Goal: Task Accomplishment & Management: Use online tool/utility

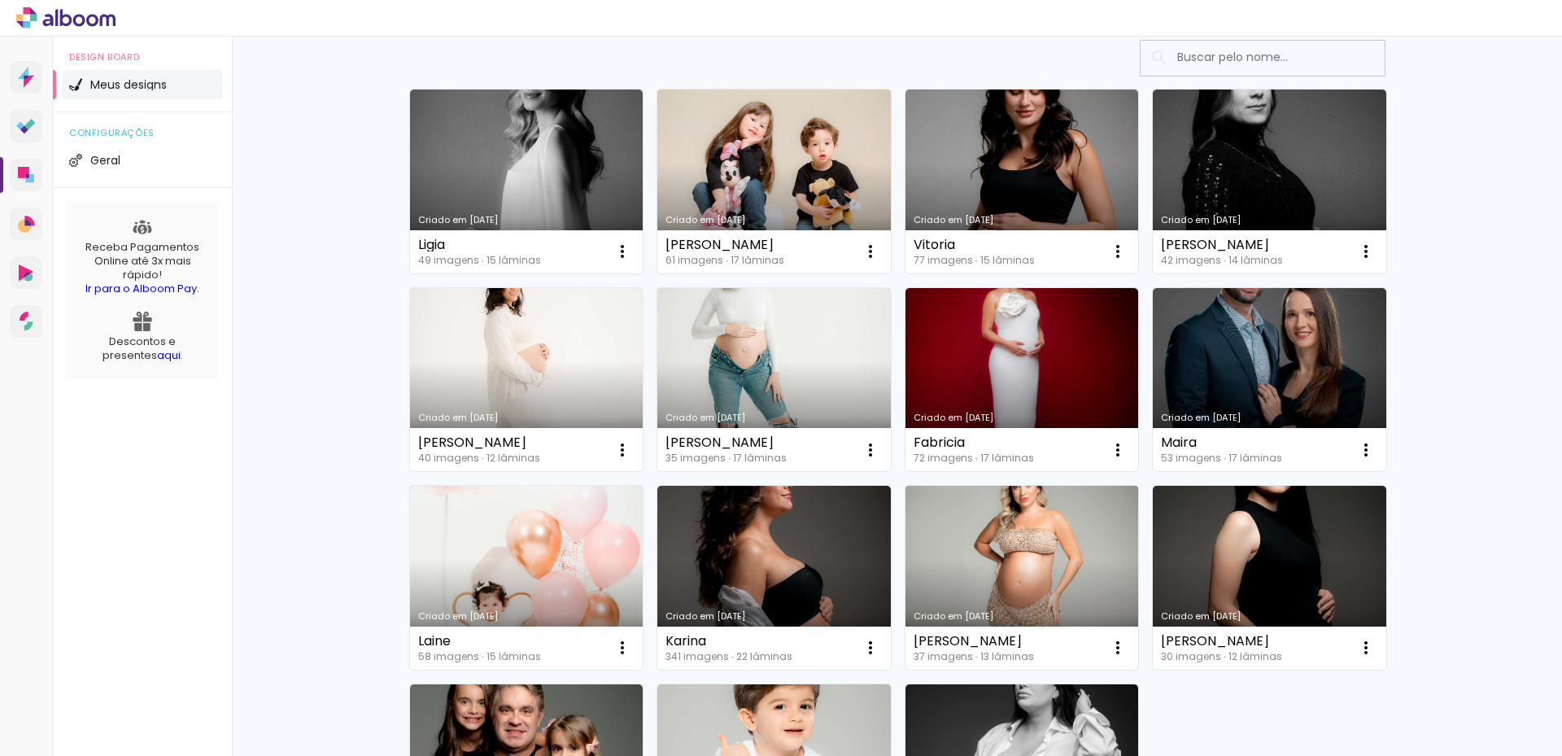
scroll to position [325, 0]
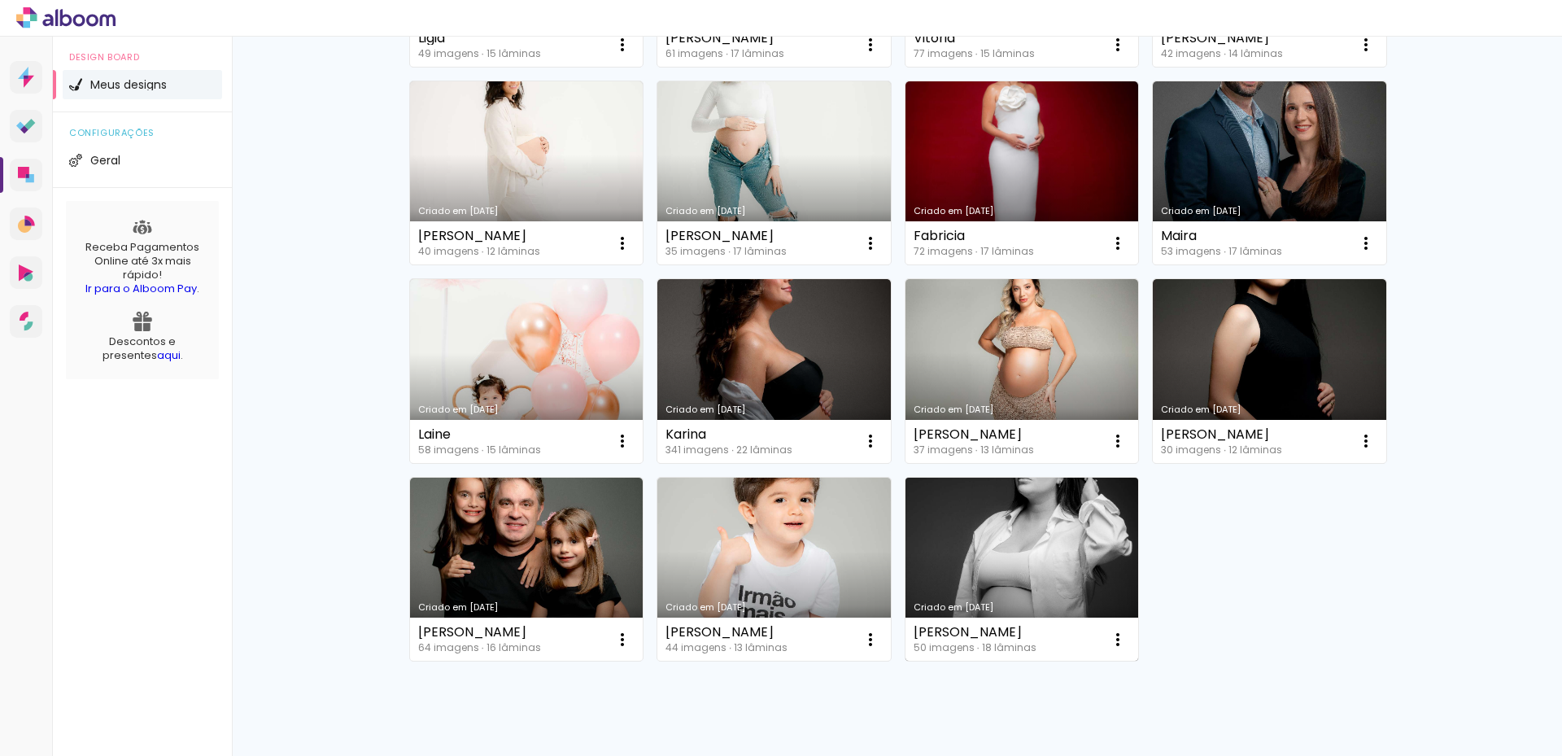
click at [983, 522] on link "Criado em [DATE]" at bounding box center [1023, 570] width 234 height 184
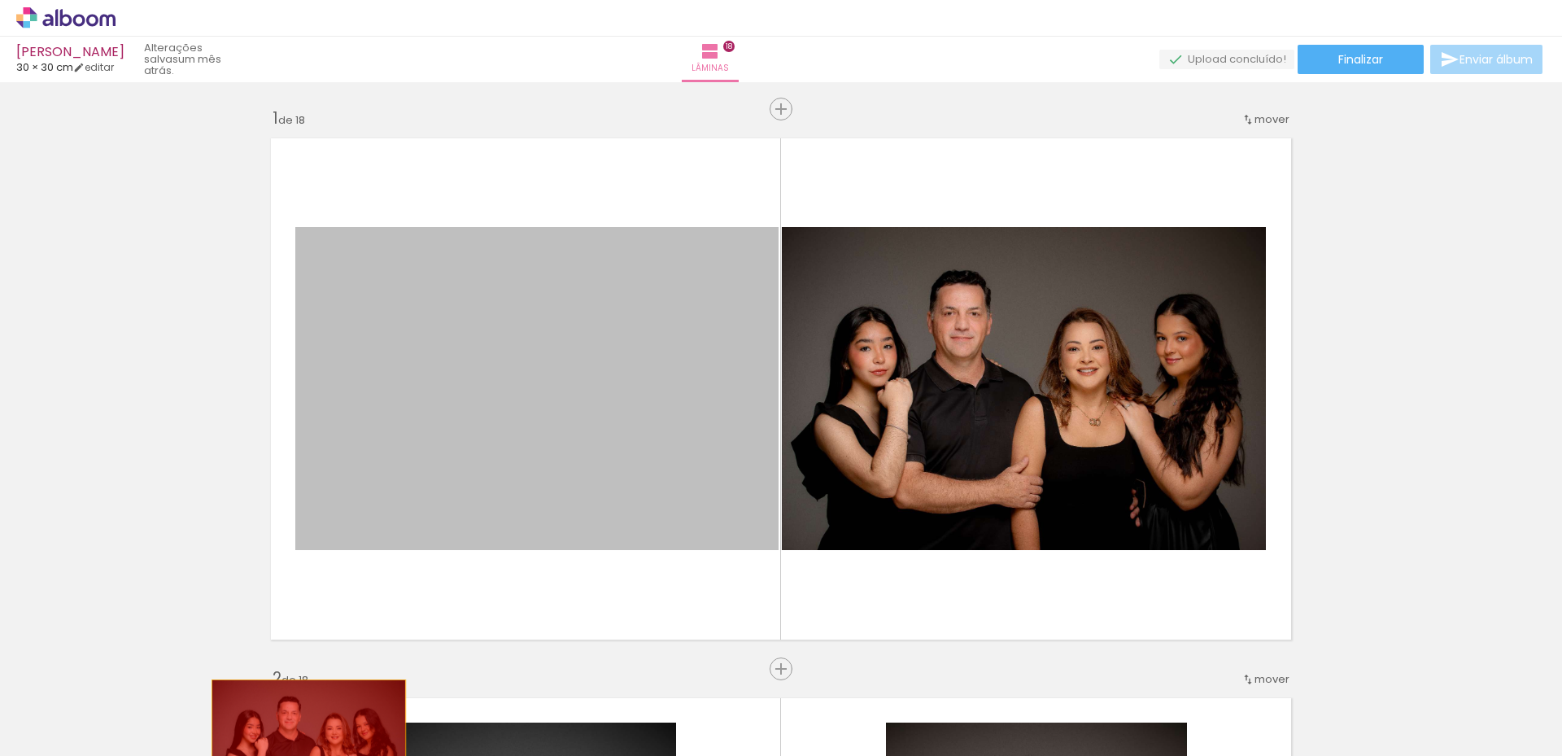
drag, startPoint x: 321, startPoint y: 558, endPoint x: 428, endPoint y: 532, distance: 110.5
click at [320, 740] on quentale-workspace at bounding box center [781, 378] width 1562 height 756
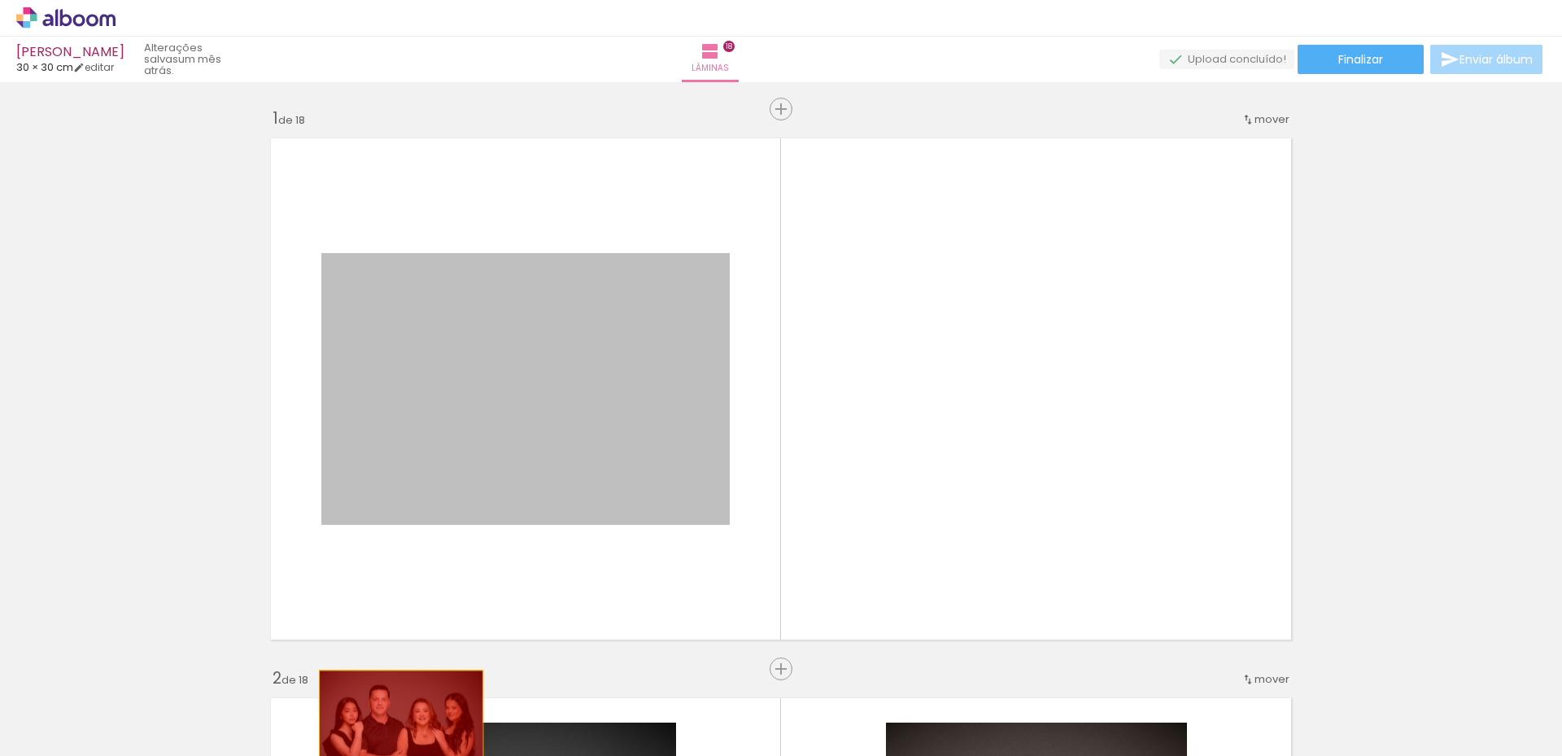
drag, startPoint x: 439, startPoint y: 485, endPoint x: 404, endPoint y: 658, distance: 176.8
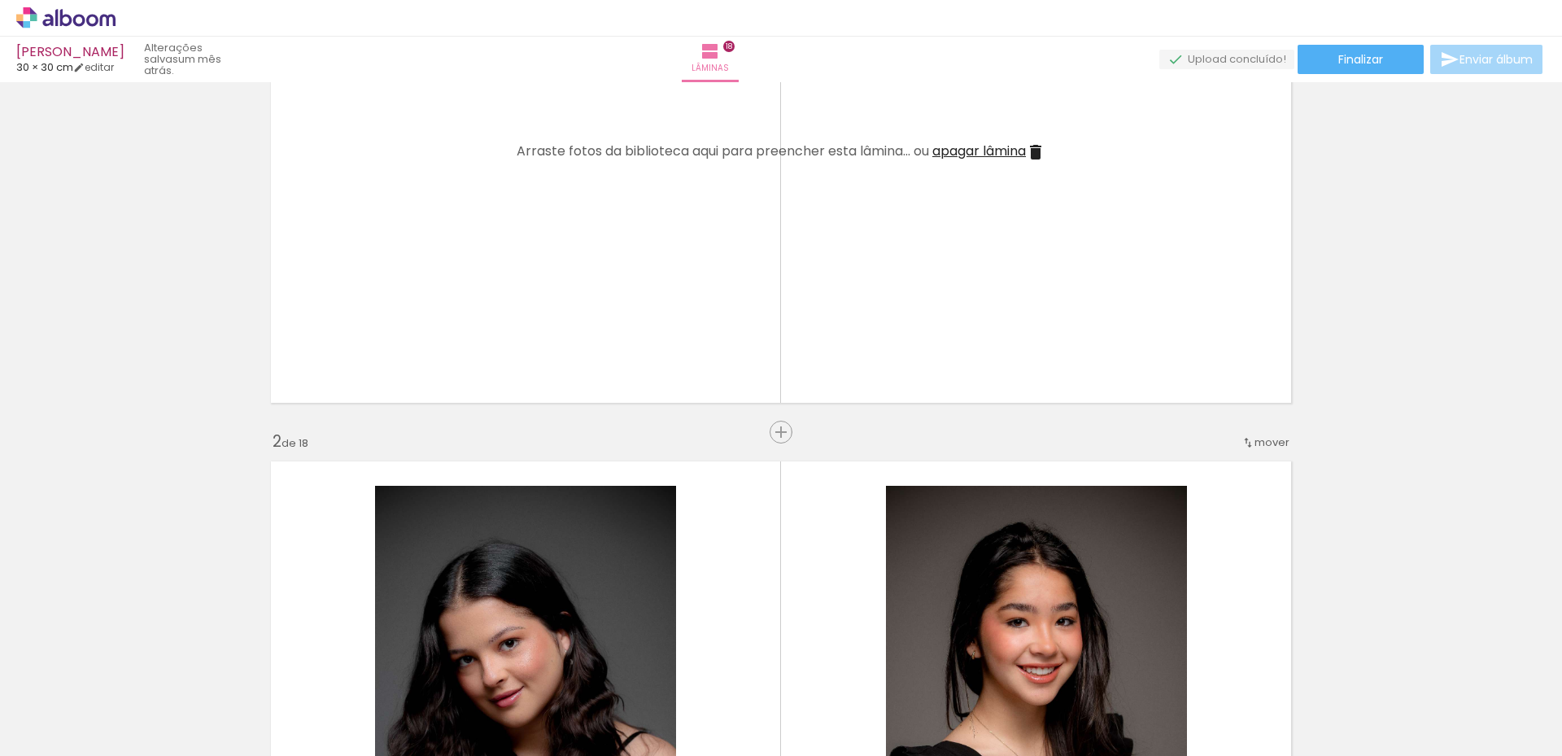
scroll to position [407, 0]
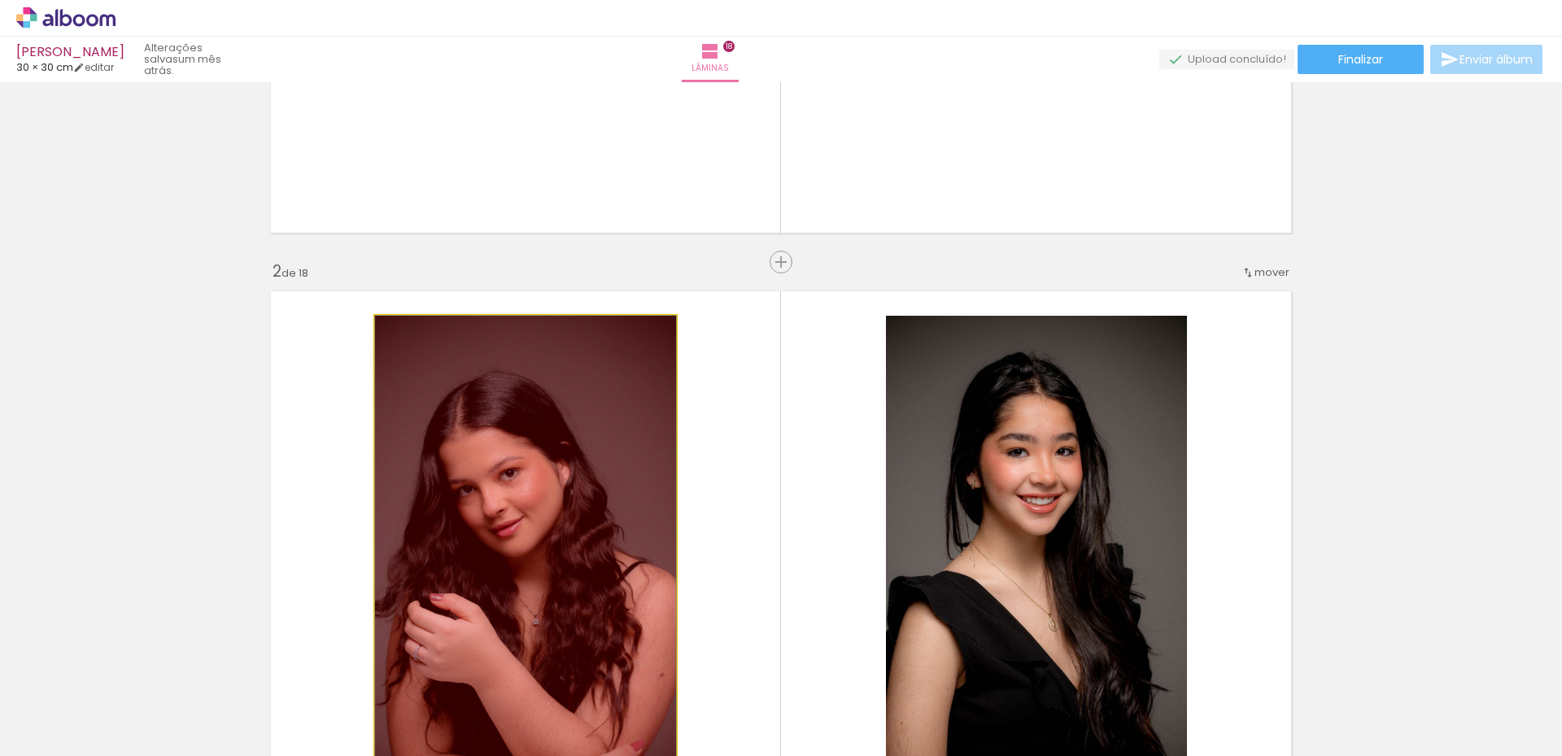
drag, startPoint x: 525, startPoint y: 450, endPoint x: 503, endPoint y: 647, distance: 198.1
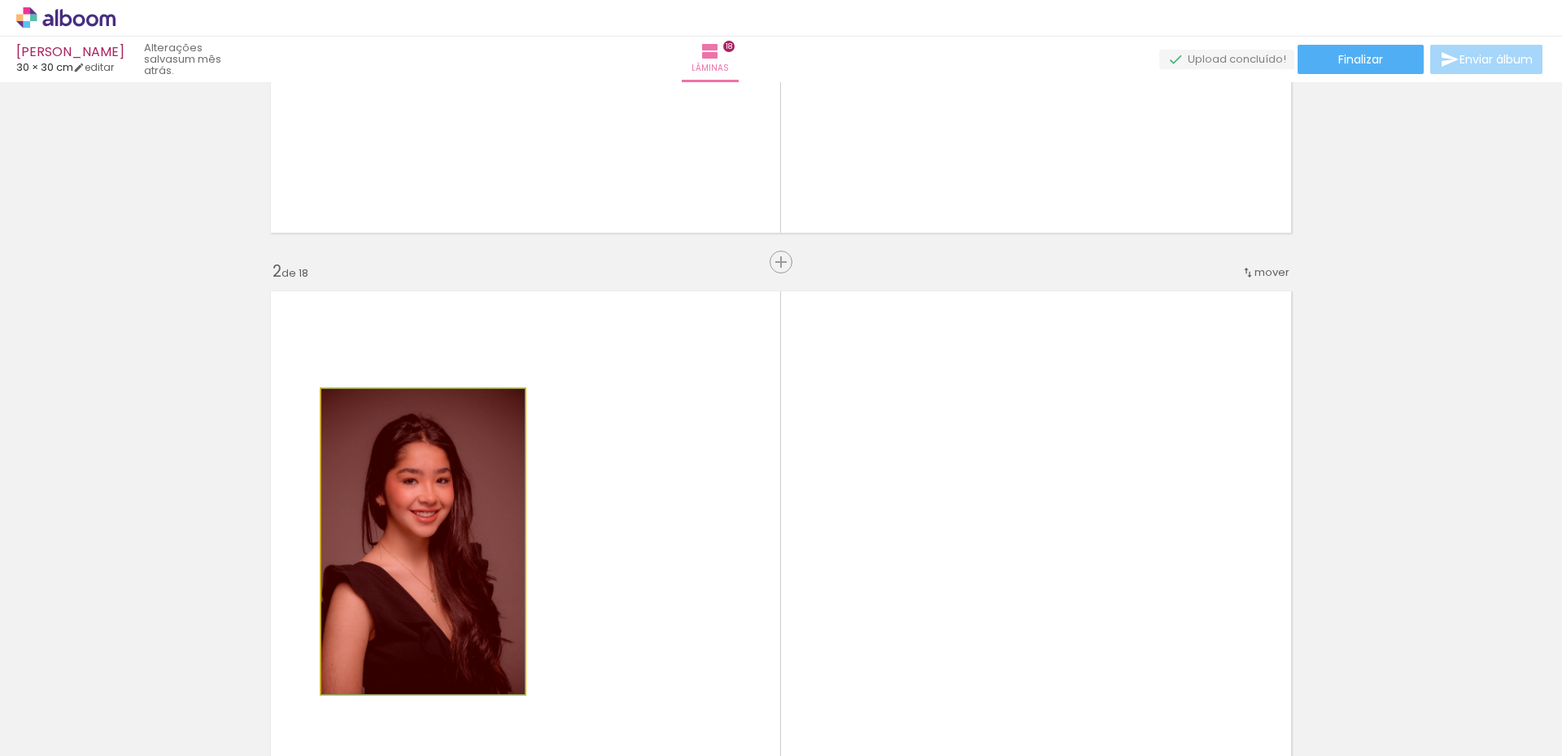
drag, startPoint x: 522, startPoint y: 573, endPoint x: 522, endPoint y: 679, distance: 105.8
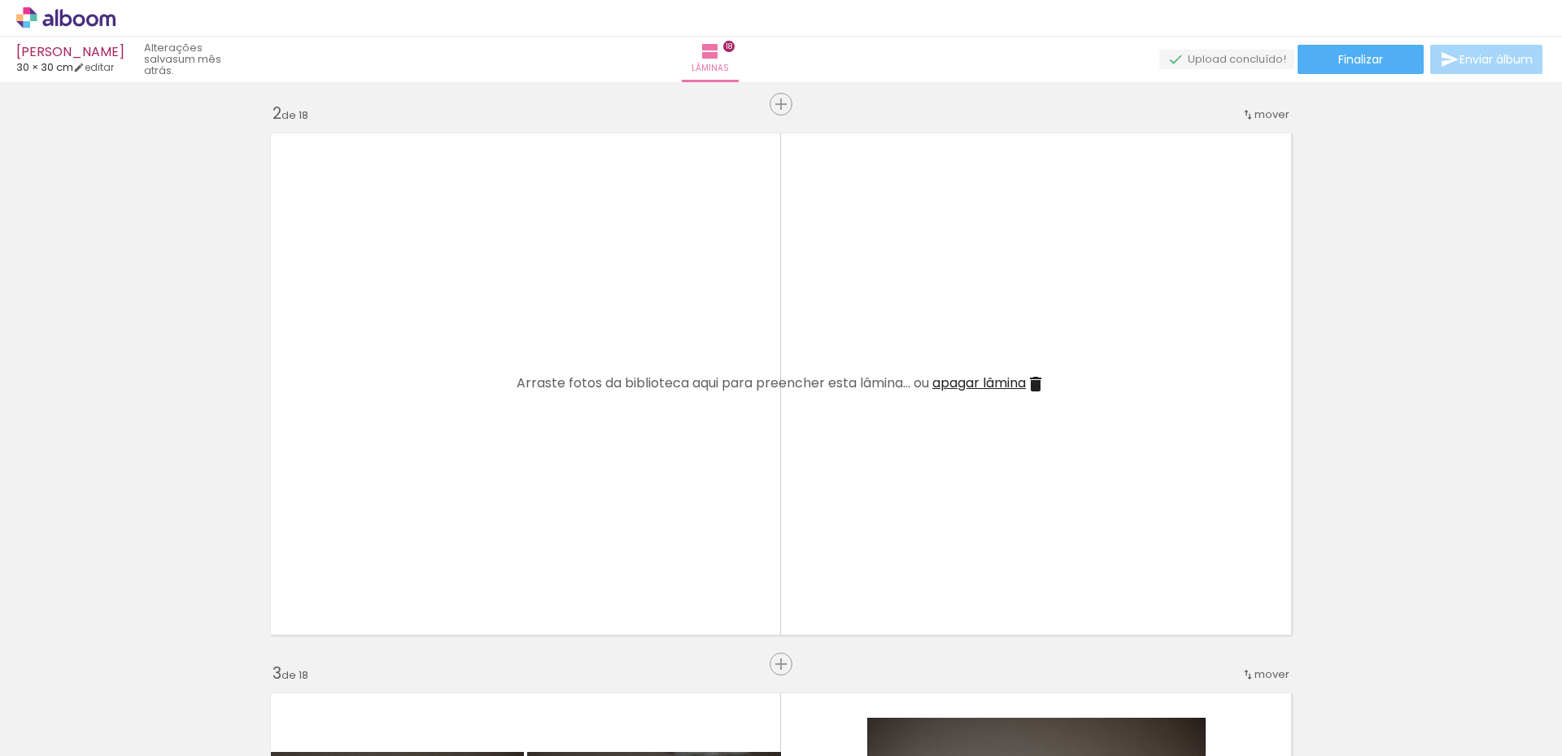
scroll to position [895, 0]
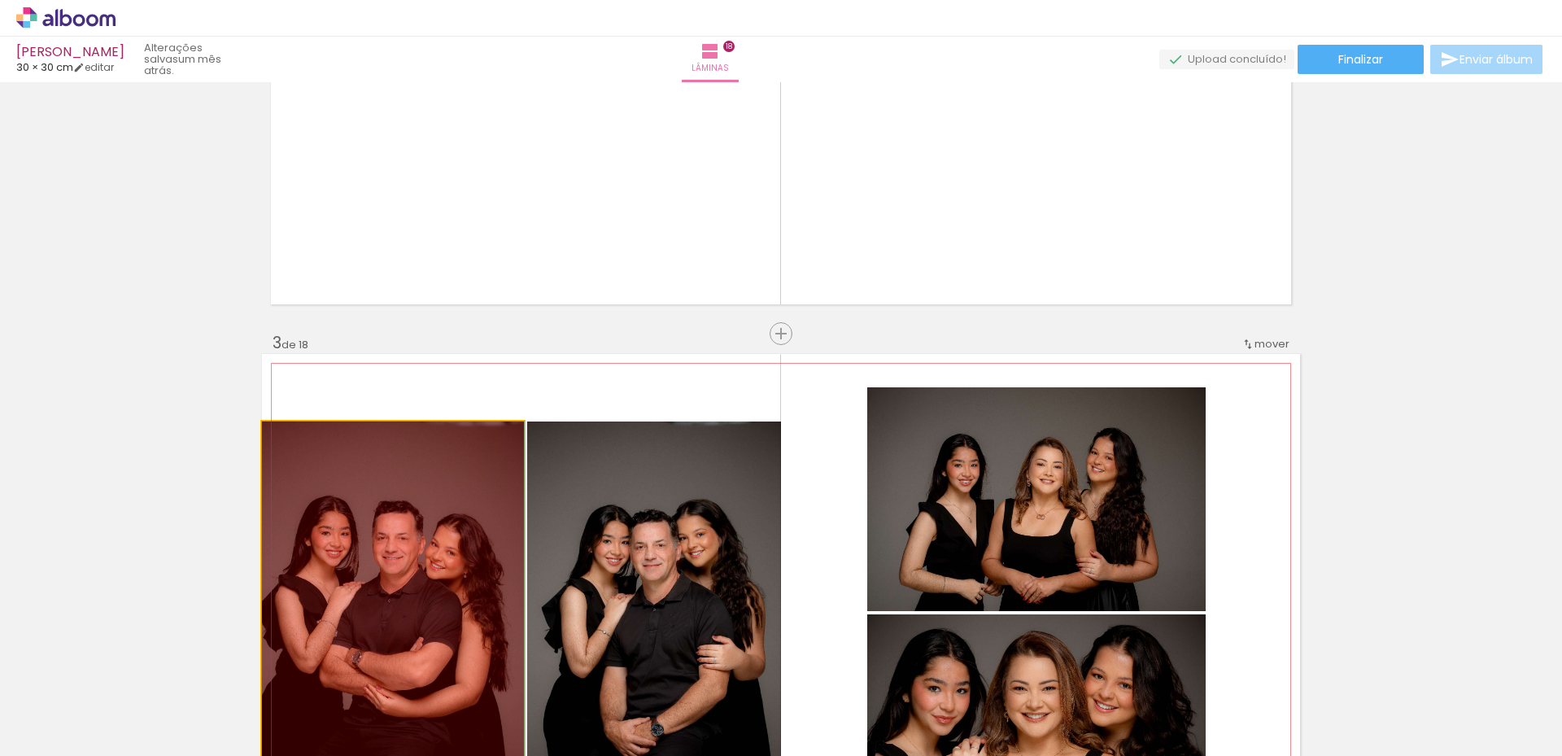
drag, startPoint x: 412, startPoint y: 571, endPoint x: 472, endPoint y: 590, distance: 63.1
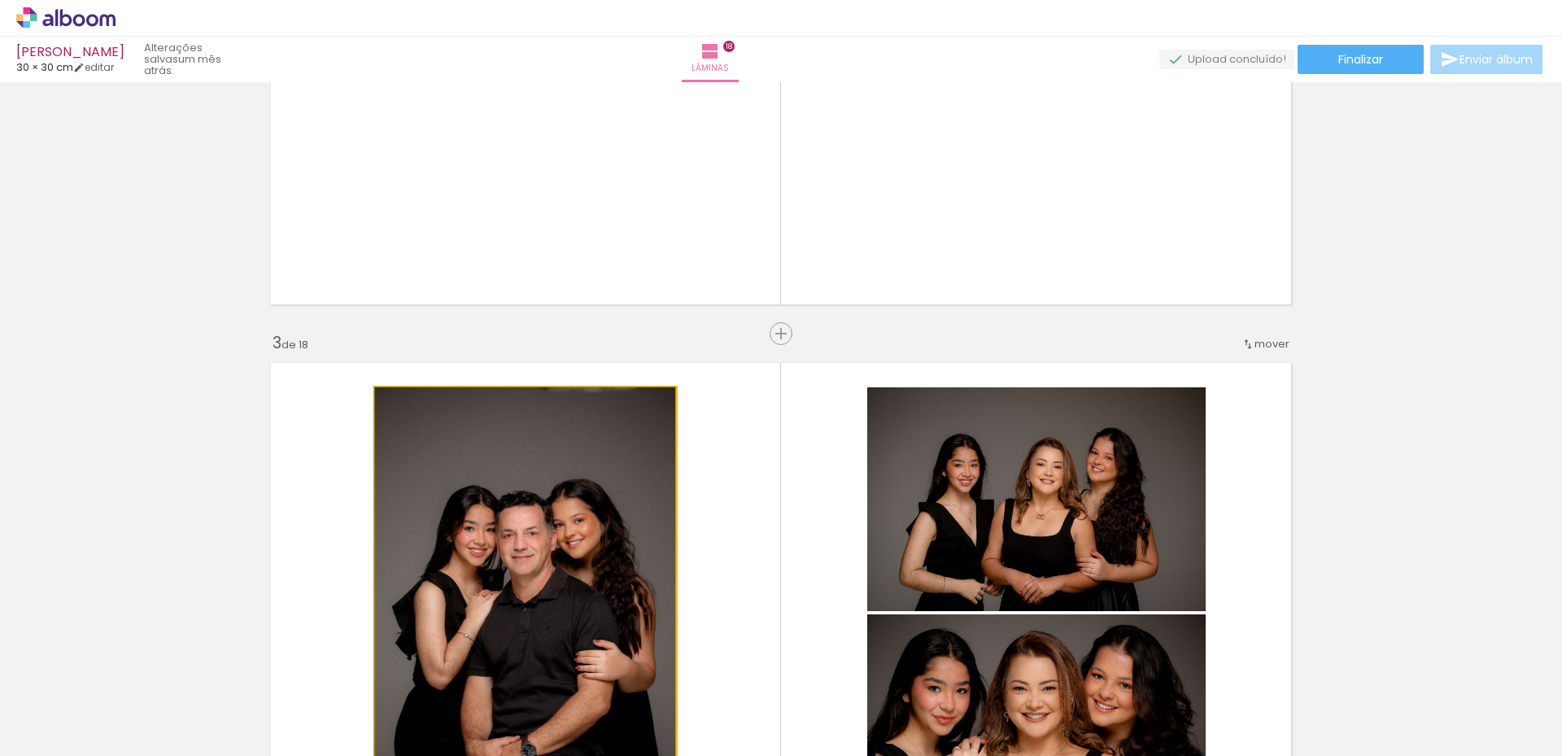
drag, startPoint x: 478, startPoint y: 577, endPoint x: 491, endPoint y: 607, distance: 32.8
click at [470, 690] on quentale-workspace at bounding box center [781, 378] width 1562 height 756
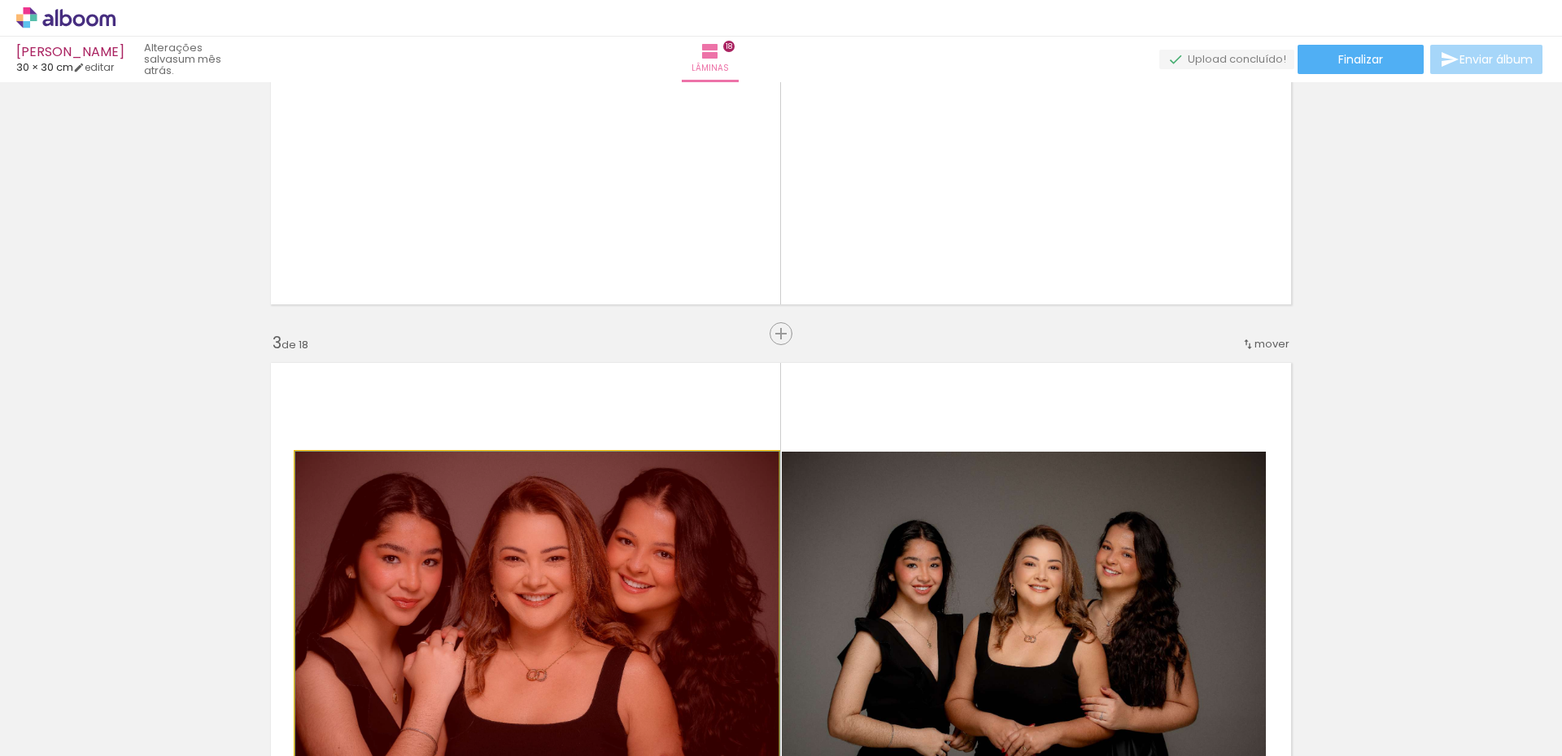
drag, startPoint x: 509, startPoint y: 585, endPoint x: 557, endPoint y: 630, distance: 65.0
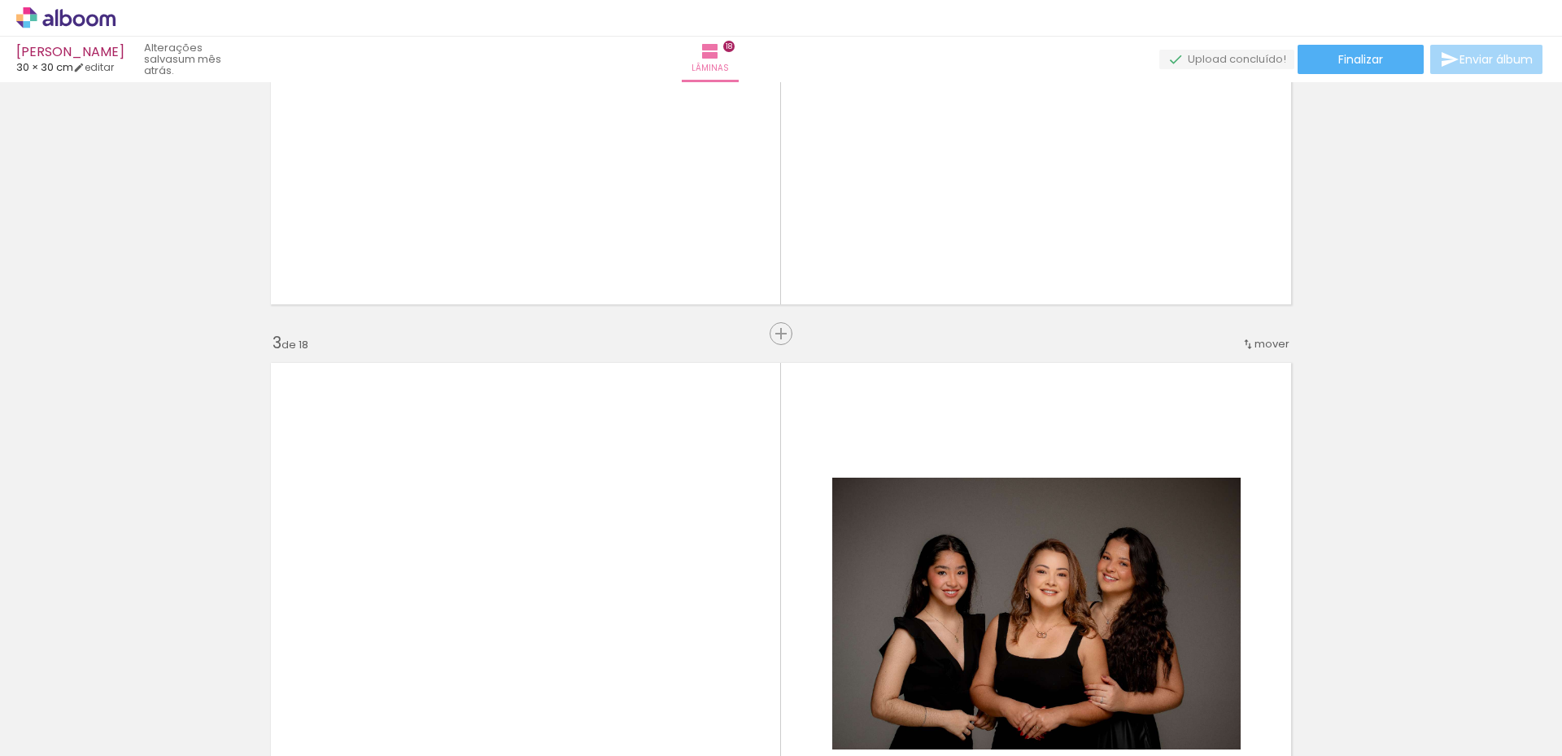
drag, startPoint x: 580, startPoint y: 603, endPoint x: 925, endPoint y: 616, distance: 345.3
click at [646, 675] on quentale-workspace at bounding box center [781, 378] width 1562 height 756
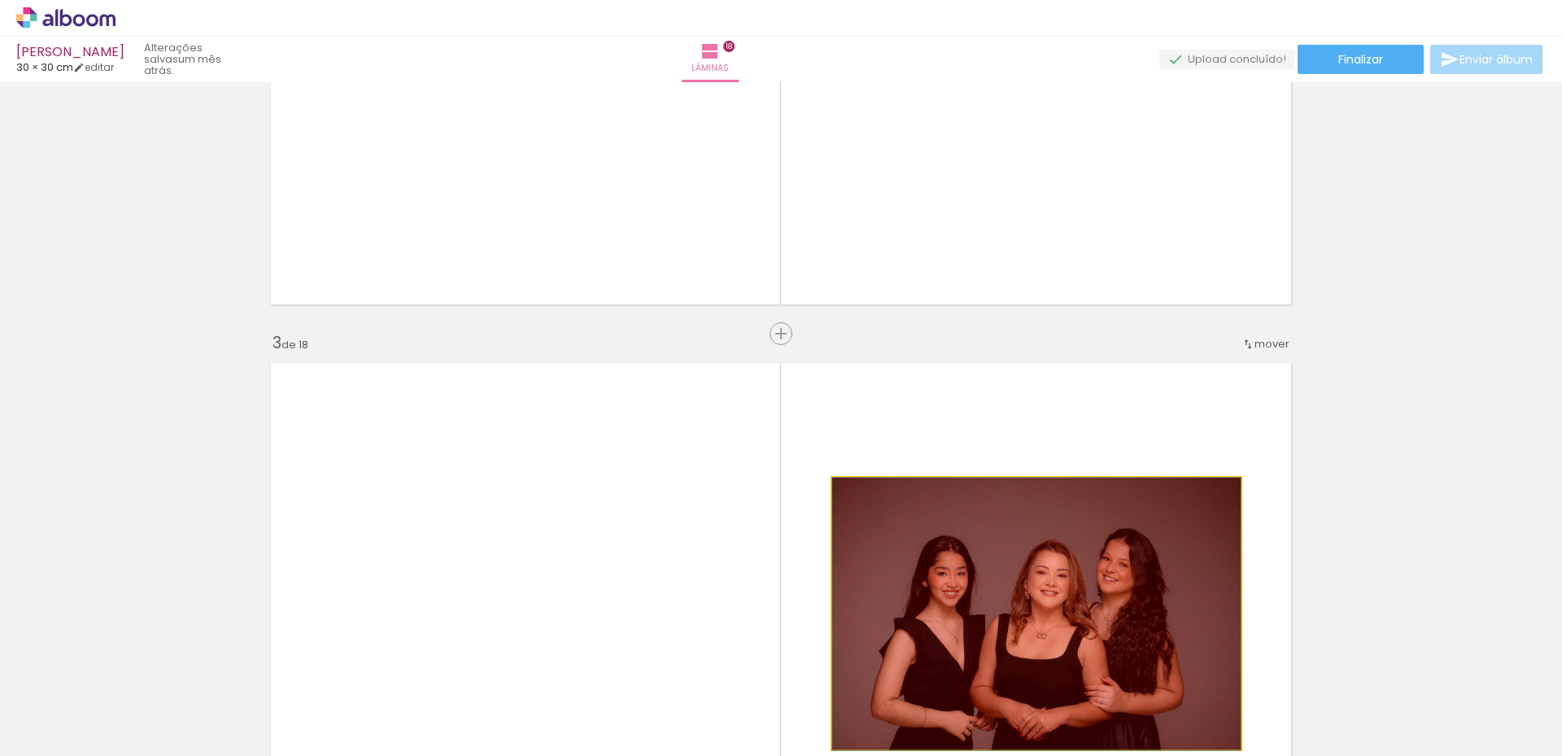
drag, startPoint x: 1022, startPoint y: 623, endPoint x: 833, endPoint y: 671, distance: 195.0
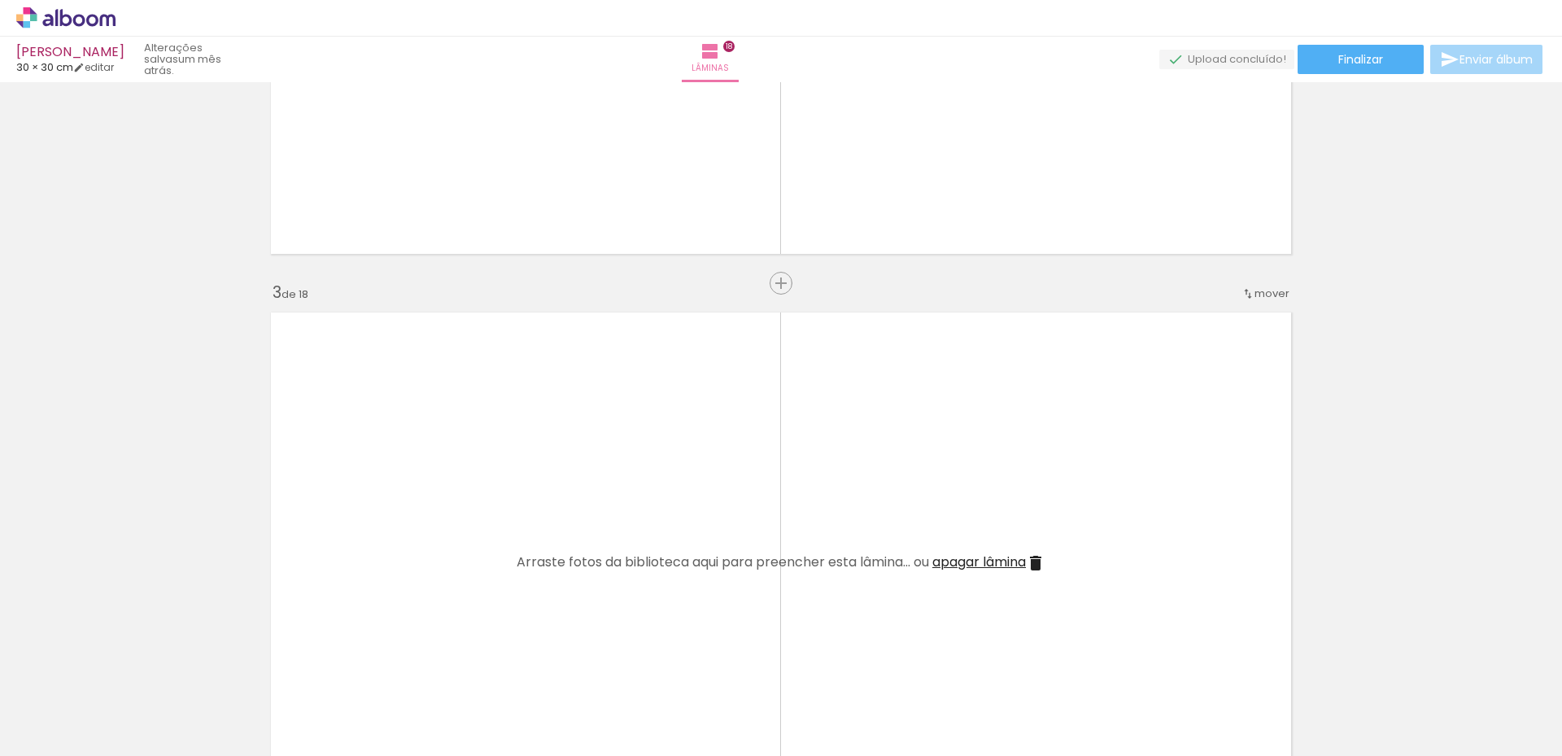
scroll to position [1302, 0]
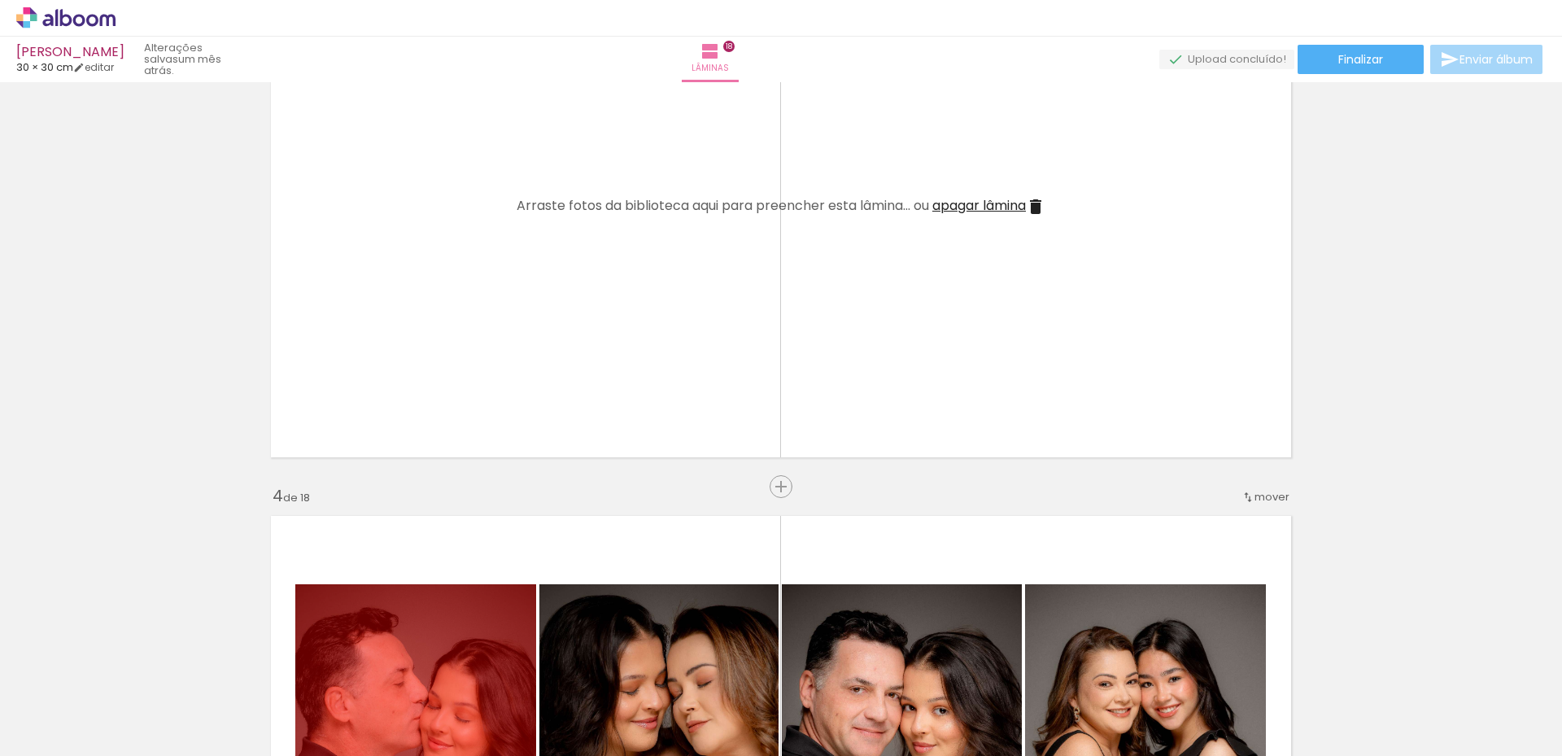
drag, startPoint x: 427, startPoint y: 614, endPoint x: 540, endPoint y: 637, distance: 115.5
click at [439, 659] on quentale-workspace at bounding box center [781, 378] width 1562 height 756
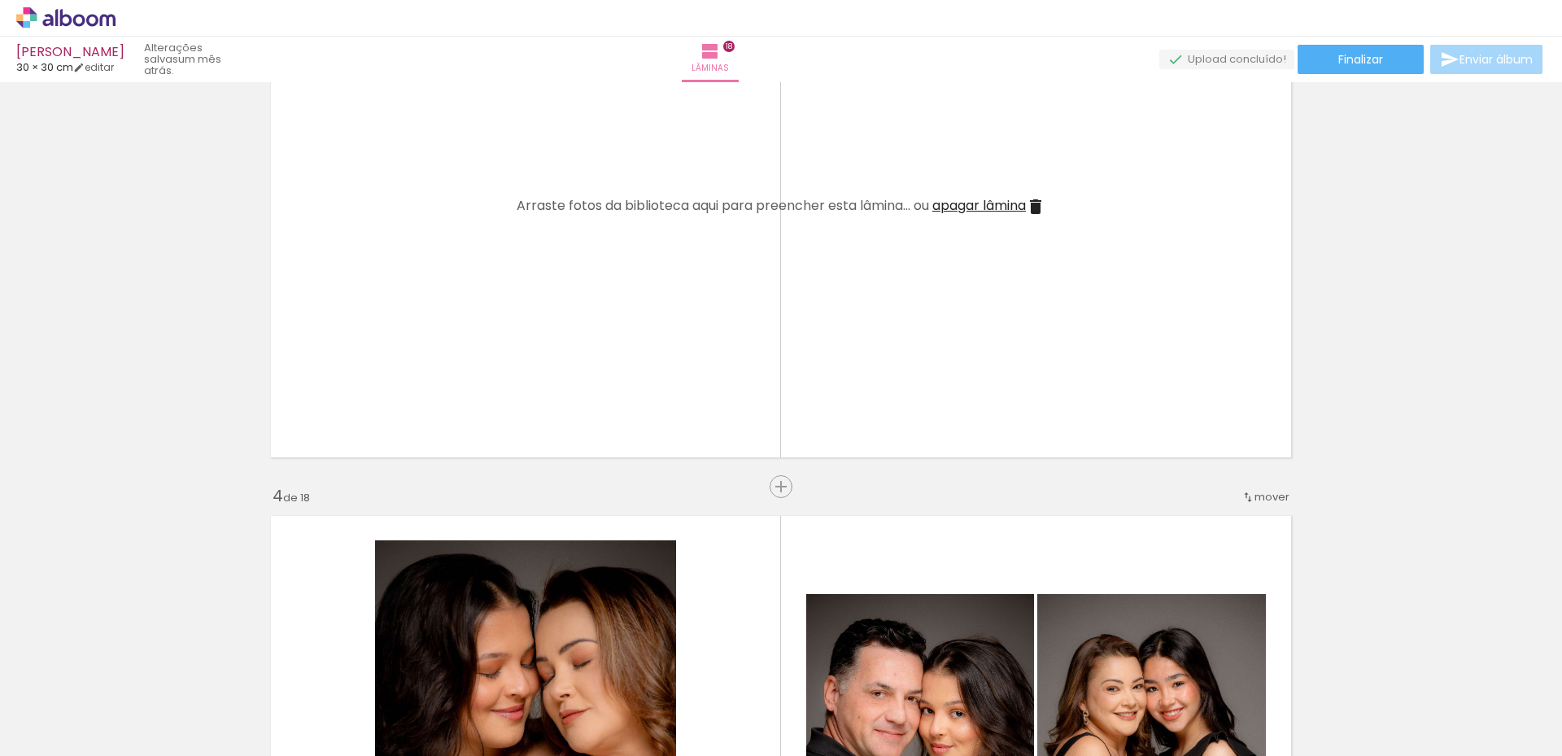
scroll to position [1465, 0]
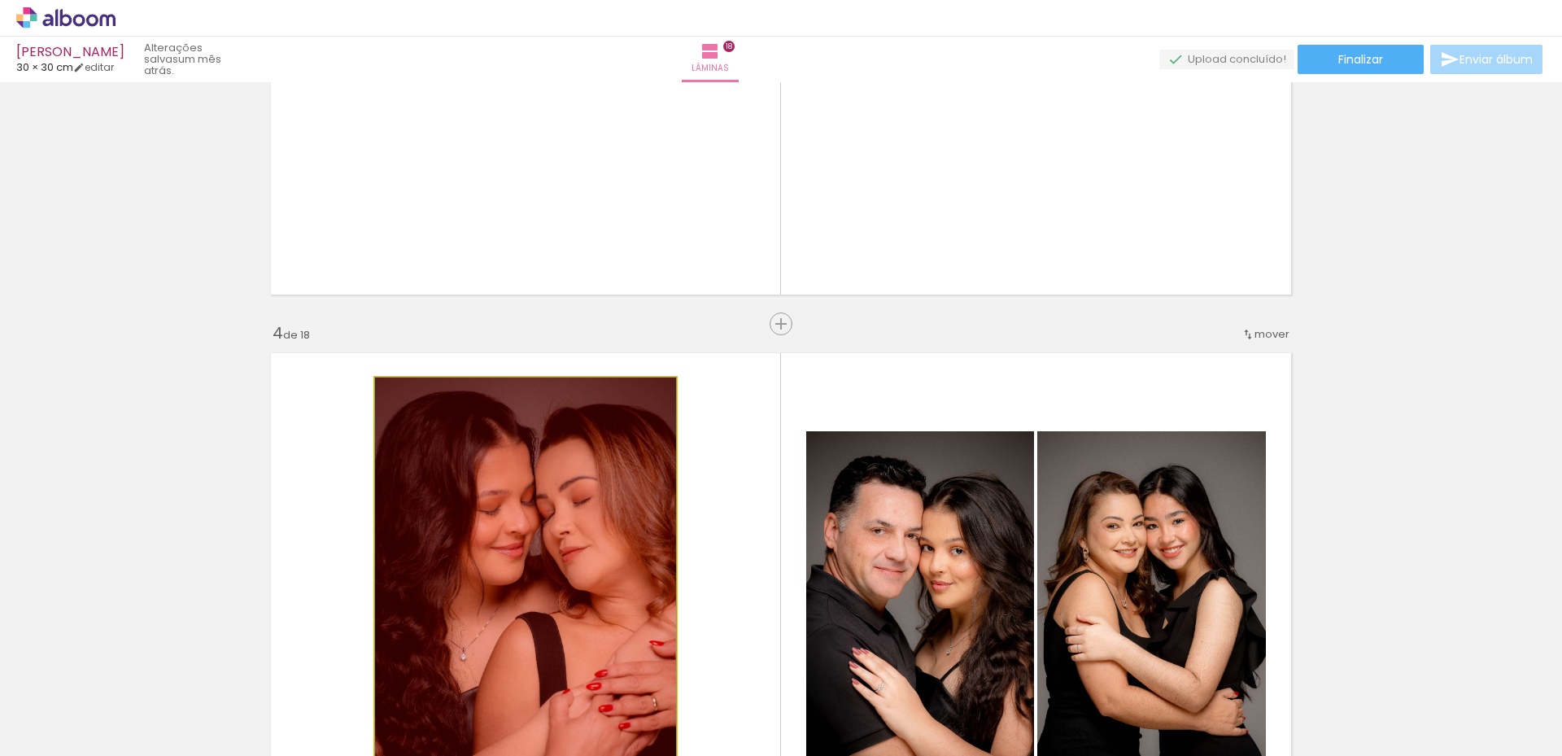
drag, startPoint x: 514, startPoint y: 544, endPoint x: 604, endPoint y: 563, distance: 91.6
click at [530, 688] on quentale-workspace at bounding box center [781, 378] width 1562 height 756
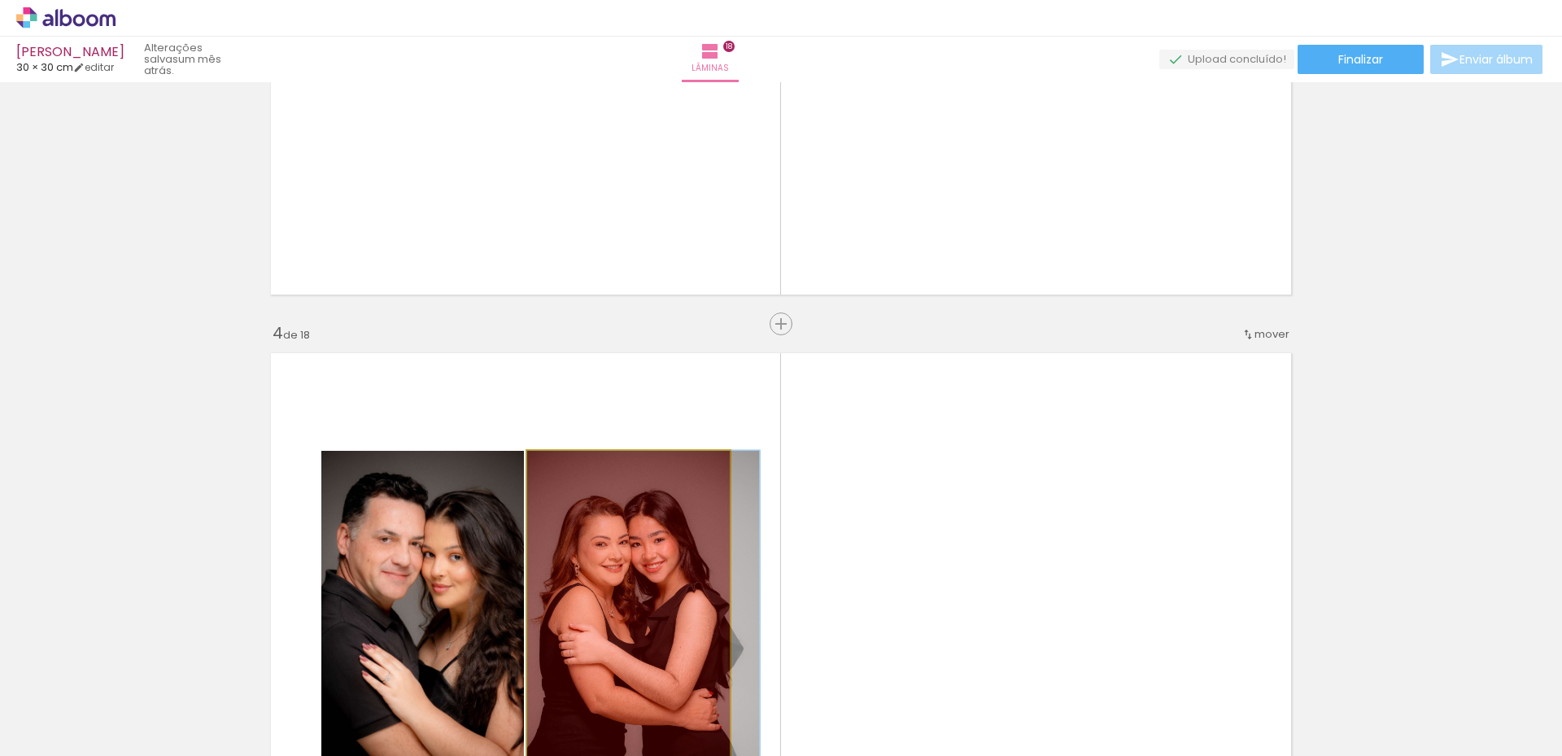
drag, startPoint x: 553, startPoint y: 565, endPoint x: 589, endPoint y: 688, distance: 128.8
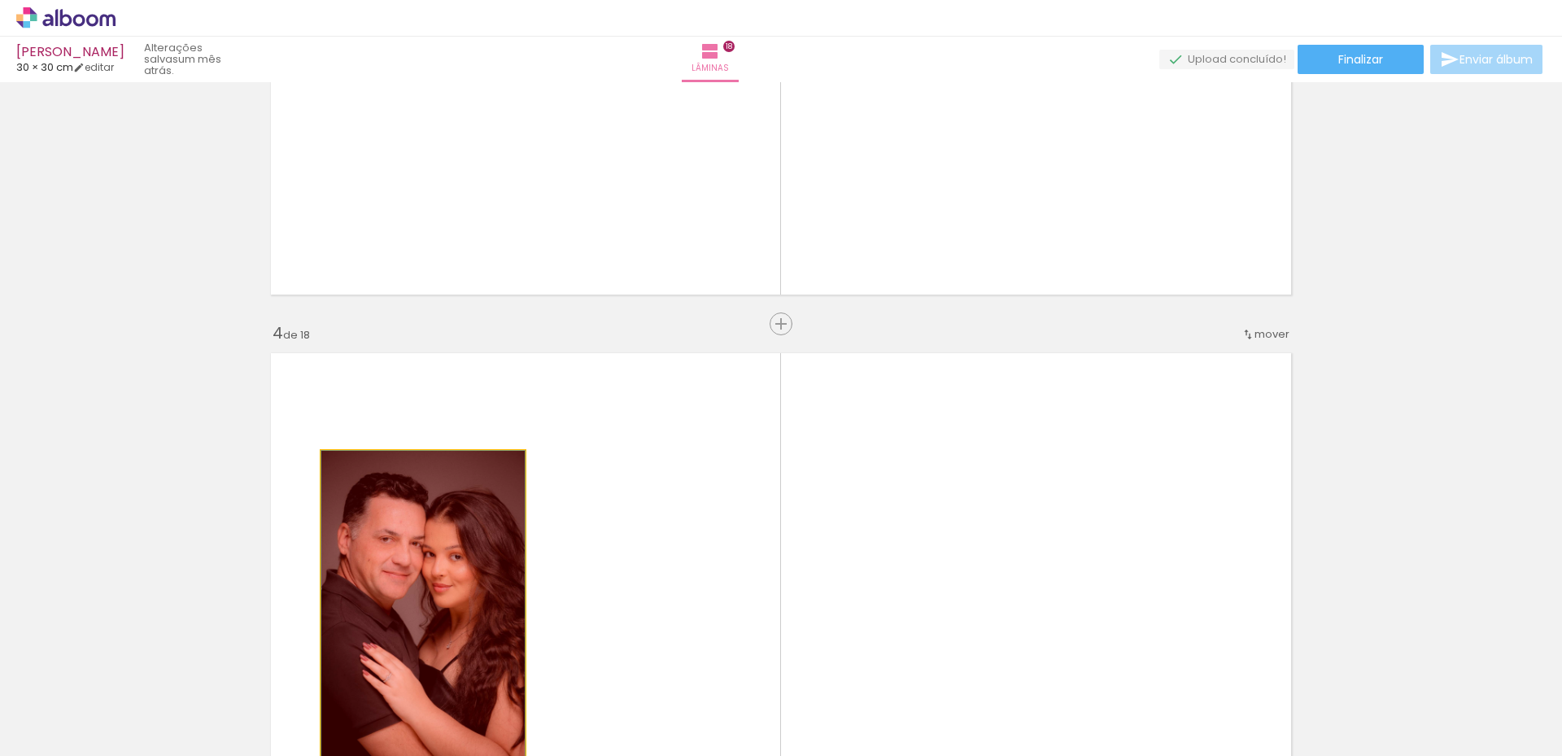
drag, startPoint x: 362, startPoint y: 531, endPoint x: 413, endPoint y: 617, distance: 99.6
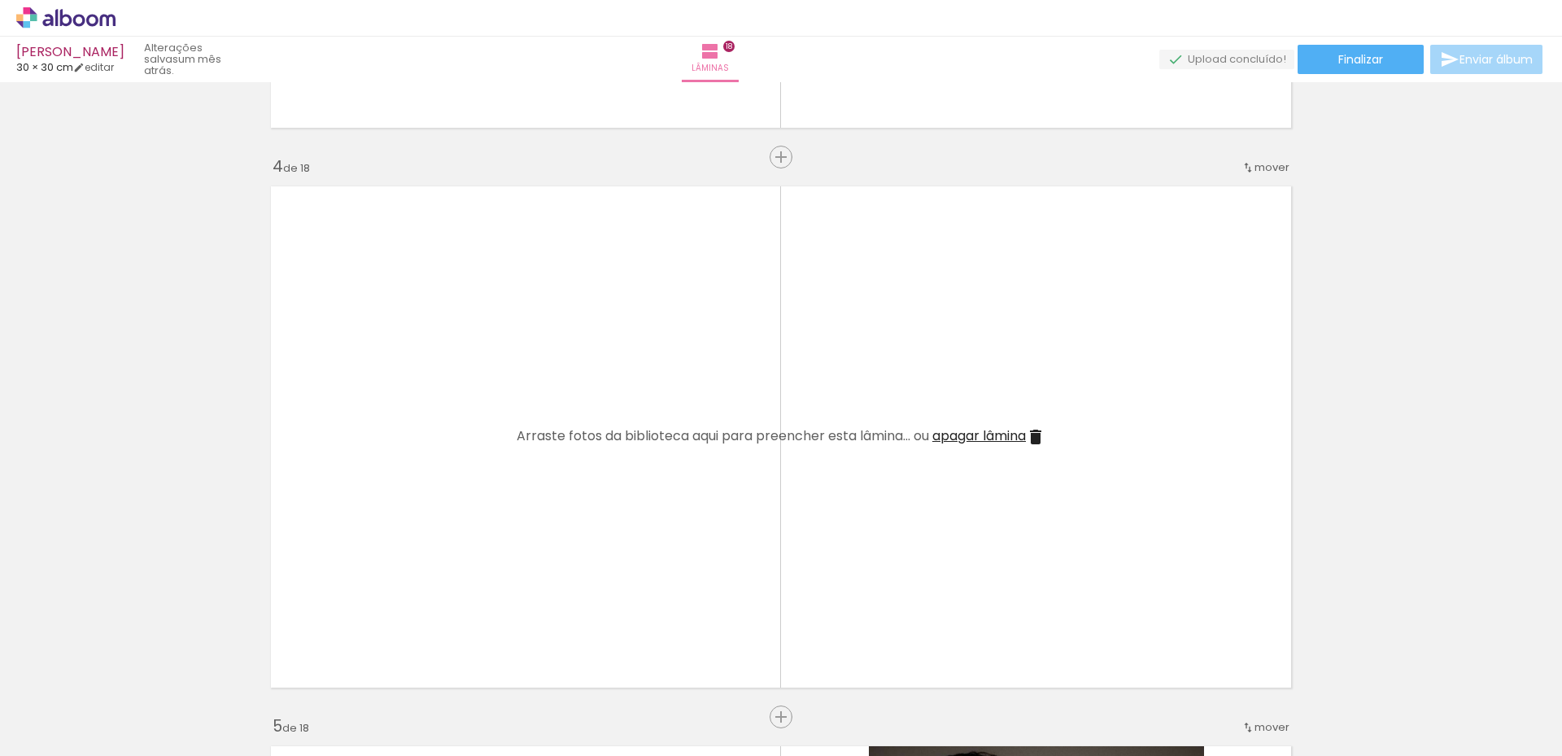
scroll to position [1872, 0]
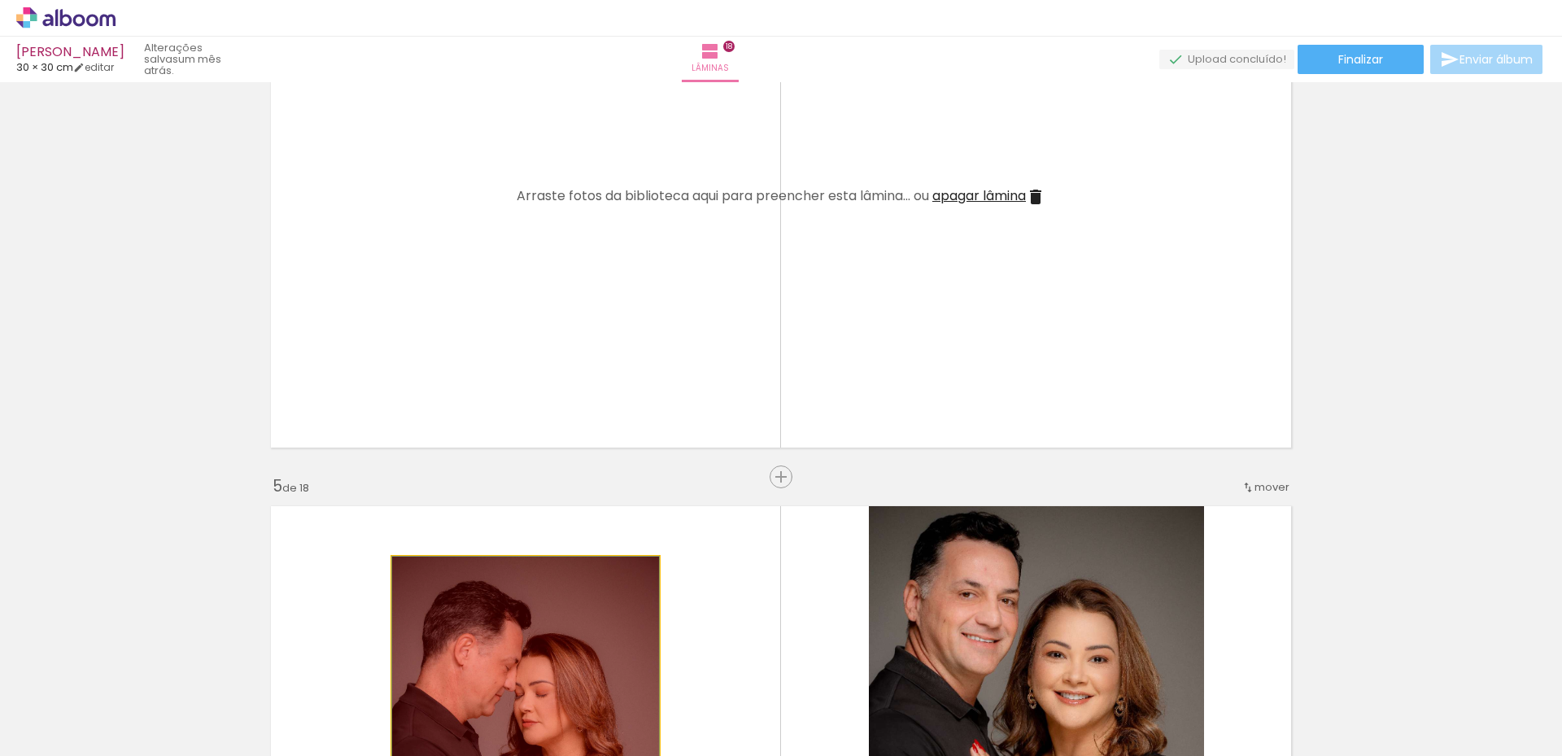
drag, startPoint x: 458, startPoint y: 614, endPoint x: 456, endPoint y: 644, distance: 30.2
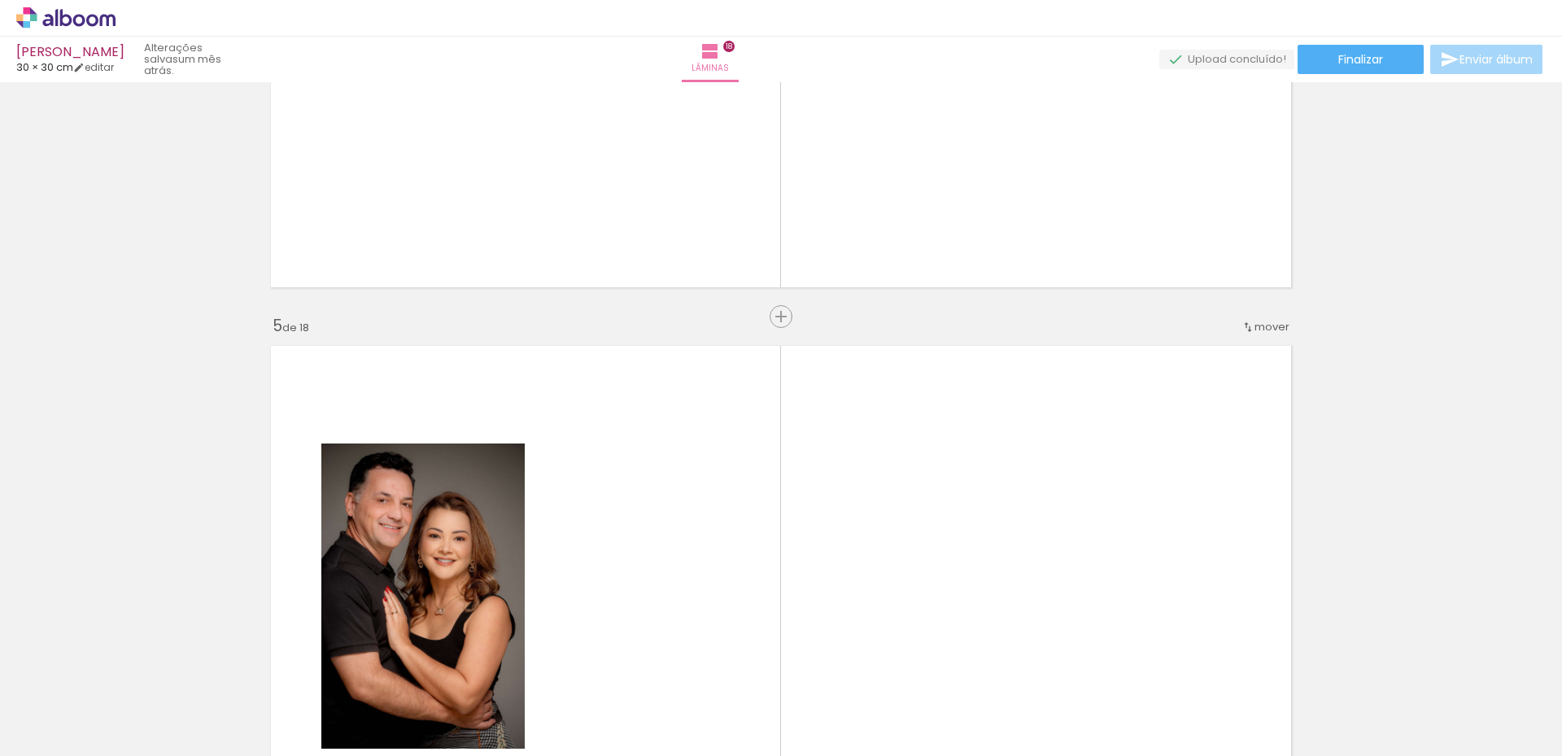
scroll to position [2278, 0]
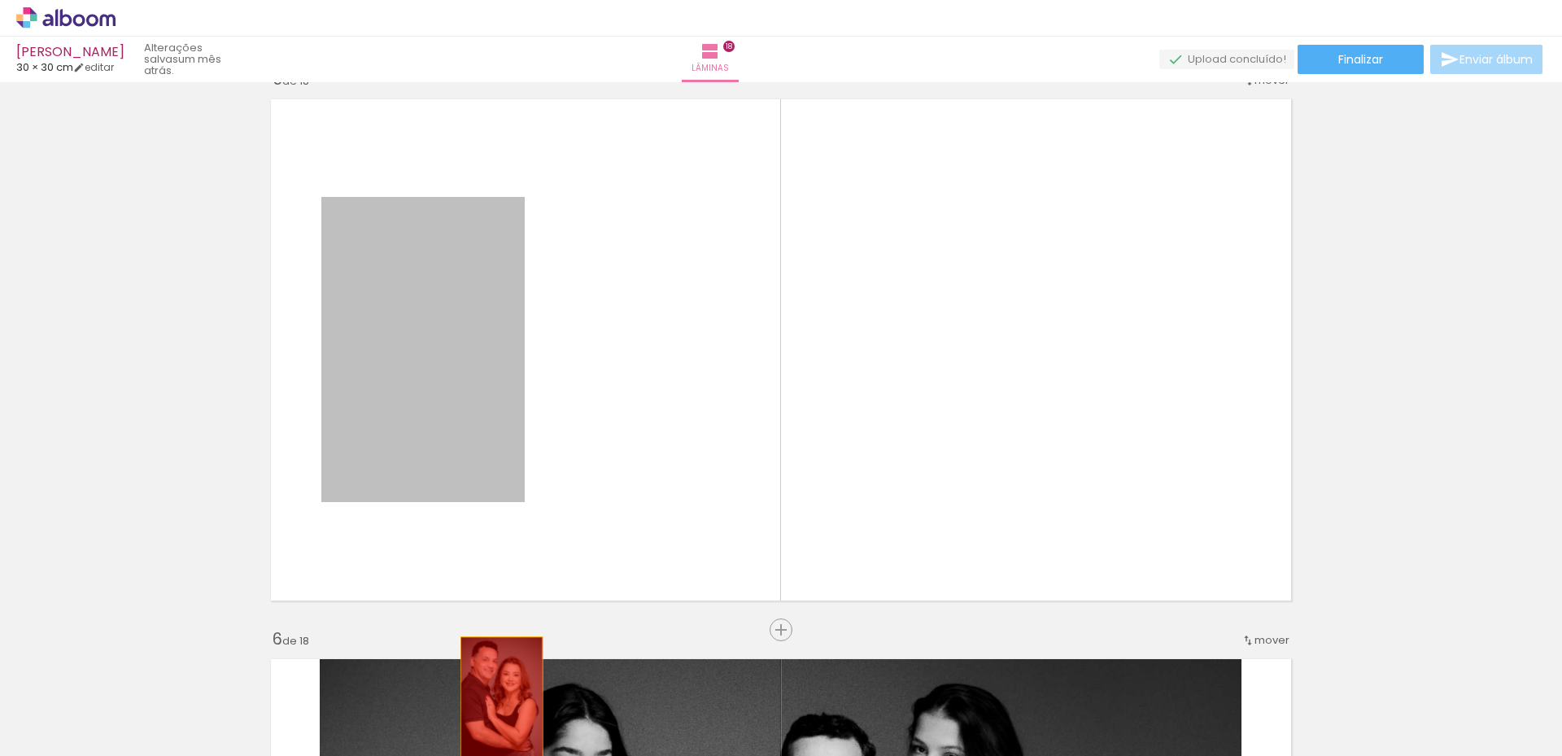
drag, startPoint x: 456, startPoint y: 439, endPoint x: 495, endPoint y: 693, distance: 256.9
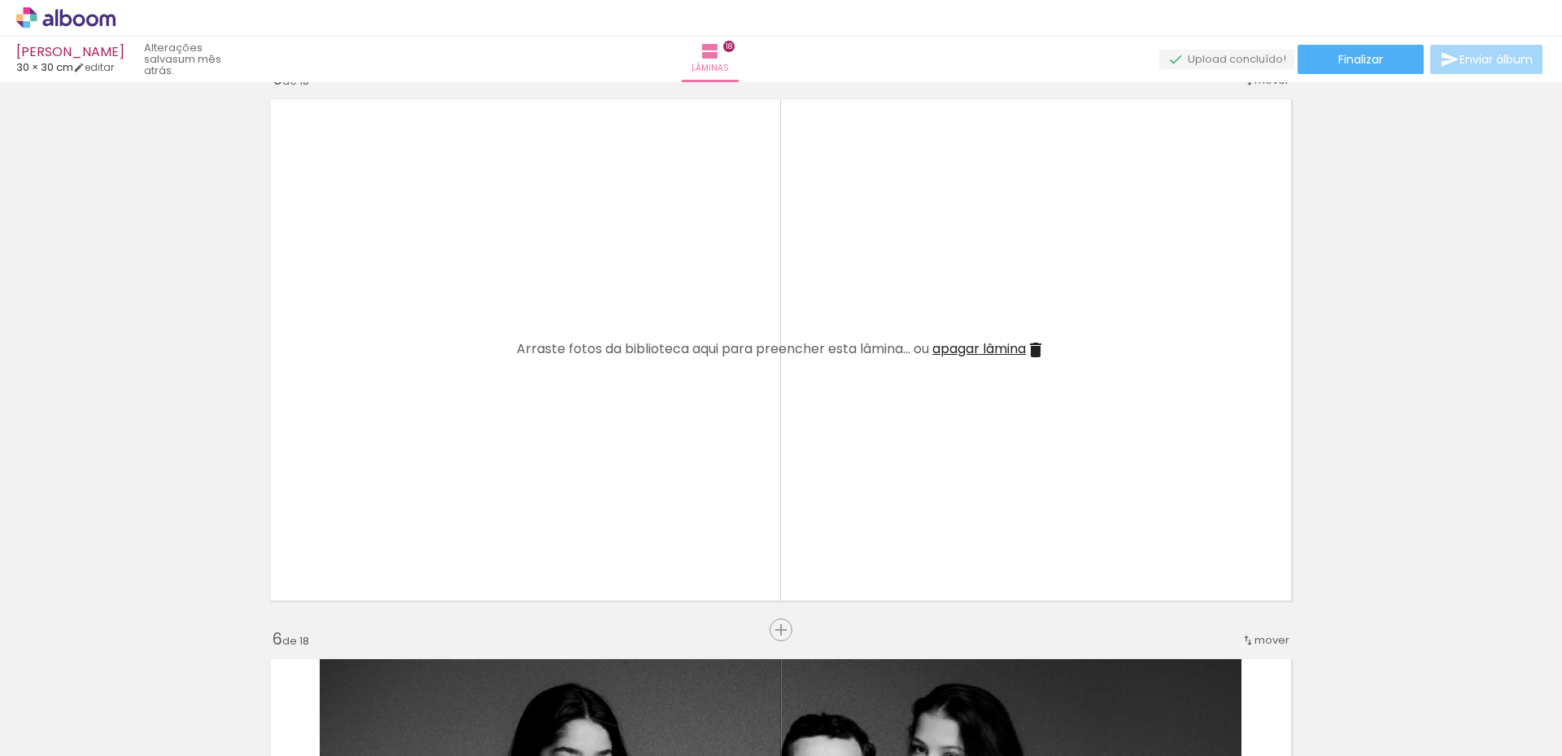
scroll to position [2685, 0]
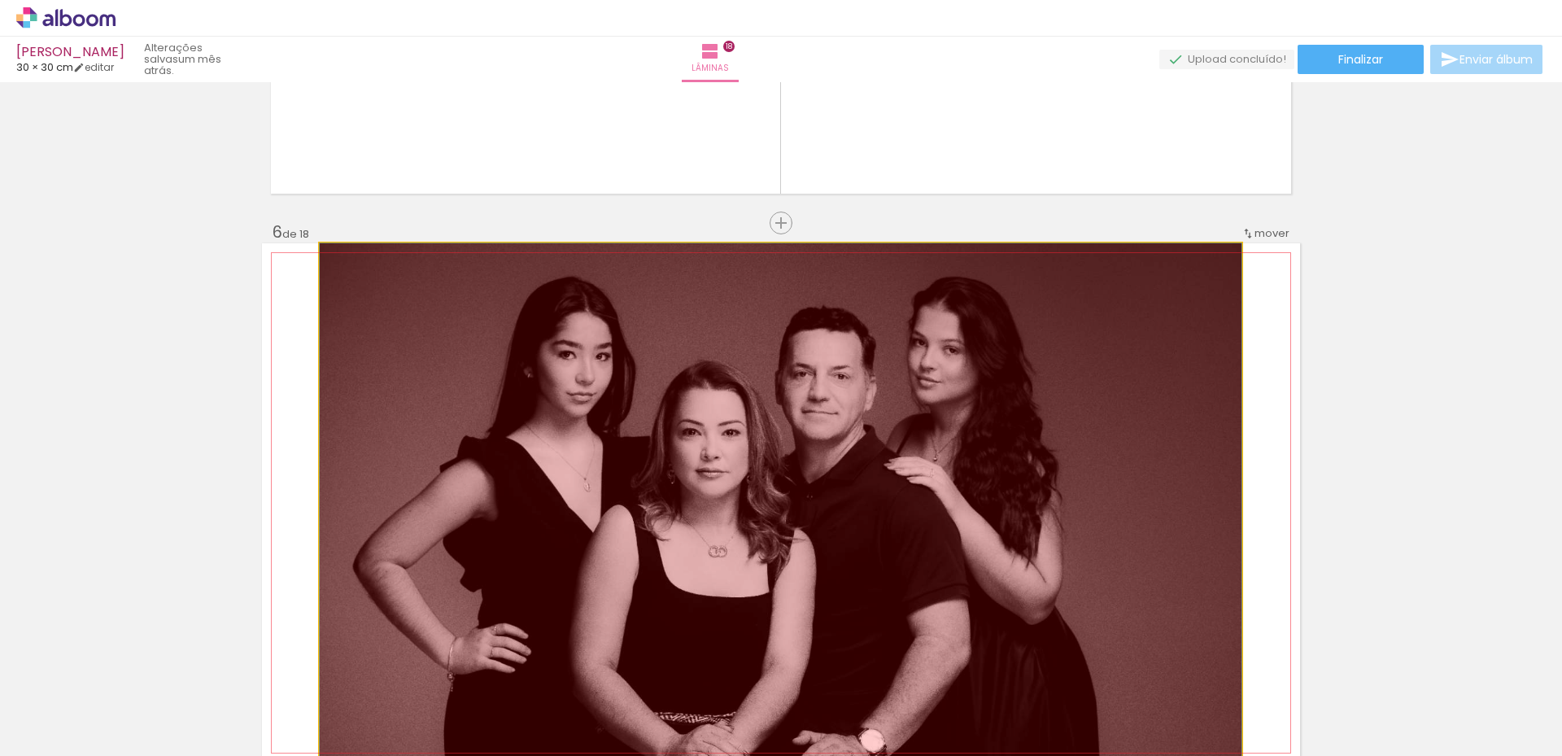
drag, startPoint x: 491, startPoint y: 537, endPoint x: 437, endPoint y: 644, distance: 119.4
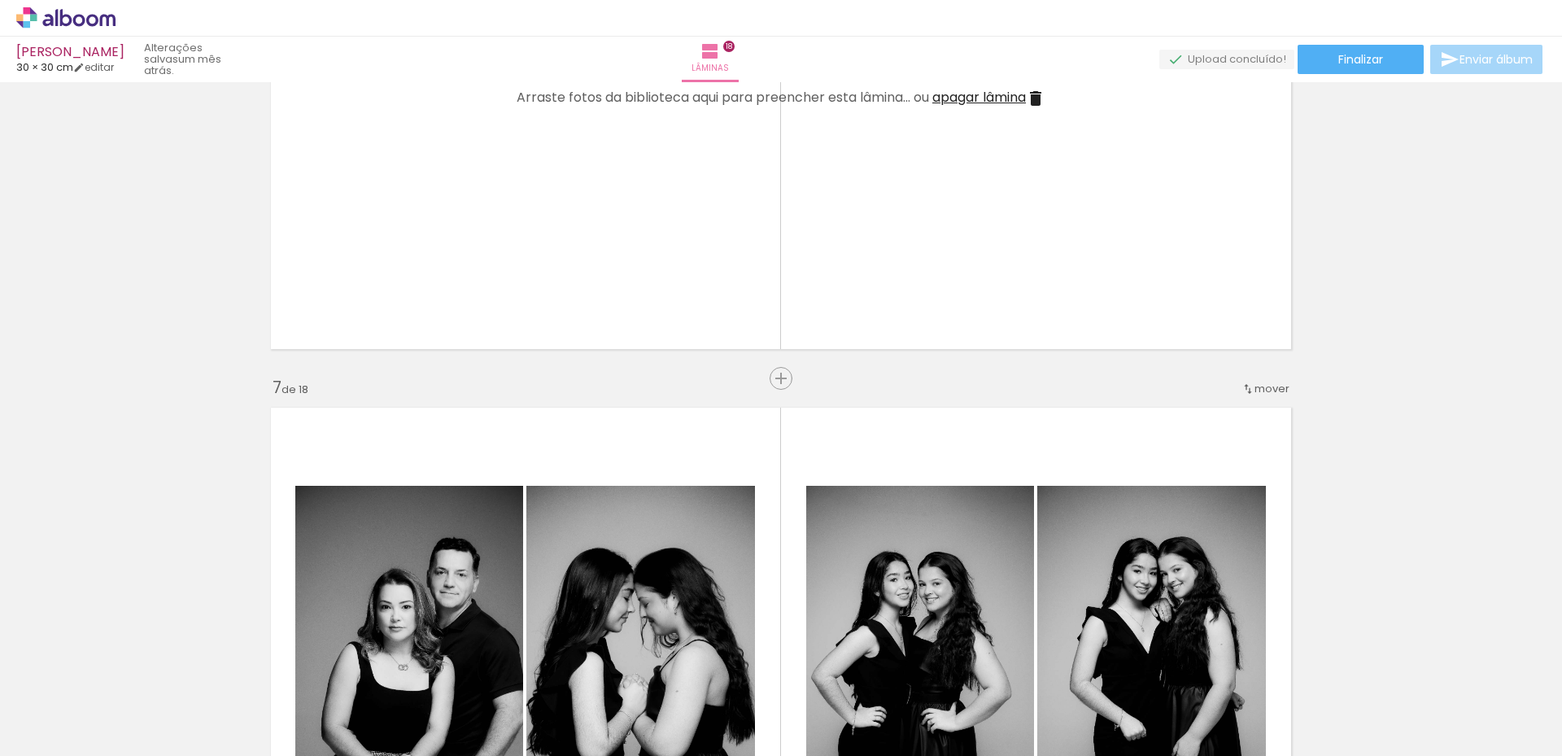
scroll to position [3092, 0]
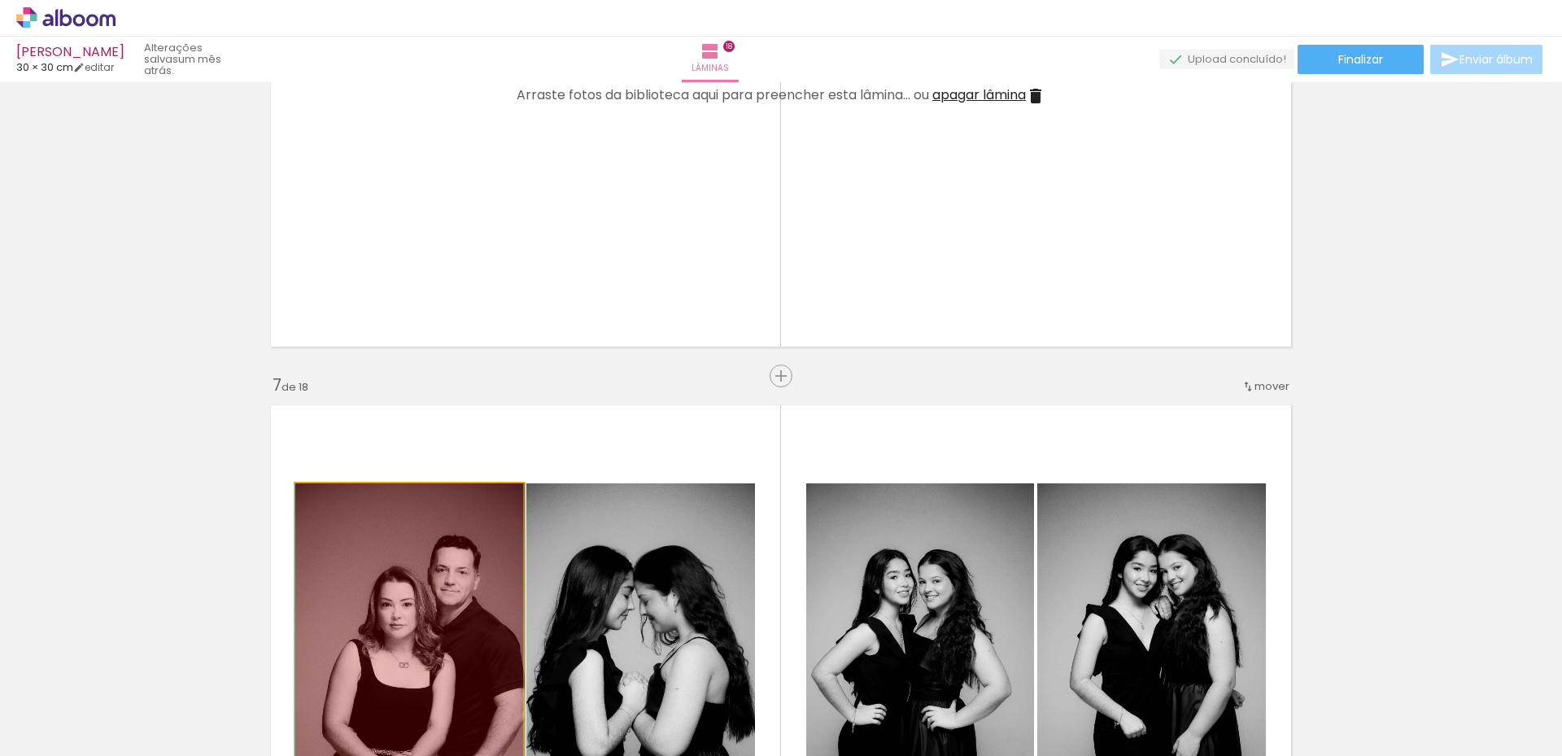
drag, startPoint x: 418, startPoint y: 585, endPoint x: 500, endPoint y: 616, distance: 87.1
click at [452, 712] on quentale-workspace at bounding box center [781, 378] width 1562 height 756
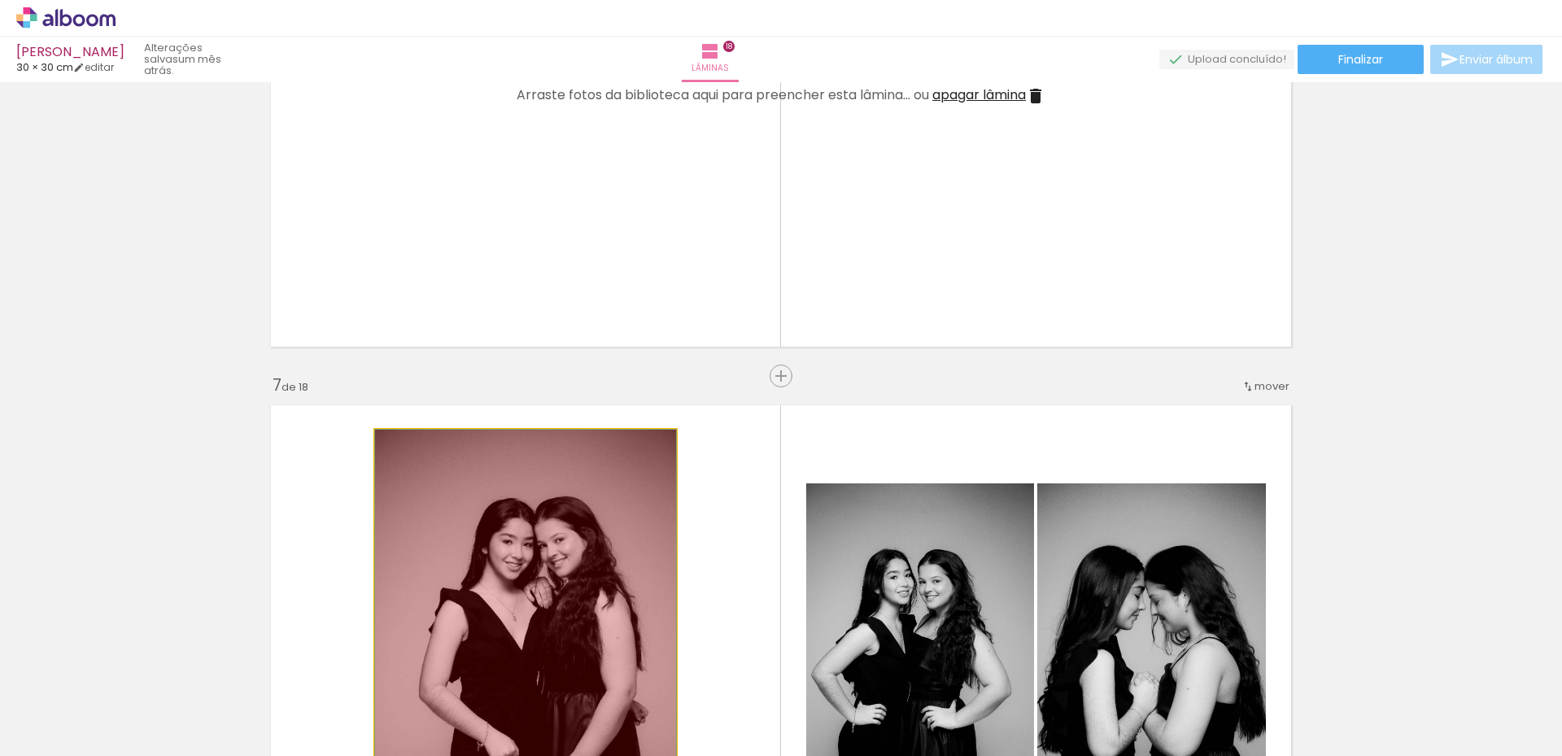
drag, startPoint x: 507, startPoint y: 624, endPoint x: 597, endPoint y: 627, distance: 90.4
click at [513, 710] on quentale-workspace at bounding box center [781, 378] width 1562 height 756
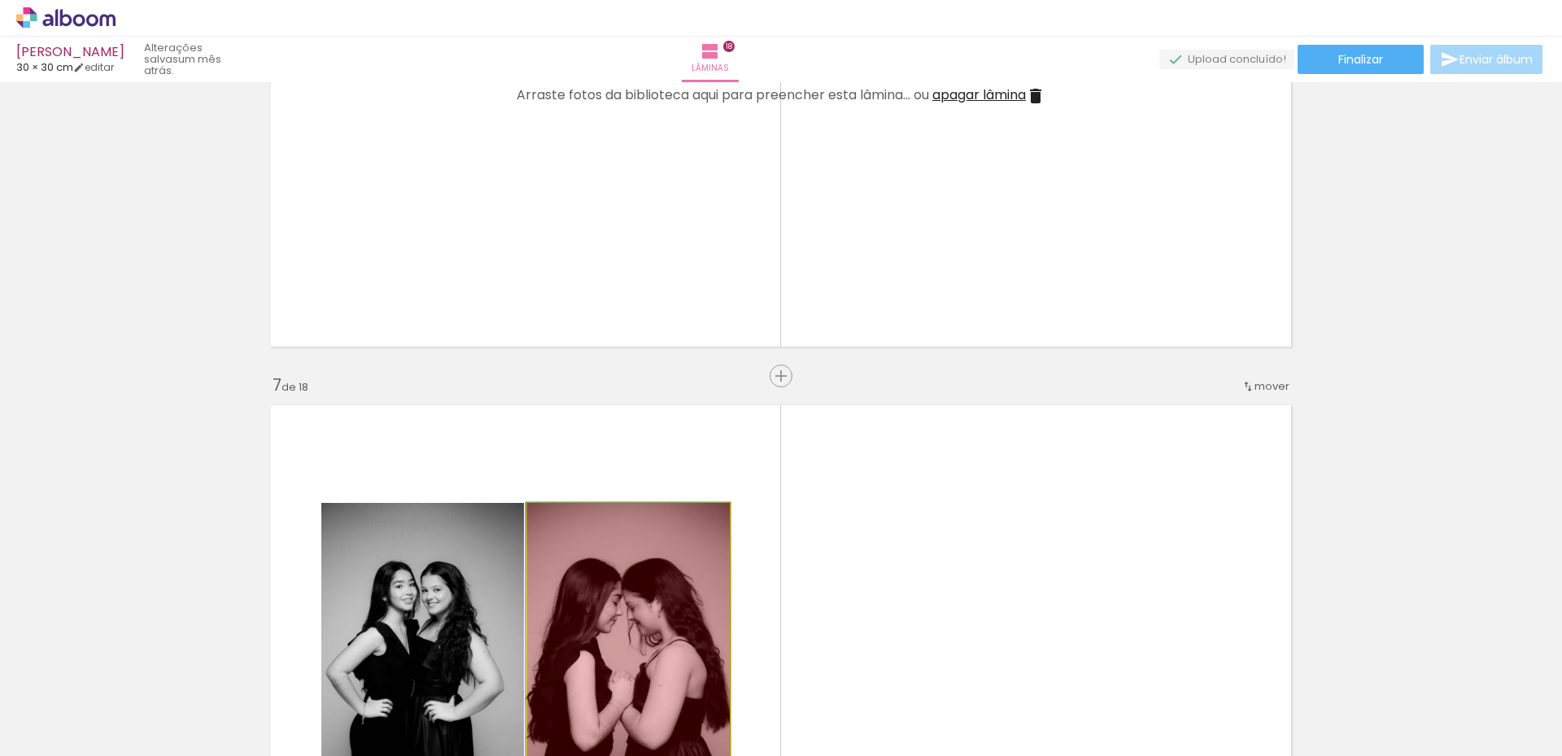
drag, startPoint x: 676, startPoint y: 614, endPoint x: 487, endPoint y: 605, distance: 189.0
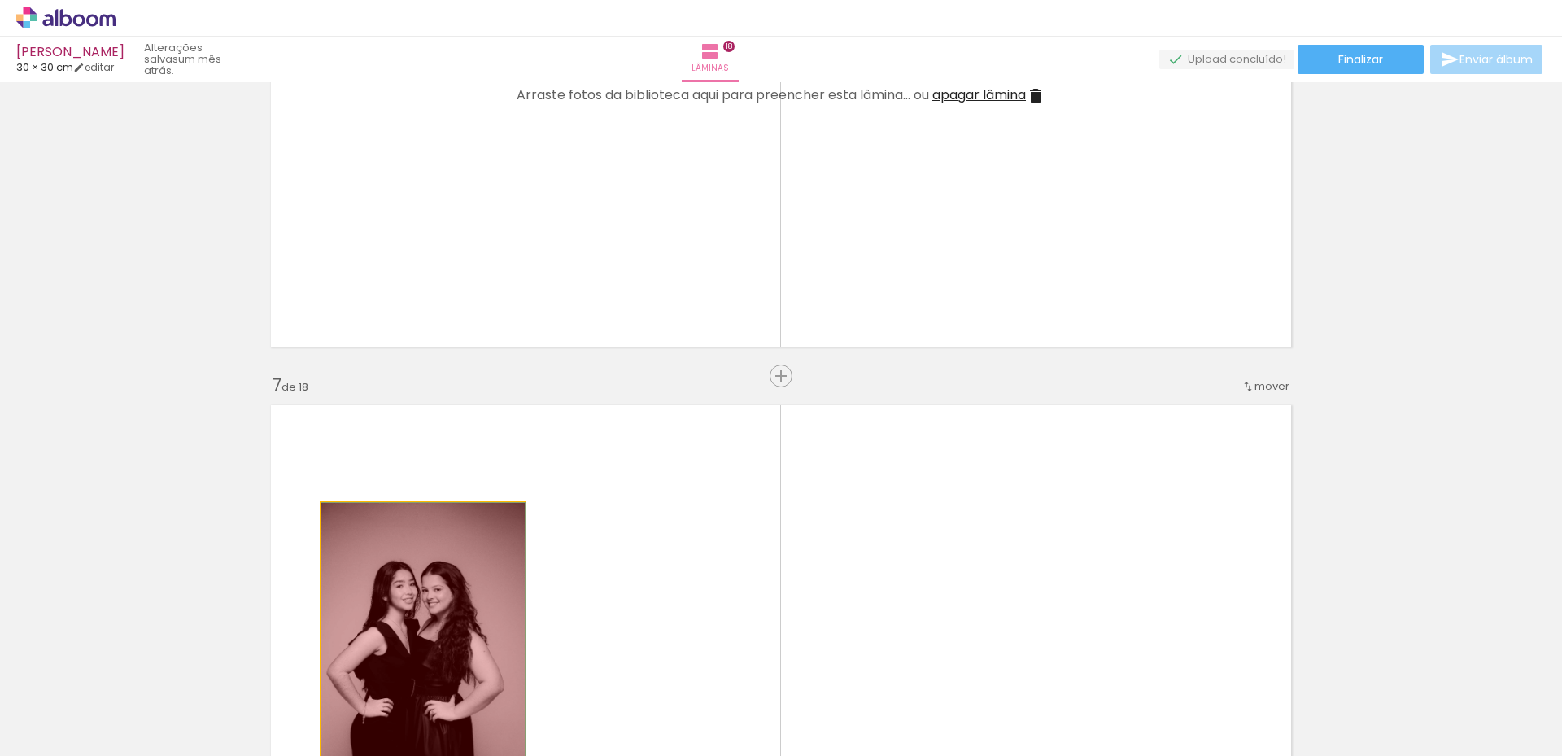
drag, startPoint x: 462, startPoint y: 592, endPoint x: 469, endPoint y: 672, distance: 80.8
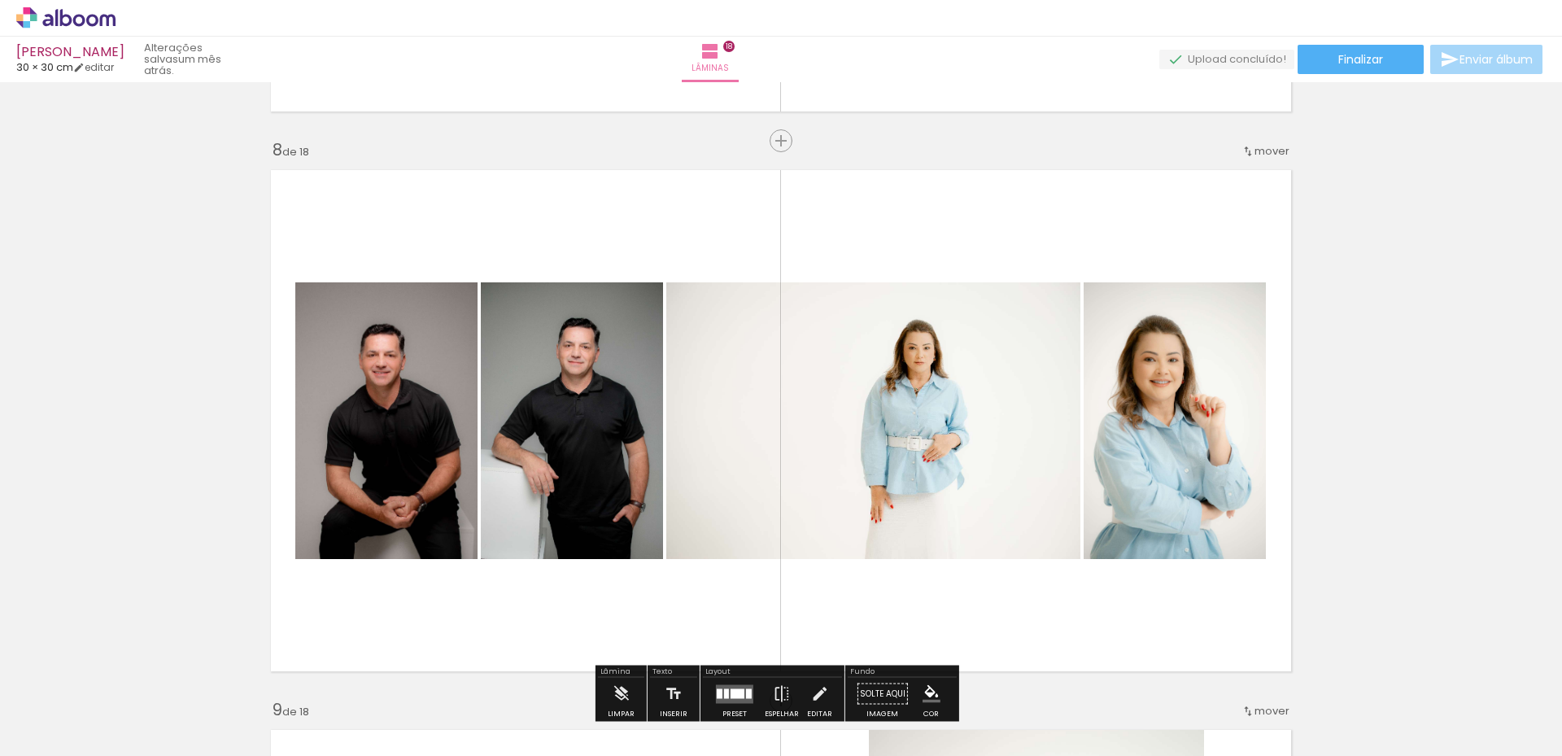
scroll to position [3906, 0]
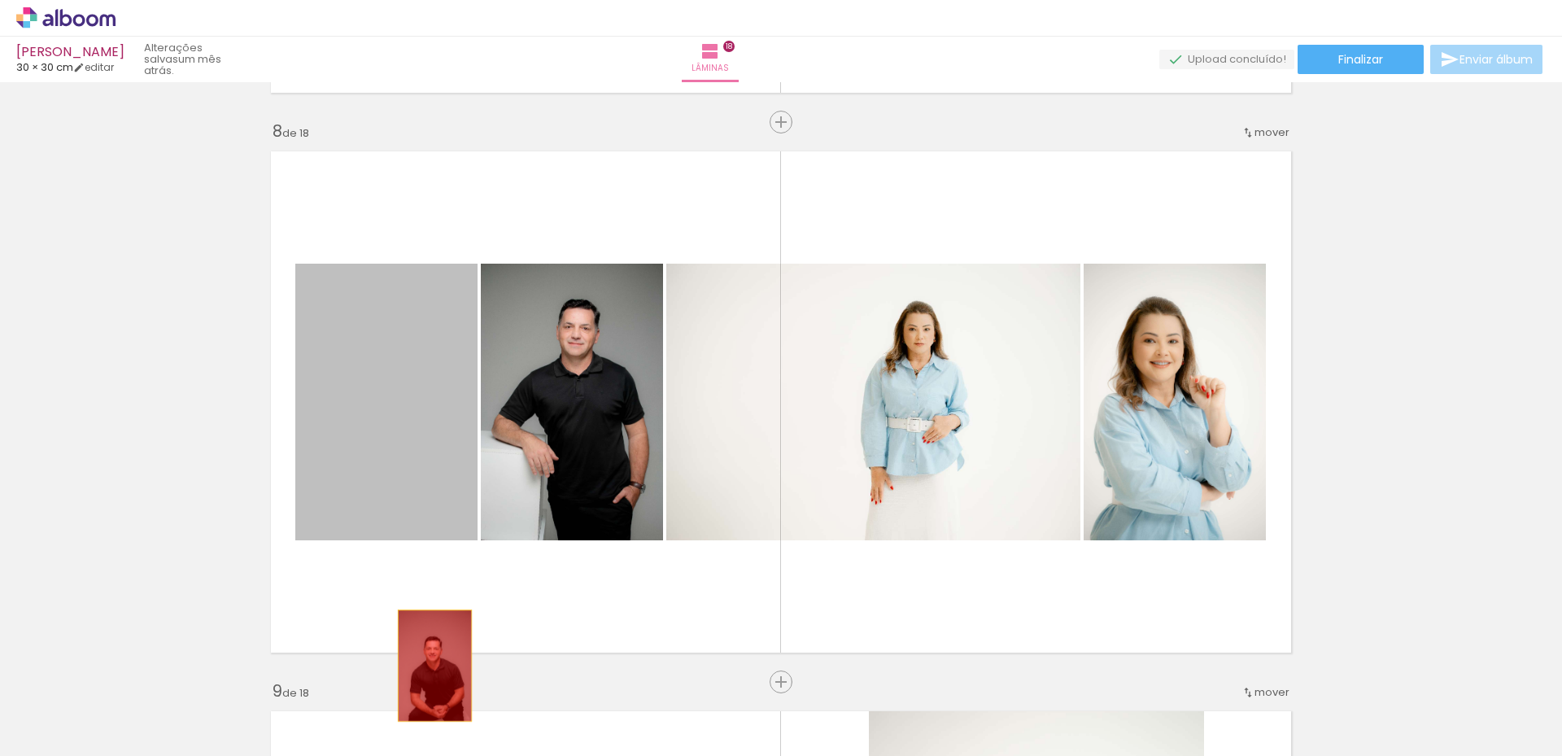
drag, startPoint x: 409, startPoint y: 478, endPoint x: 485, endPoint y: 455, distance: 79.8
click at [440, 692] on quentale-workspace at bounding box center [781, 378] width 1562 height 756
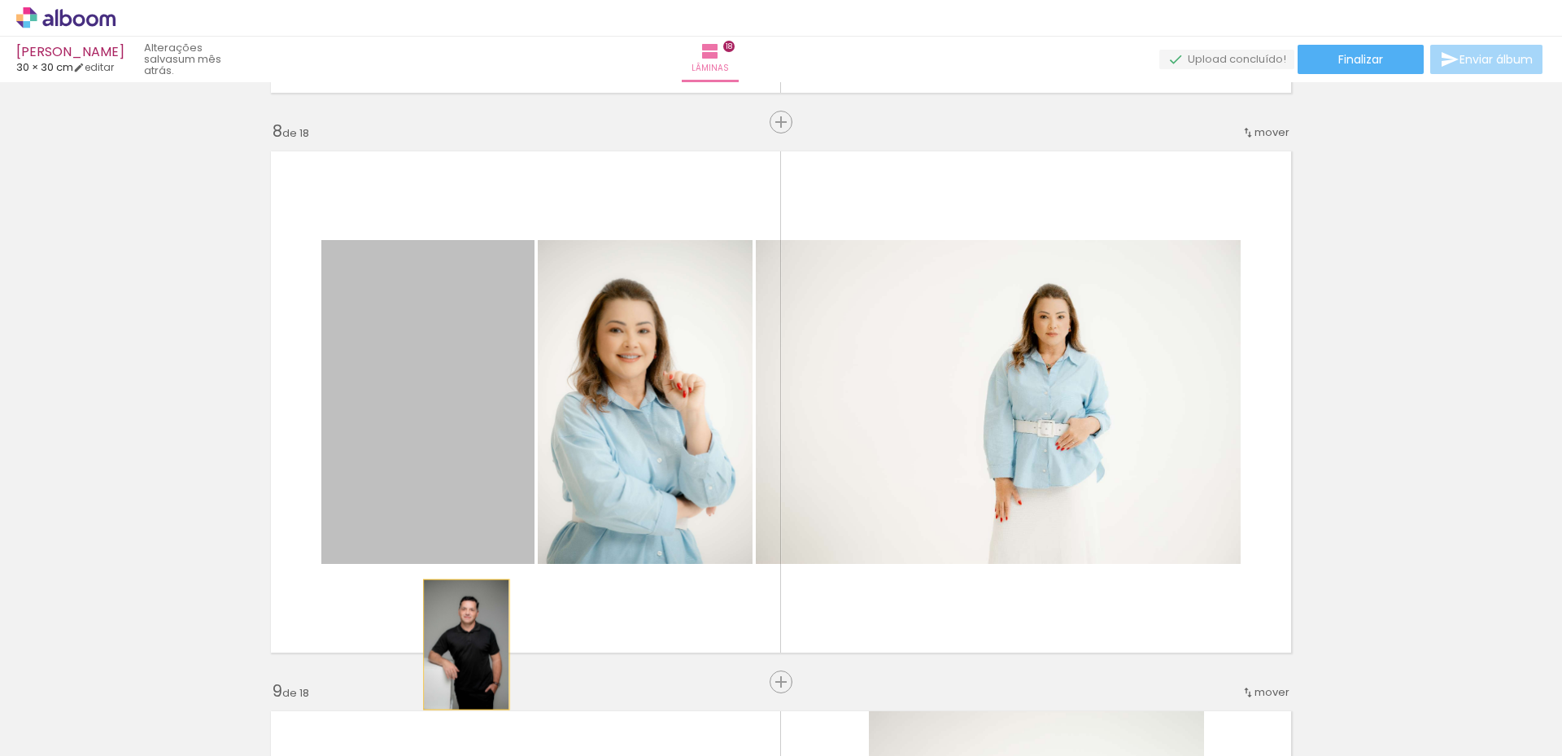
drag, startPoint x: 487, startPoint y: 449, endPoint x: 492, endPoint y: 504, distance: 54.8
click at [457, 660] on quentale-workspace at bounding box center [781, 378] width 1562 height 756
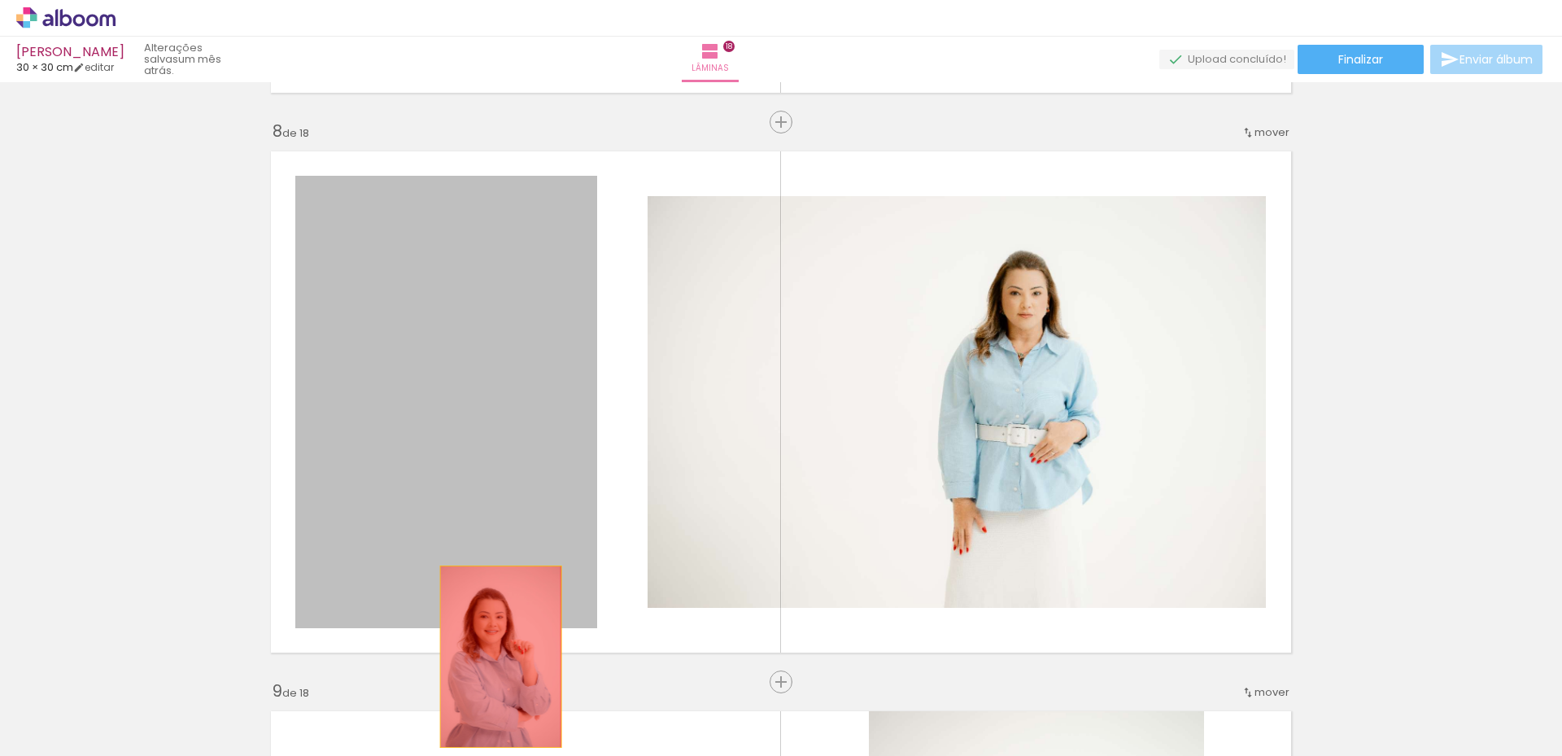
drag, startPoint x: 534, startPoint y: 452, endPoint x: 494, endPoint y: 657, distance: 208.1
click at [494, 657] on quentale-workspace at bounding box center [781, 378] width 1562 height 756
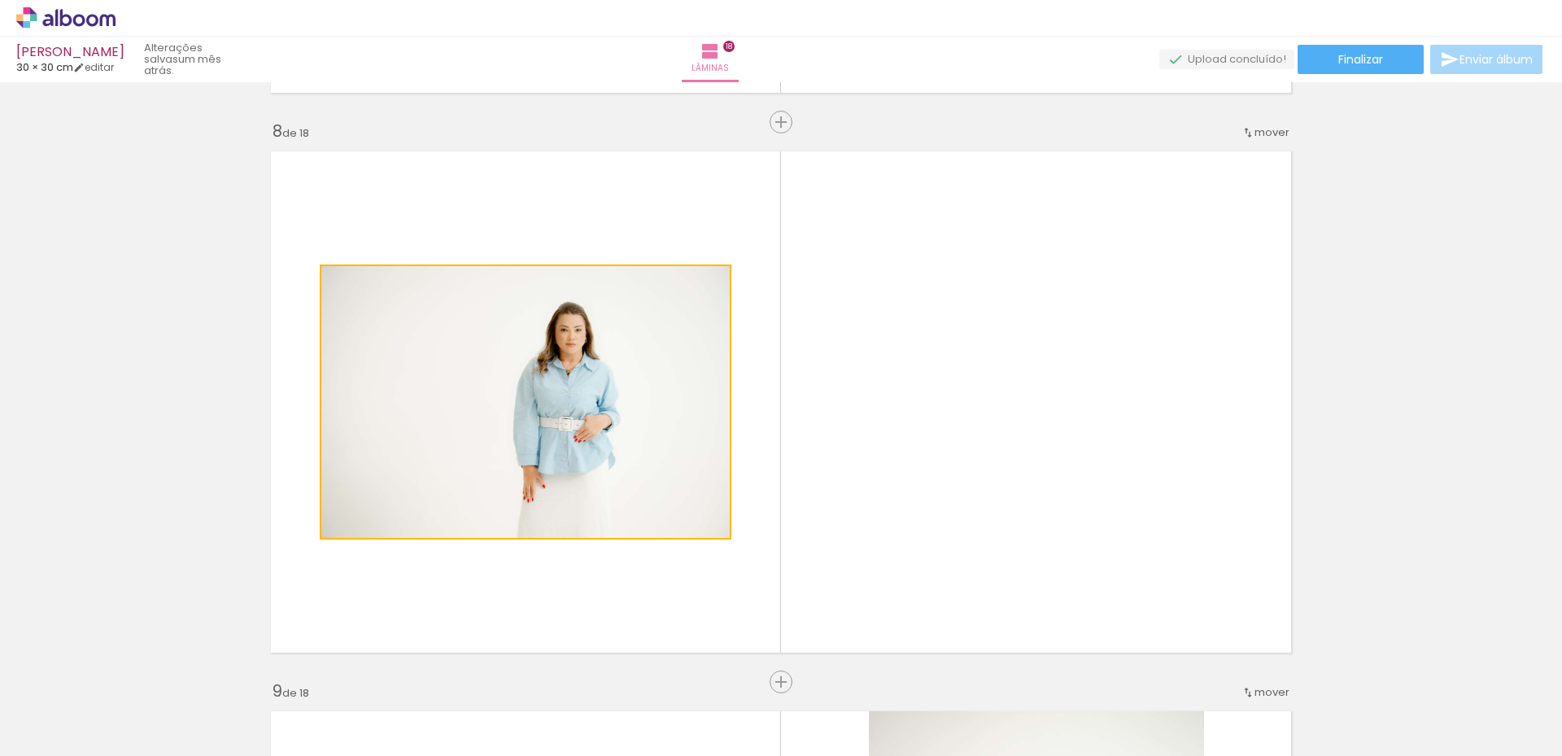
drag, startPoint x: 468, startPoint y: 564, endPoint x: 474, endPoint y: 620, distance: 56.5
click at [474, 620] on quentale-layouter at bounding box center [781, 401] width 1038 height 519
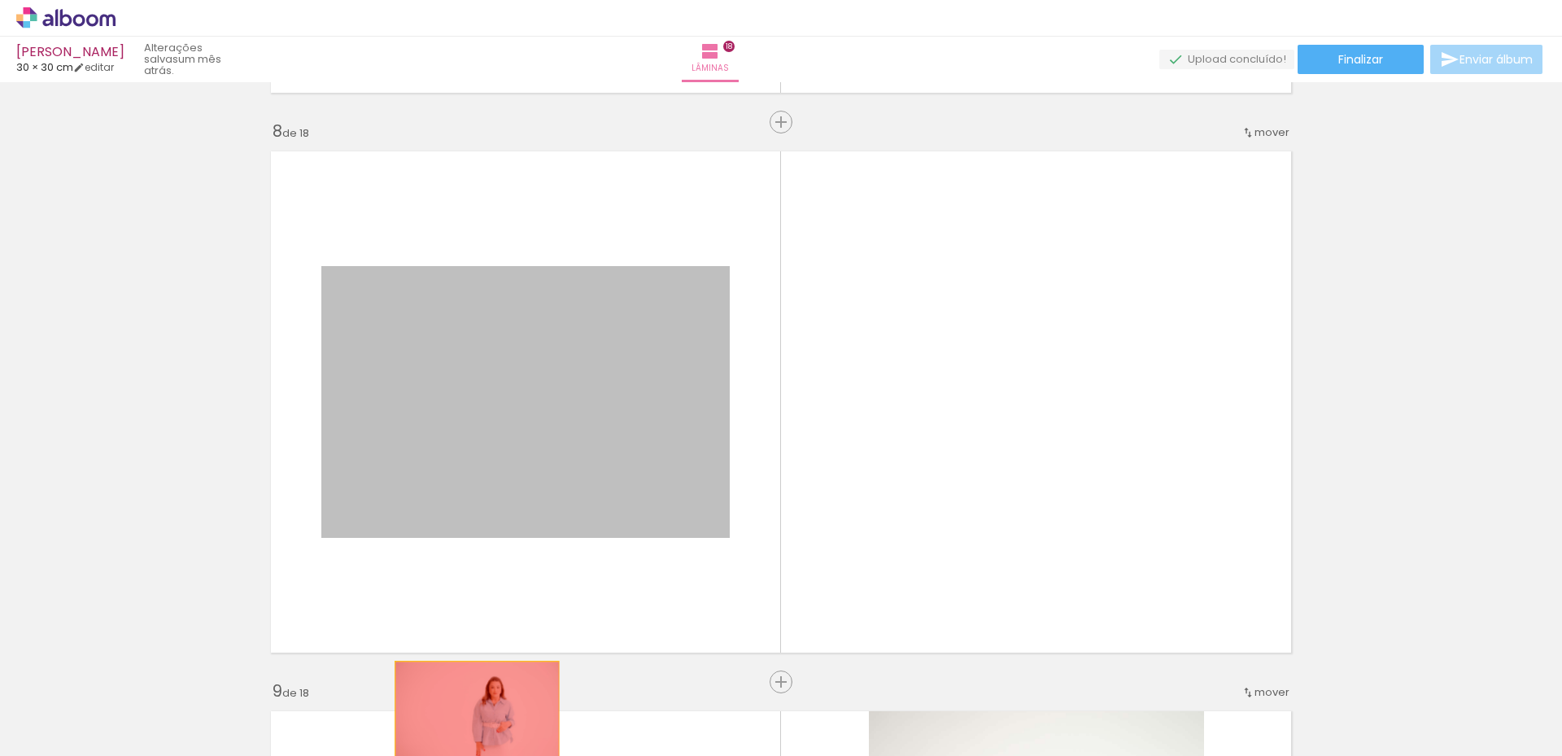
drag, startPoint x: 468, startPoint y: 482, endPoint x: 417, endPoint y: 634, distance: 160.6
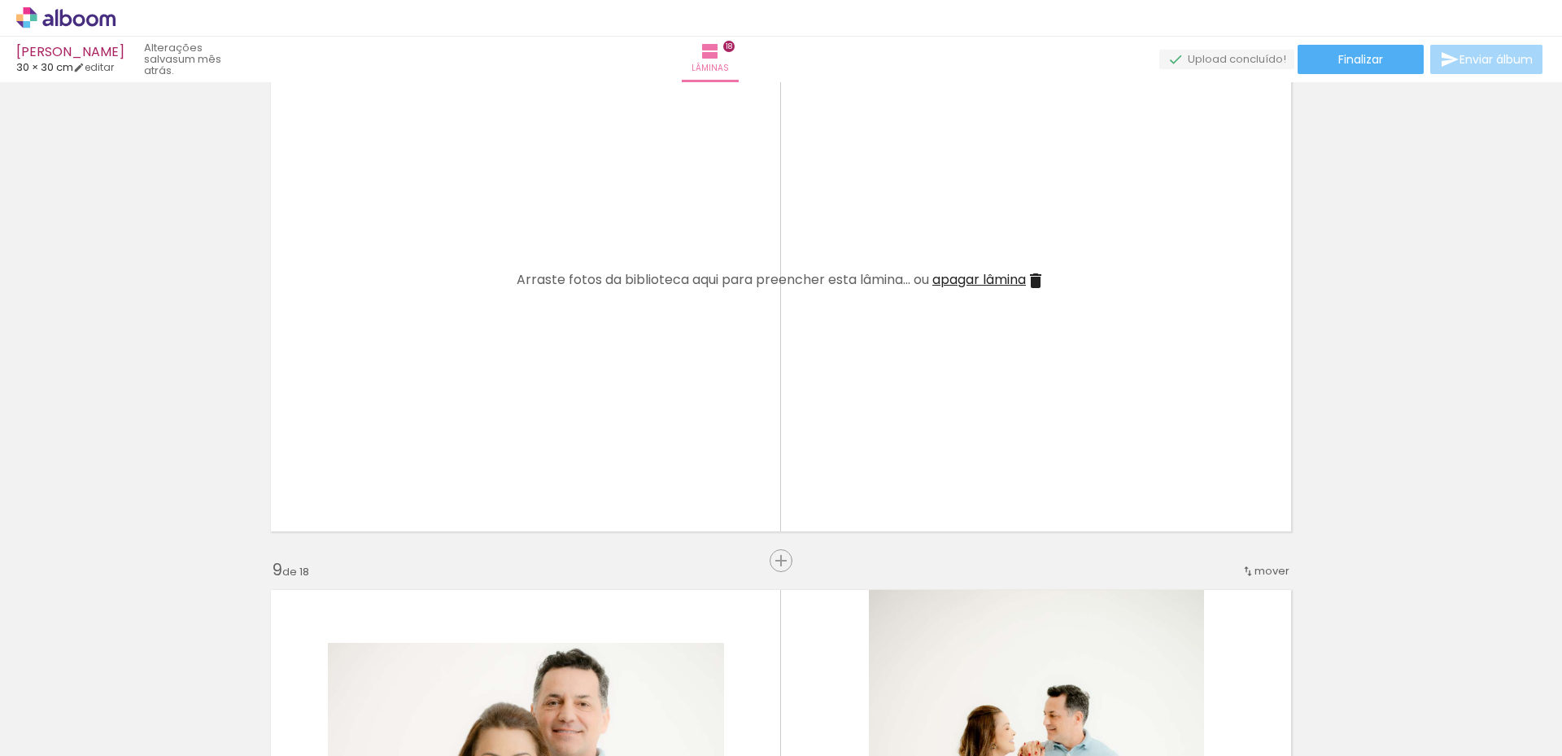
scroll to position [4313, 0]
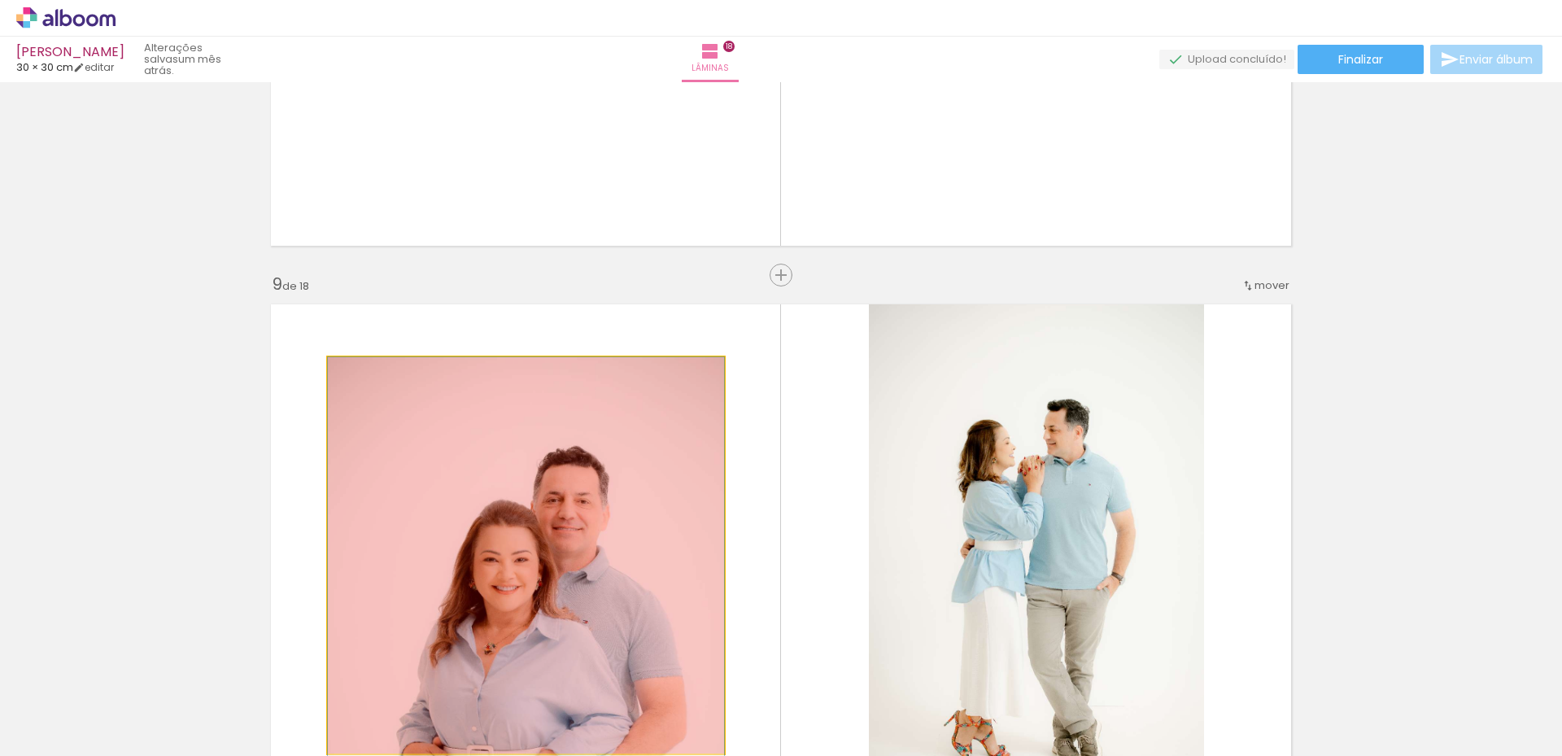
drag, startPoint x: 465, startPoint y: 655, endPoint x: 462, endPoint y: 677, distance: 22.2
click at [468, 673] on quentale-workspace at bounding box center [781, 378] width 1562 height 756
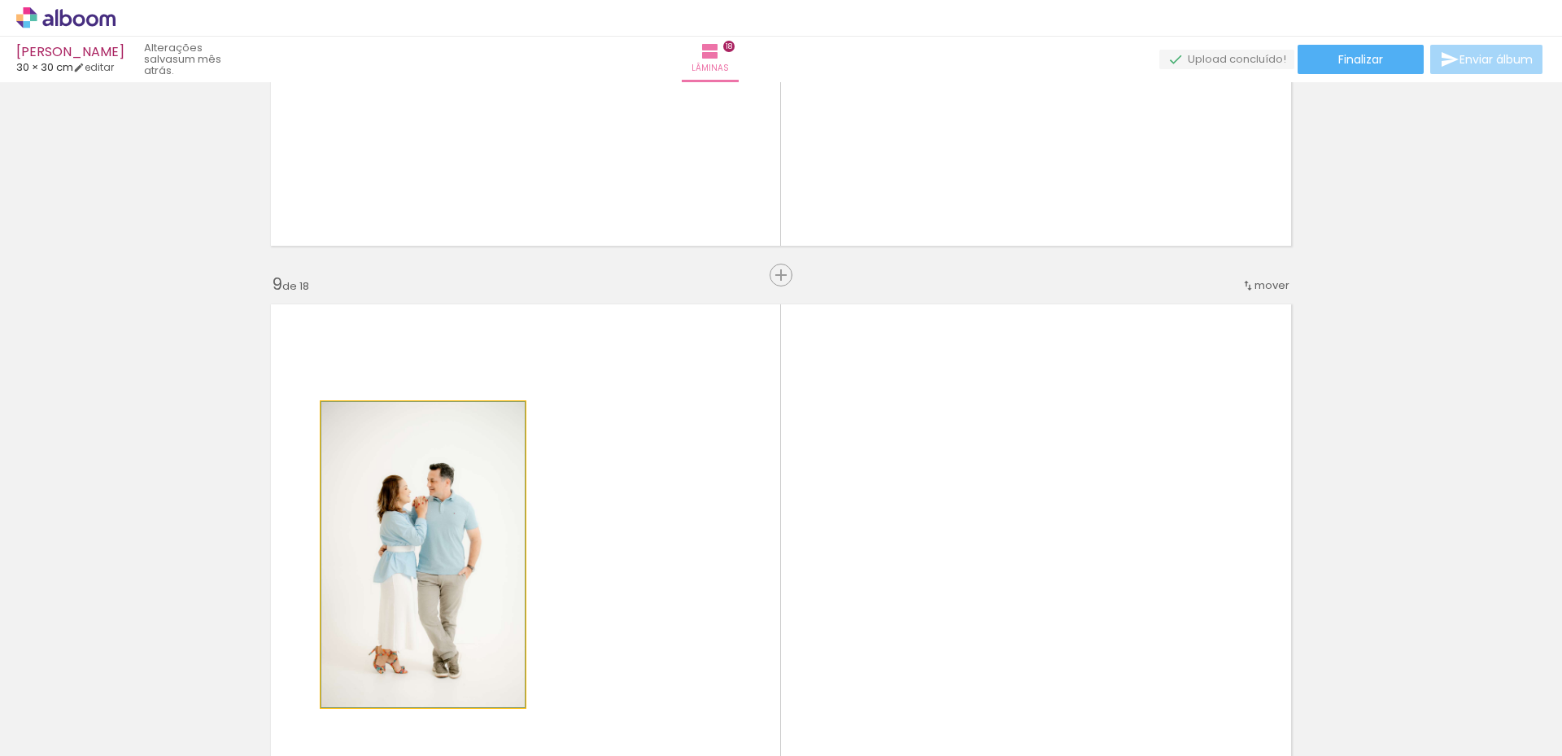
drag, startPoint x: 457, startPoint y: 560, endPoint x: 433, endPoint y: 662, distance: 105.4
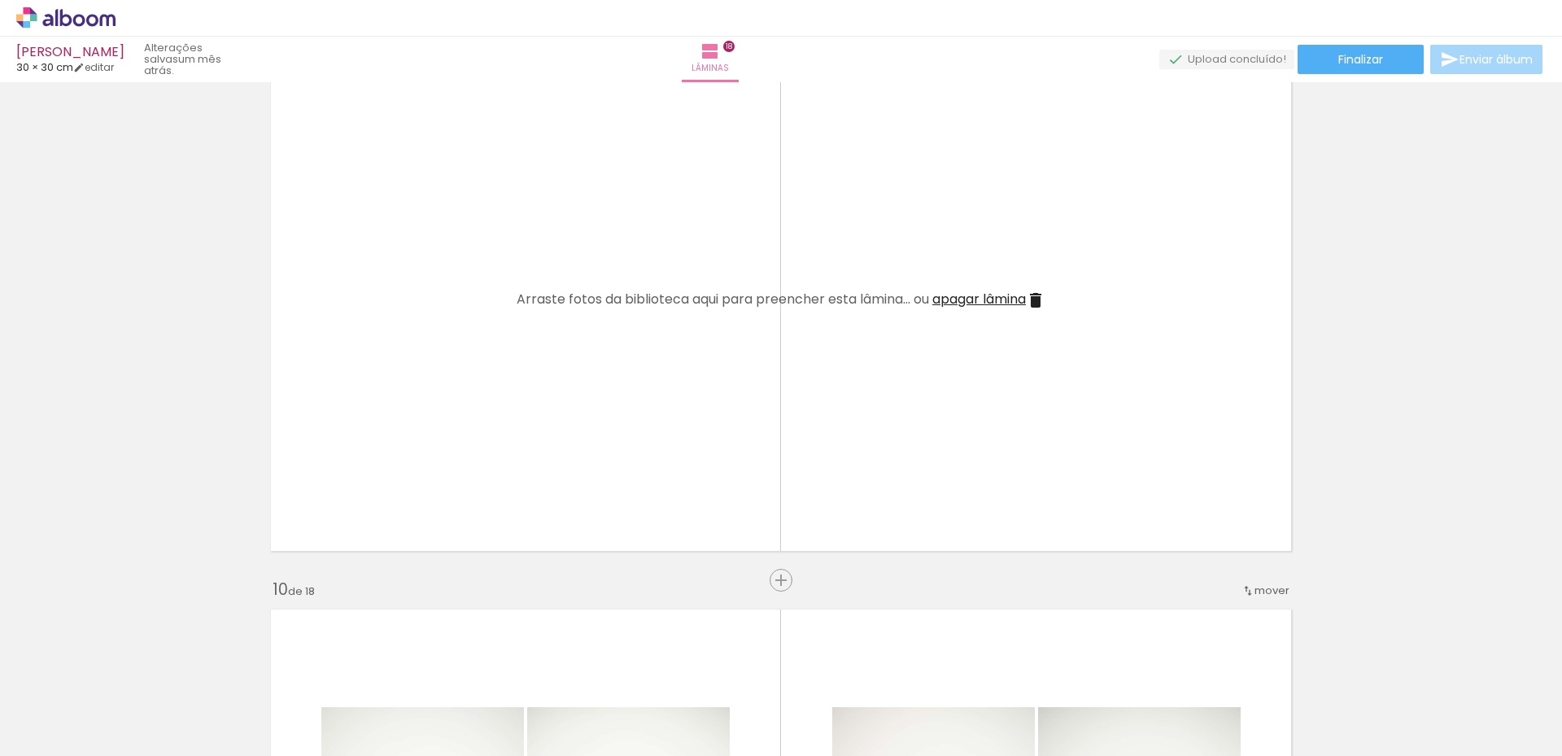
scroll to position [4801, 0]
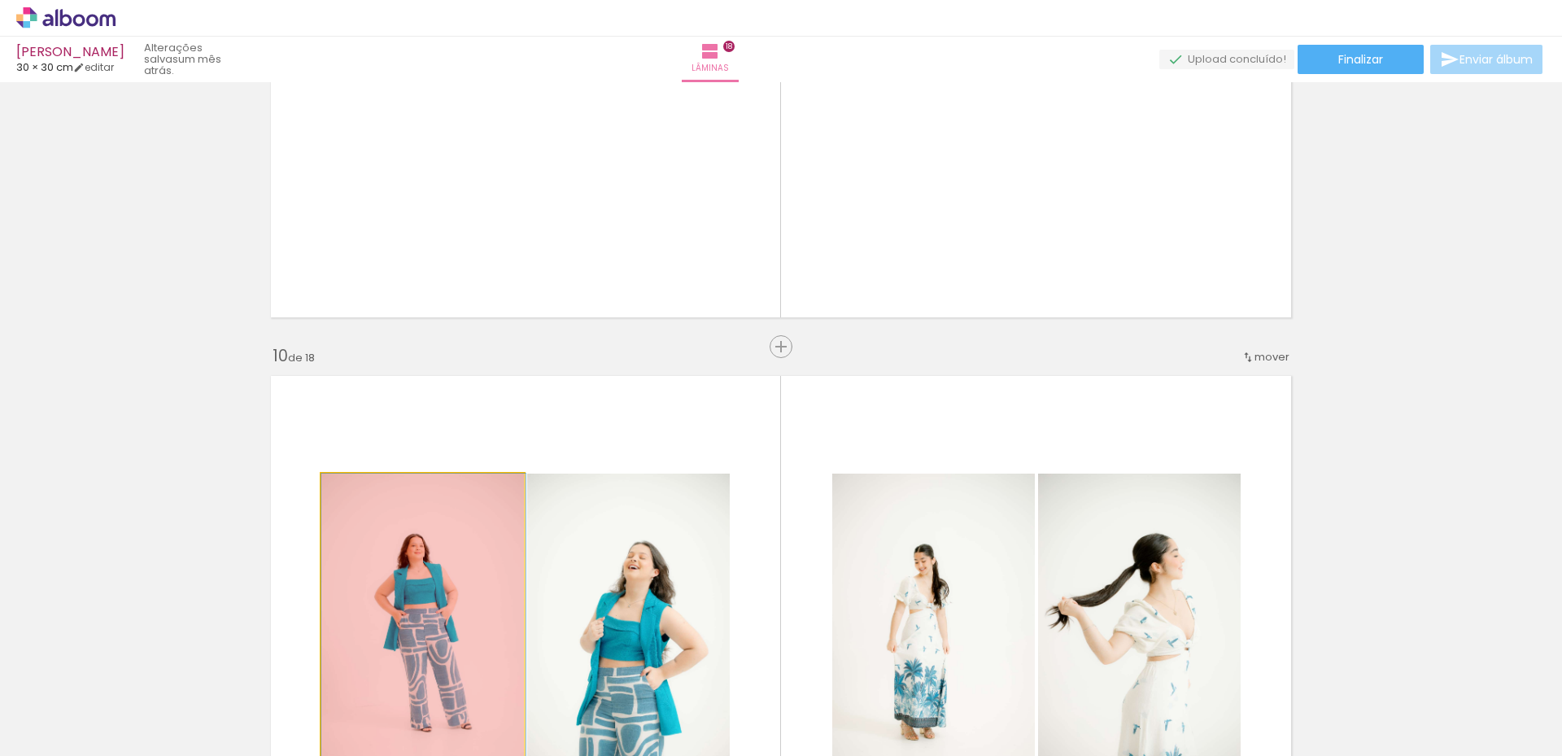
drag, startPoint x: 439, startPoint y: 678, endPoint x: 445, endPoint y: 618, distance: 59.7
click at [439, 702] on quentale-workspace at bounding box center [781, 378] width 1562 height 756
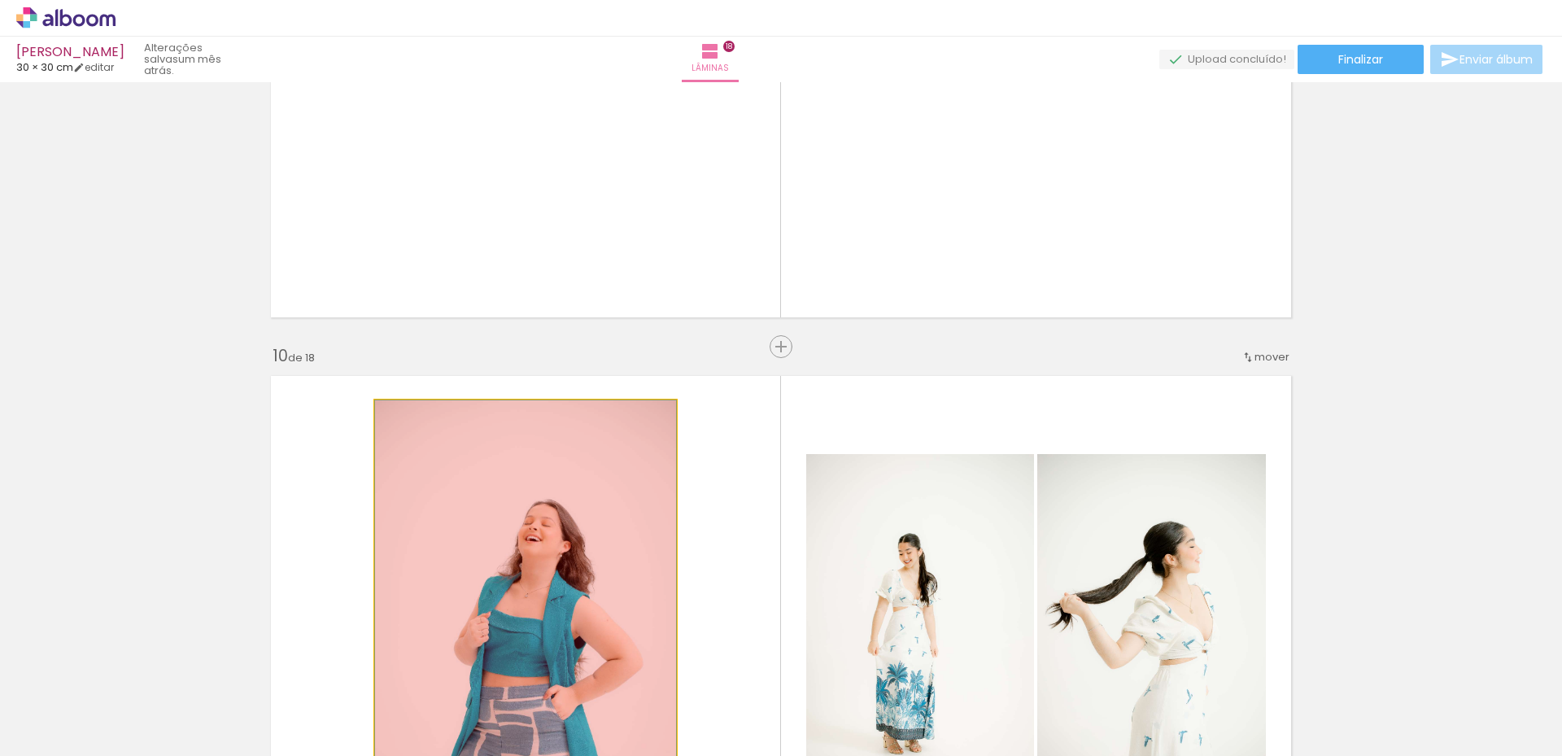
drag, startPoint x: 448, startPoint y: 617, endPoint x: 484, endPoint y: 631, distance: 39.1
click at [452, 712] on quentale-workspace at bounding box center [781, 378] width 1562 height 756
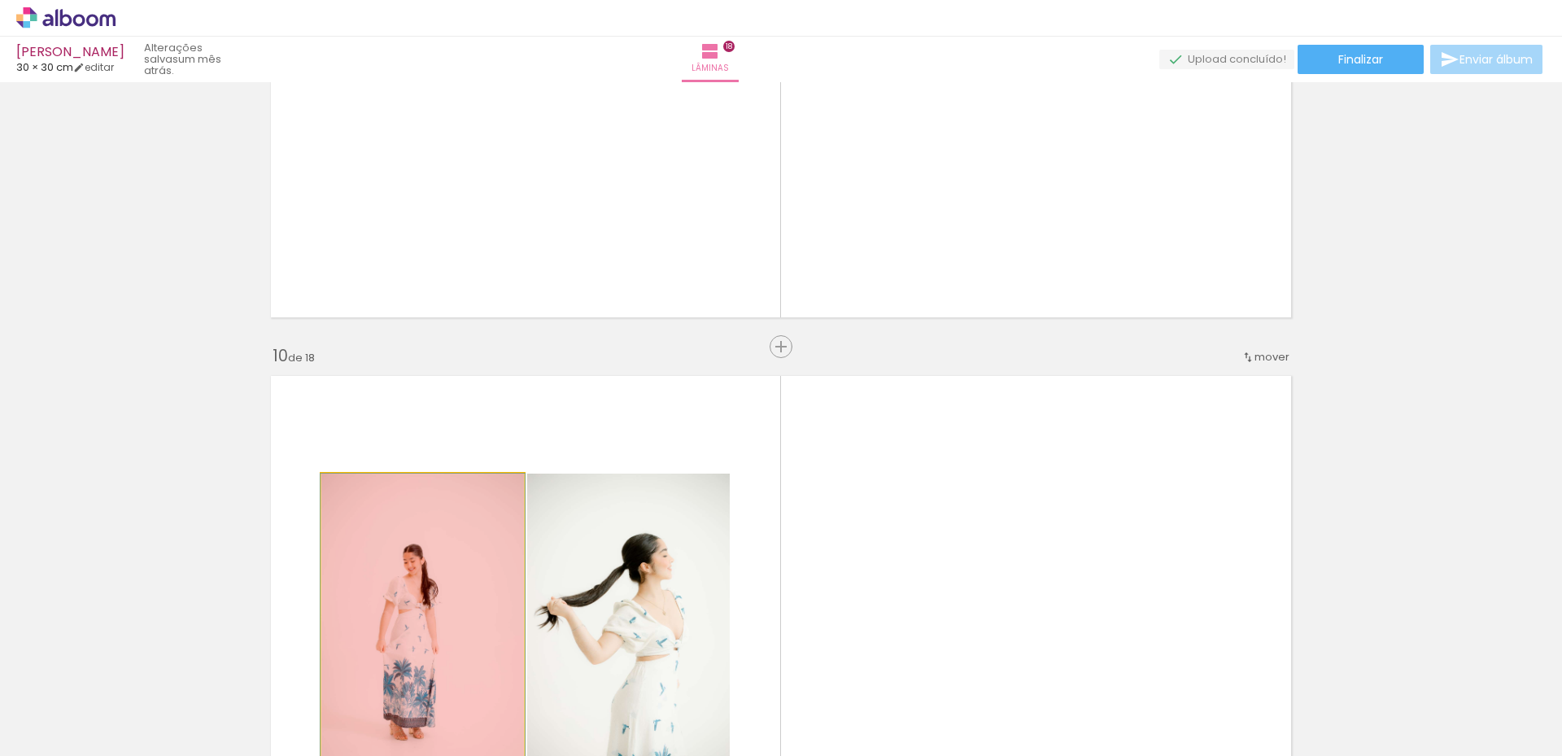
drag, startPoint x: 492, startPoint y: 625, endPoint x: 537, endPoint y: 592, distance: 55.8
click at [501, 701] on quentale-workspace at bounding box center [781, 378] width 1562 height 756
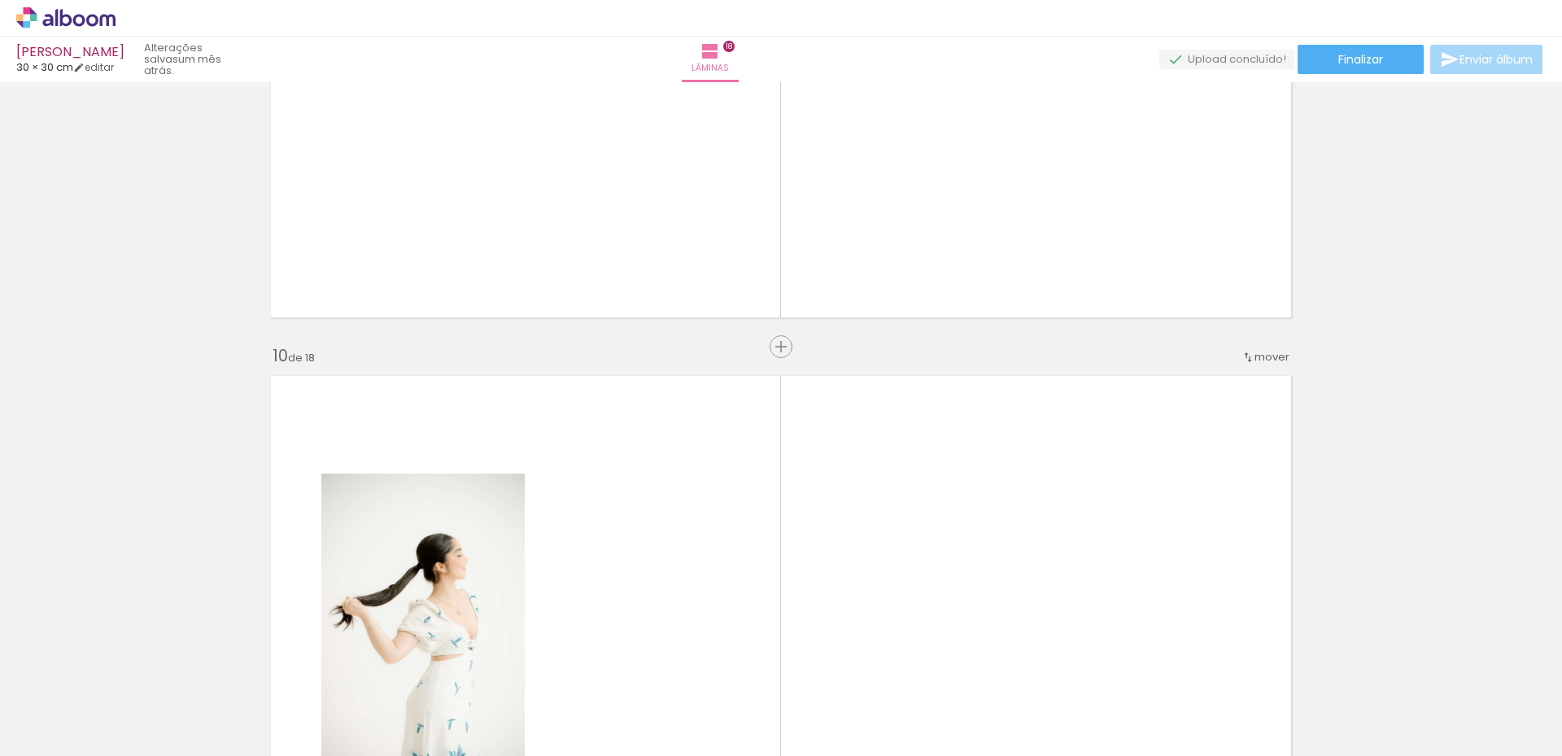
drag
click at [513, 673] on quentale-workspace at bounding box center [781, 378] width 1562 height 756
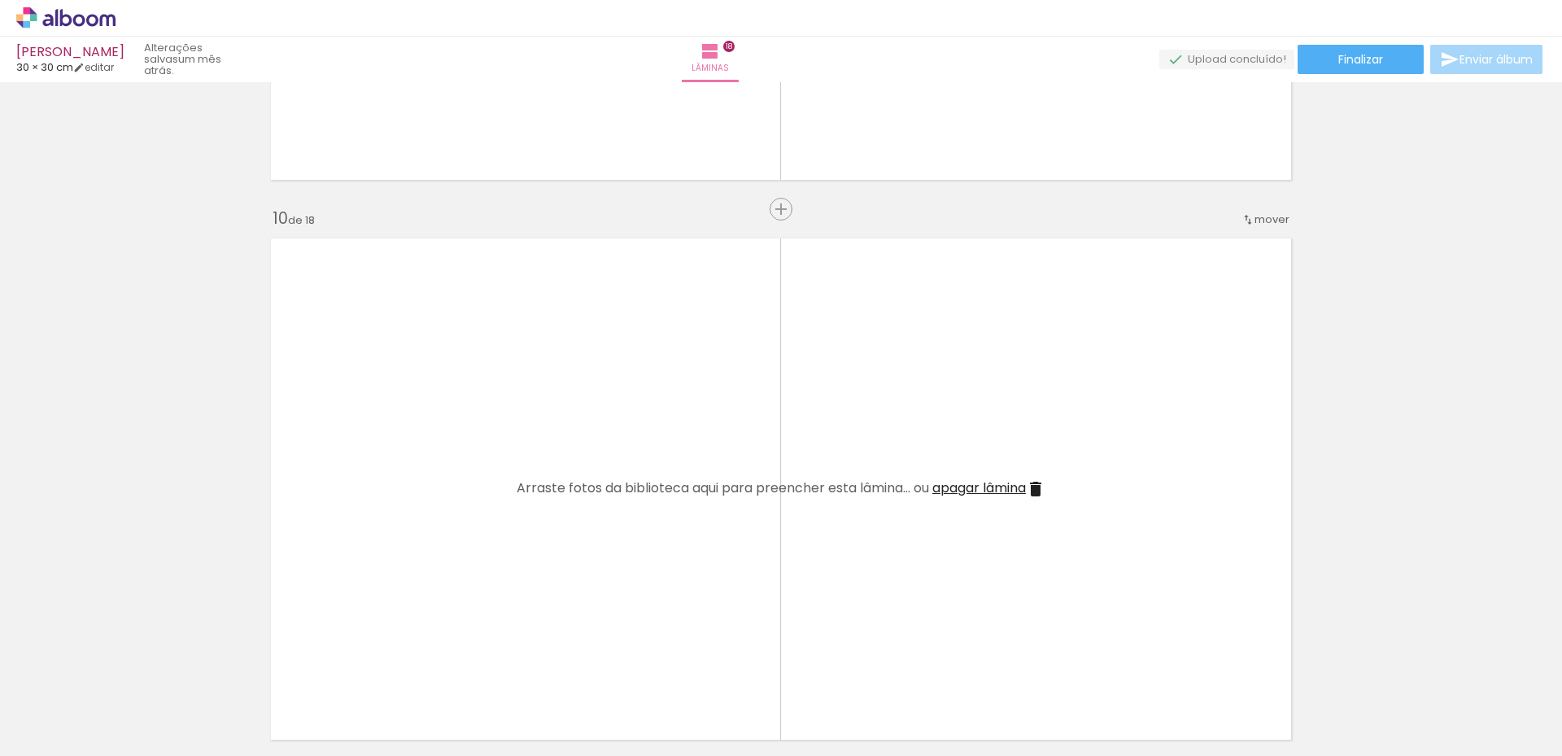
scroll to position [5289, 0]
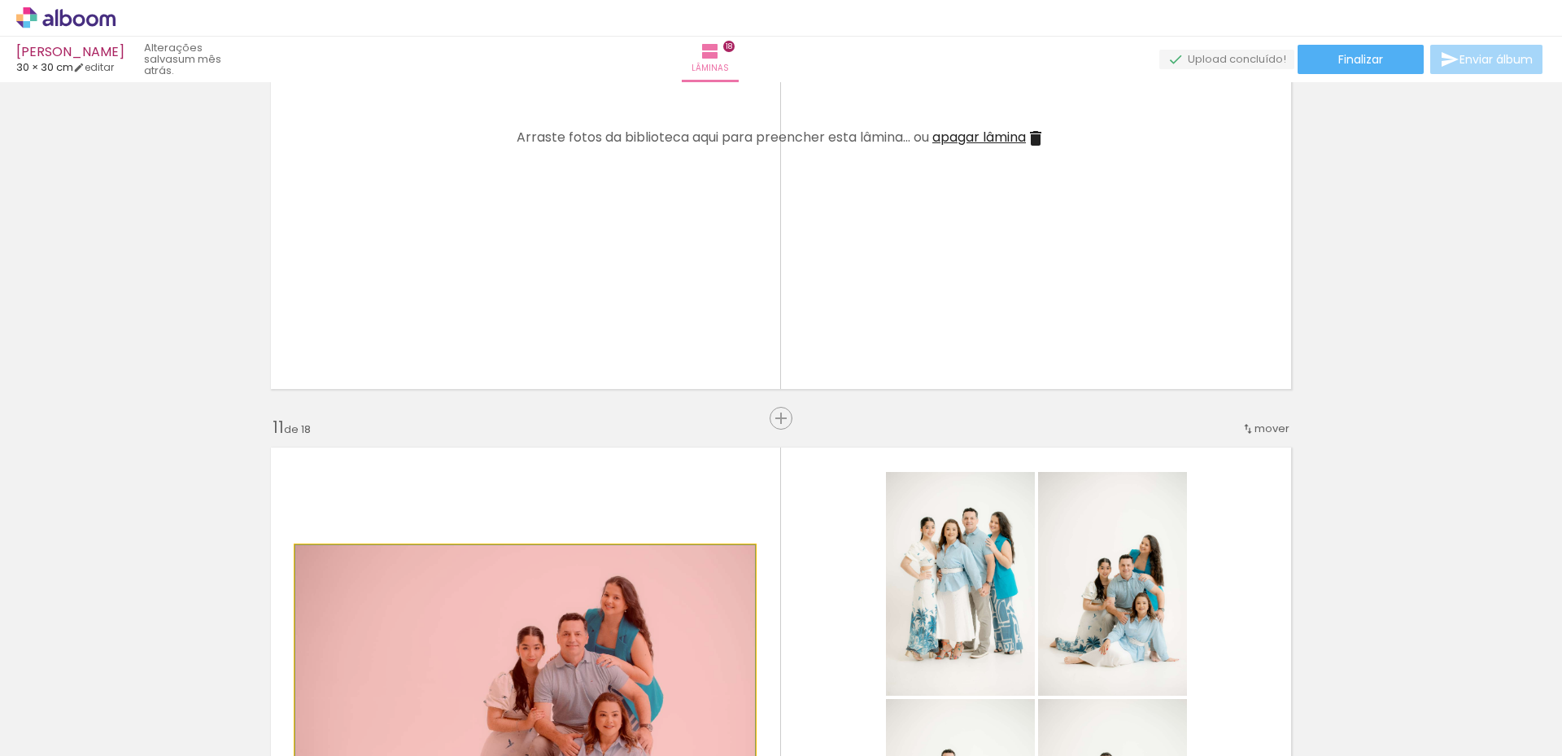
click at [452, 710] on quentale-workspace at bounding box center [781, 378] width 1562 height 756
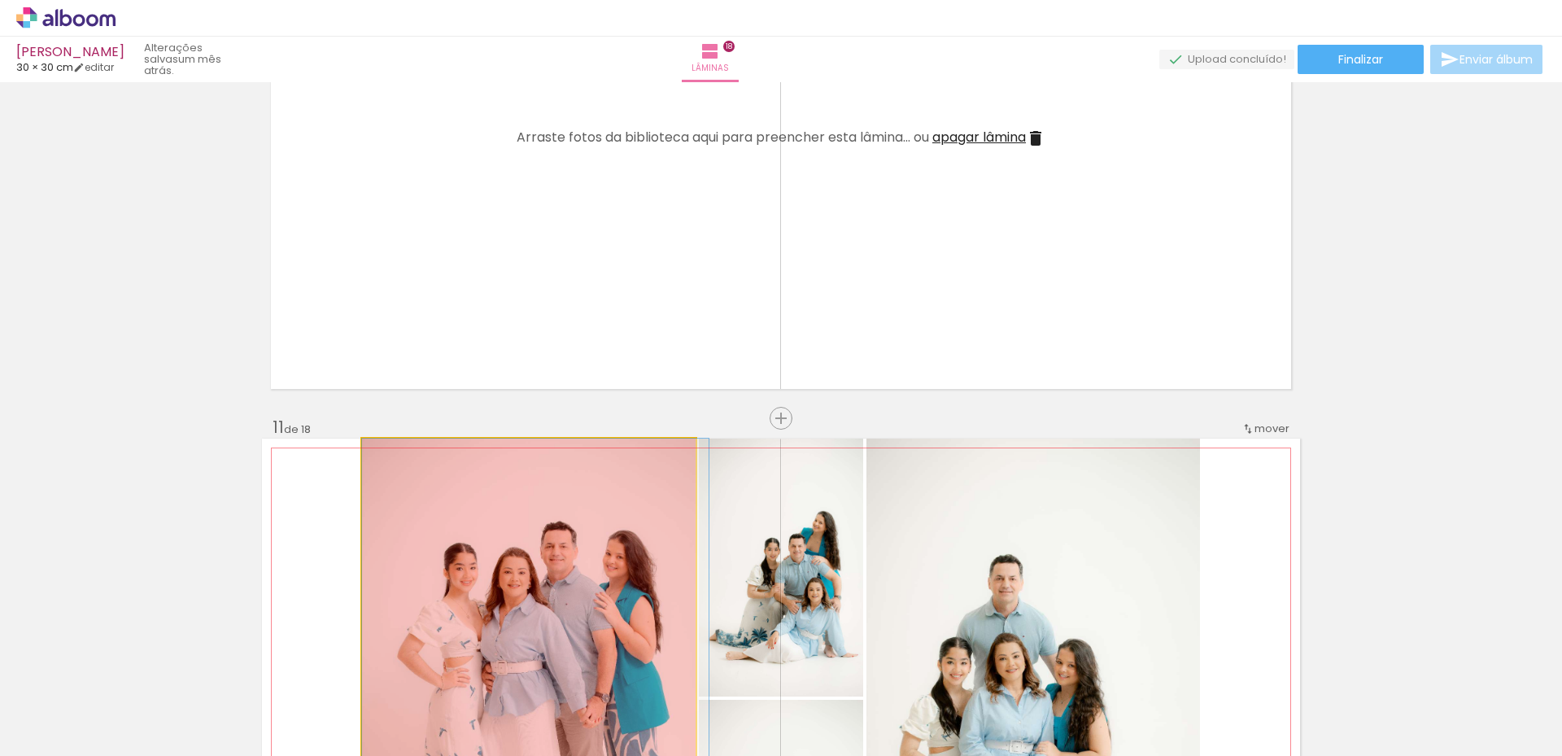
click at [609, 721] on quentale-workspace at bounding box center [781, 378] width 1562 height 756
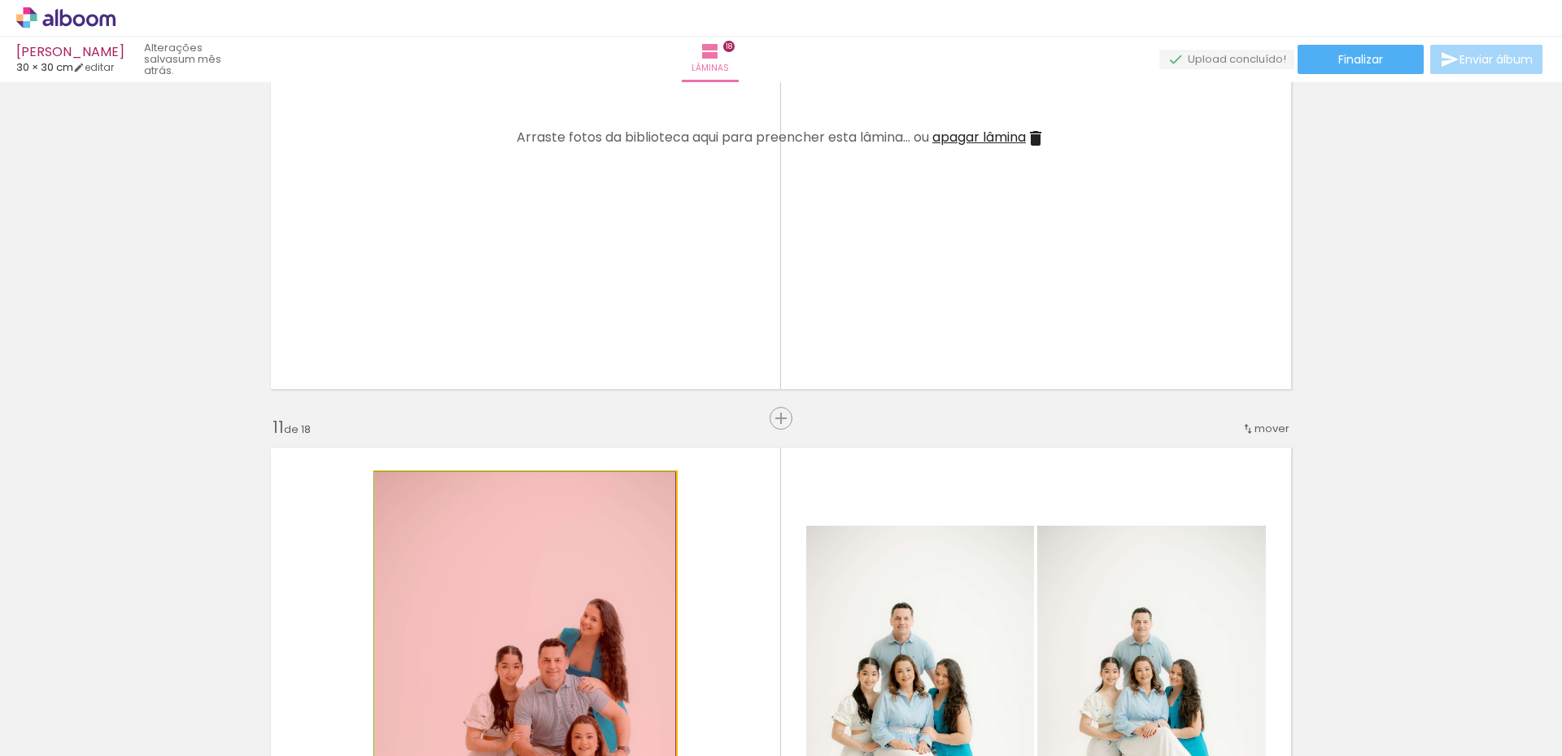
click at [596, 690] on quentale-workspace at bounding box center [781, 378] width 1562 height 756
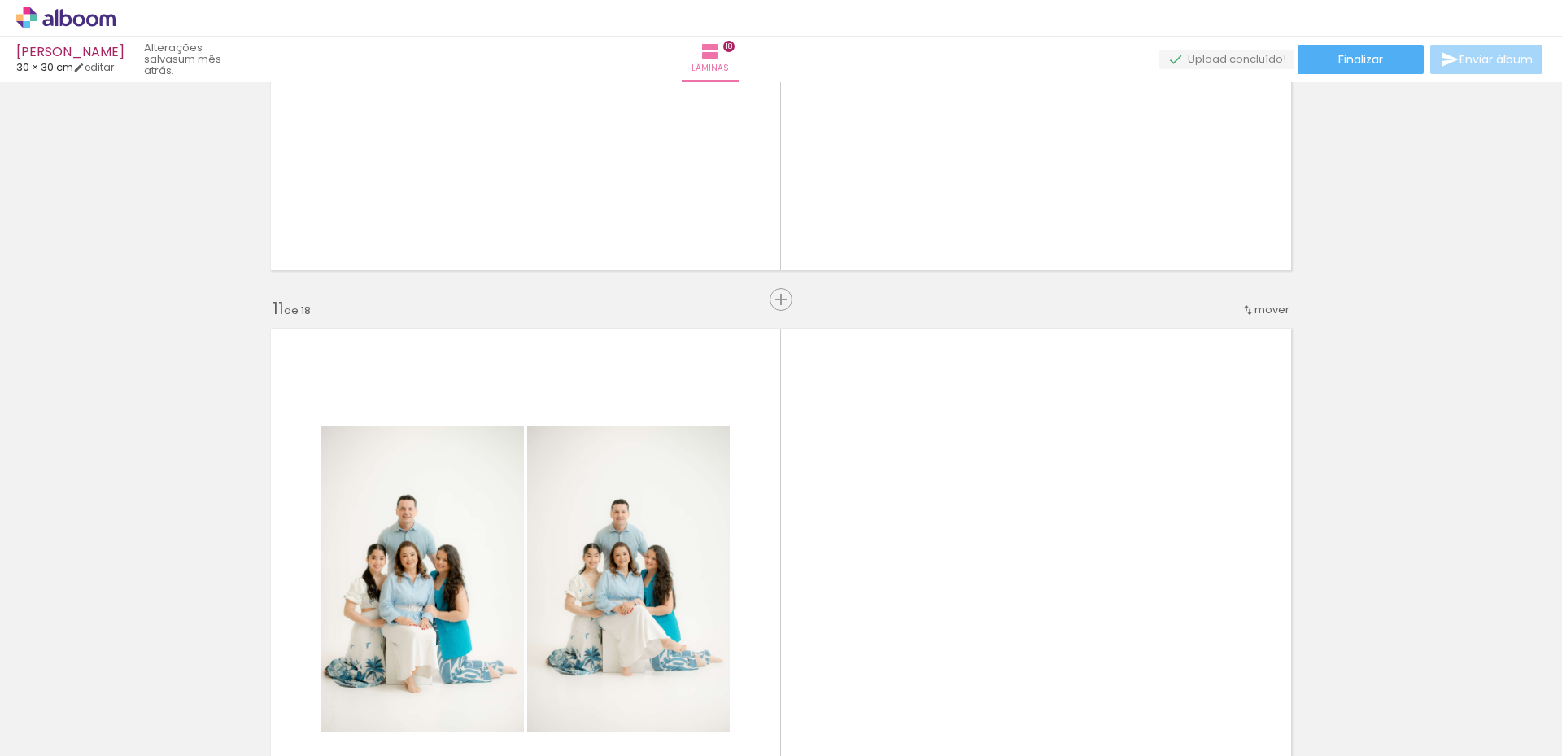
scroll to position [5533, 0]
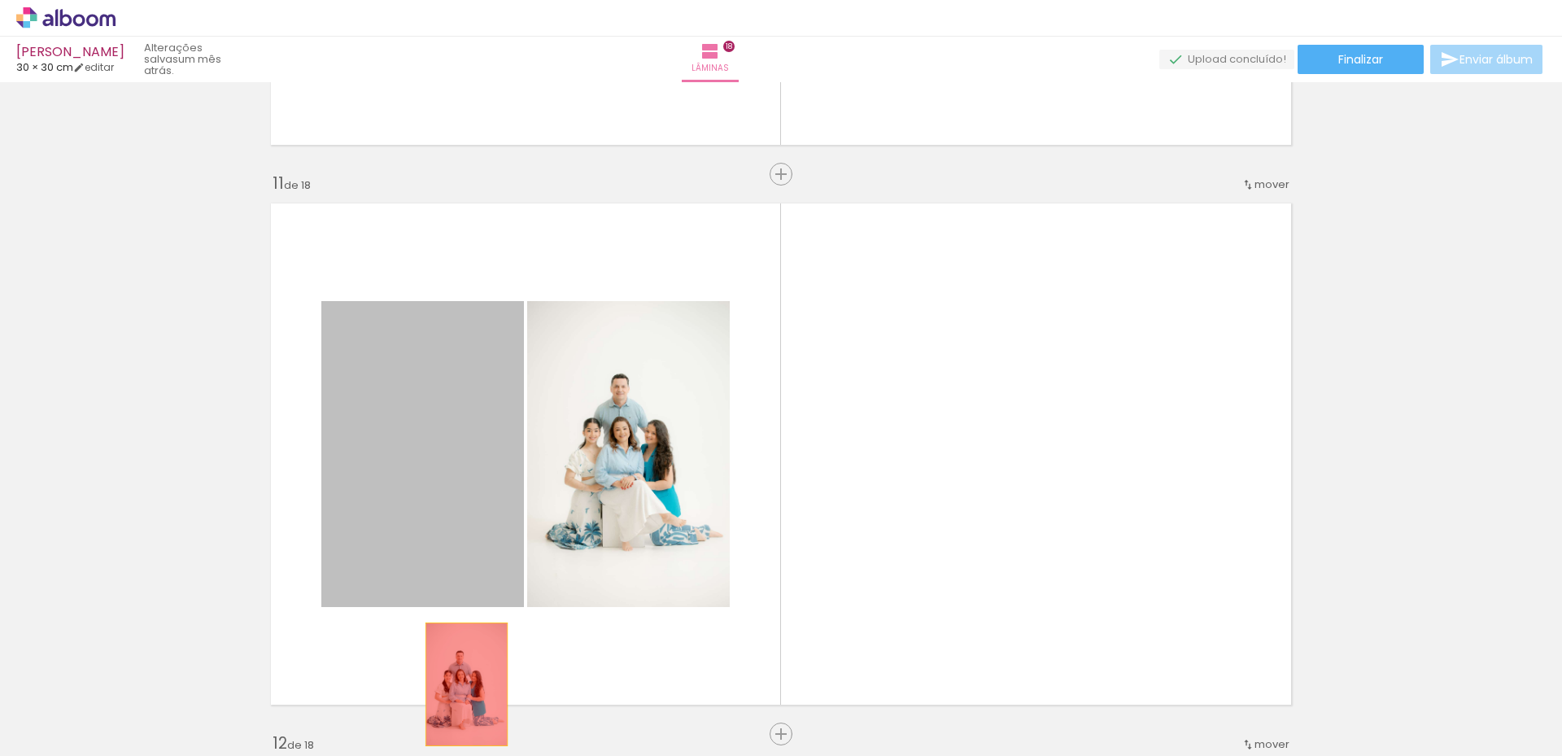
click at [458, 672] on quentale-workspace at bounding box center [781, 378] width 1562 height 756
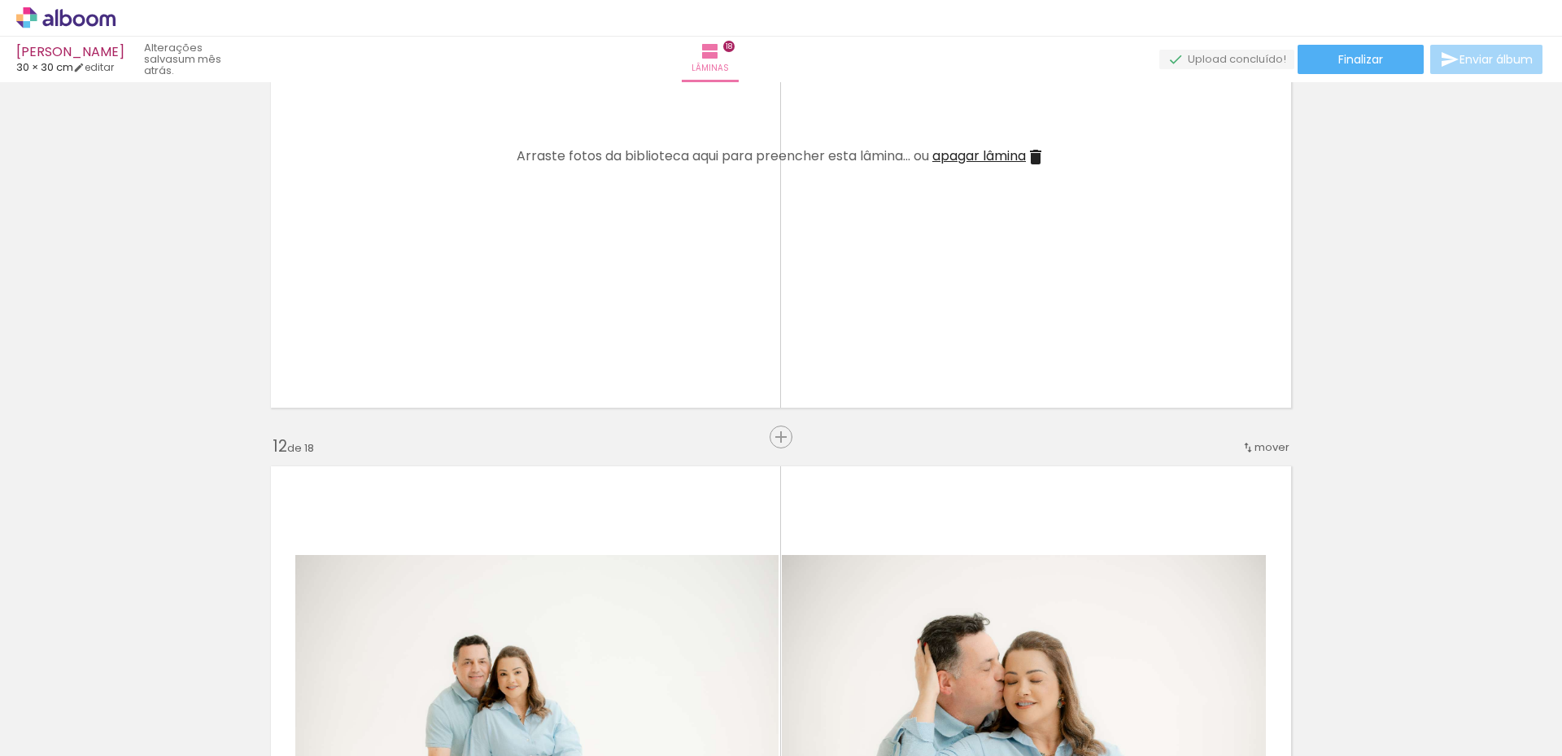
scroll to position [6022, 0]
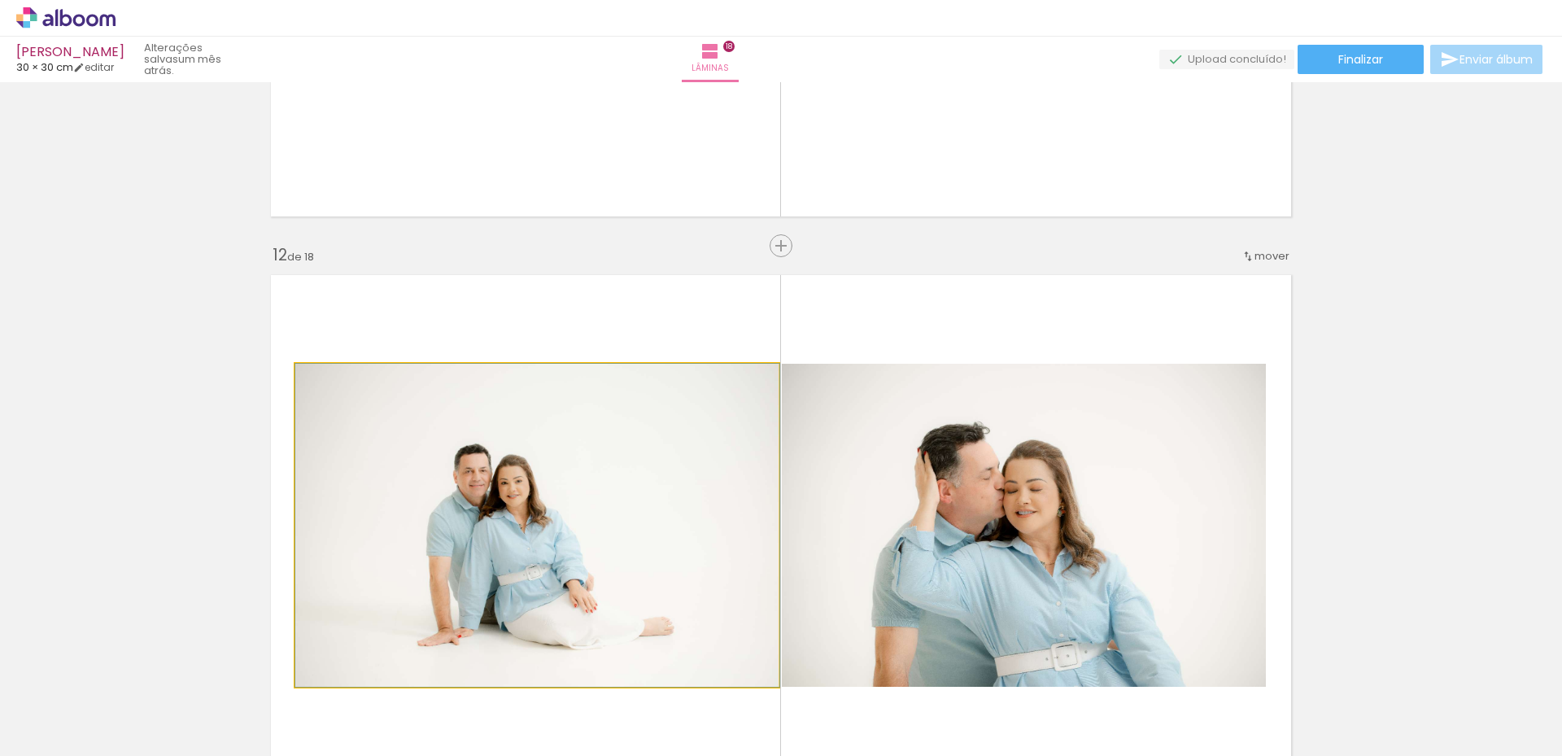
click at [419, 710] on quentale-workspace at bounding box center [781, 378] width 1562 height 756
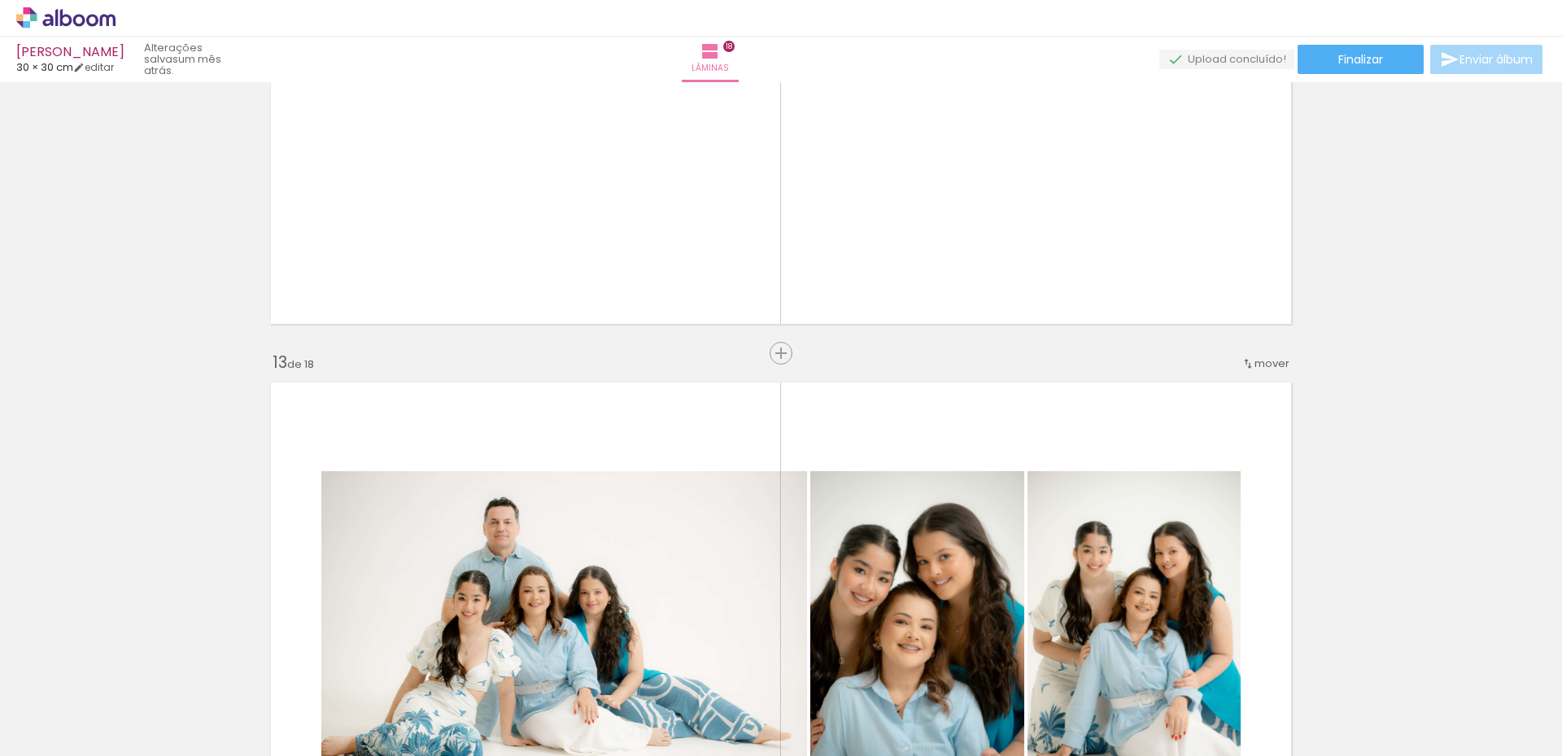
scroll to position [6510, 0]
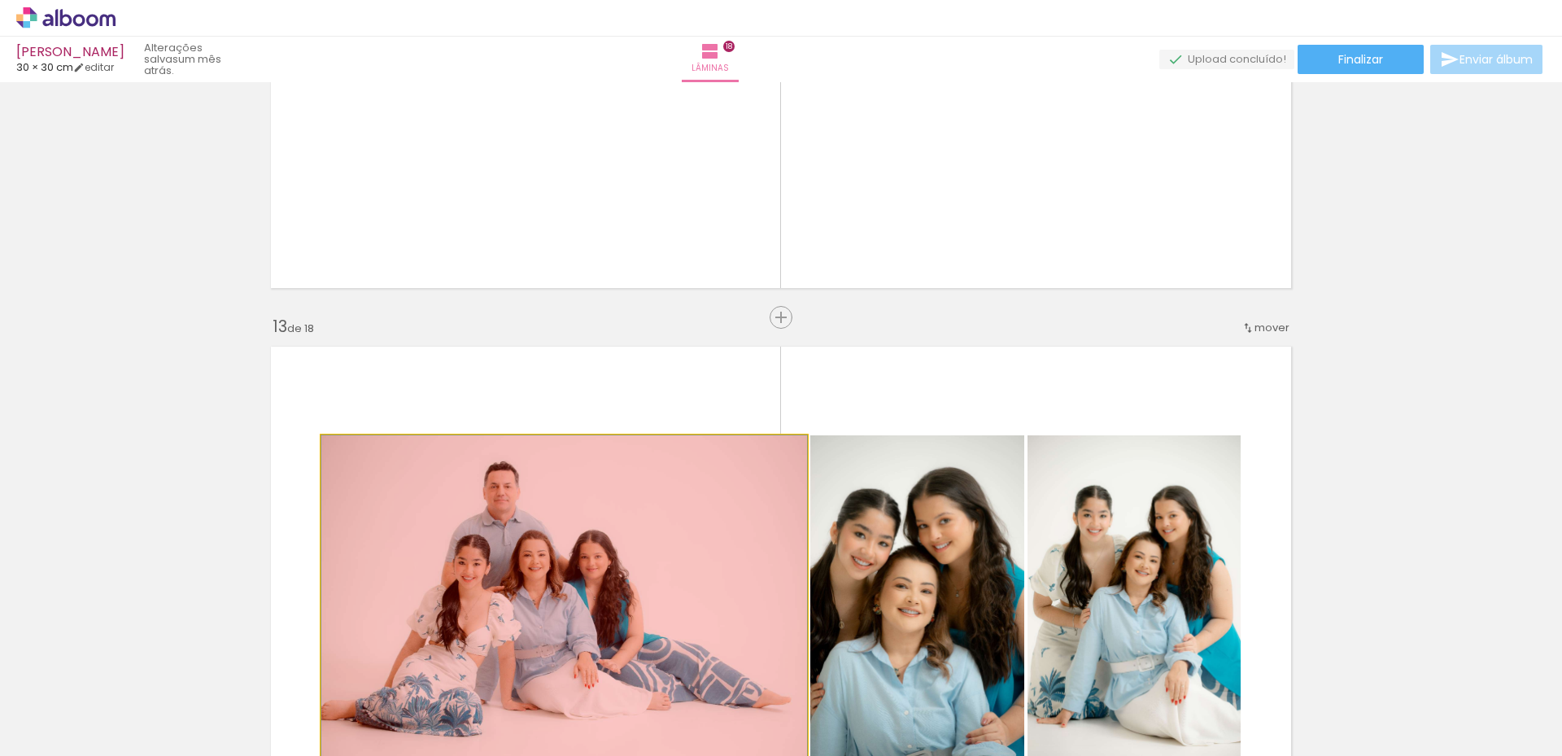
click at [467, 706] on quentale-workspace at bounding box center [781, 378] width 1562 height 756
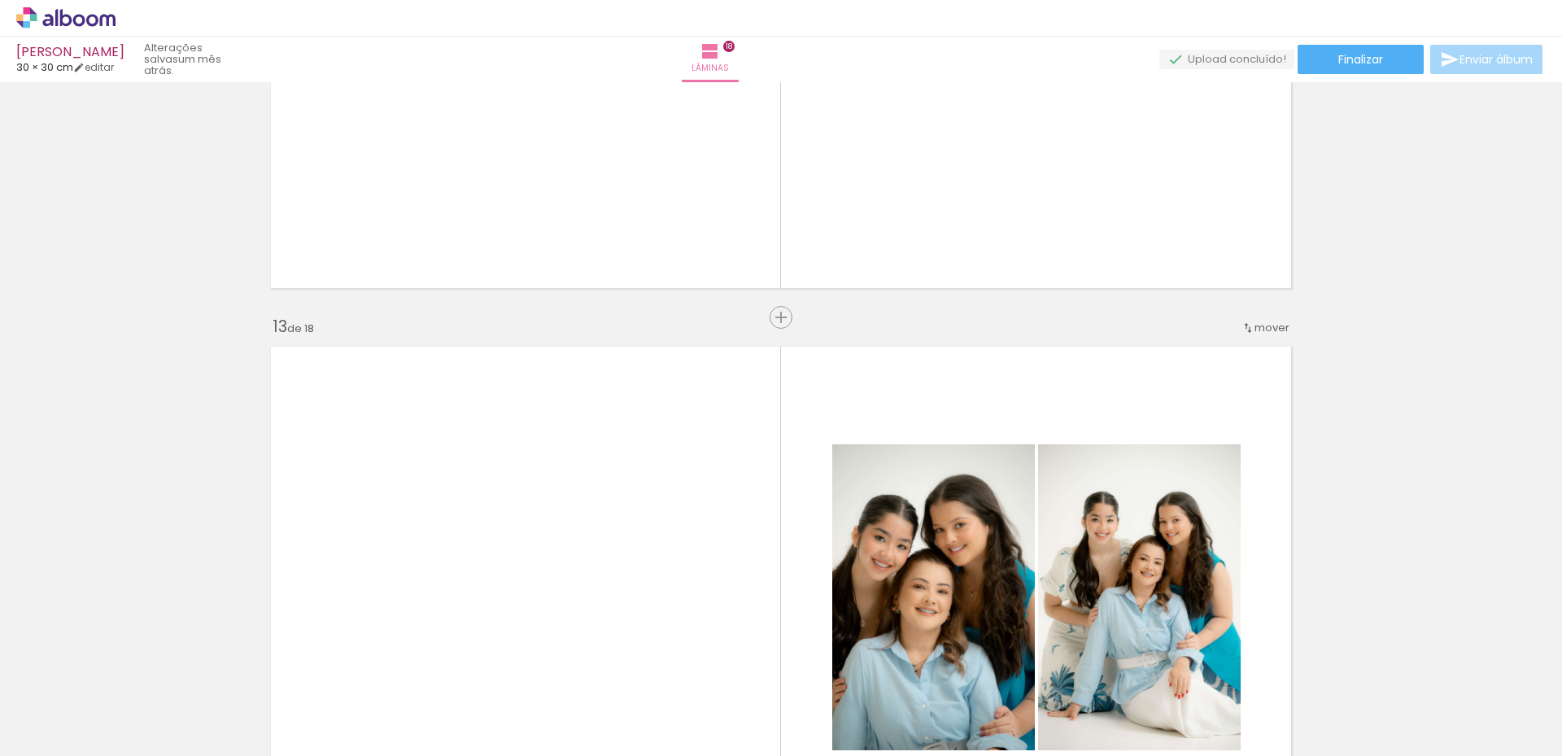
click at [526, 705] on quentale-workspace at bounding box center [781, 378] width 1562 height 756
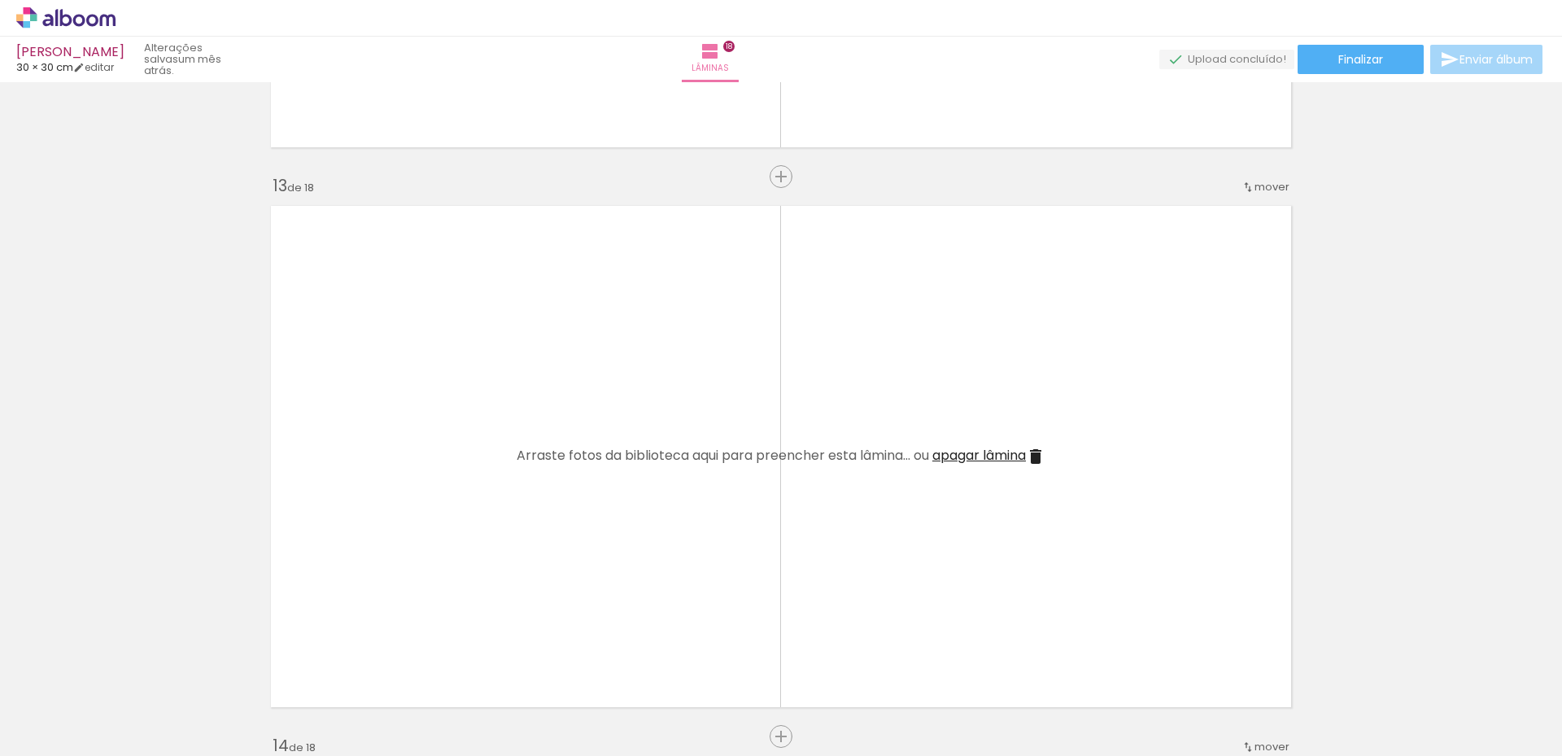
scroll to position [6917, 0]
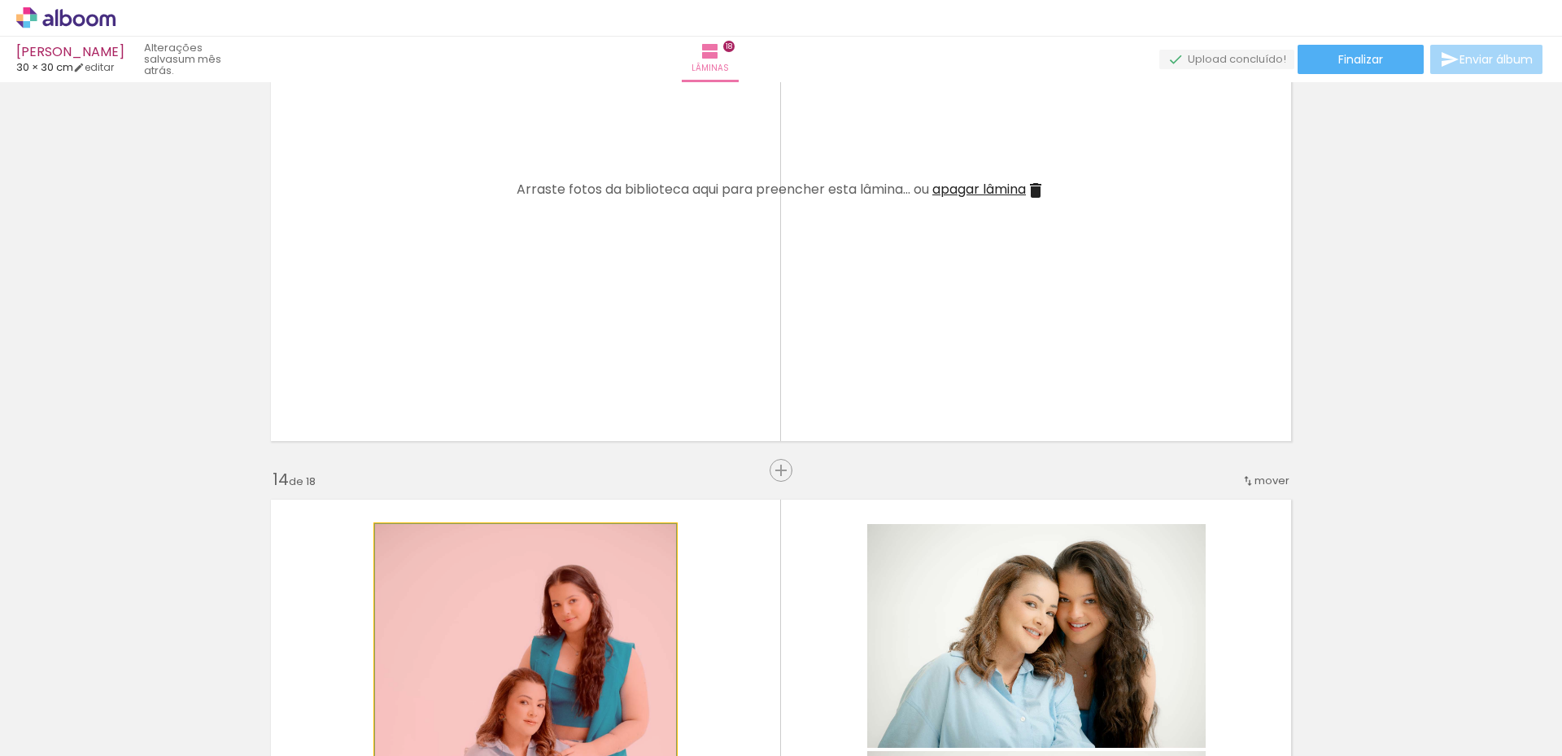
click at [599, 695] on quentale-workspace at bounding box center [781, 378] width 1562 height 756
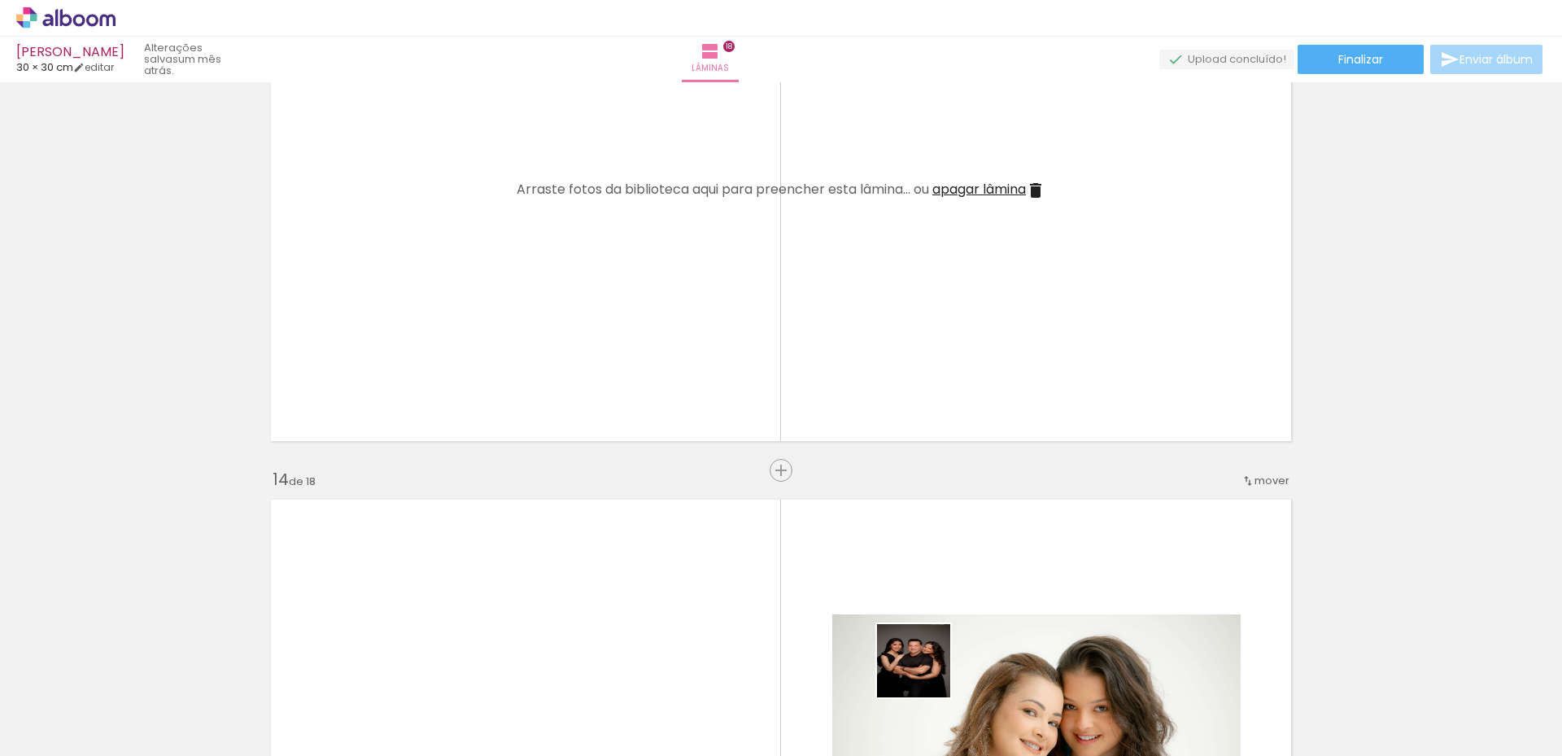
click at [924, 682] on quentale-thumb at bounding box center [891, 701] width 91 height 94
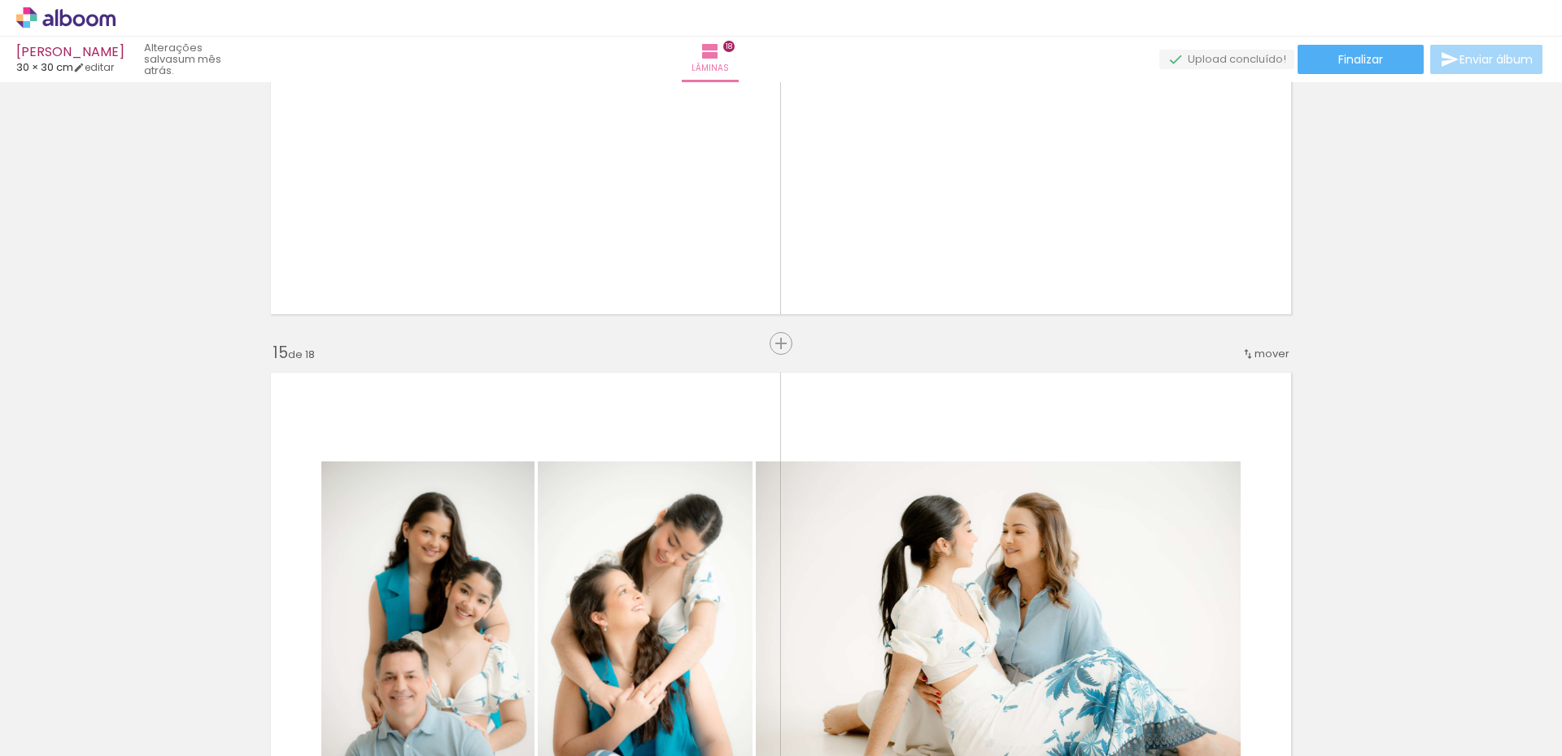
scroll to position [7812, 0]
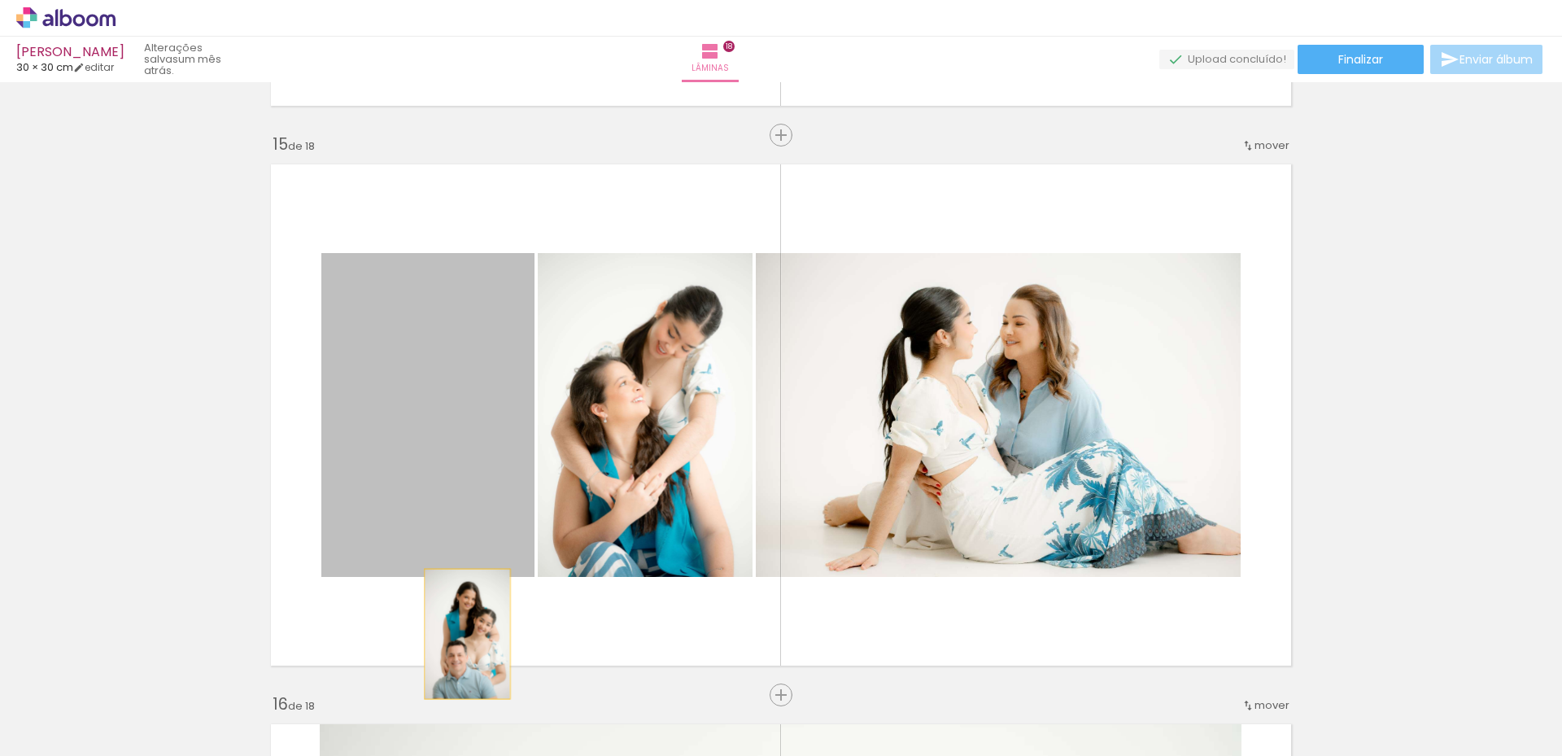
click at [466, 686] on quentale-workspace at bounding box center [781, 378] width 1562 height 756
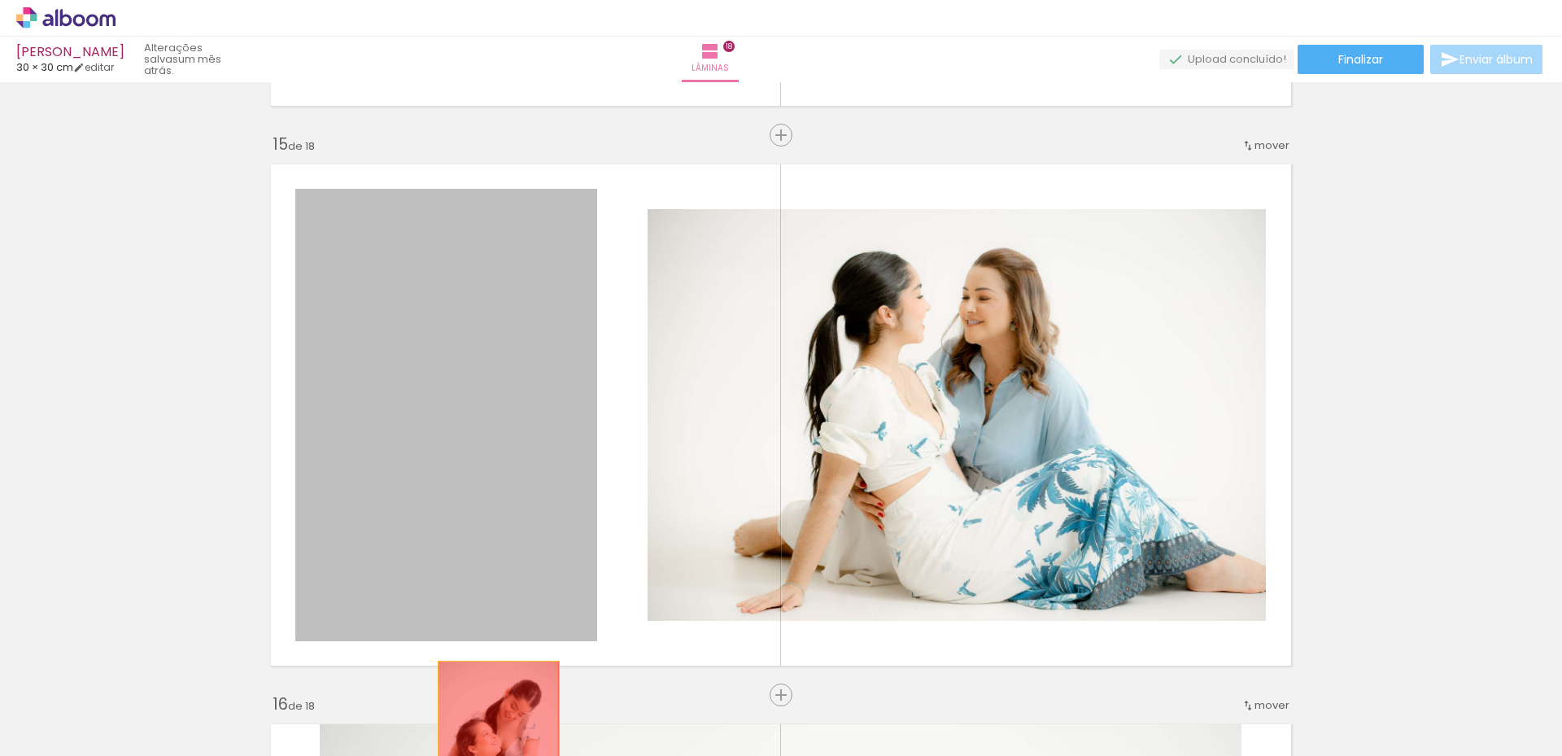
click at [493, 735] on quentale-workspace at bounding box center [781, 378] width 1562 height 756
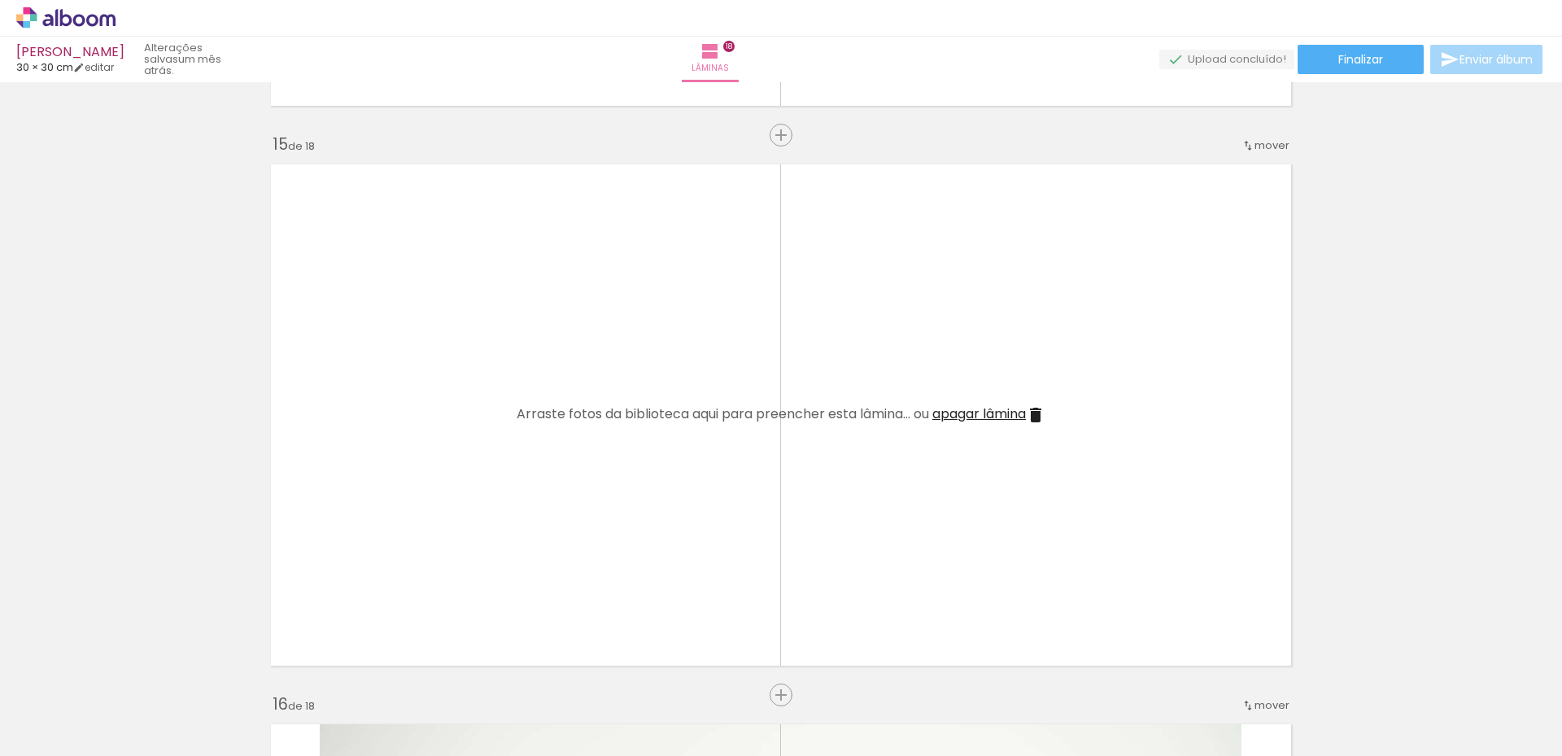
scroll to position [8300, 0]
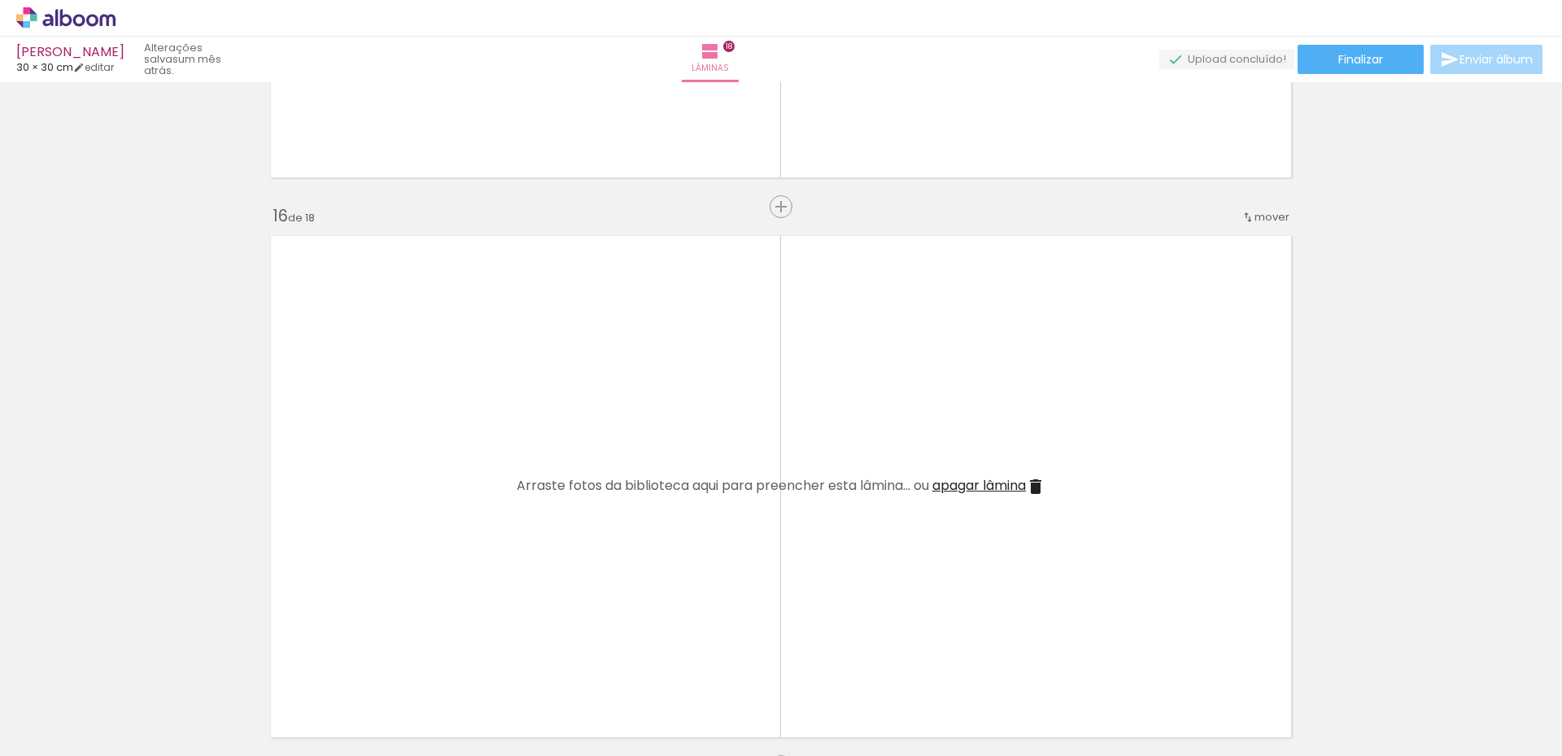
click at [558, 735] on quentale-workspace at bounding box center [781, 378] width 1562 height 756
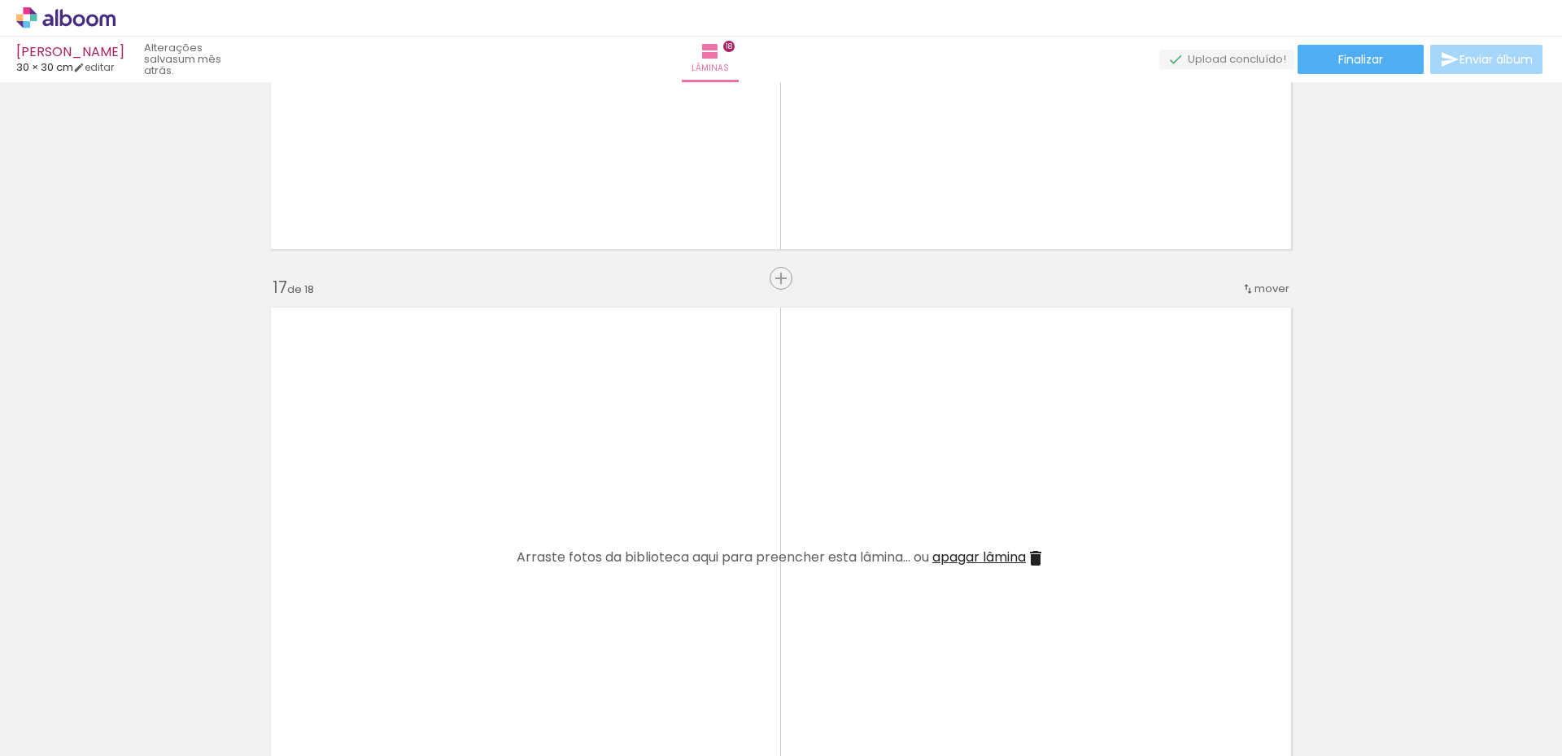
click at [503, 644] on quentale-layouter at bounding box center [781, 558] width 1038 height 519
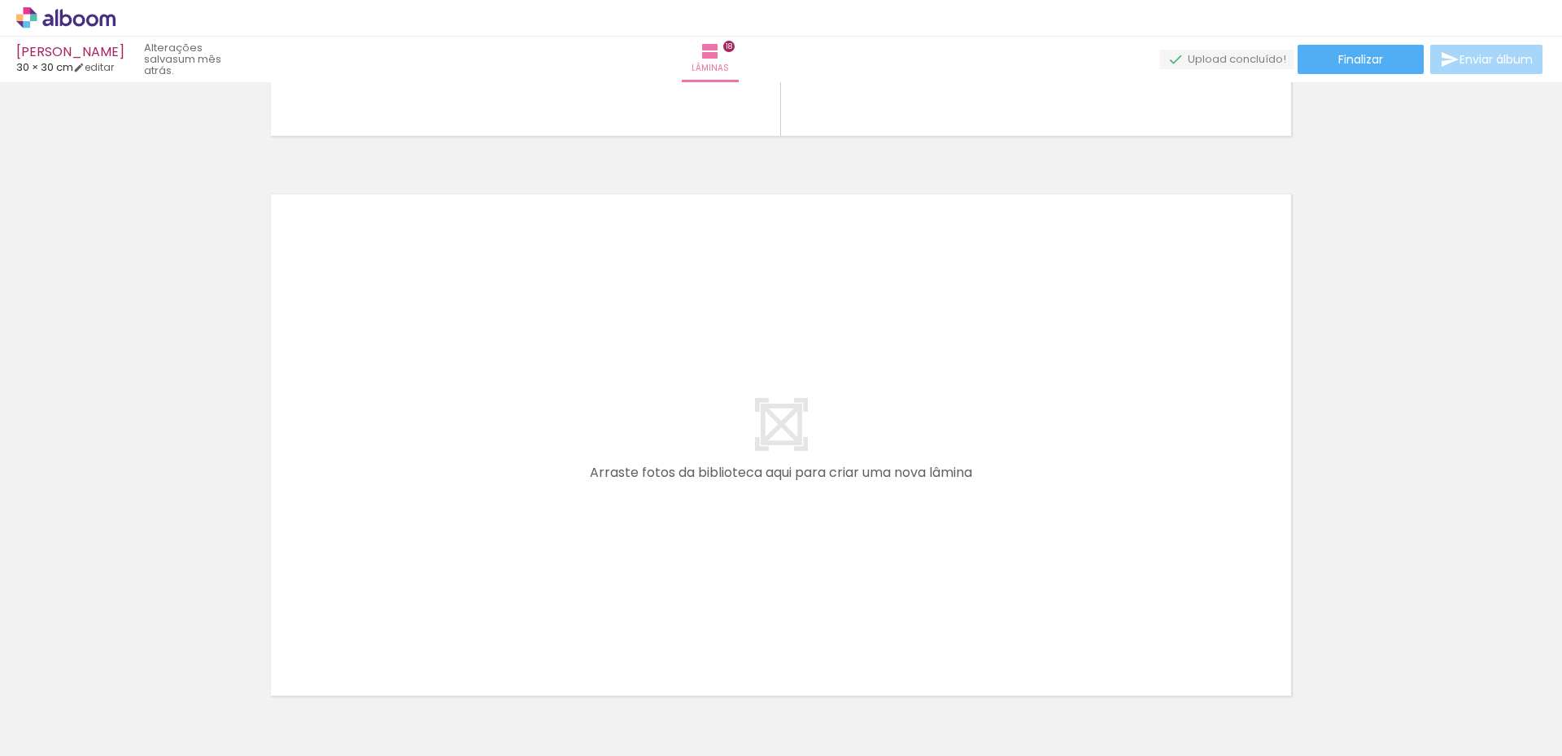
scroll to position [10129, 0]
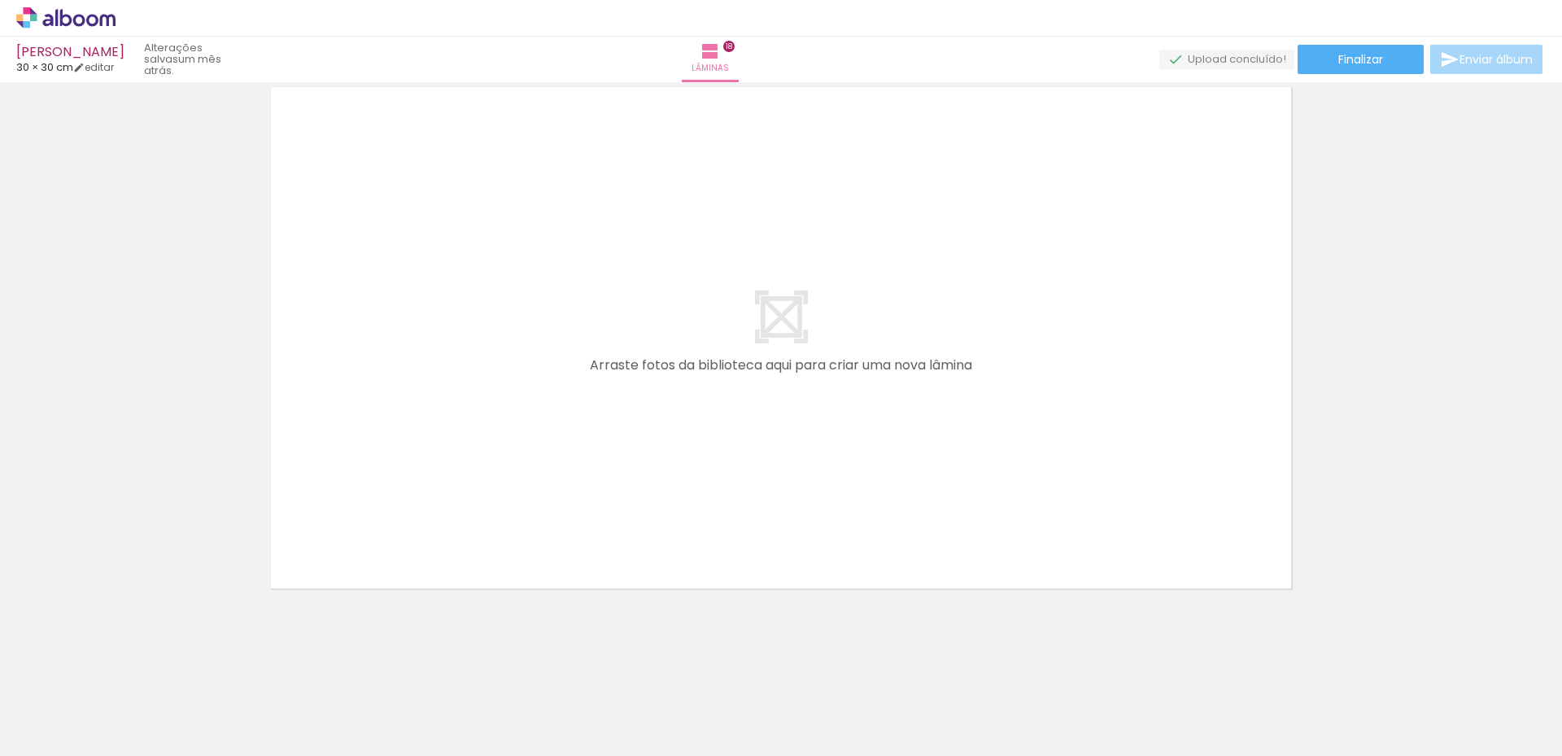
click at [136, 668] on iron-icon at bounding box center [127, 668] width 17 height 17
click at [136, 666] on iron-icon at bounding box center [127, 668] width 17 height 17
click at [136, 668] on iron-icon at bounding box center [127, 668] width 17 height 17
click at [136, 667] on iron-icon at bounding box center [127, 668] width 17 height 17
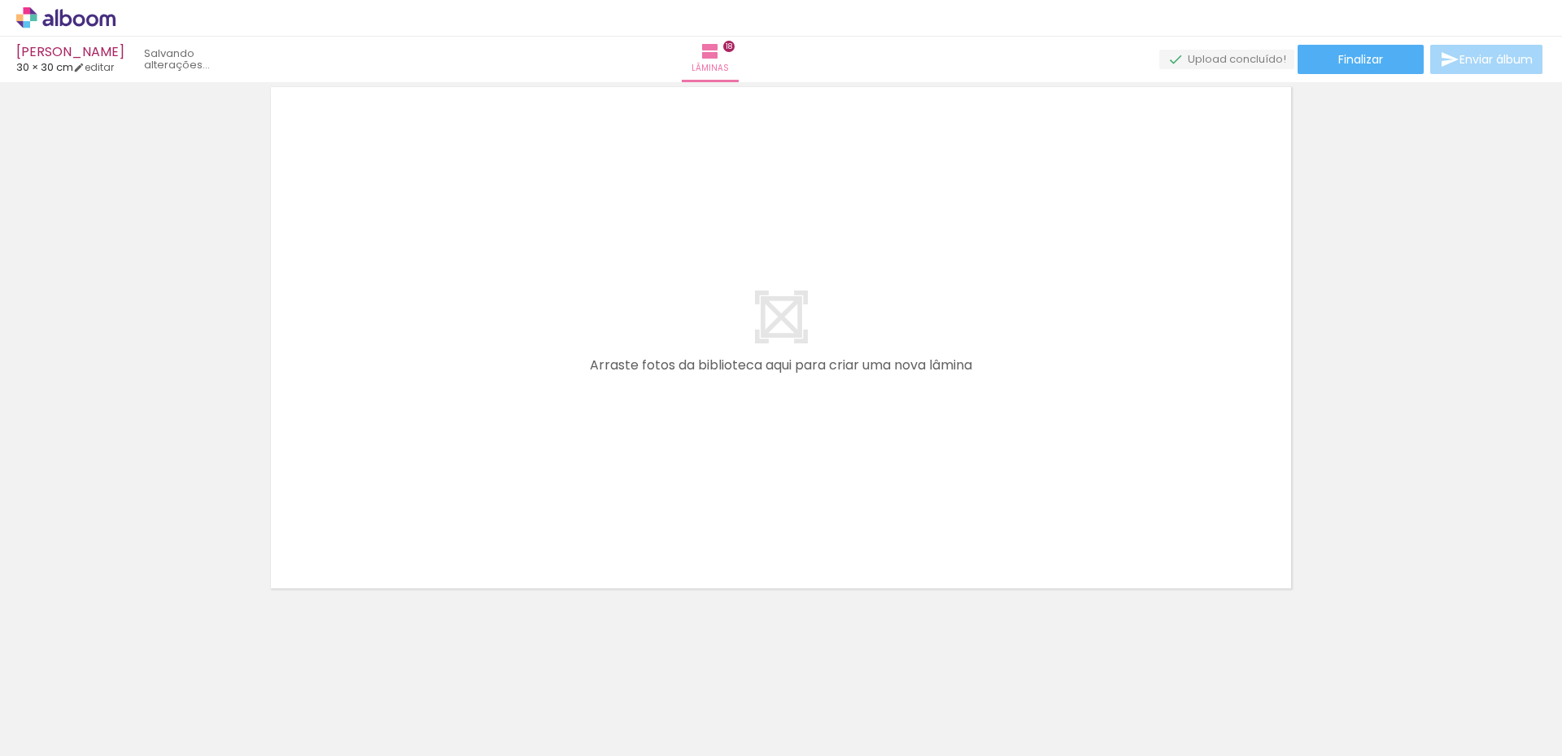
click at [136, 668] on iron-icon at bounding box center [127, 668] width 17 height 17
click at [136, 667] on iron-icon at bounding box center [127, 668] width 17 height 17
click at [136, 668] on iron-icon at bounding box center [127, 668] width 17 height 17
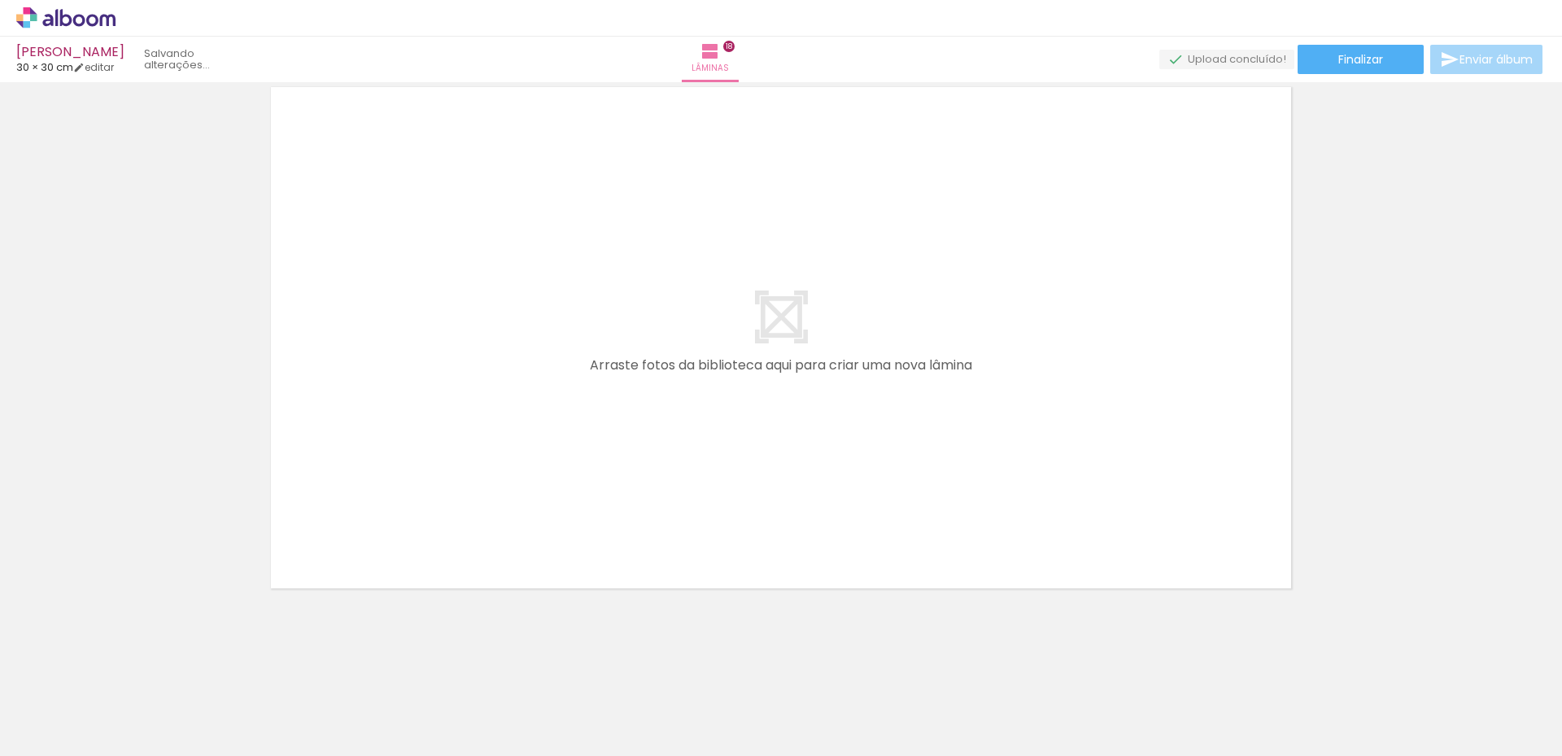
click at [136, 668] on iron-icon at bounding box center [127, 668] width 17 height 17
click at [136, 669] on iron-icon at bounding box center [127, 668] width 17 height 17
click at [136, 668] on iron-icon at bounding box center [127, 668] width 17 height 17
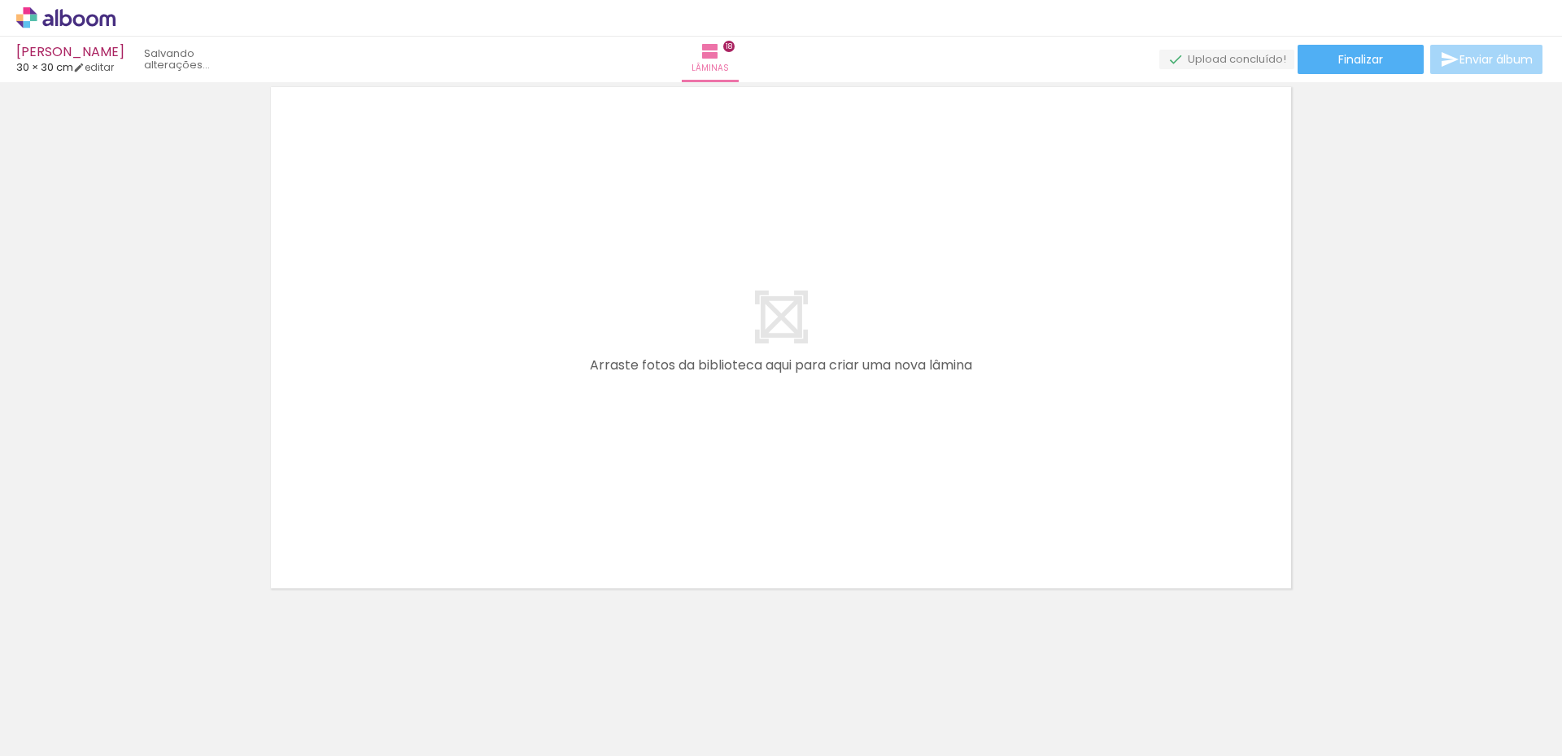
click at [136, 668] on iron-icon at bounding box center [127, 668] width 17 height 17
click at [136, 669] on iron-icon at bounding box center [127, 668] width 17 height 17
click at [136, 668] on iron-icon at bounding box center [127, 668] width 17 height 17
click at [136, 669] on iron-icon at bounding box center [127, 668] width 17 height 17
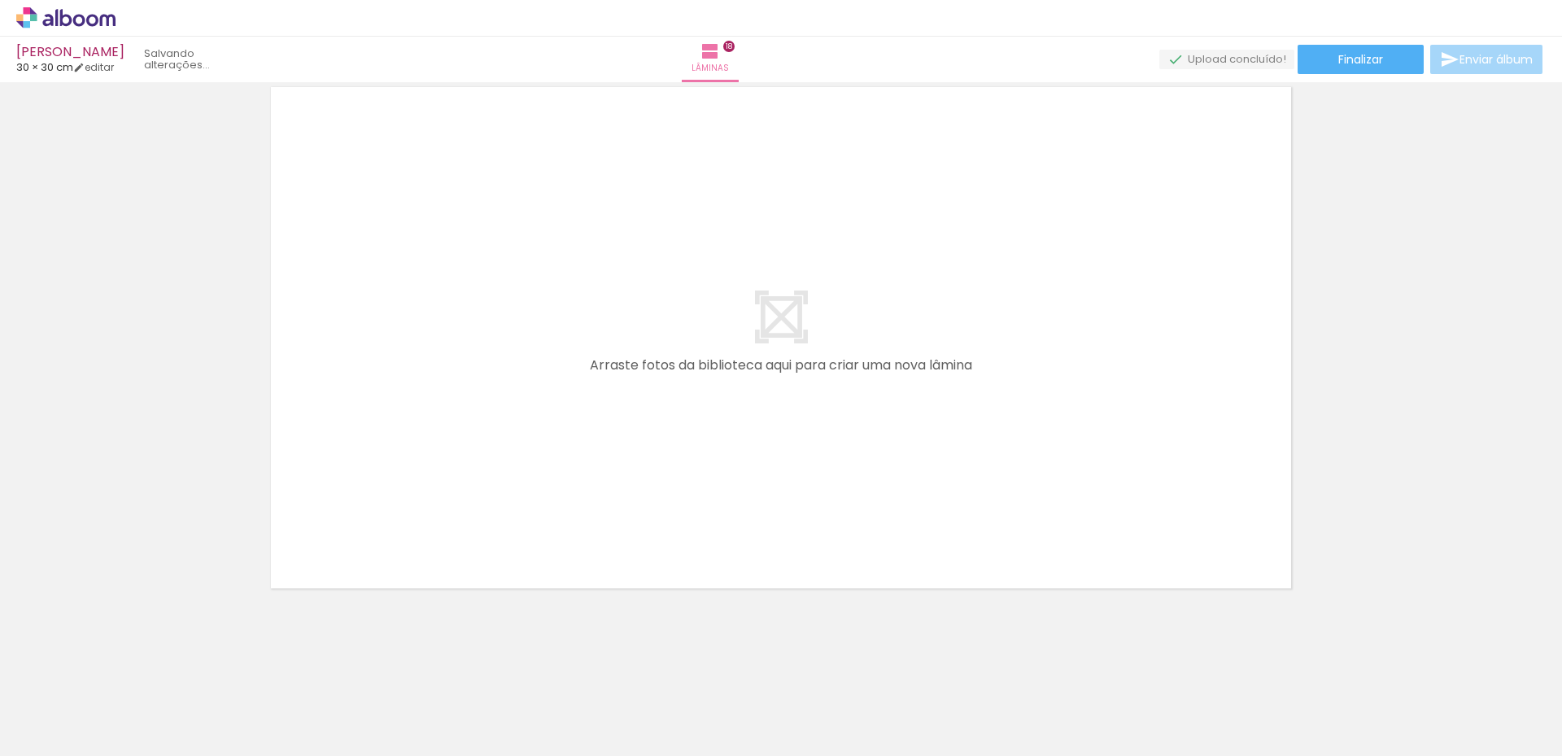
click at [136, 668] on iron-icon at bounding box center [127, 668] width 17 height 17
click at [136, 670] on iron-icon at bounding box center [127, 668] width 17 height 17
click at [136, 671] on iron-icon at bounding box center [127, 668] width 17 height 17
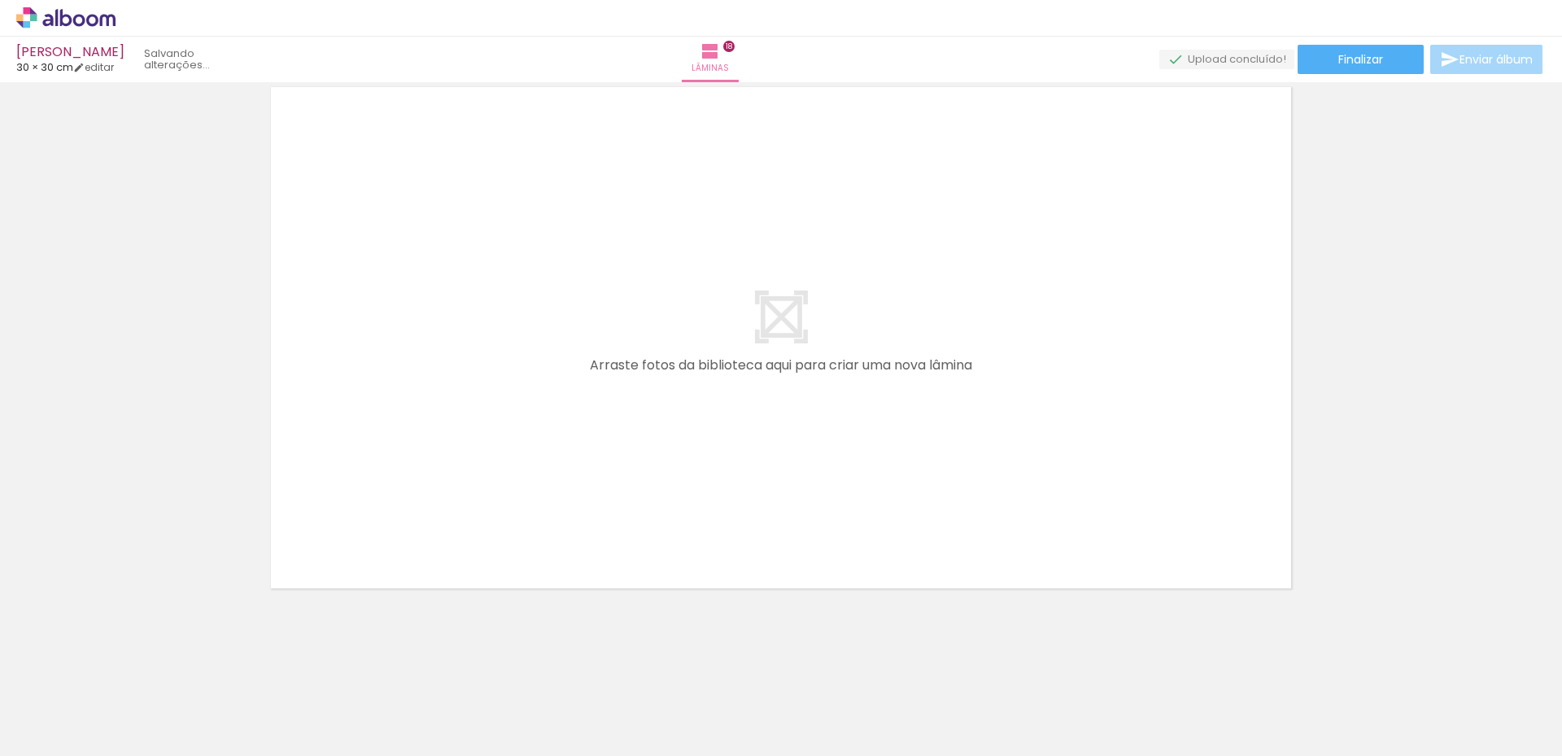
click at [136, 670] on iron-icon at bounding box center [127, 668] width 17 height 17
click at [136, 668] on iron-icon at bounding box center [127, 668] width 17 height 17
click at [136, 667] on iron-icon at bounding box center [127, 668] width 17 height 17
click at [136, 668] on iron-icon at bounding box center [127, 668] width 17 height 17
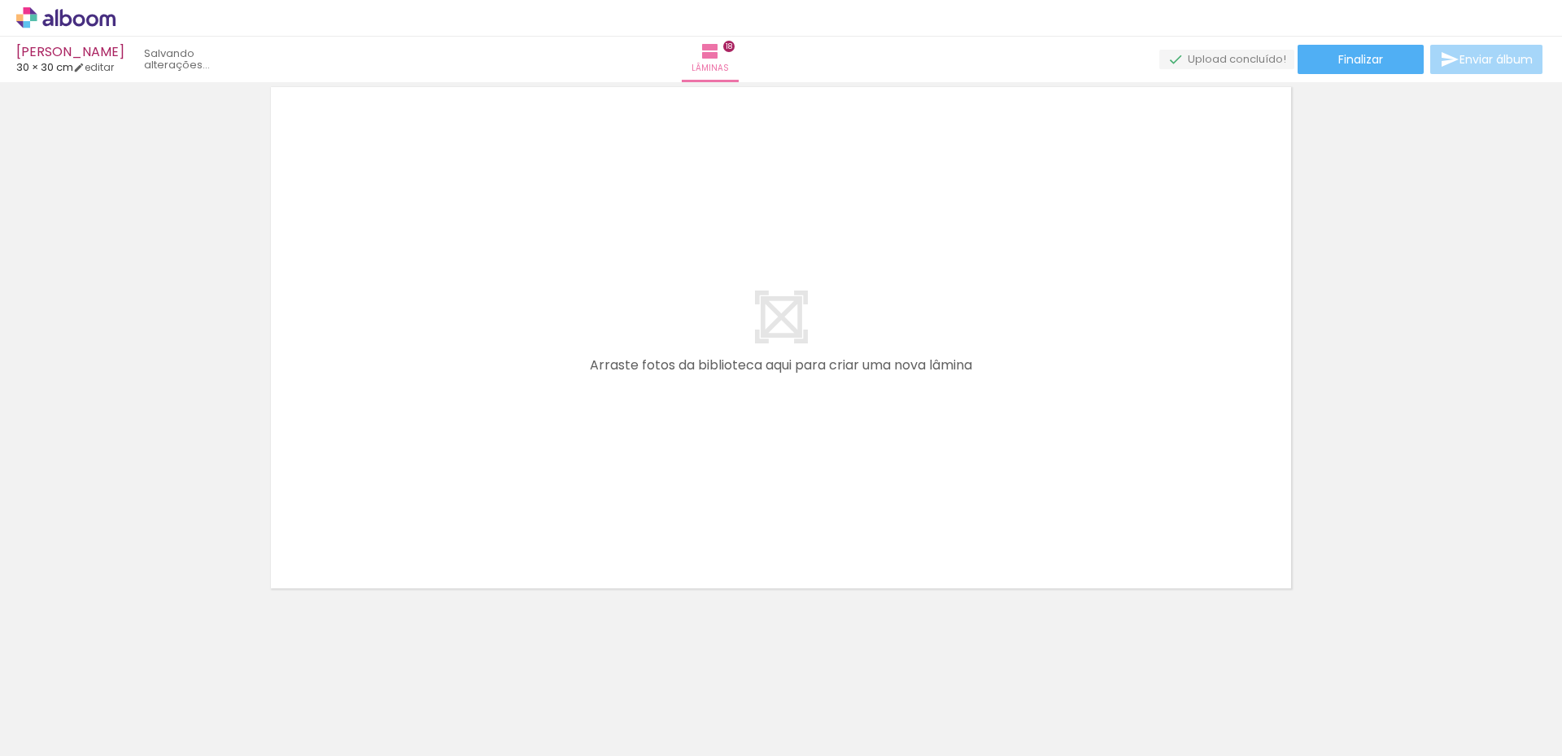
click at [136, 667] on iron-icon at bounding box center [127, 668] width 17 height 17
click at [136, 669] on iron-icon at bounding box center [127, 668] width 17 height 17
click at [136, 668] on iron-icon at bounding box center [127, 668] width 17 height 17
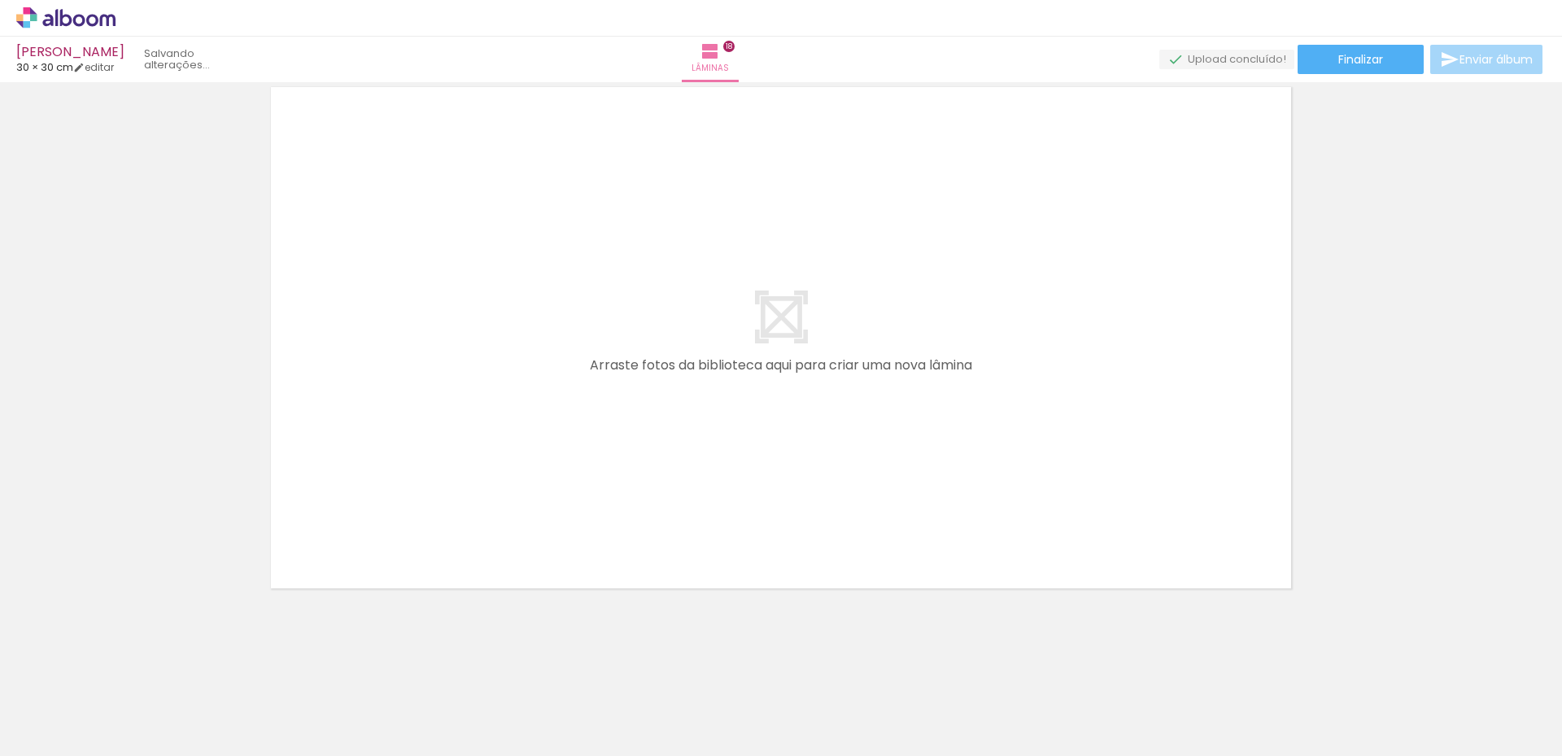
click at [136, 668] on iron-icon at bounding box center [127, 668] width 17 height 17
click at [136, 669] on iron-icon at bounding box center [127, 668] width 17 height 17
click at [136, 668] on iron-icon at bounding box center [127, 668] width 17 height 17
click at [136, 669] on iron-icon at bounding box center [127, 668] width 17 height 17
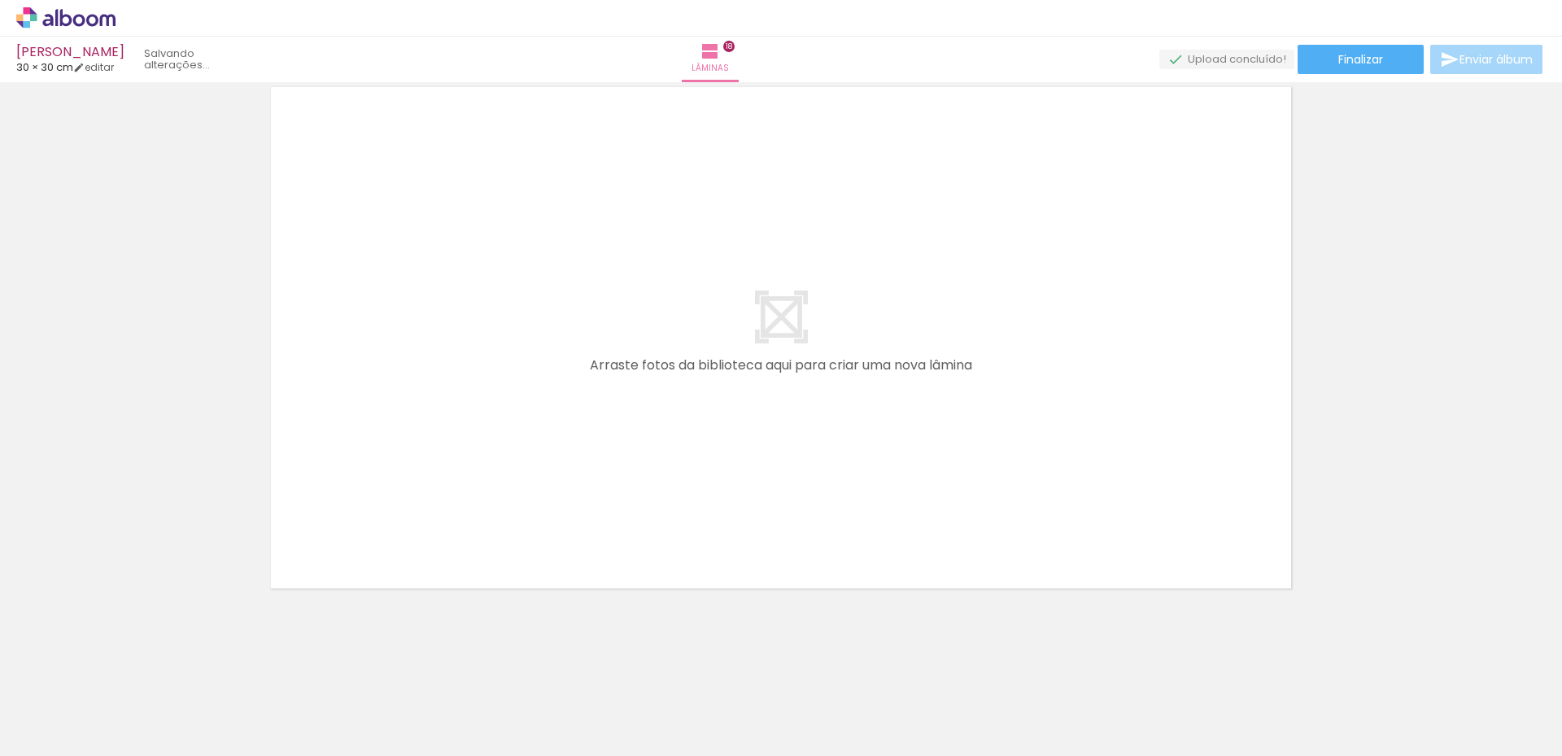
click at [136, 668] on iron-icon at bounding box center [127, 668] width 17 height 17
click at [136, 666] on iron-icon at bounding box center [127, 668] width 17 height 17
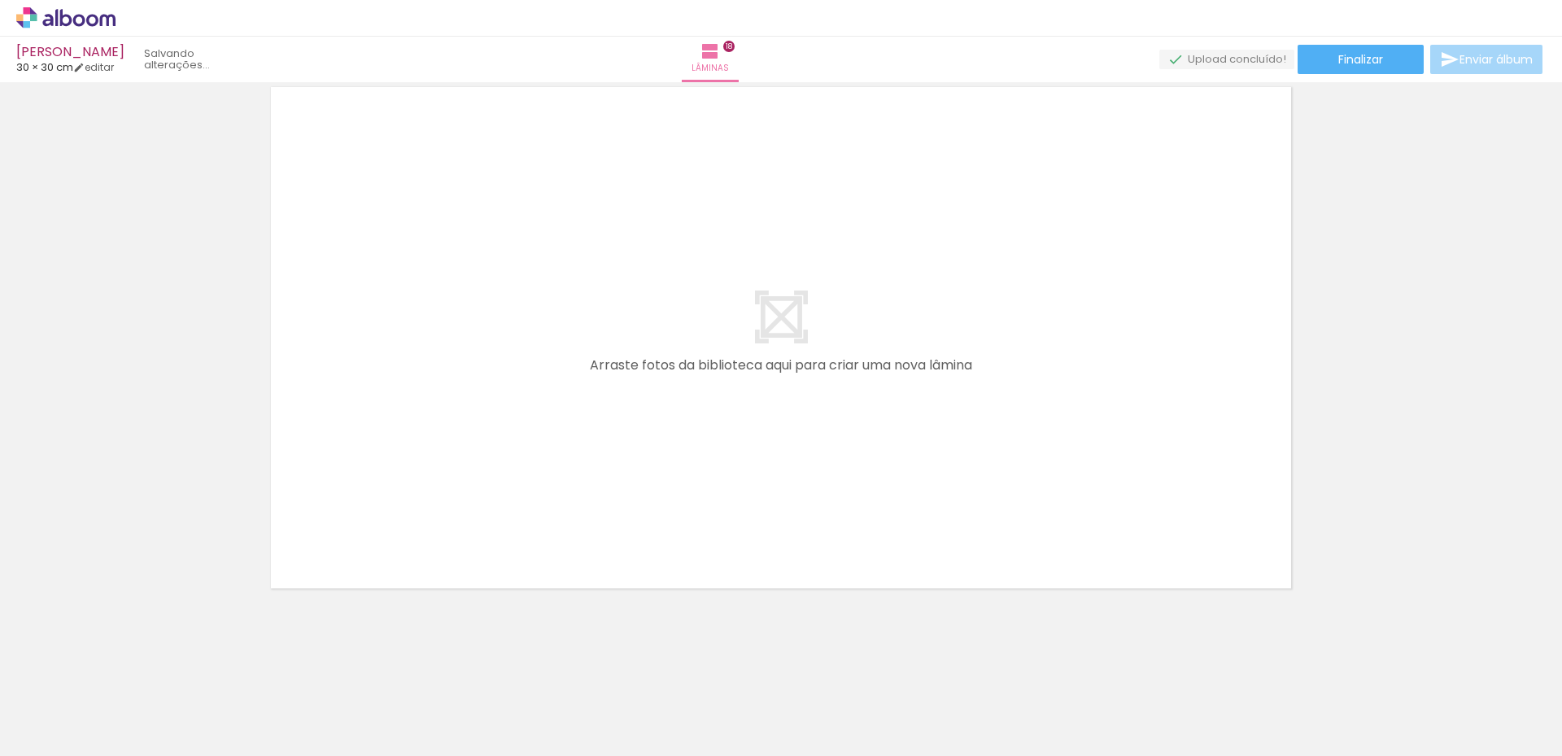
click at [136, 666] on iron-icon at bounding box center [127, 668] width 17 height 17
click at [136, 667] on iron-icon at bounding box center [127, 668] width 17 height 17
click at [136, 666] on iron-icon at bounding box center [127, 668] width 17 height 17
click at [136, 665] on iron-icon at bounding box center [127, 668] width 17 height 17
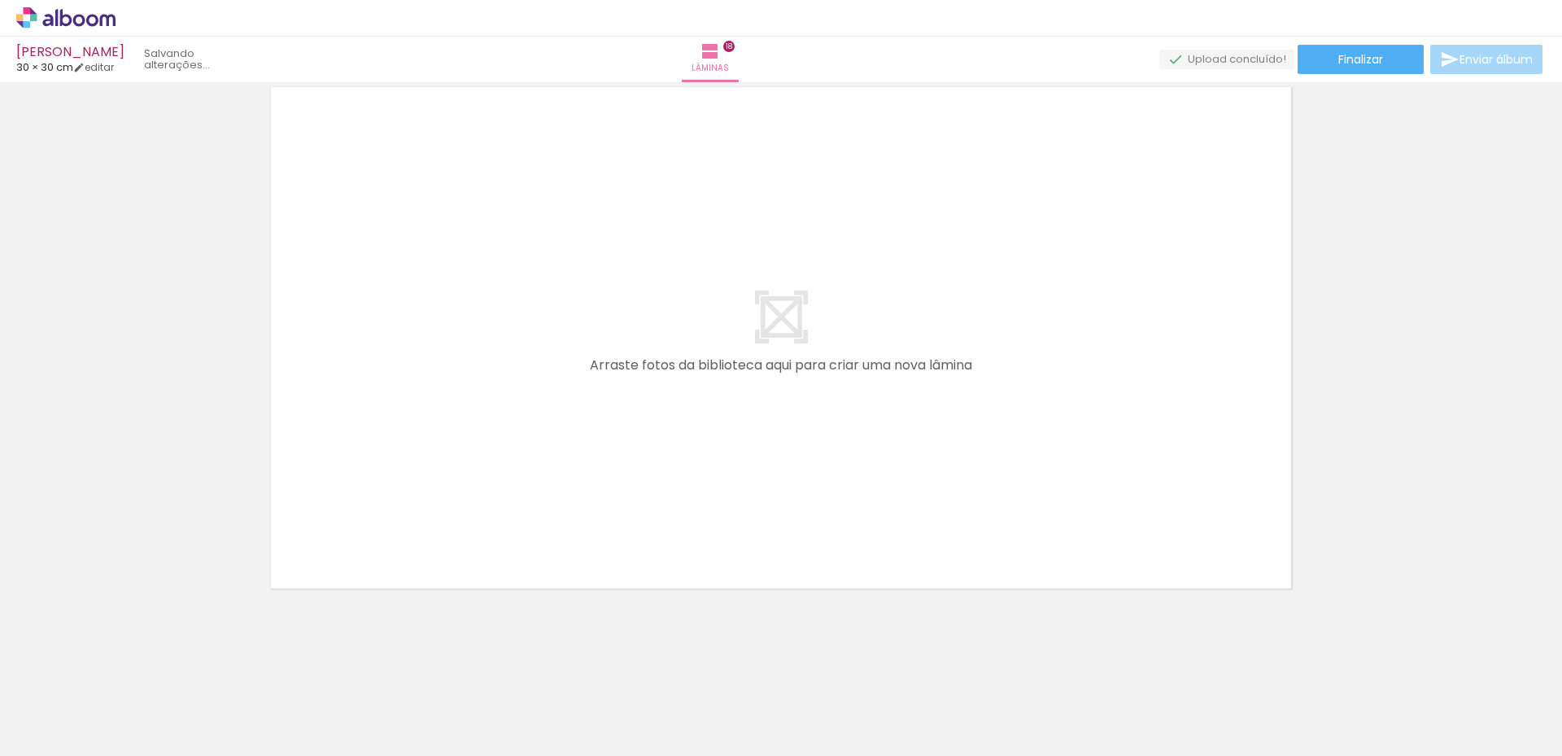
click at [0, 0] on div "Adicionar Fotos Solte suas fotos aqui..." at bounding box center [0, 0] width 0 height 0
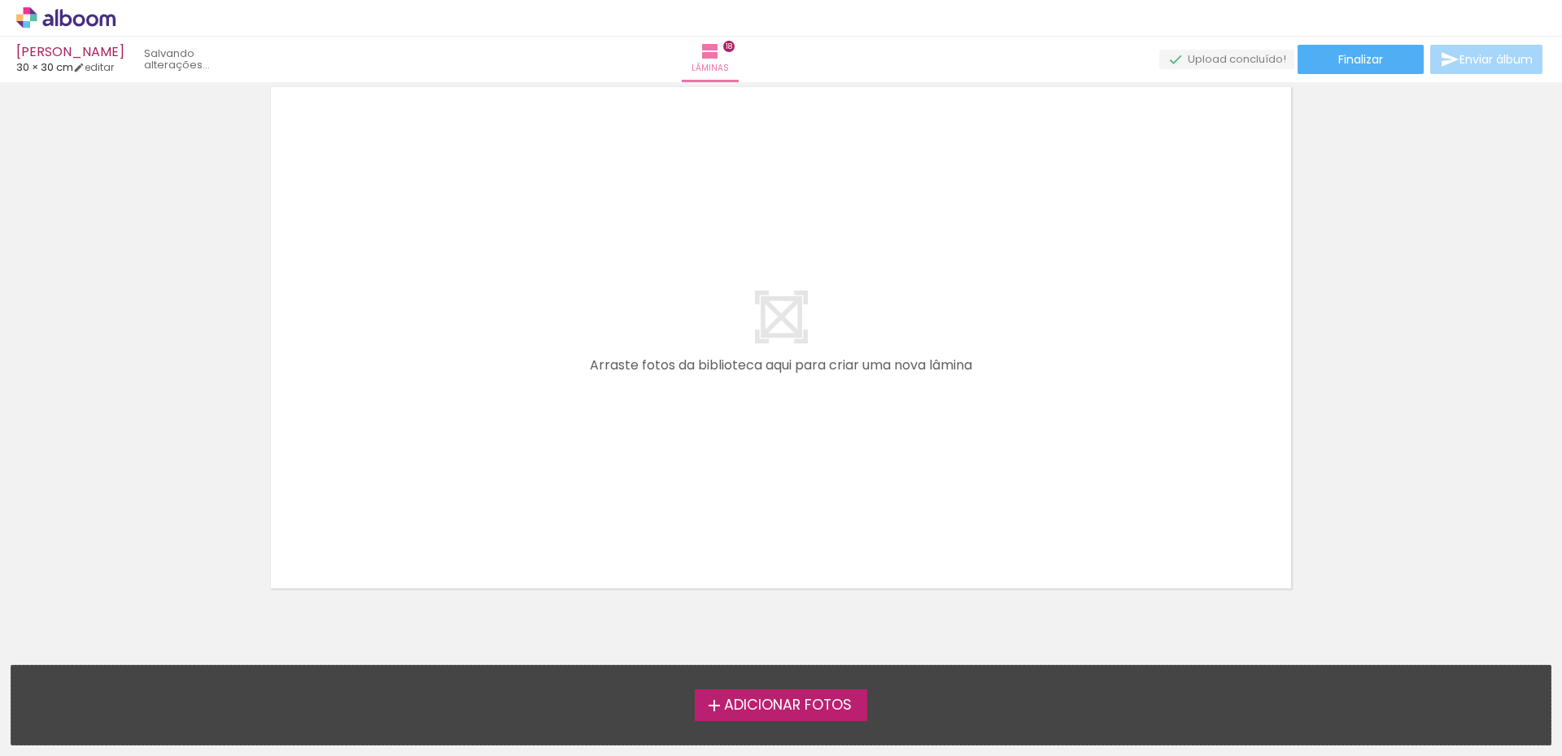
click at [137, 665] on file-drop "Adicionar Fotos Solte suas fotos aqui..." at bounding box center [781, 705] width 1541 height 81
click at [33, 663] on iron-horizontal-list at bounding box center [16, 705] width 33 height 102
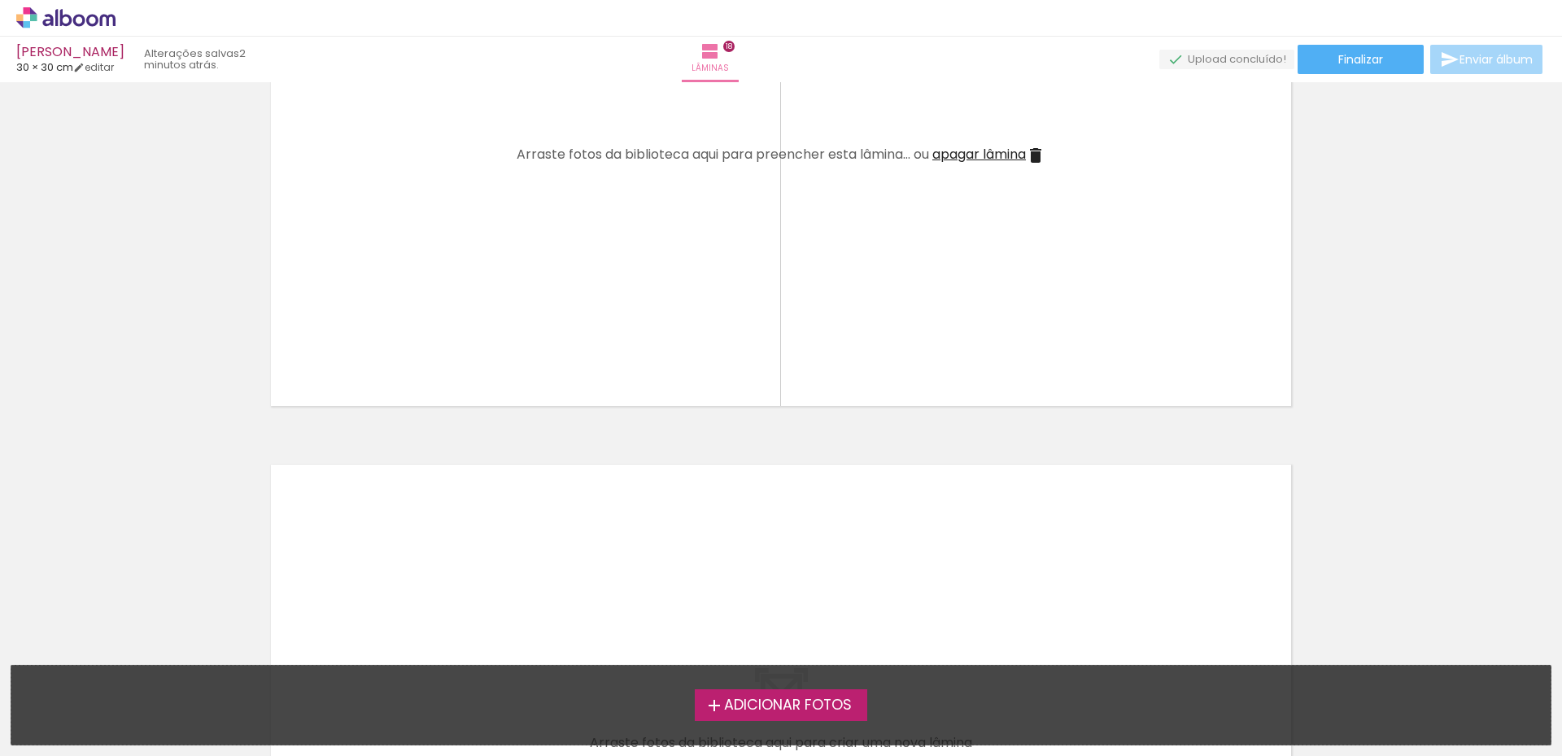
scroll to position [9722, 0]
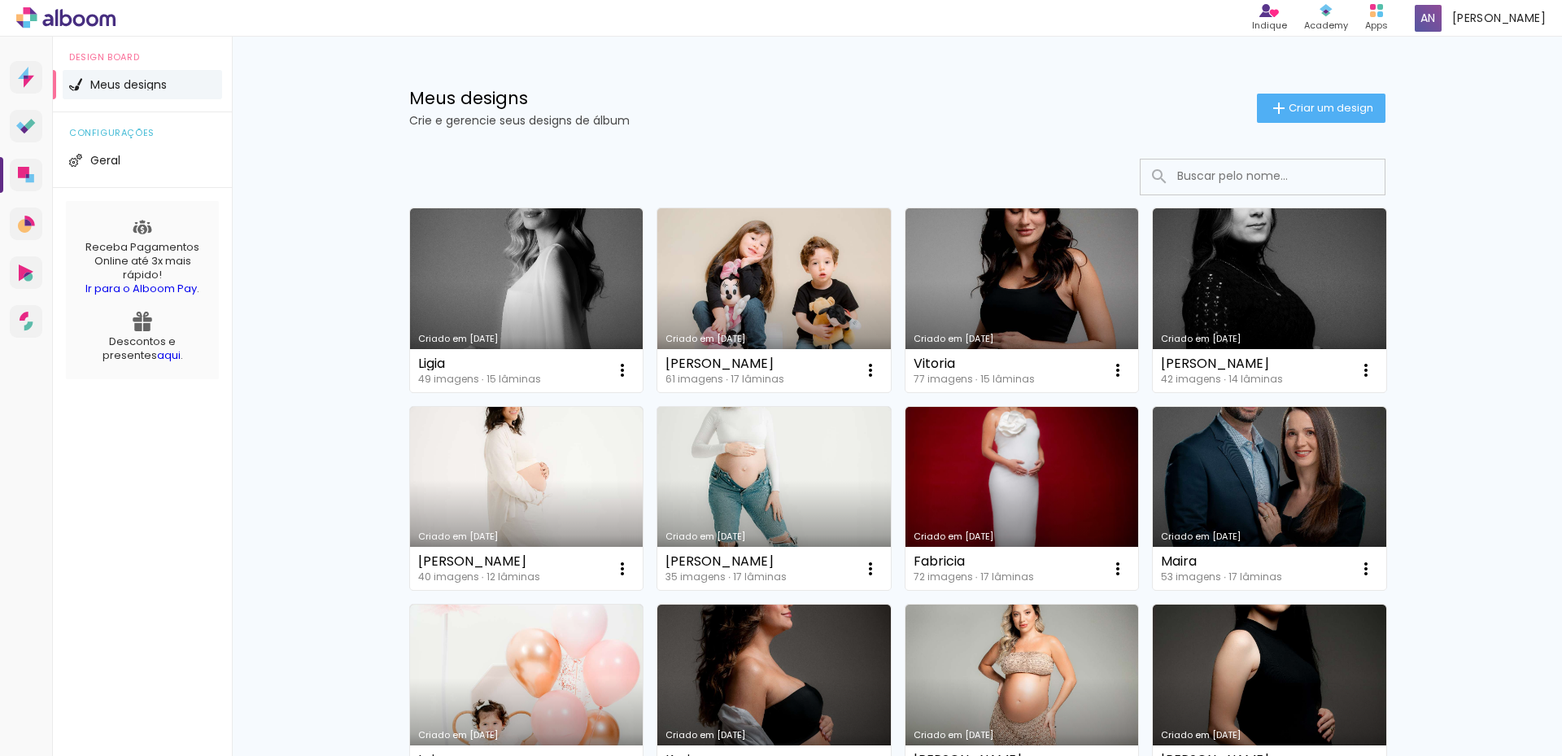
scroll to position [382, 0]
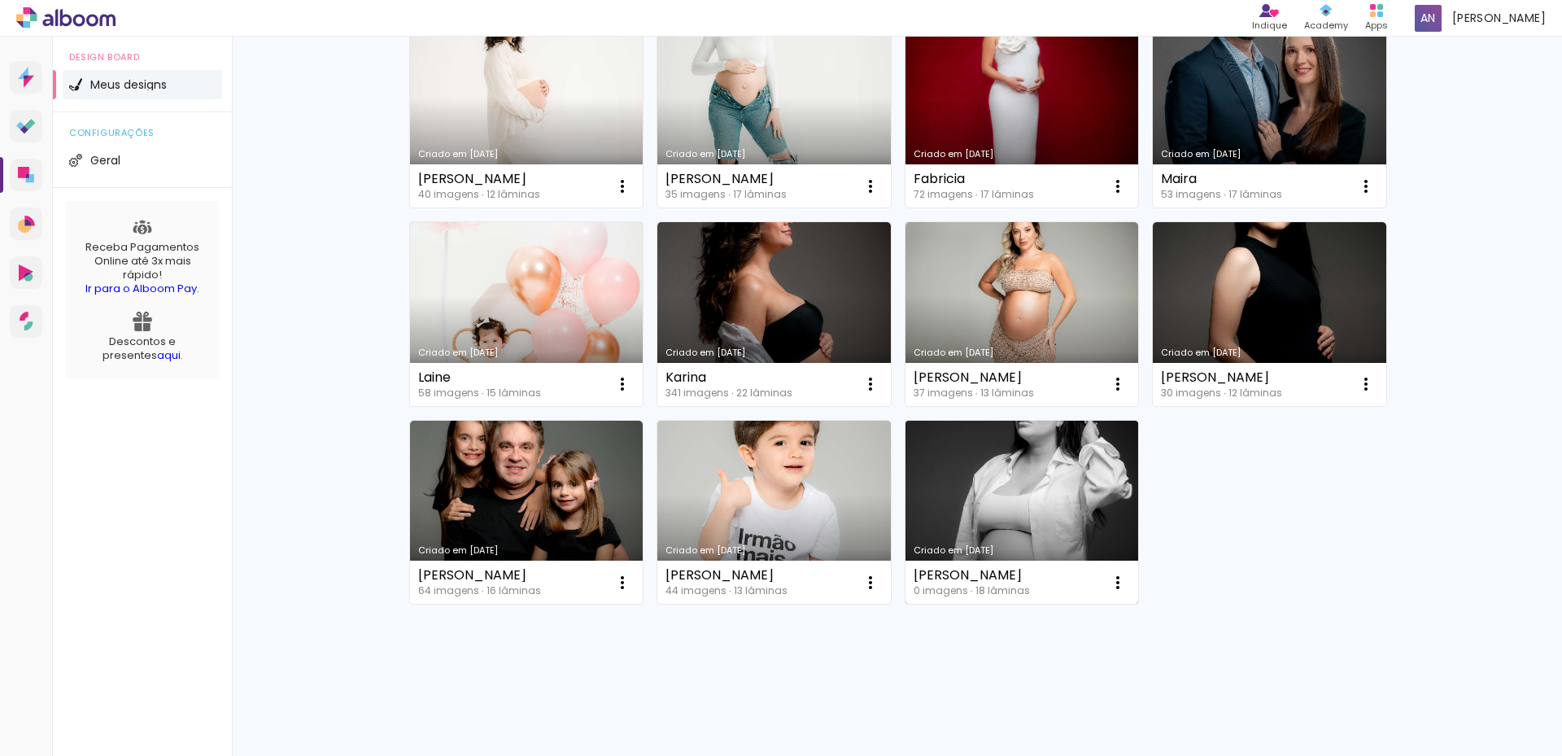
click at [1014, 505] on link "Criado em [DATE]" at bounding box center [1023, 513] width 234 height 184
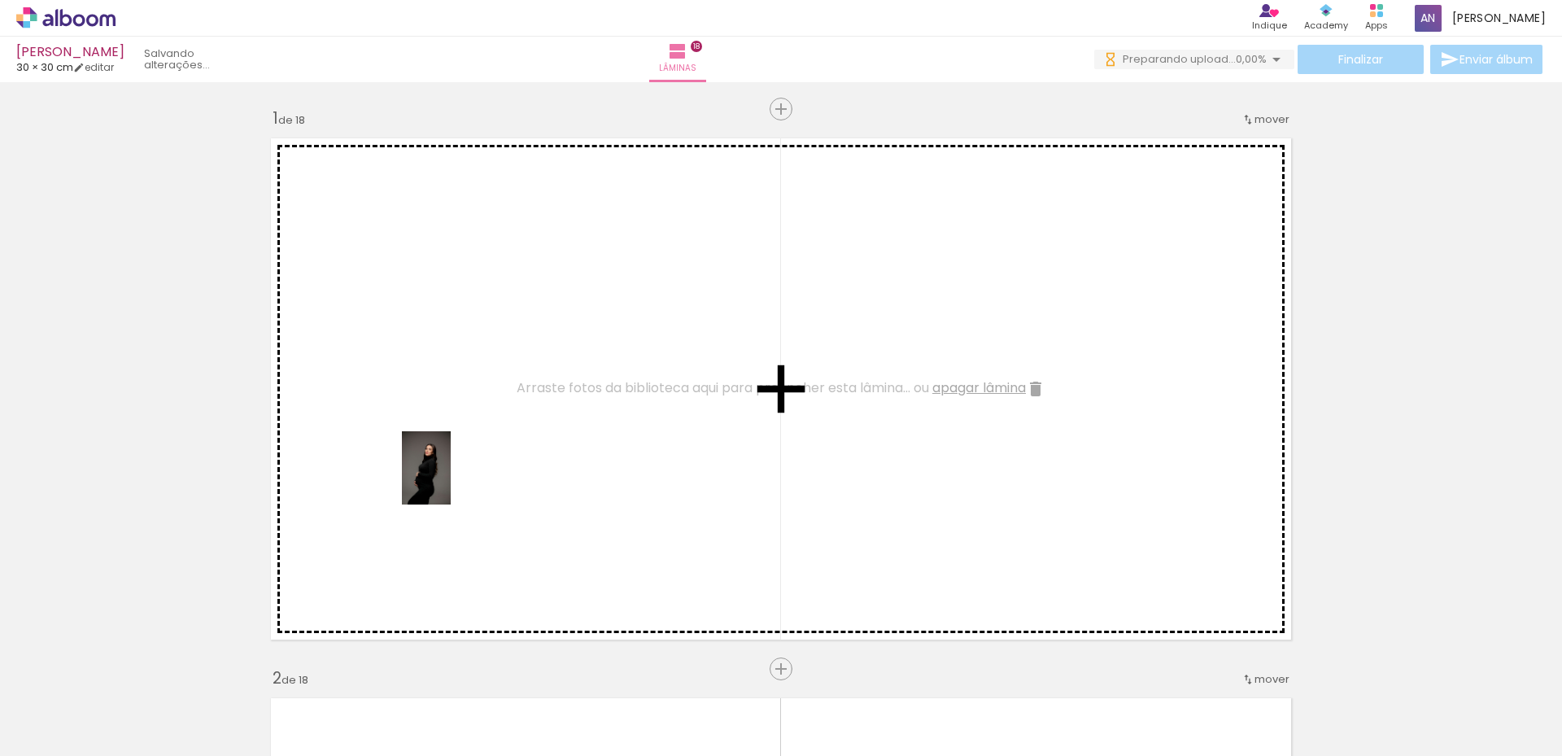
drag, startPoint x: 174, startPoint y: 694, endPoint x: 451, endPoint y: 480, distance: 349.8
click at [451, 480] on quentale-workspace at bounding box center [781, 378] width 1562 height 756
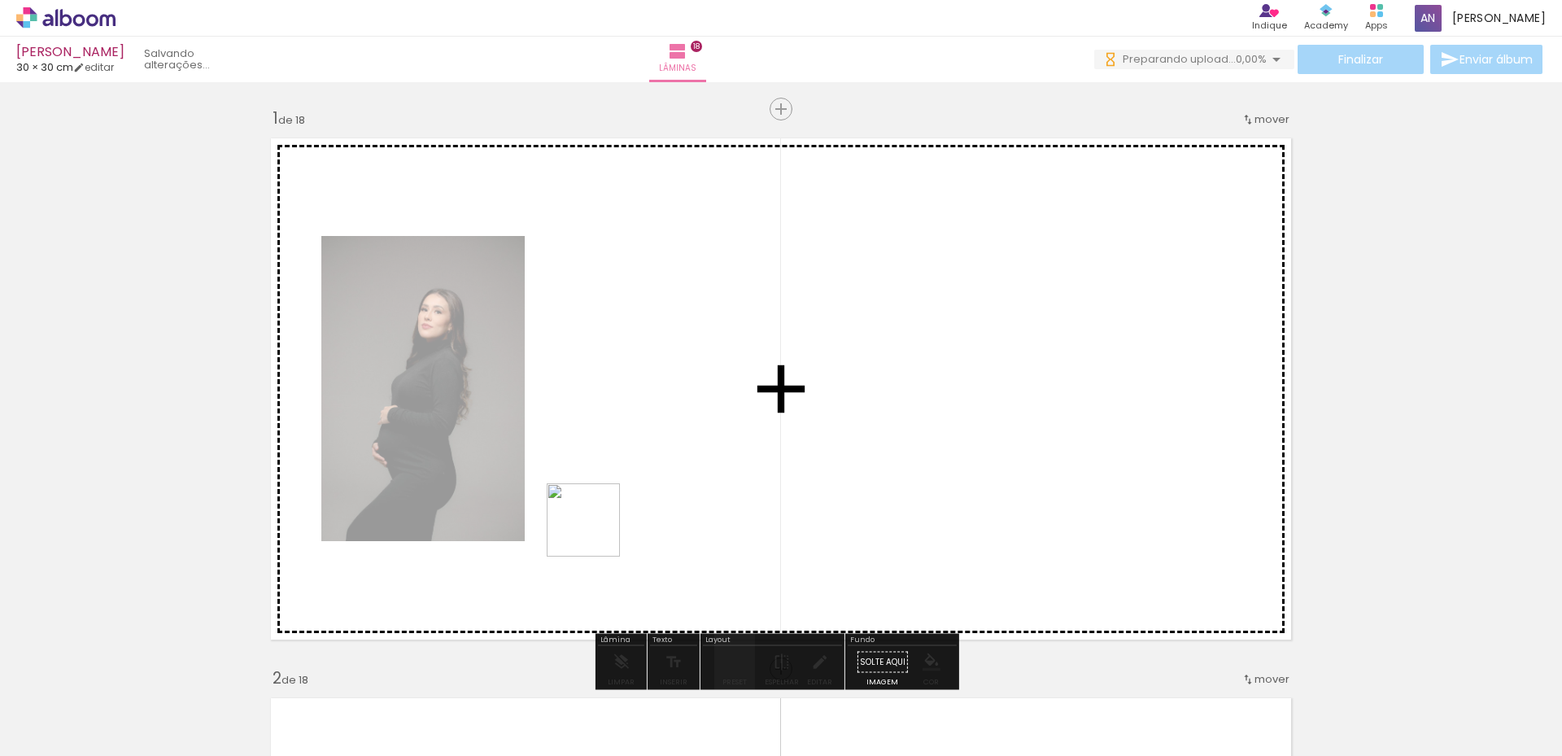
drag, startPoint x: 564, startPoint y: 597, endPoint x: 596, endPoint y: 532, distance: 72.4
click at [596, 532] on quentale-workspace at bounding box center [781, 378] width 1562 height 756
drag, startPoint x: 837, startPoint y: 605, endPoint x: 869, endPoint y: 508, distance: 102.7
click at [869, 508] on quentale-workspace at bounding box center [781, 378] width 1562 height 756
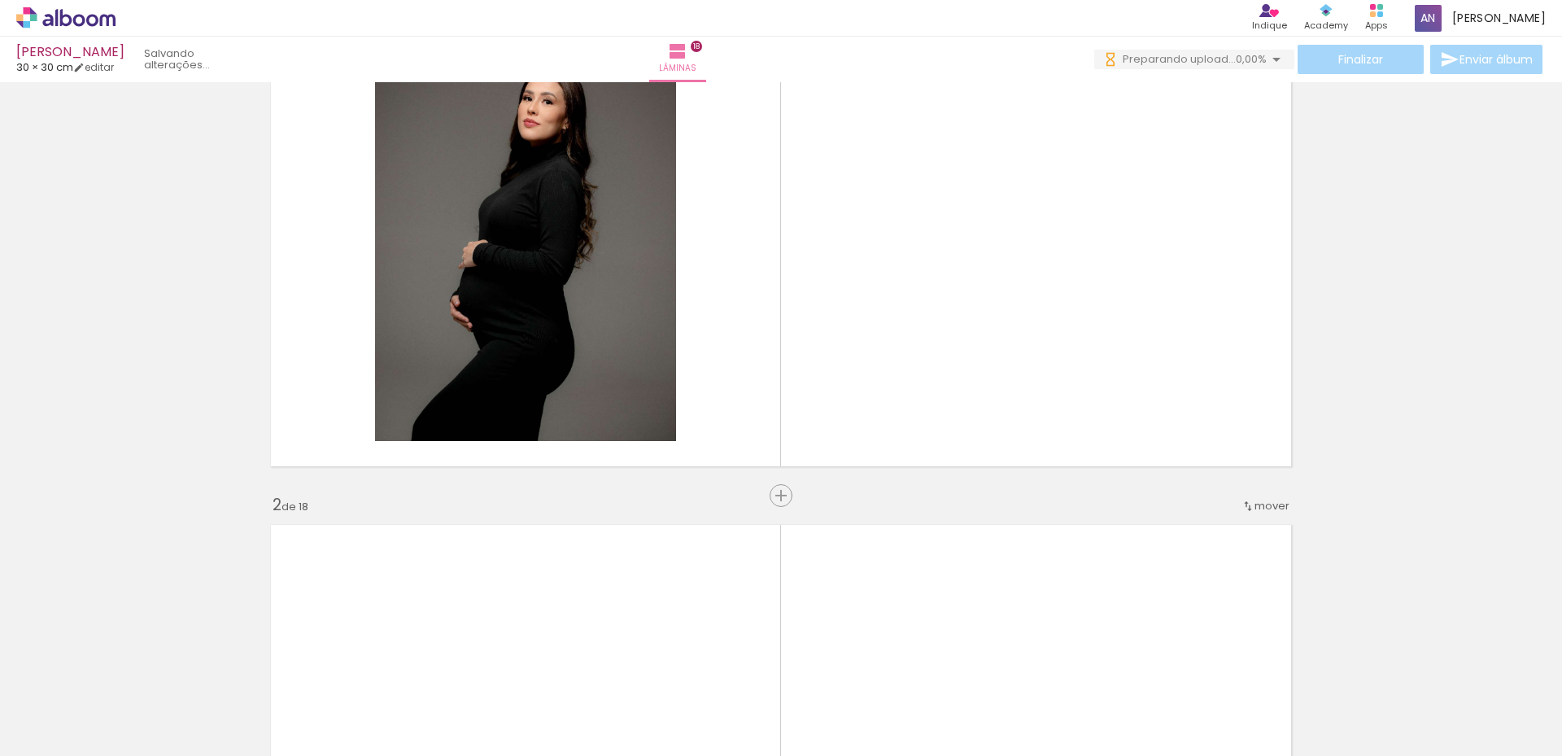
scroll to position [244, 0]
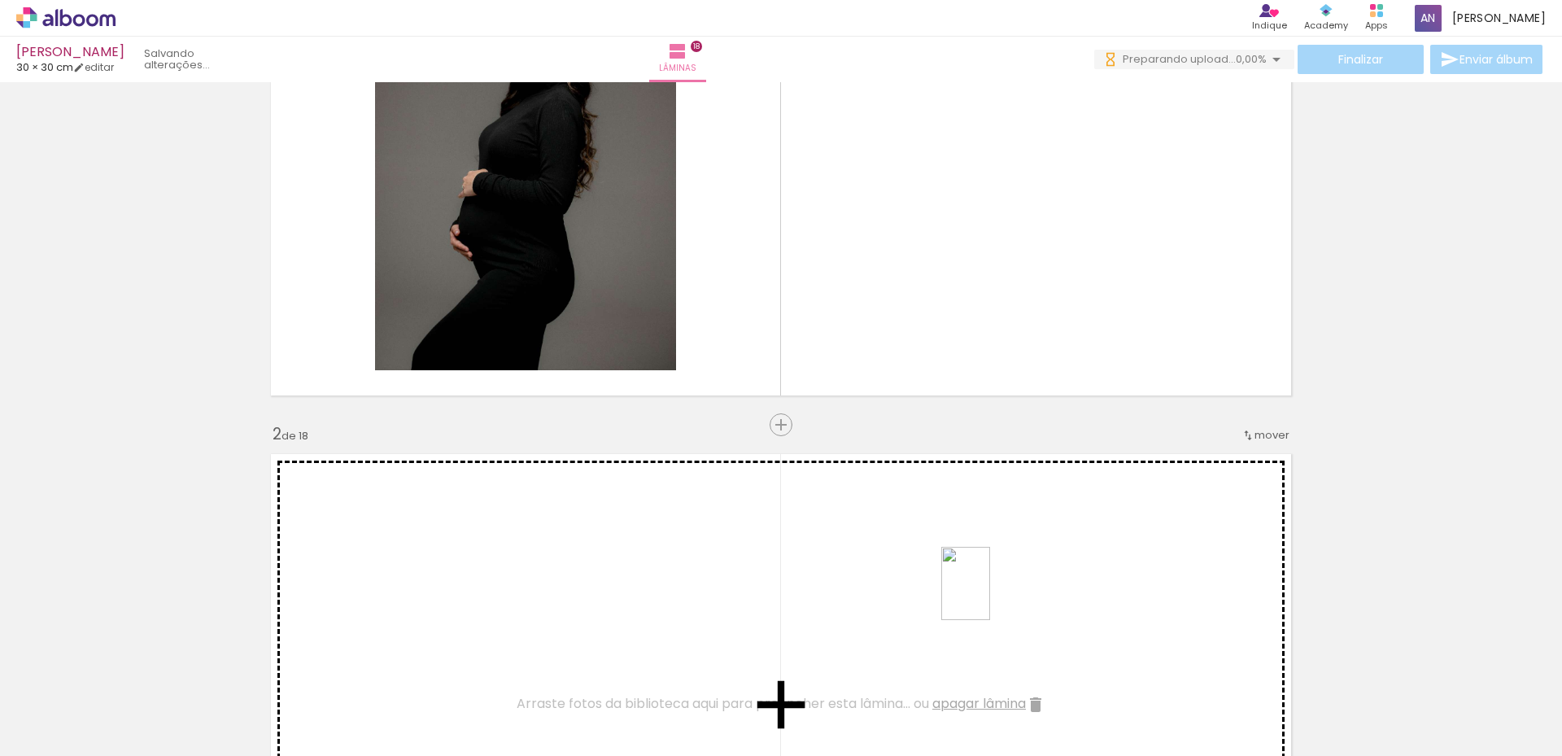
drag, startPoint x: 997, startPoint y: 685, endPoint x: 990, endPoint y: 596, distance: 89.7
click at [990, 596] on quentale-workspace at bounding box center [781, 378] width 1562 height 756
drag, startPoint x: 1163, startPoint y: 614, endPoint x: 1258, endPoint y: 683, distance: 117.7
click at [1162, 601] on quentale-workspace at bounding box center [781, 378] width 1562 height 756
drag, startPoint x: 1248, startPoint y: 669, endPoint x: 1210, endPoint y: 582, distance: 95.1
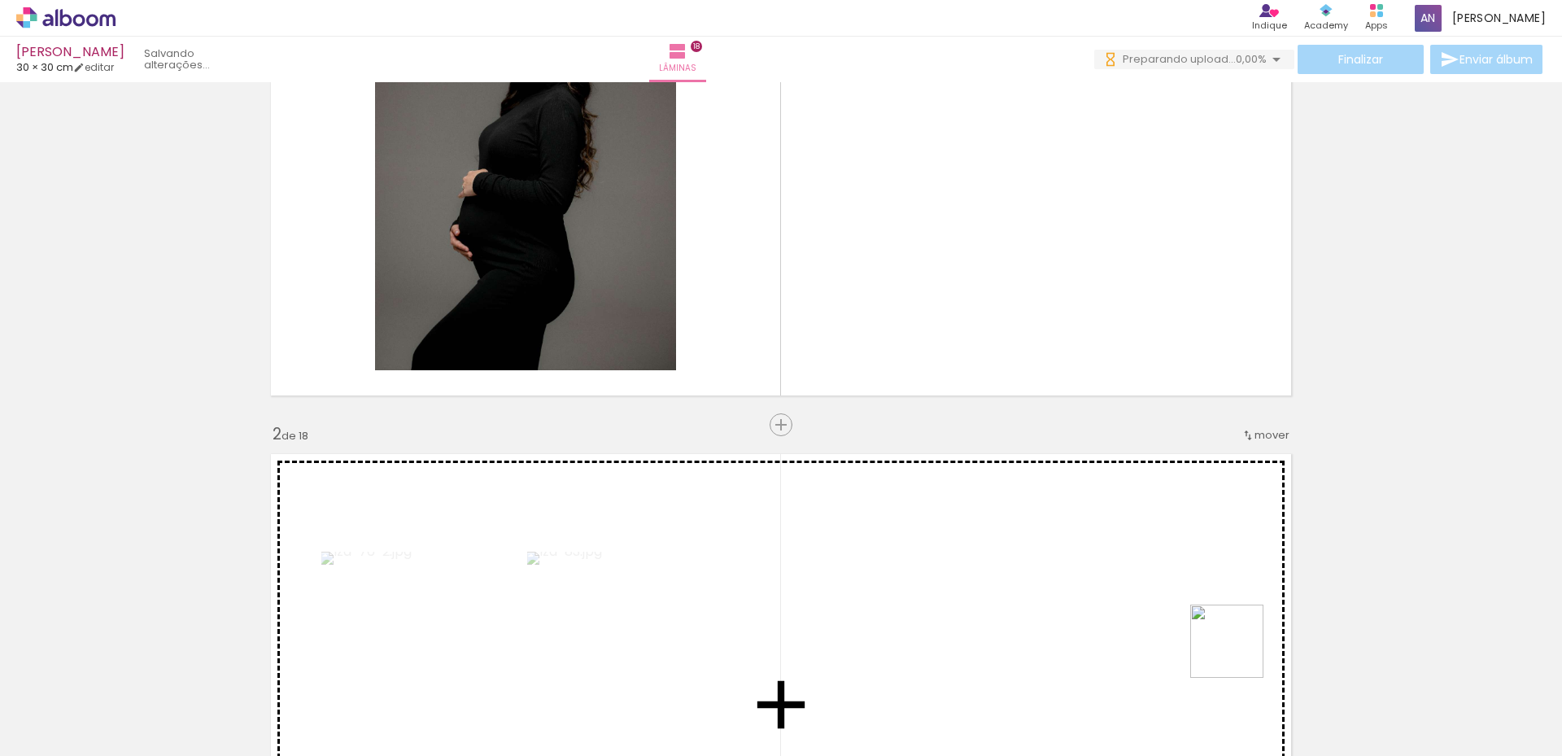
click at [1210, 582] on quentale-workspace at bounding box center [781, 378] width 1562 height 756
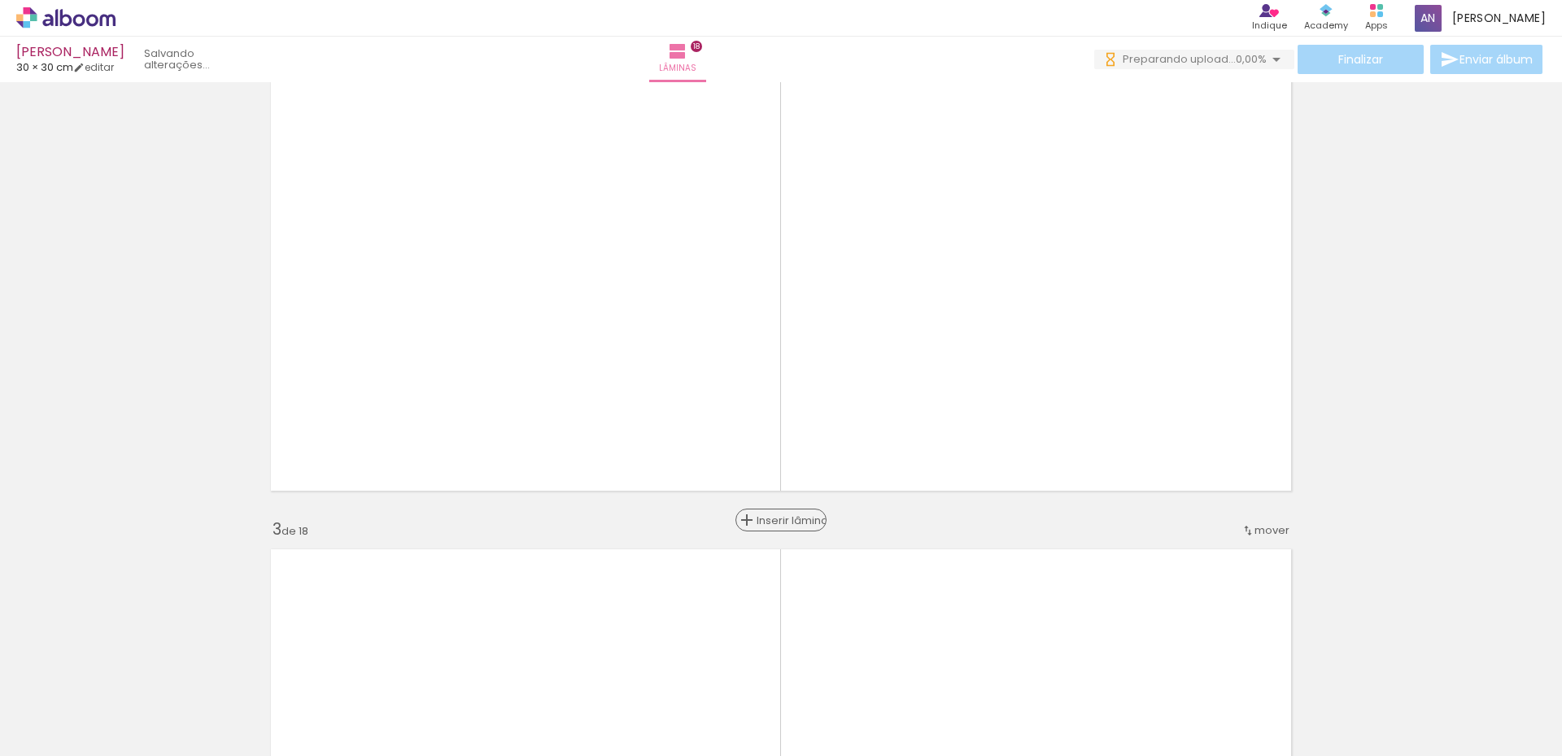
scroll to position [732, 0]
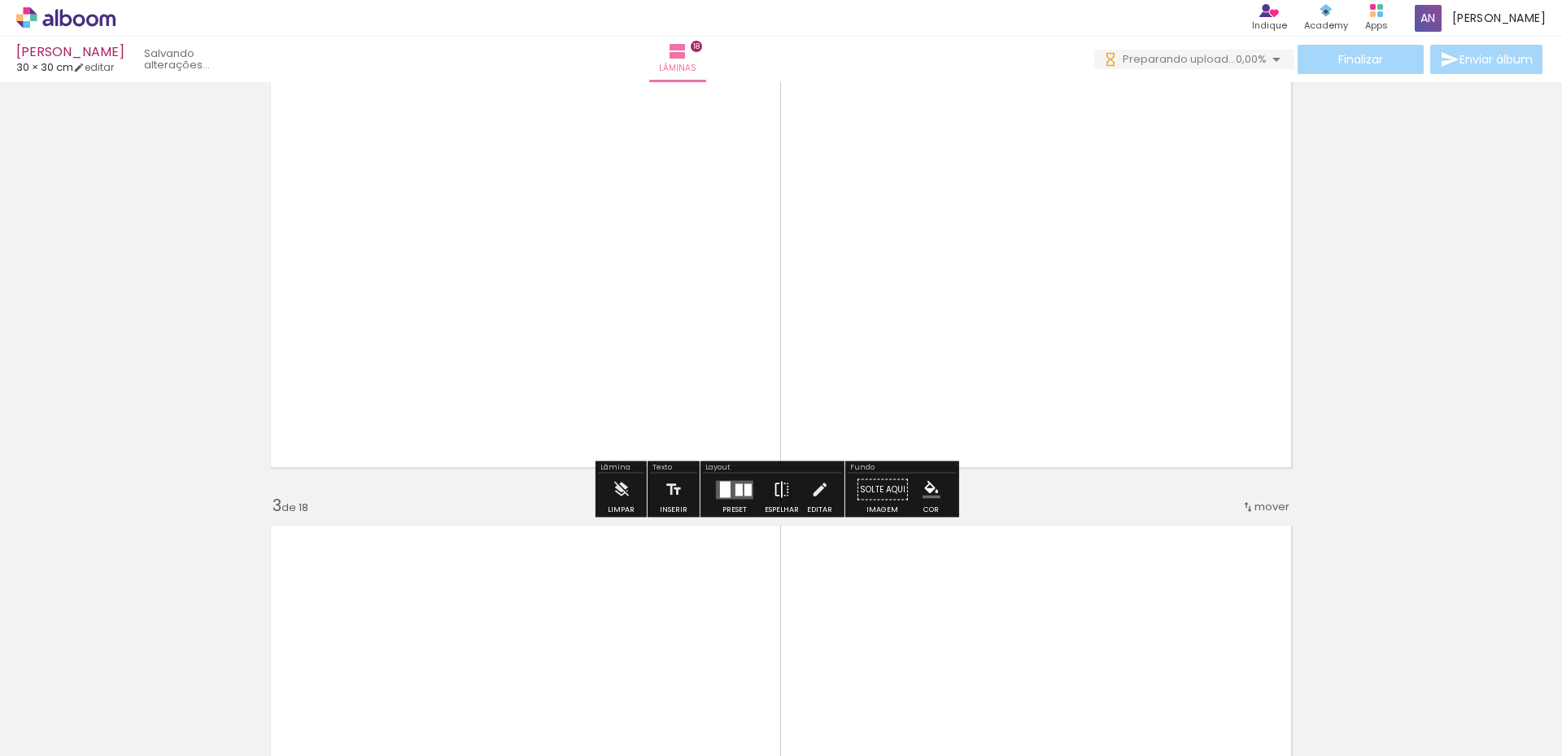
click at [780, 485] on iron-icon at bounding box center [782, 490] width 18 height 33
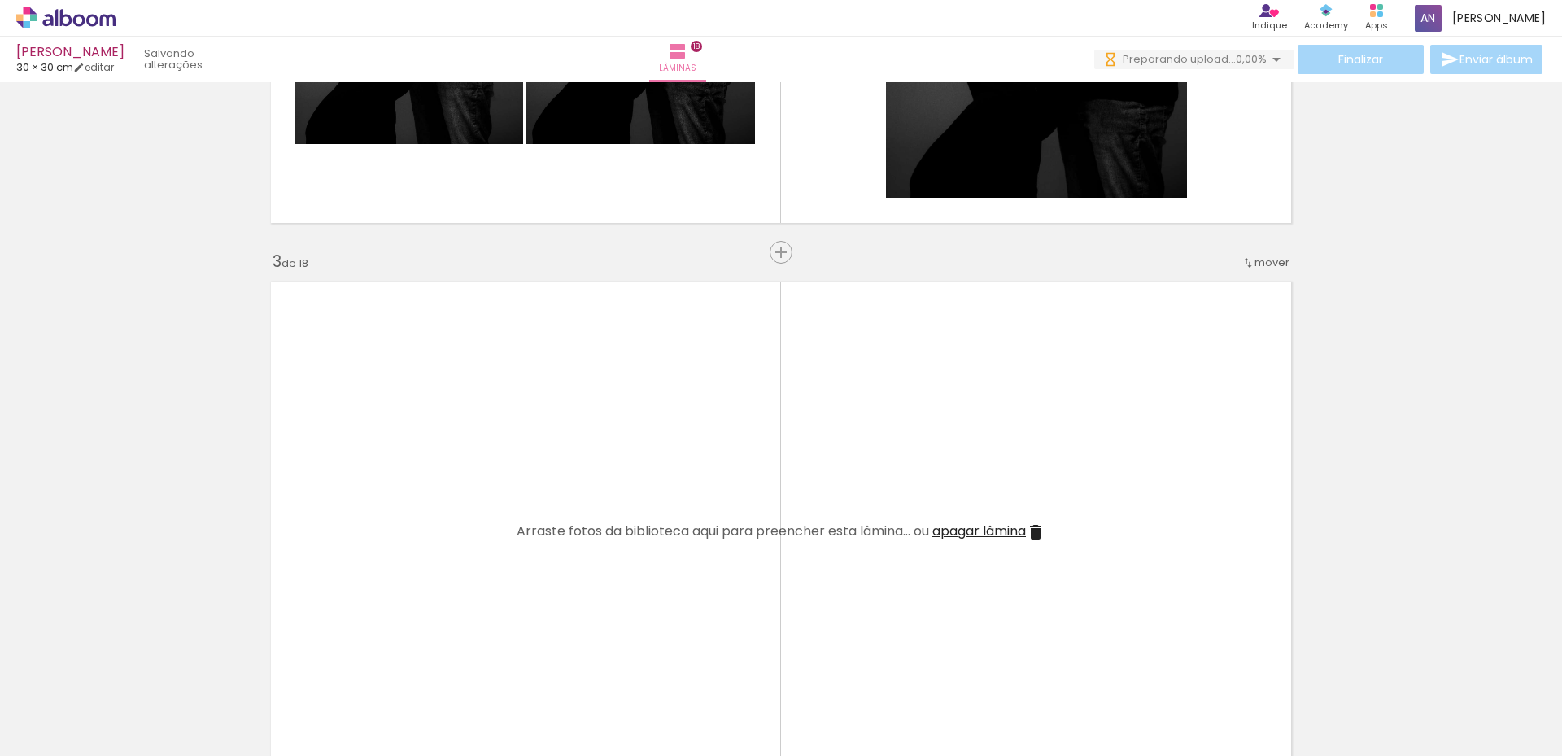
scroll to position [0, 0]
drag, startPoint x: 810, startPoint y: 706, endPoint x: 931, endPoint y: 729, distance: 122.6
click at [793, 570] on quentale-workspace at bounding box center [781, 378] width 1562 height 756
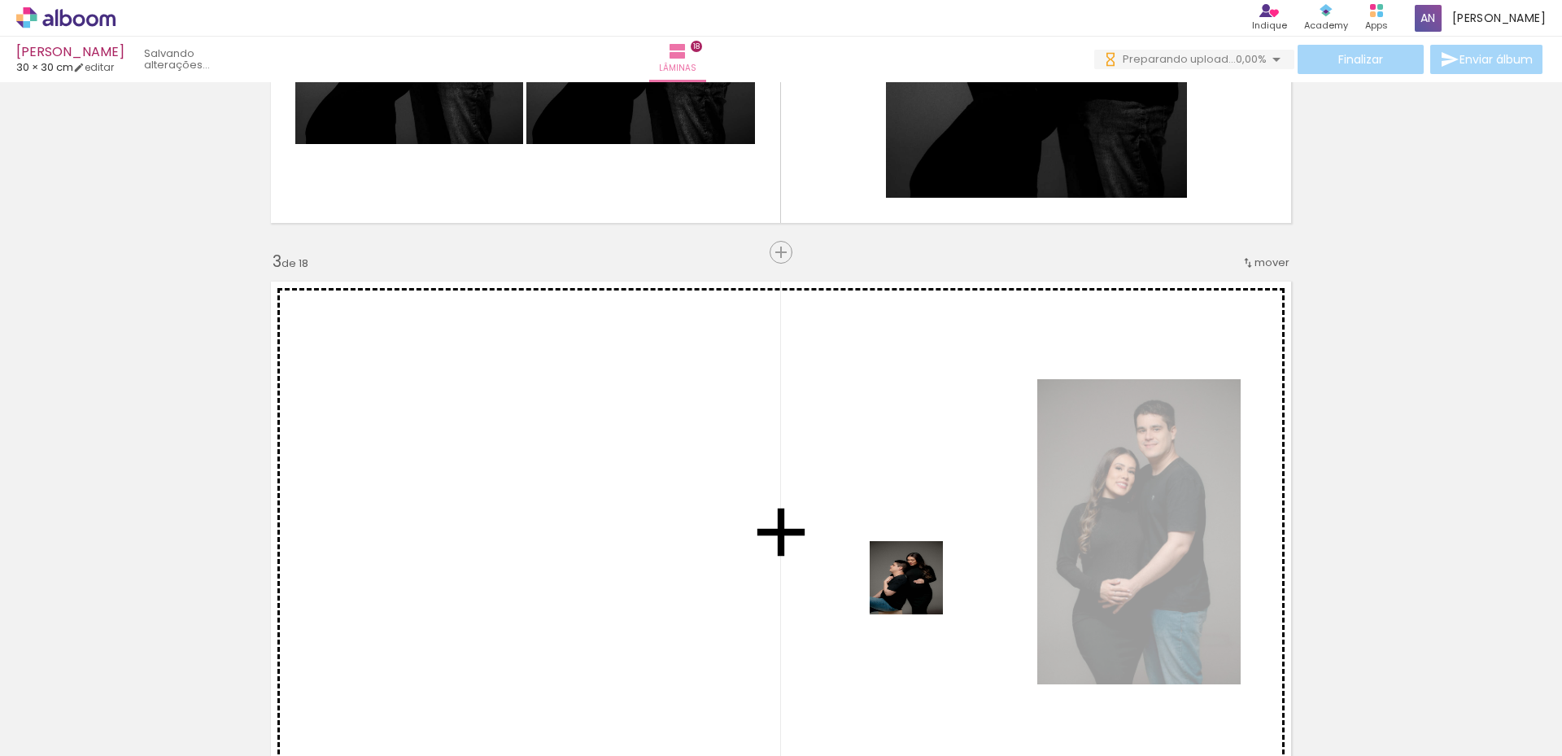
drag, startPoint x: 898, startPoint y: 719, endPoint x: 996, endPoint y: 673, distance: 108.5
click at [919, 589] on quentale-workspace at bounding box center [781, 378] width 1562 height 756
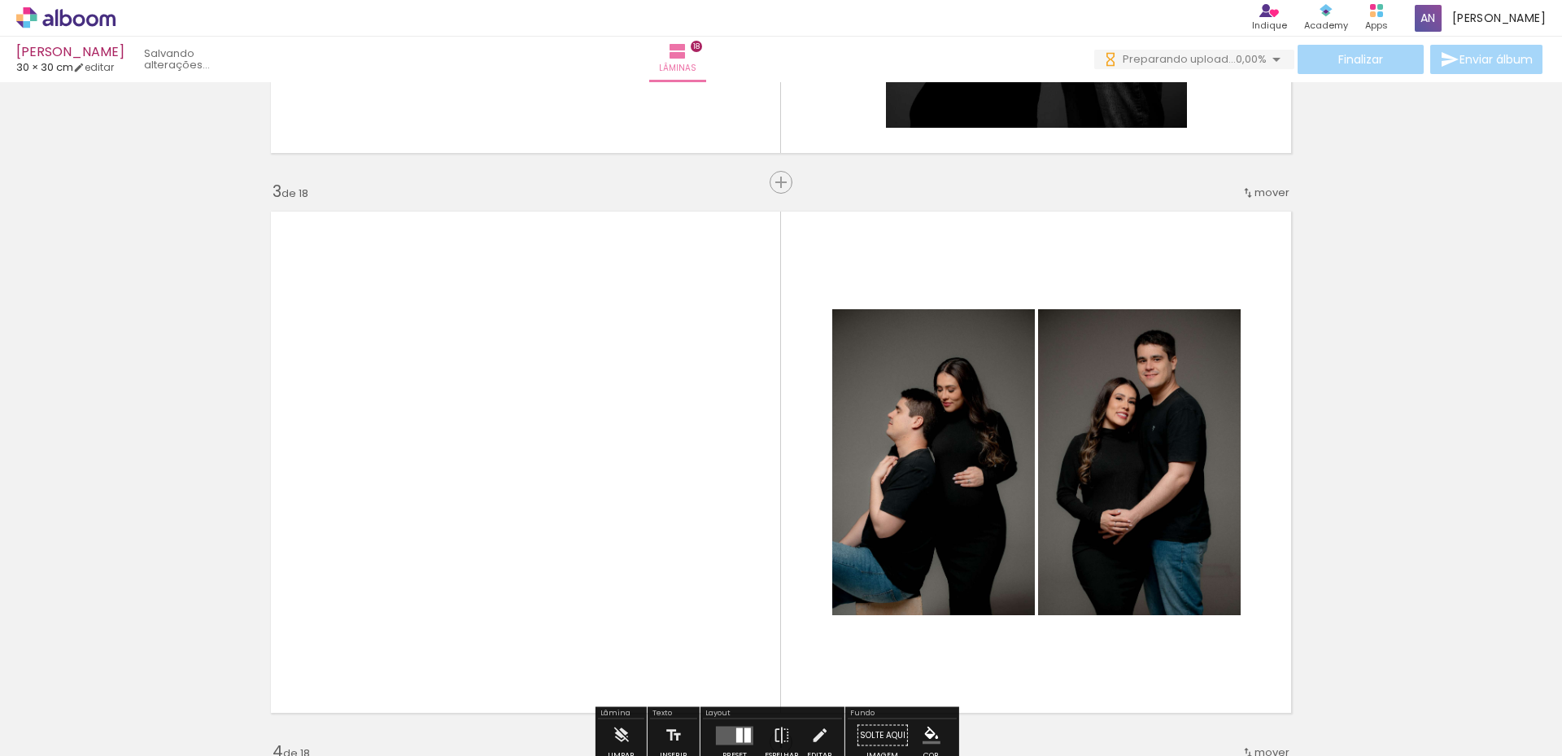
scroll to position [1139, 0]
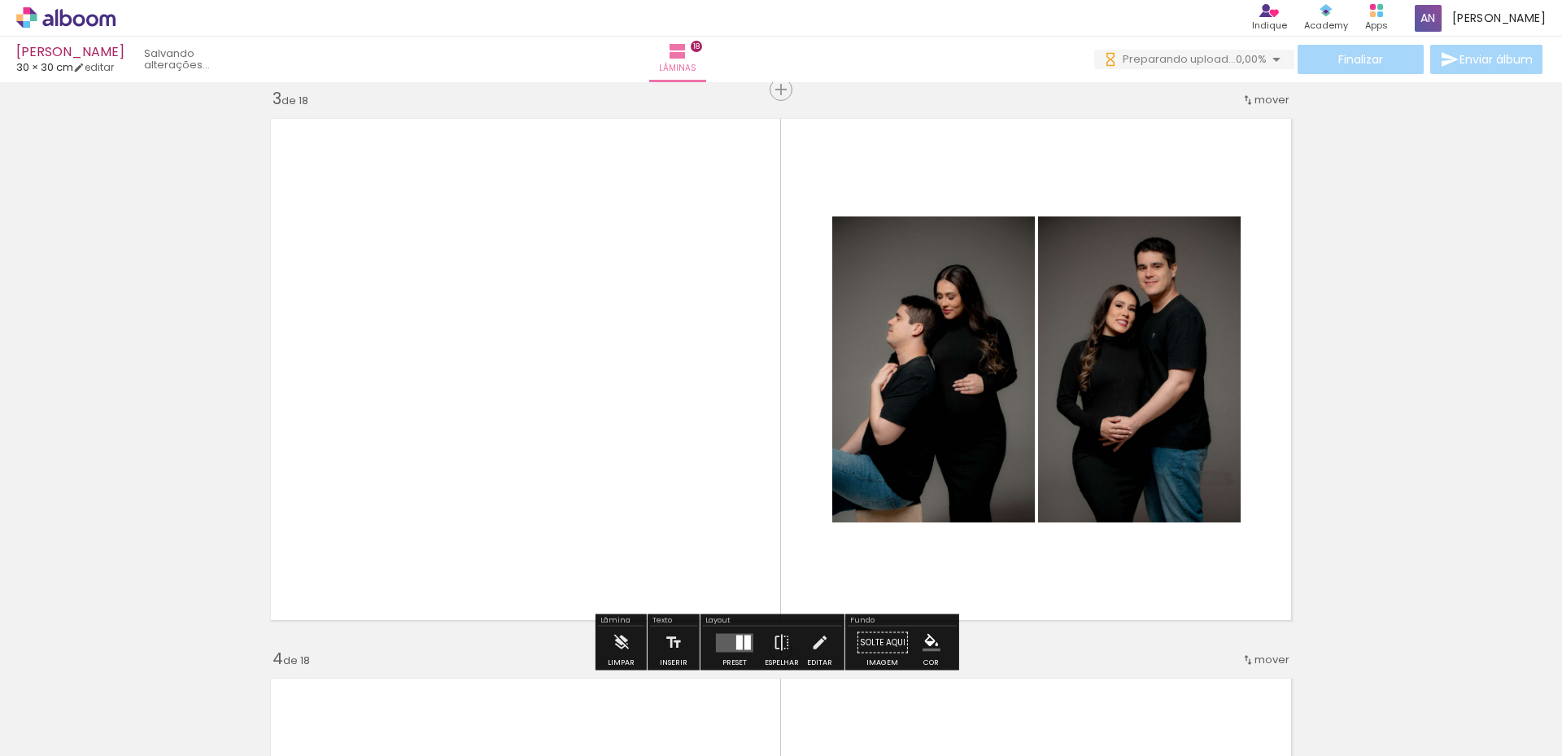
click at [740, 642] on quentale-layouter at bounding box center [734, 642] width 37 height 19
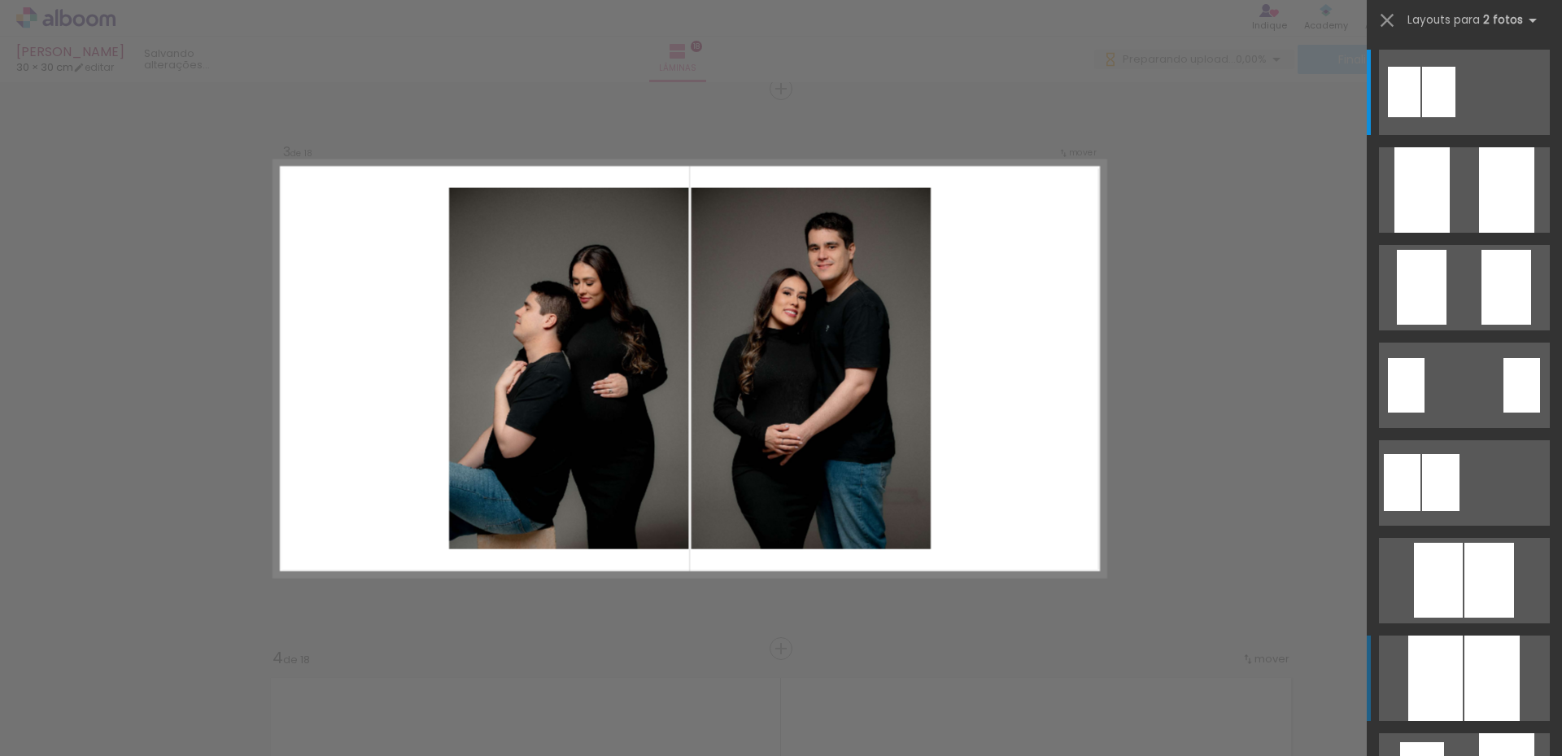
scroll to position [1141, 0]
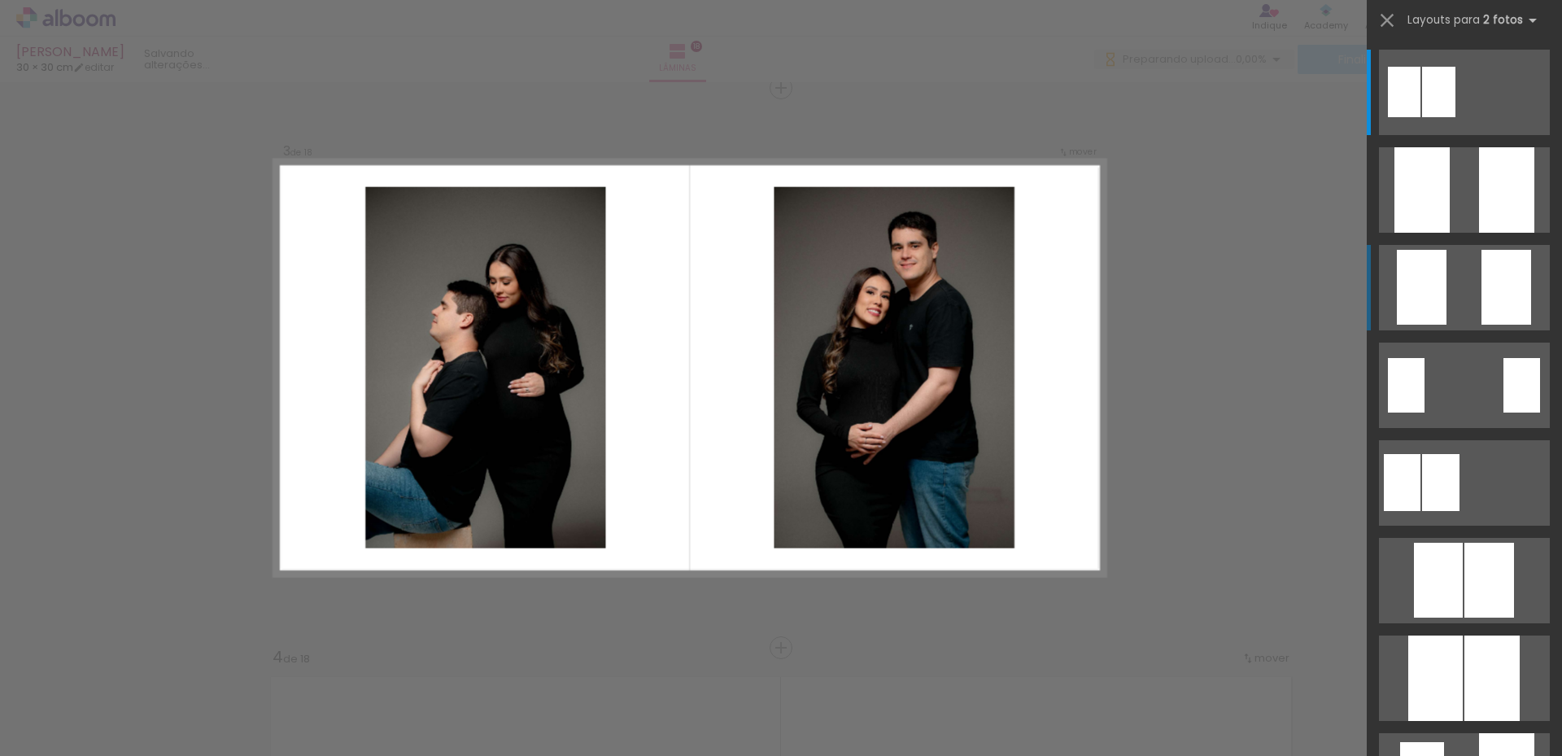
click at [1447, 304] on quentale-layouter at bounding box center [1464, 287] width 171 height 85
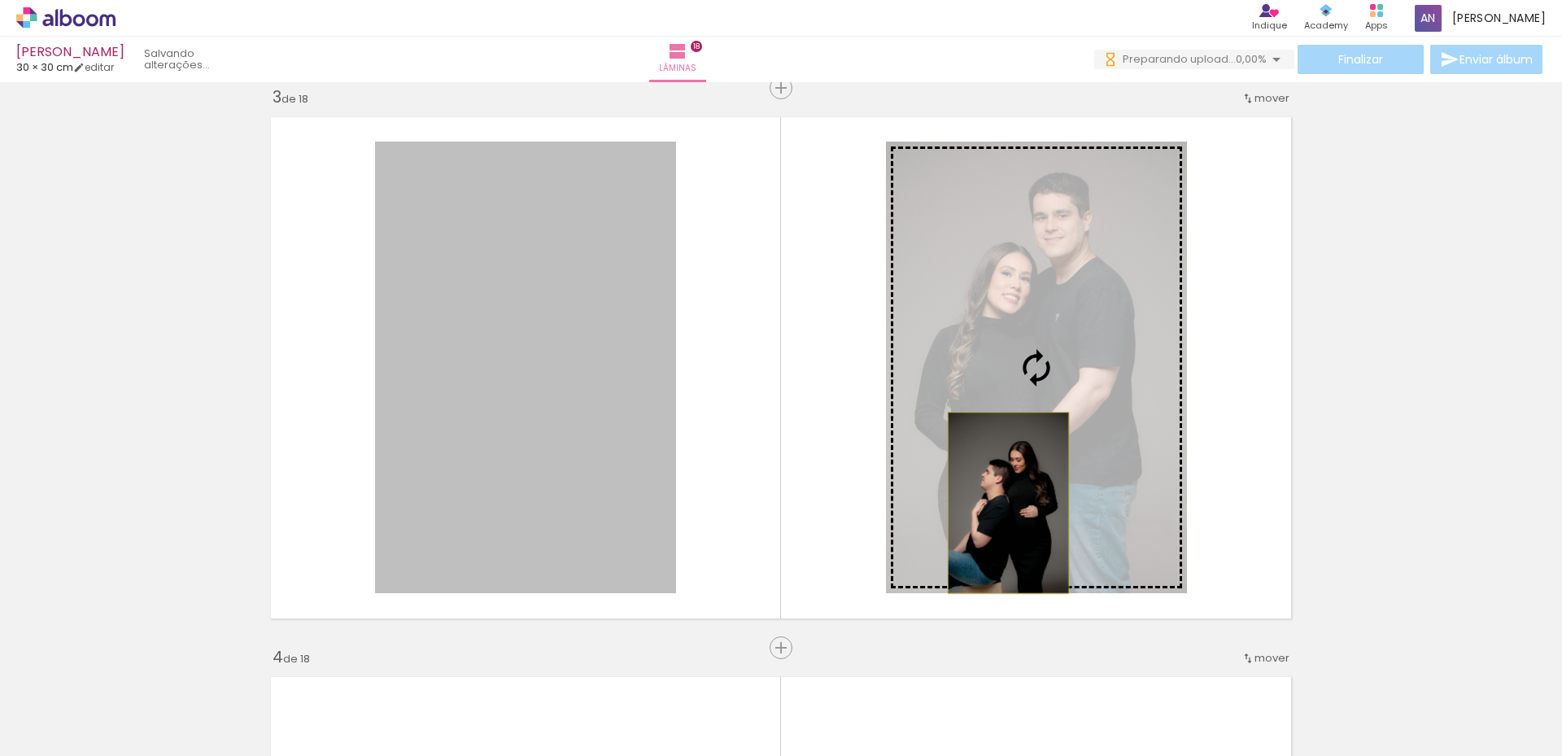
drag, startPoint x: 590, startPoint y: 466, endPoint x: 1007, endPoint y: 513, distance: 420.0
click at [0, 0] on slot at bounding box center [0, 0] width 0 height 0
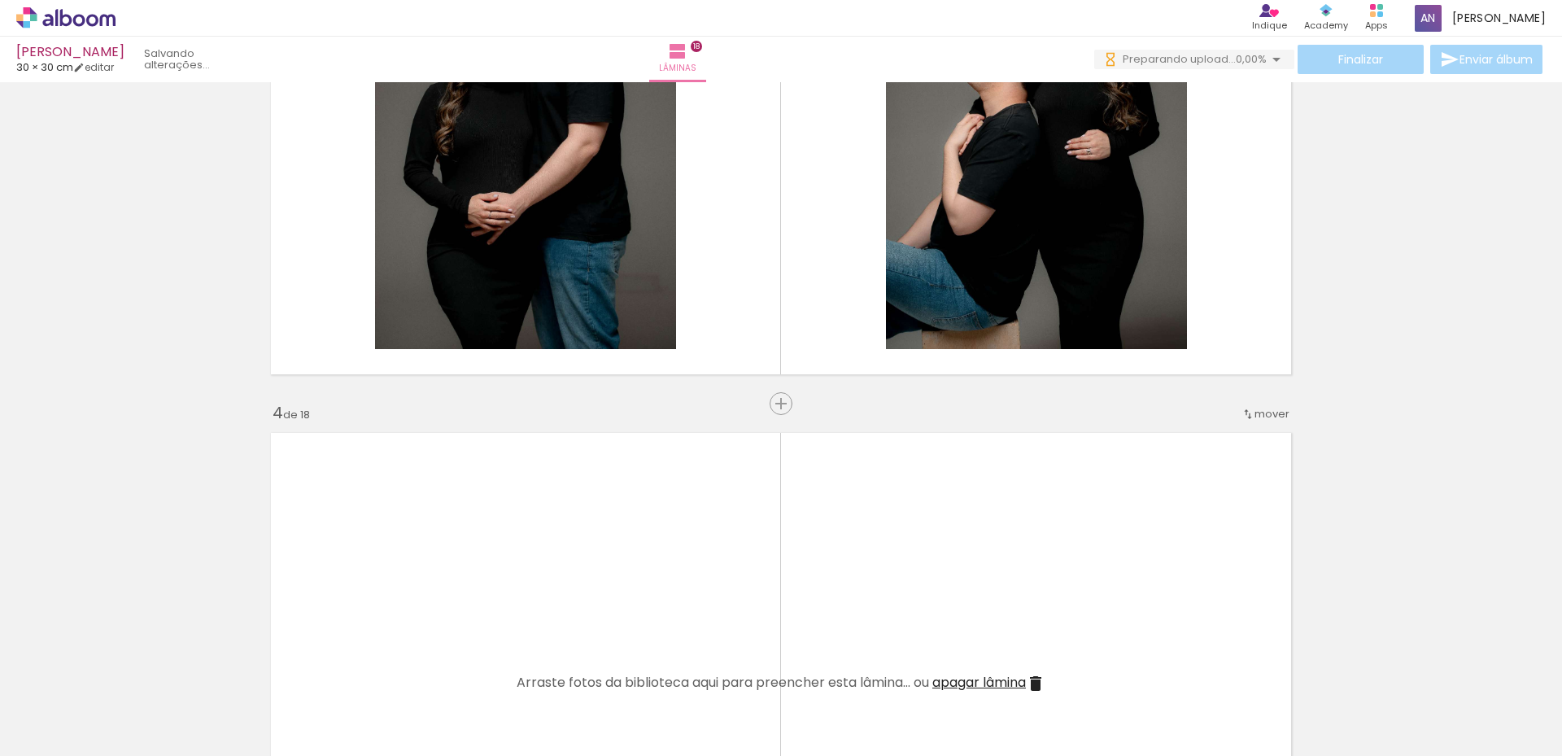
scroll to position [1548, 0]
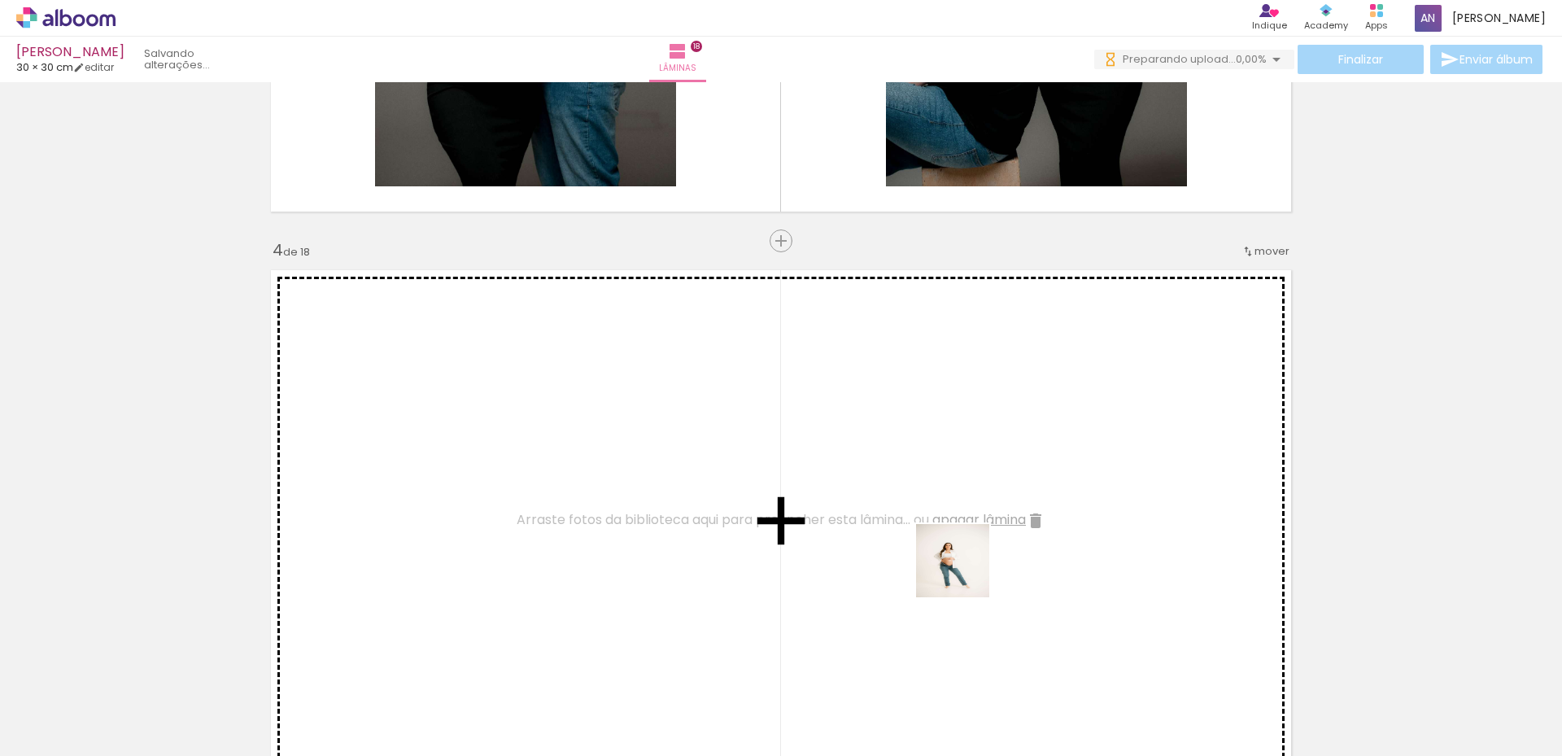
drag, startPoint x: 987, startPoint y: 716, endPoint x: 963, endPoint y: 561, distance: 157.3
click at [963, 561] on quentale-workspace at bounding box center [781, 378] width 1562 height 756
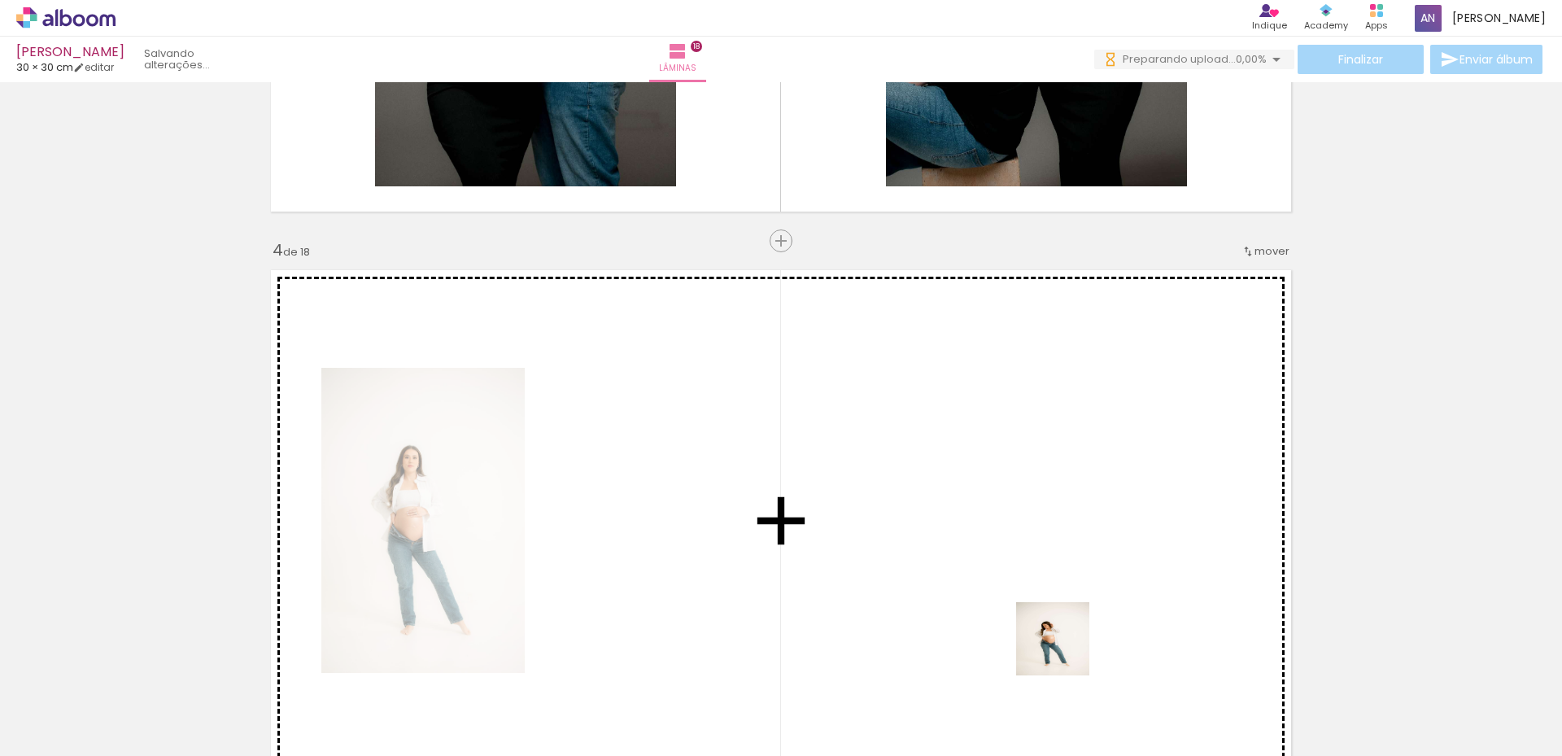
drag, startPoint x: 1065, startPoint y: 651, endPoint x: 1153, endPoint y: 712, distance: 107.0
click at [1059, 577] on quentale-workspace at bounding box center [781, 378] width 1562 height 756
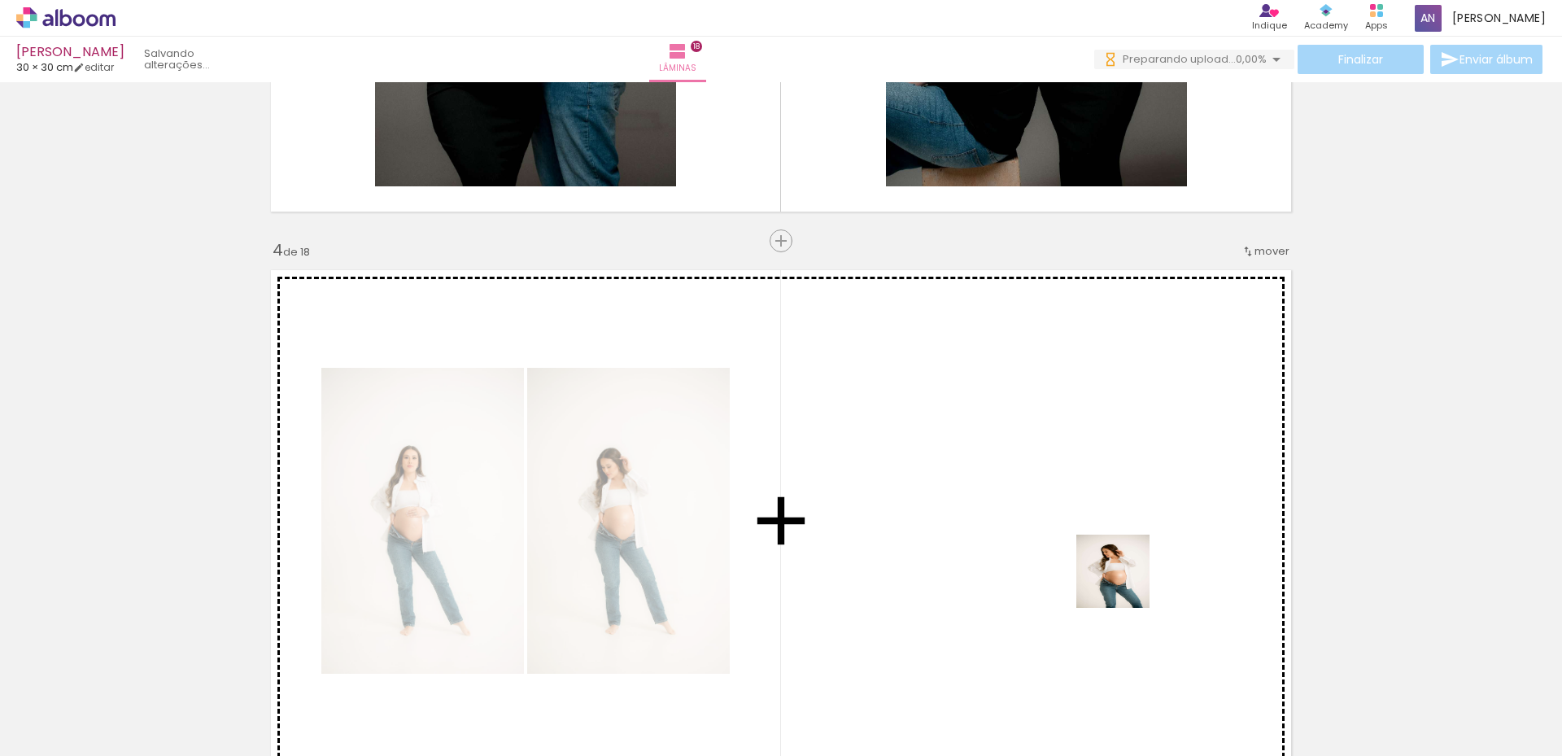
drag, startPoint x: 1128, startPoint y: 607, endPoint x: 1230, endPoint y: 704, distance: 141.0
click at [1125, 580] on quentale-workspace at bounding box center [781, 378] width 1562 height 756
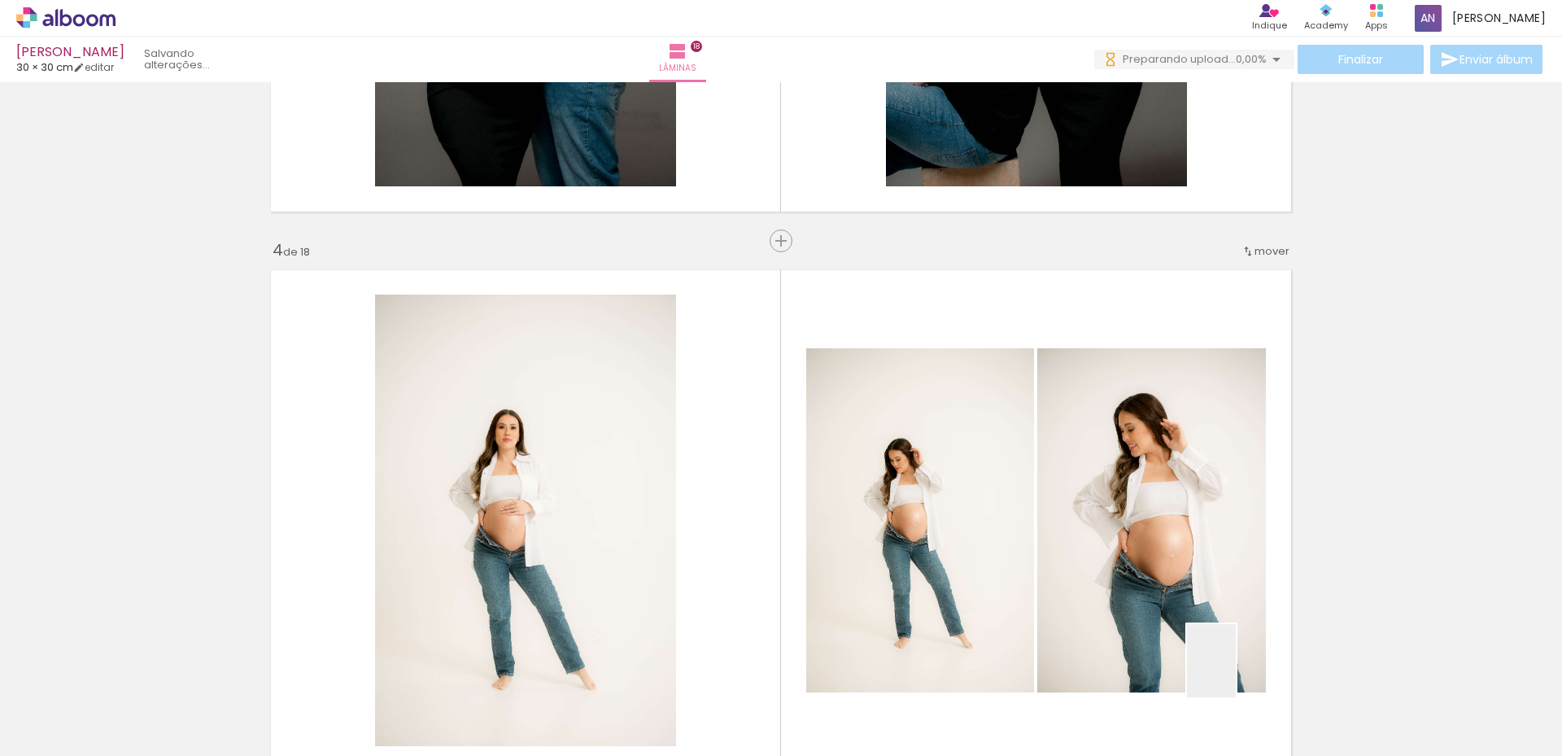
drag, startPoint x: 1236, startPoint y: 673, endPoint x: 1176, endPoint y: 594, distance: 99.3
click at [1195, 530] on quentale-workspace at bounding box center [781, 378] width 1562 height 756
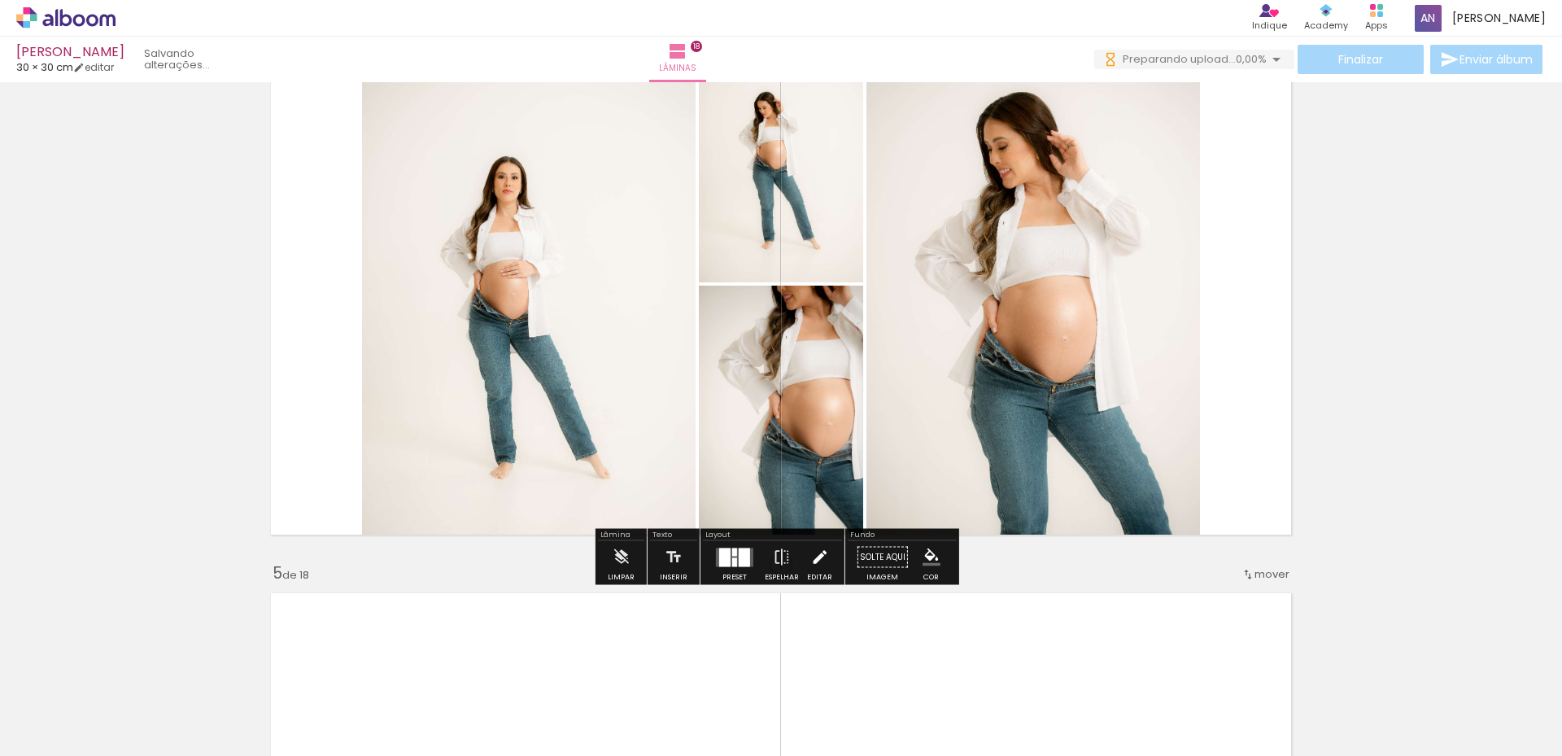
scroll to position [0, 0]
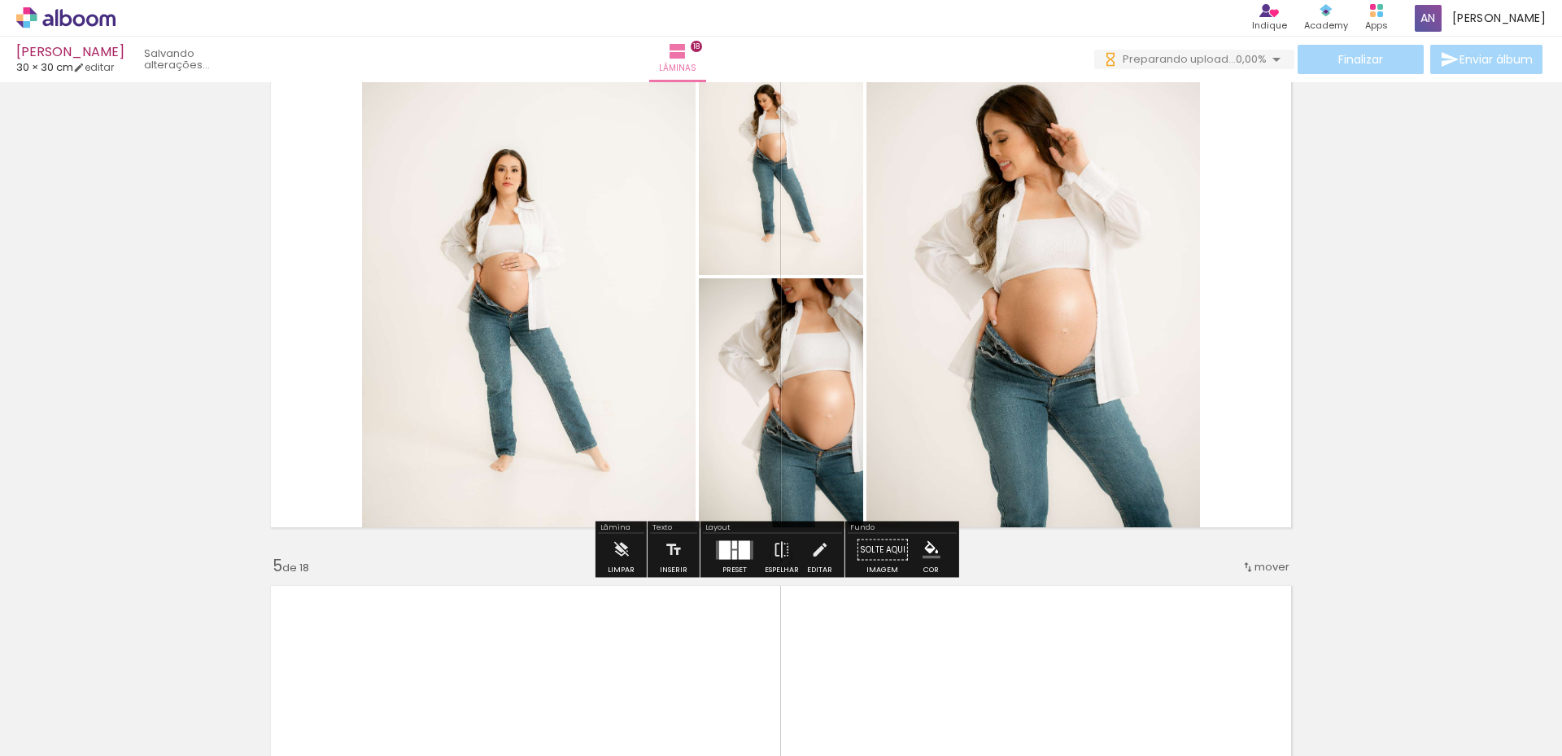
click at [732, 553] on div at bounding box center [734, 554] width 5 height 9
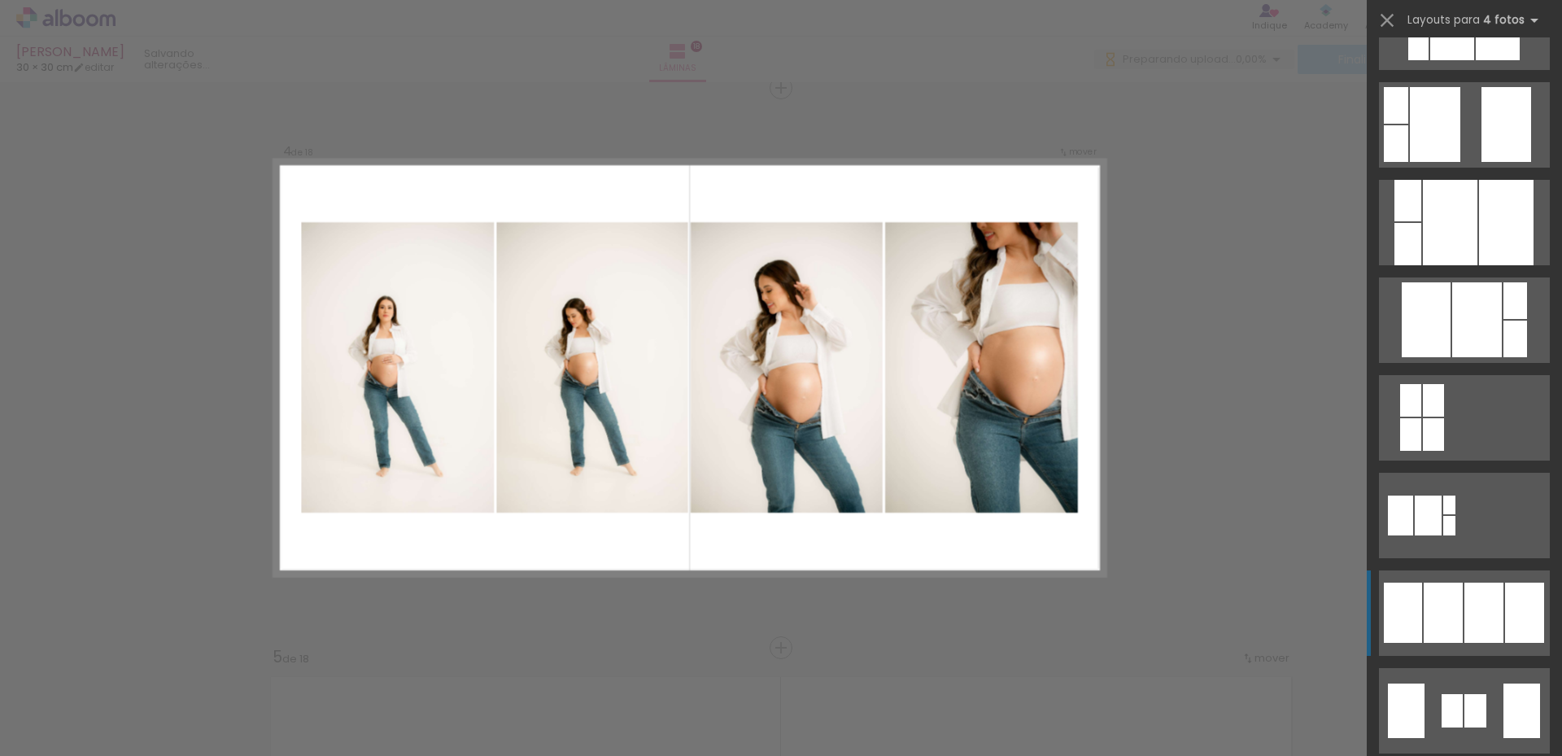
click at [1448, 598] on div at bounding box center [1443, 613] width 39 height 60
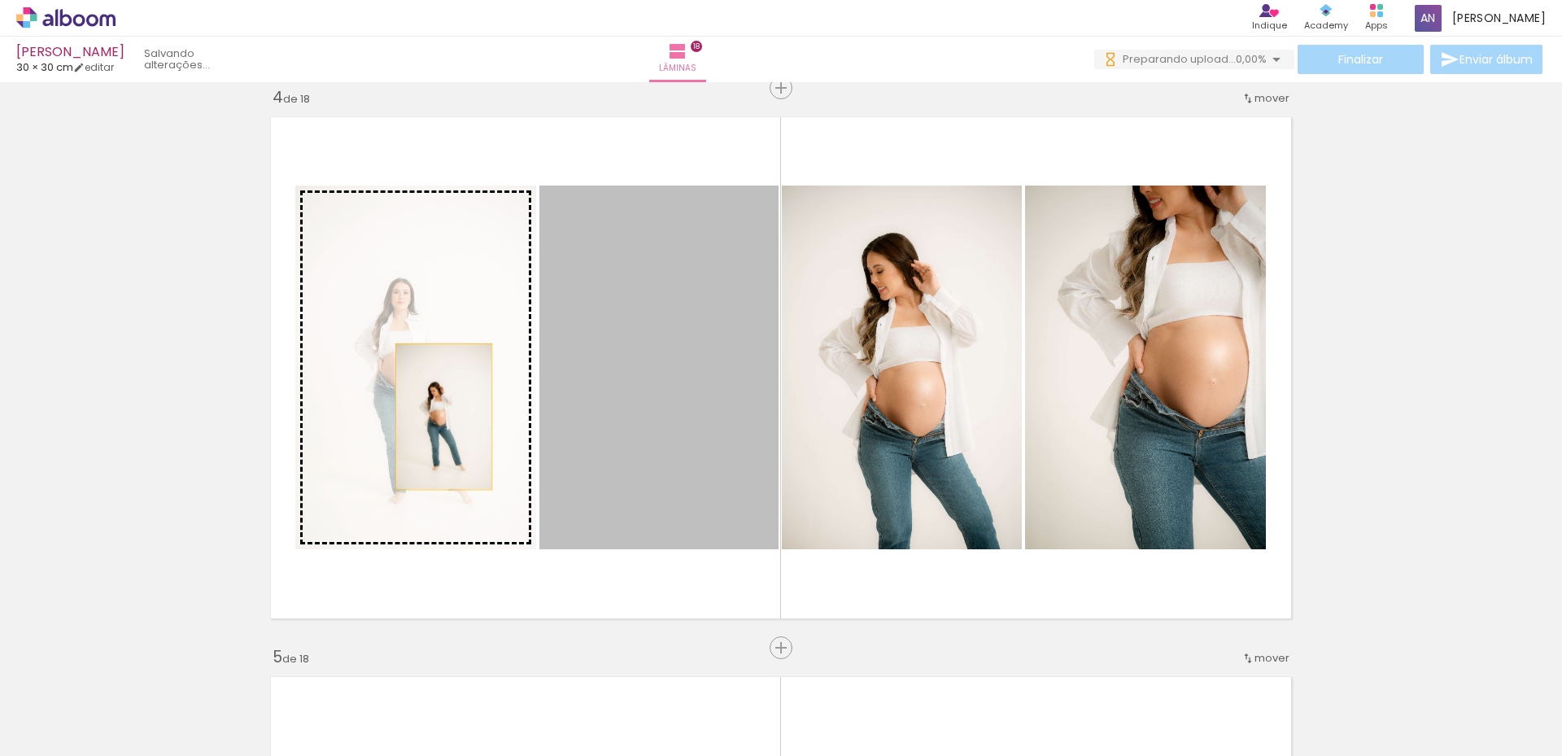
drag, startPoint x: 568, startPoint y: 435, endPoint x: 438, endPoint y: 434, distance: 130.2
click at [0, 0] on slot at bounding box center [0, 0] width 0 height 0
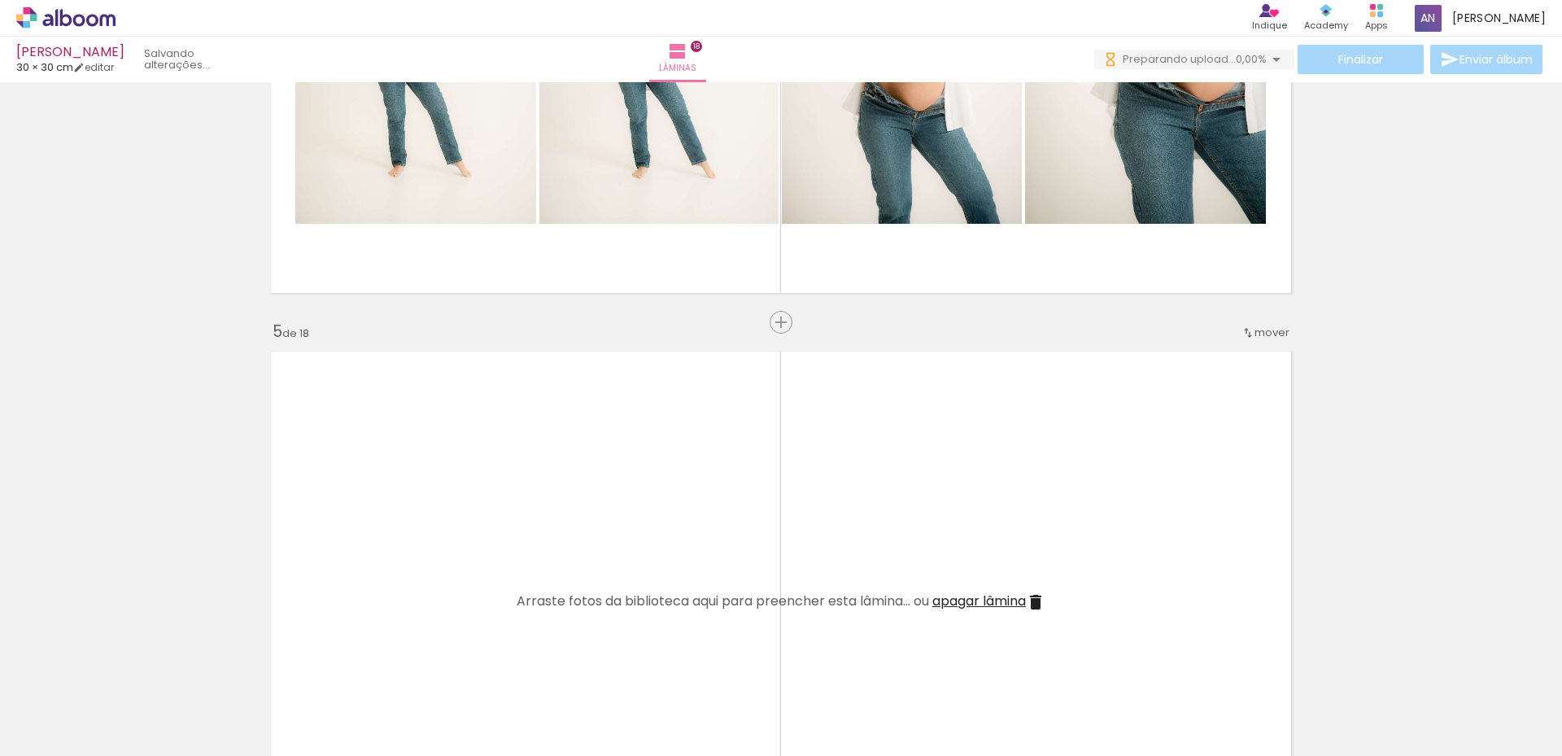
scroll to position [0, 1431]
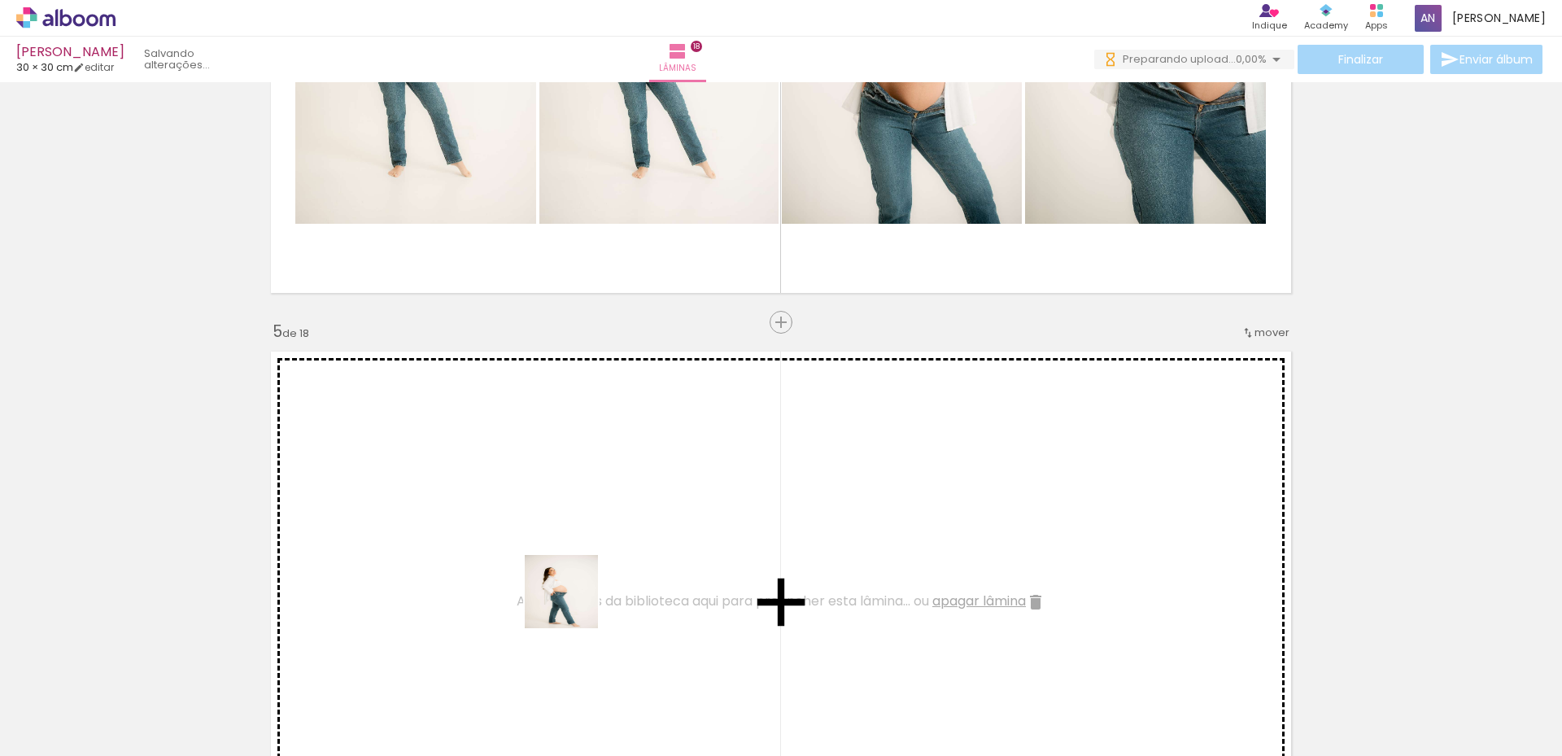
drag, startPoint x: 548, startPoint y: 673, endPoint x: 655, endPoint y: 697, distance: 110.2
click at [591, 566] on quentale-workspace at bounding box center [781, 378] width 1562 height 756
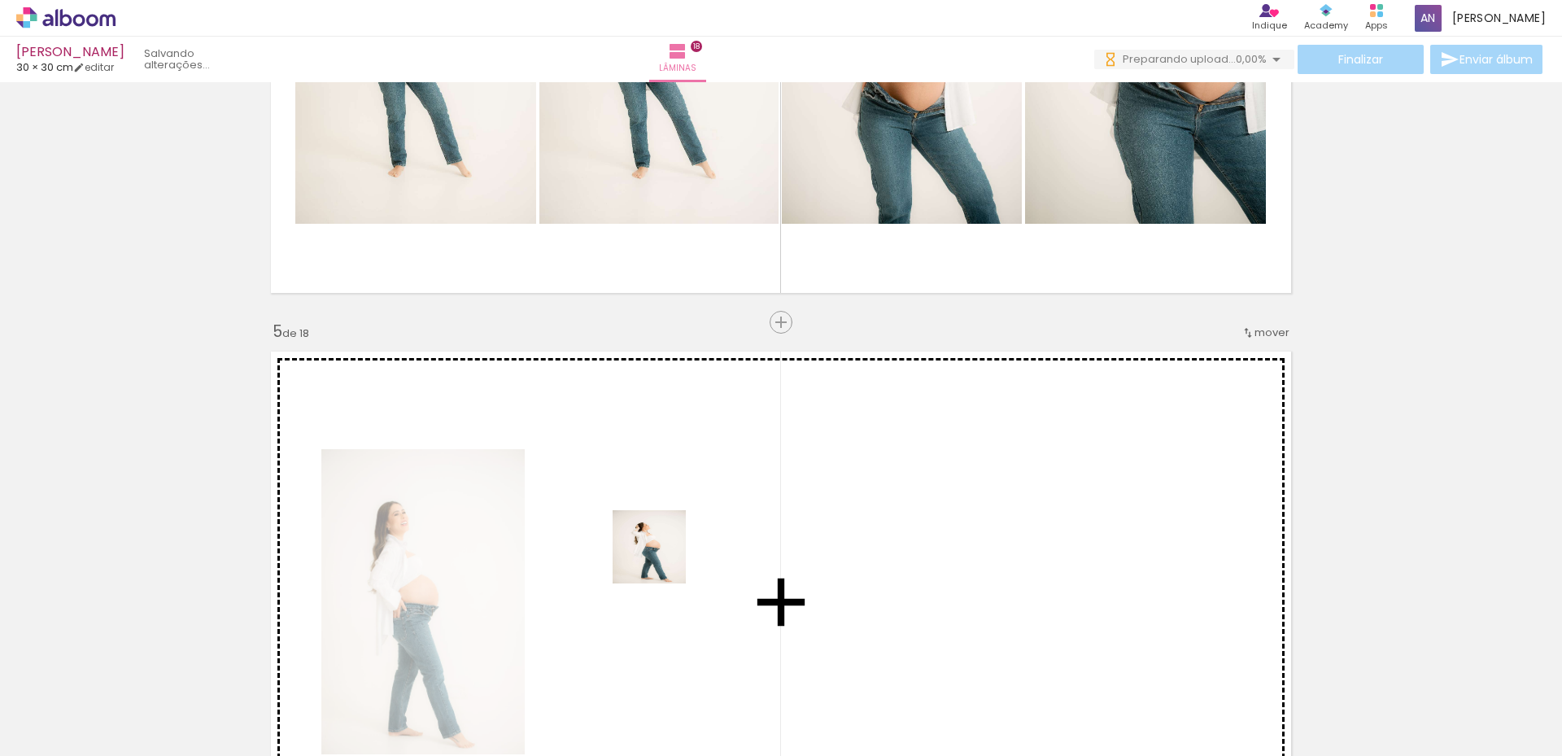
drag, startPoint x: 657, startPoint y: 707, endPoint x: 662, endPoint y: 559, distance: 148.2
click at [662, 559] on quentale-workspace at bounding box center [781, 378] width 1562 height 756
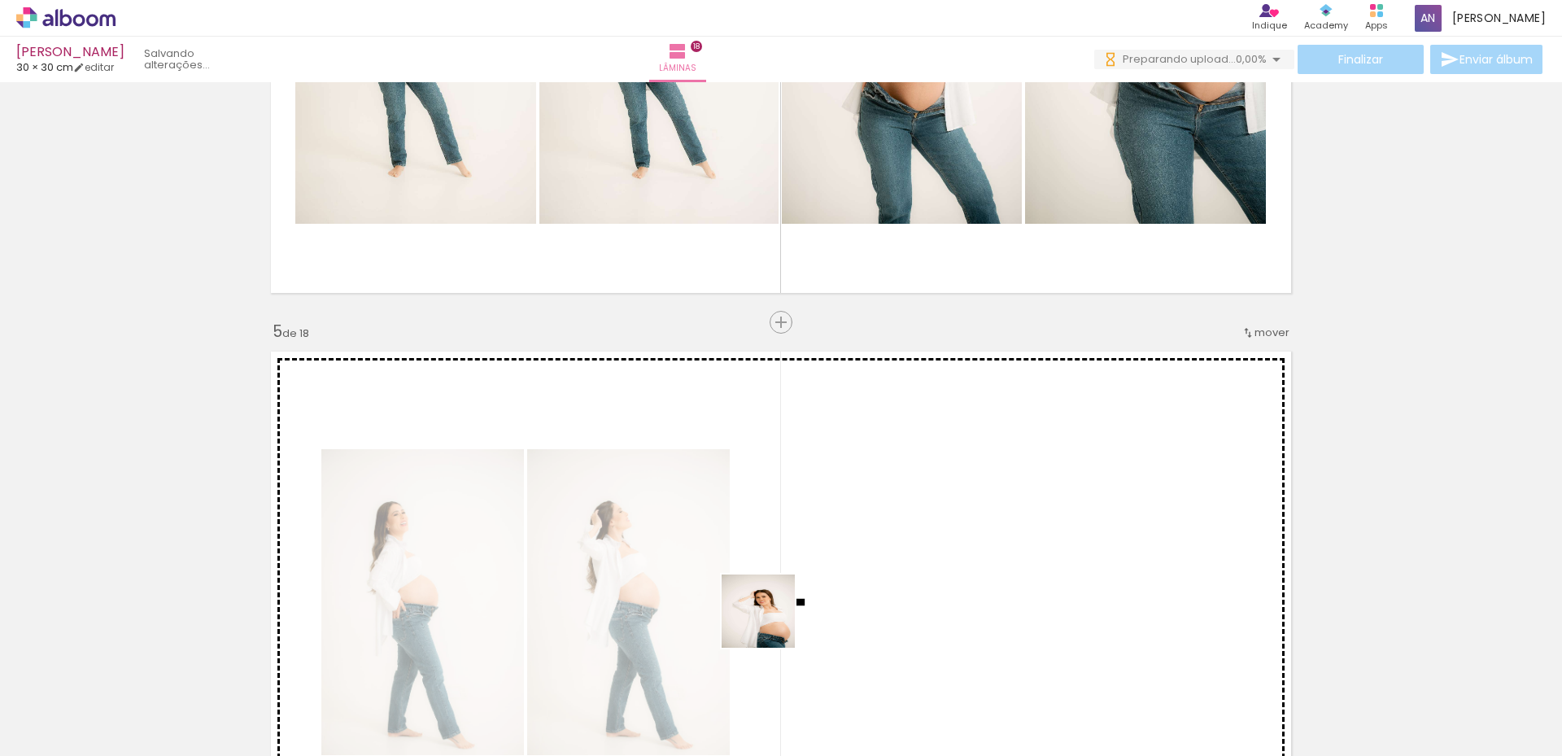
drag, startPoint x: 771, startPoint y: 623, endPoint x: 817, endPoint y: 697, distance: 87.4
click at [781, 583] on quentale-workspace at bounding box center [781, 378] width 1562 height 756
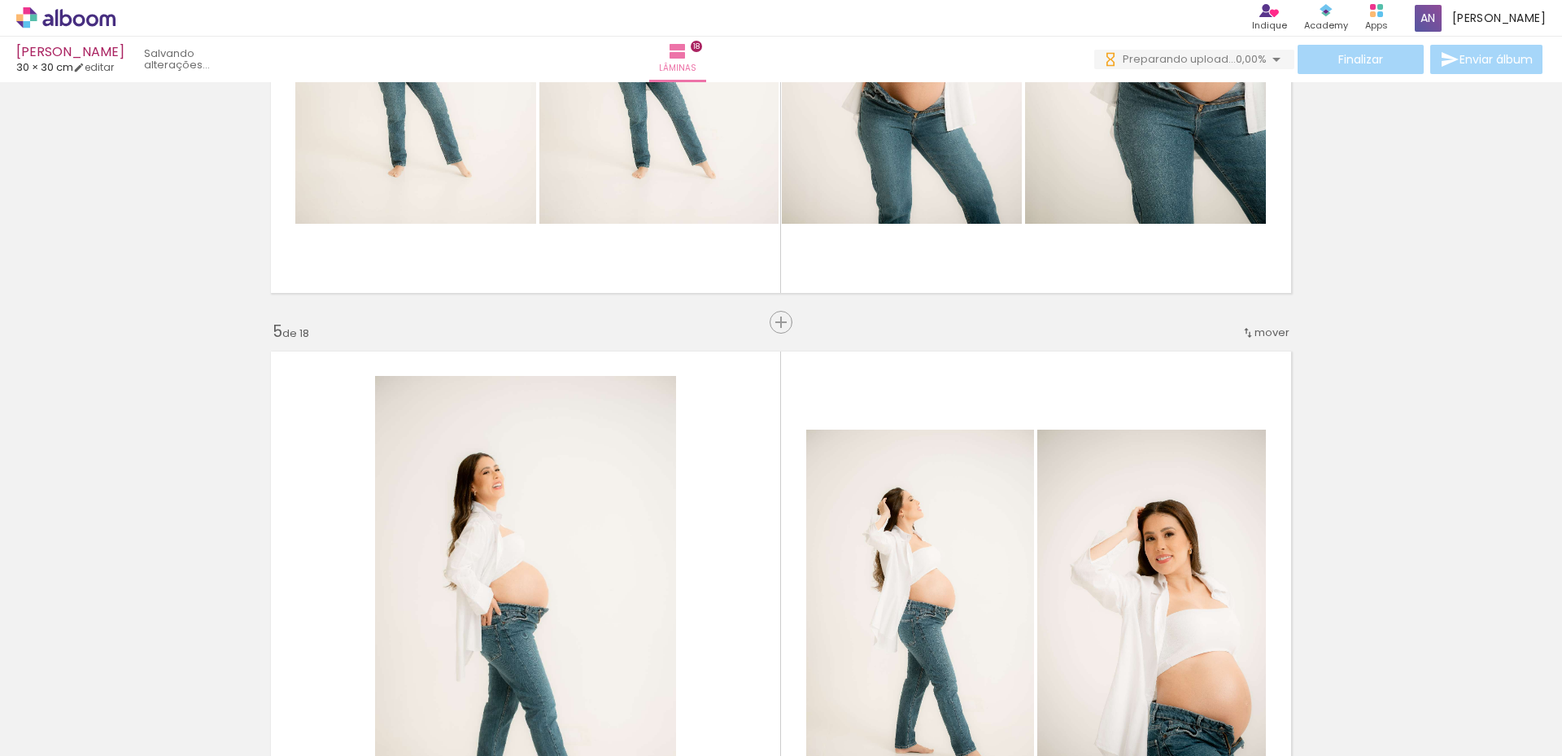
drag, startPoint x: 824, startPoint y: 706, endPoint x: 936, endPoint y: 725, distance: 113.8
click at [860, 596] on quentale-workspace at bounding box center [781, 378] width 1562 height 756
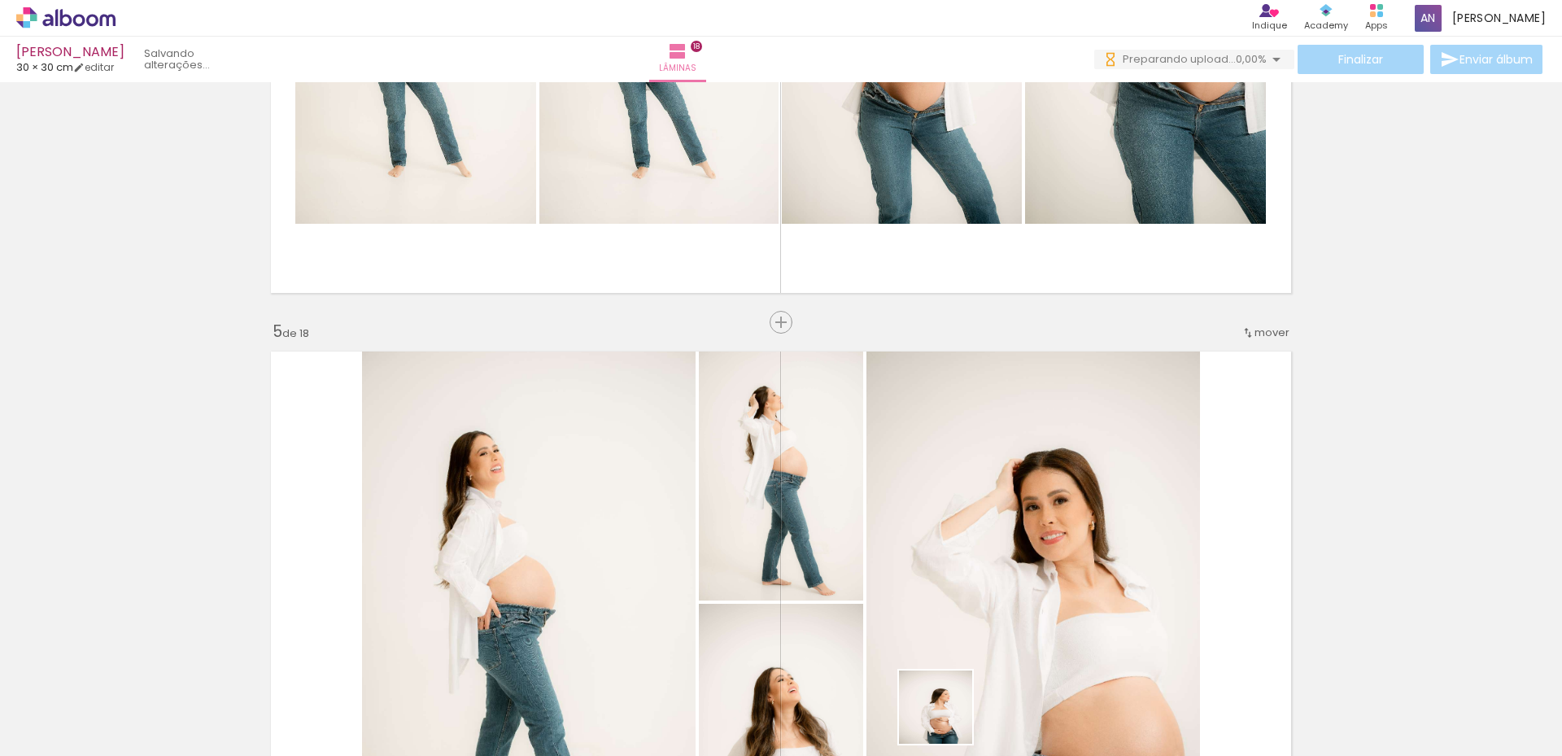
drag, startPoint x: 948, startPoint y: 719, endPoint x: 1003, endPoint y: 693, distance: 61.2
click at [985, 641] on quentale-workspace at bounding box center [781, 378] width 1562 height 756
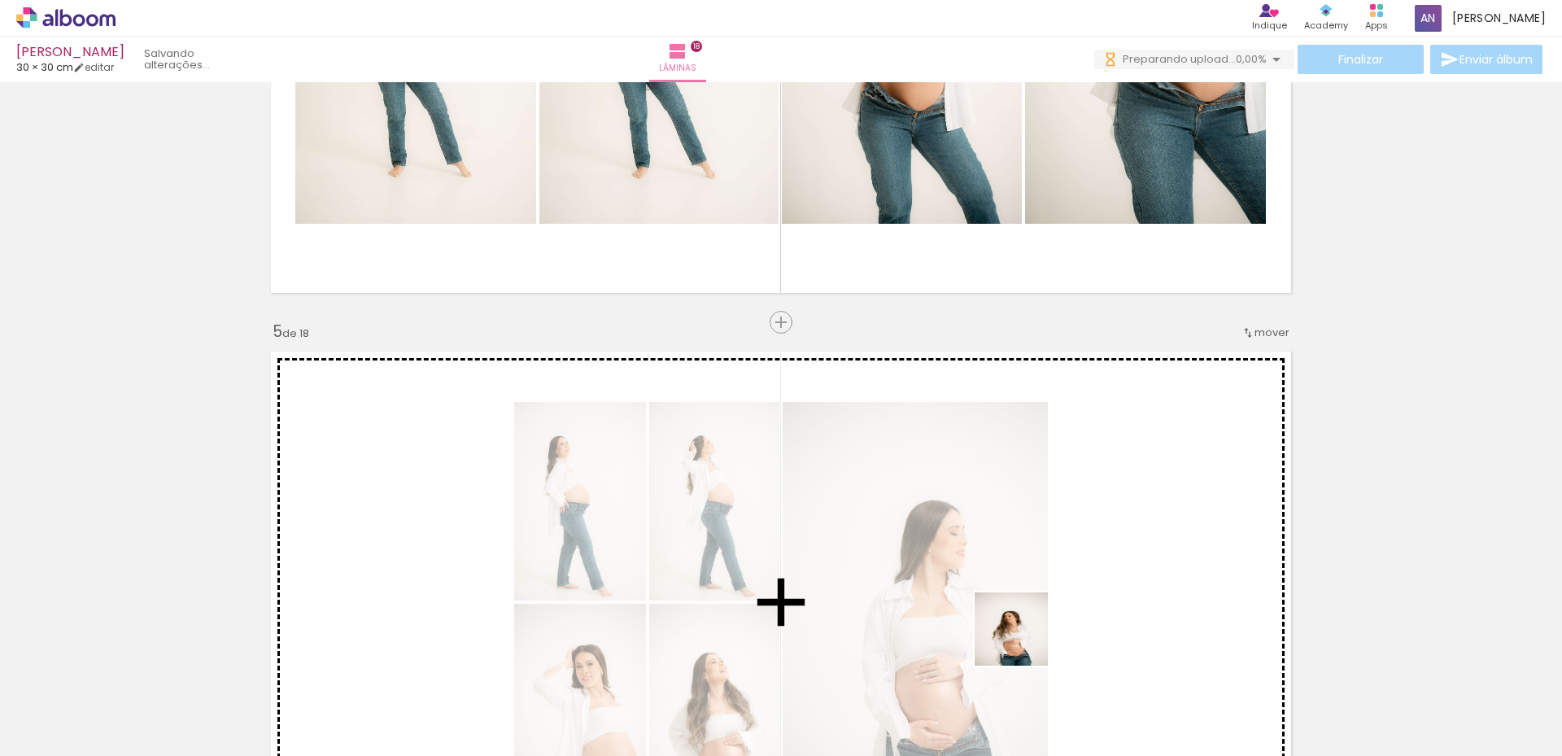
drag, startPoint x: 1024, startPoint y: 641, endPoint x: 1026, endPoint y: 596, distance: 45.6
click at [1031, 585] on quentale-workspace at bounding box center [781, 378] width 1562 height 756
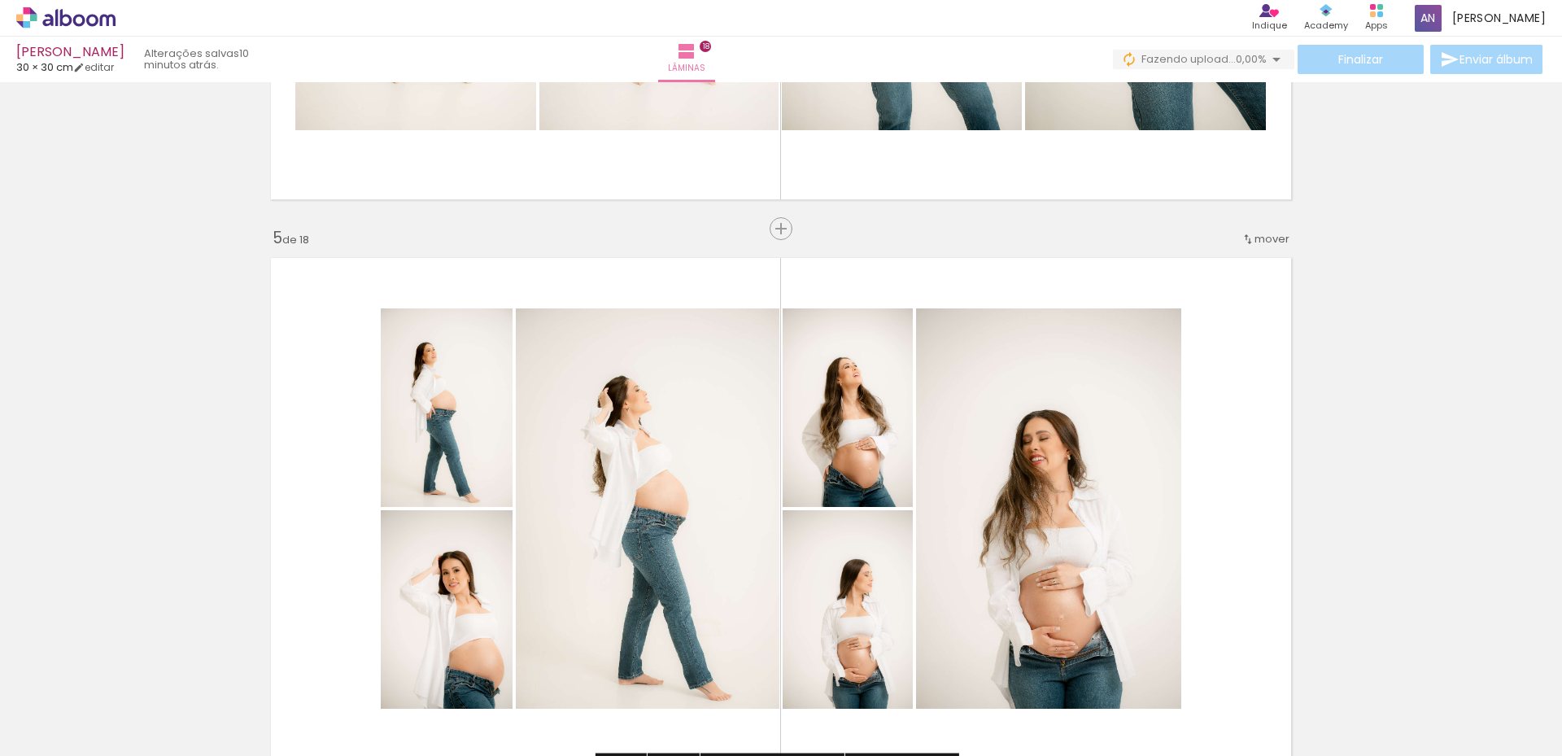
scroll to position [2270, 0]
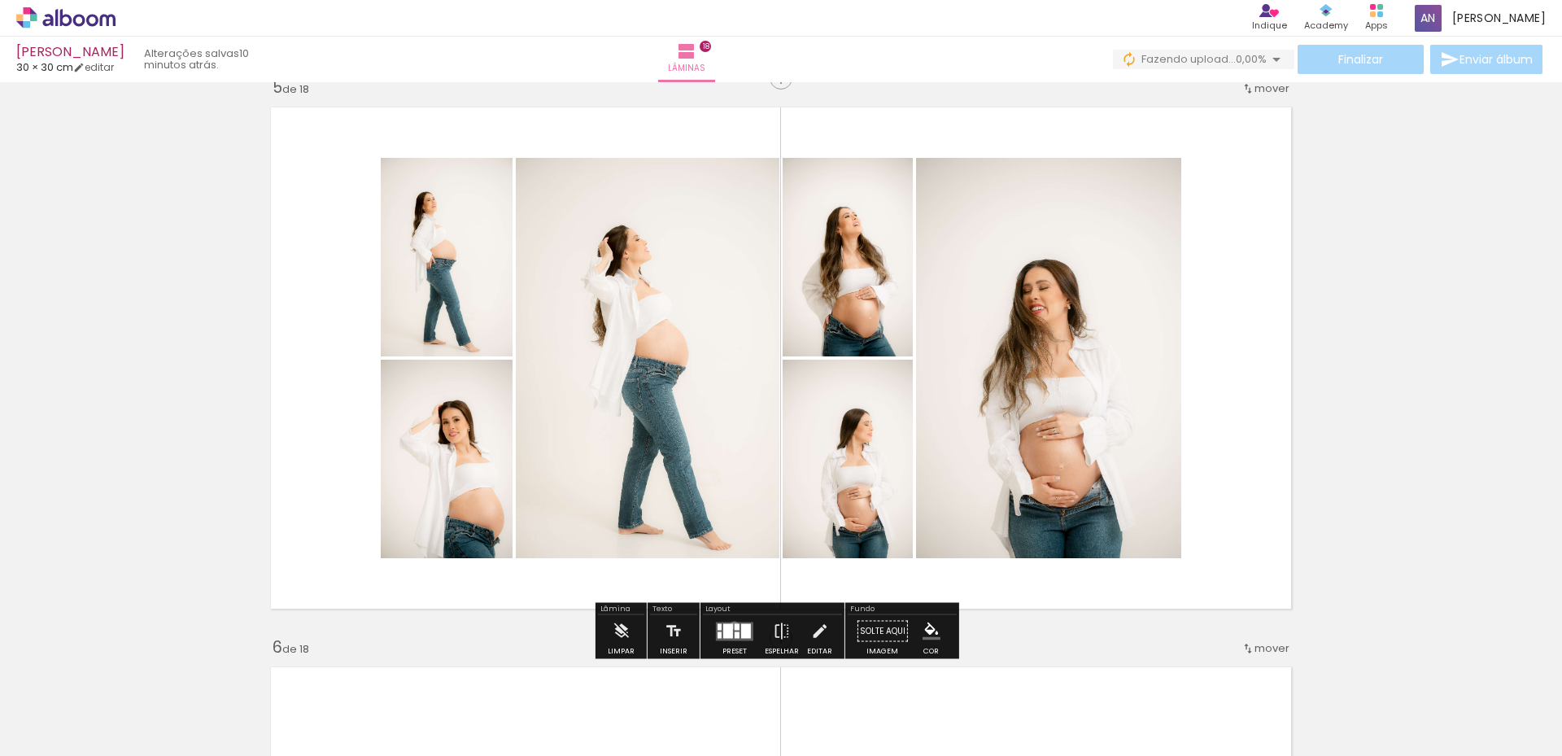
click at [735, 625] on div at bounding box center [737, 626] width 5 height 7
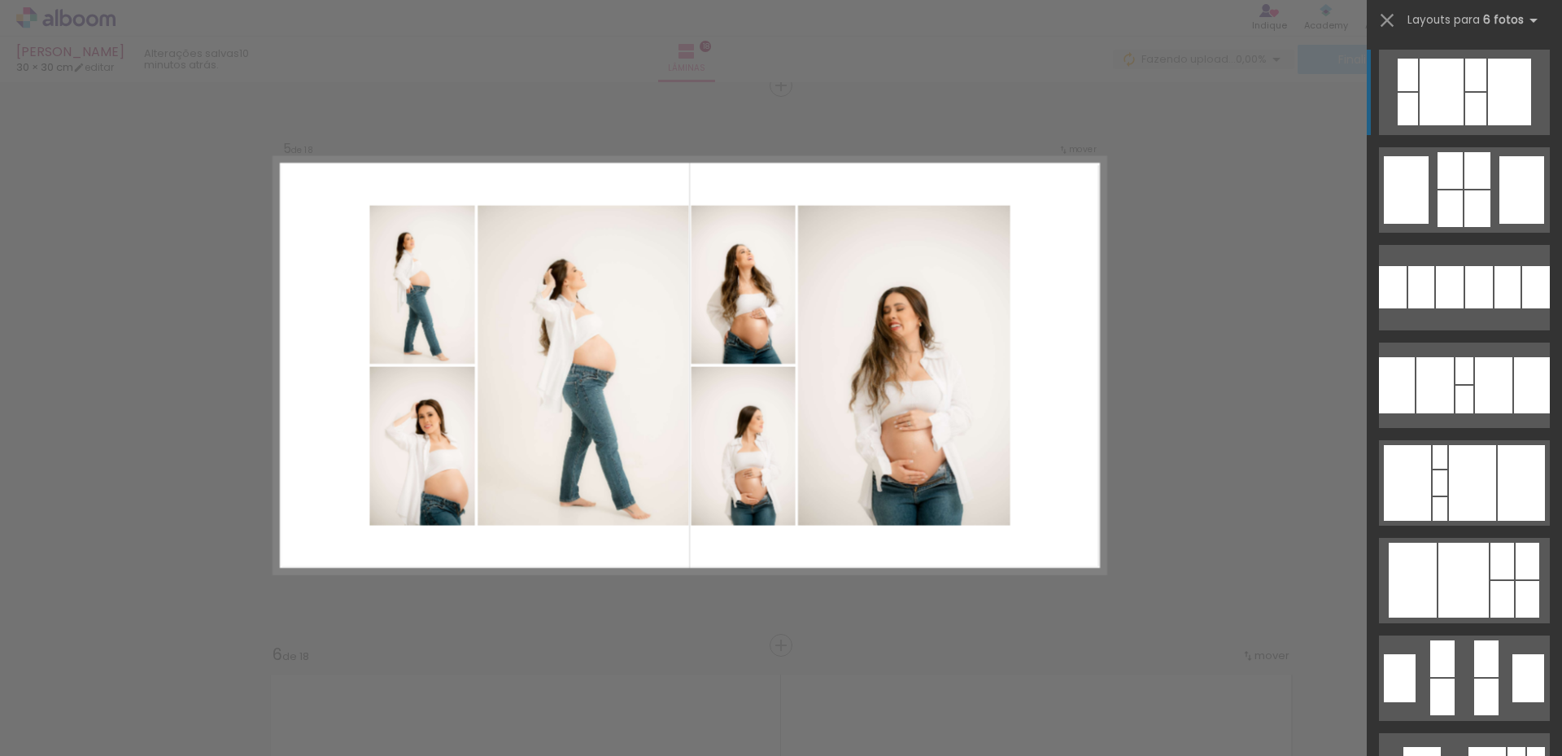
scroll to position [2261, 0]
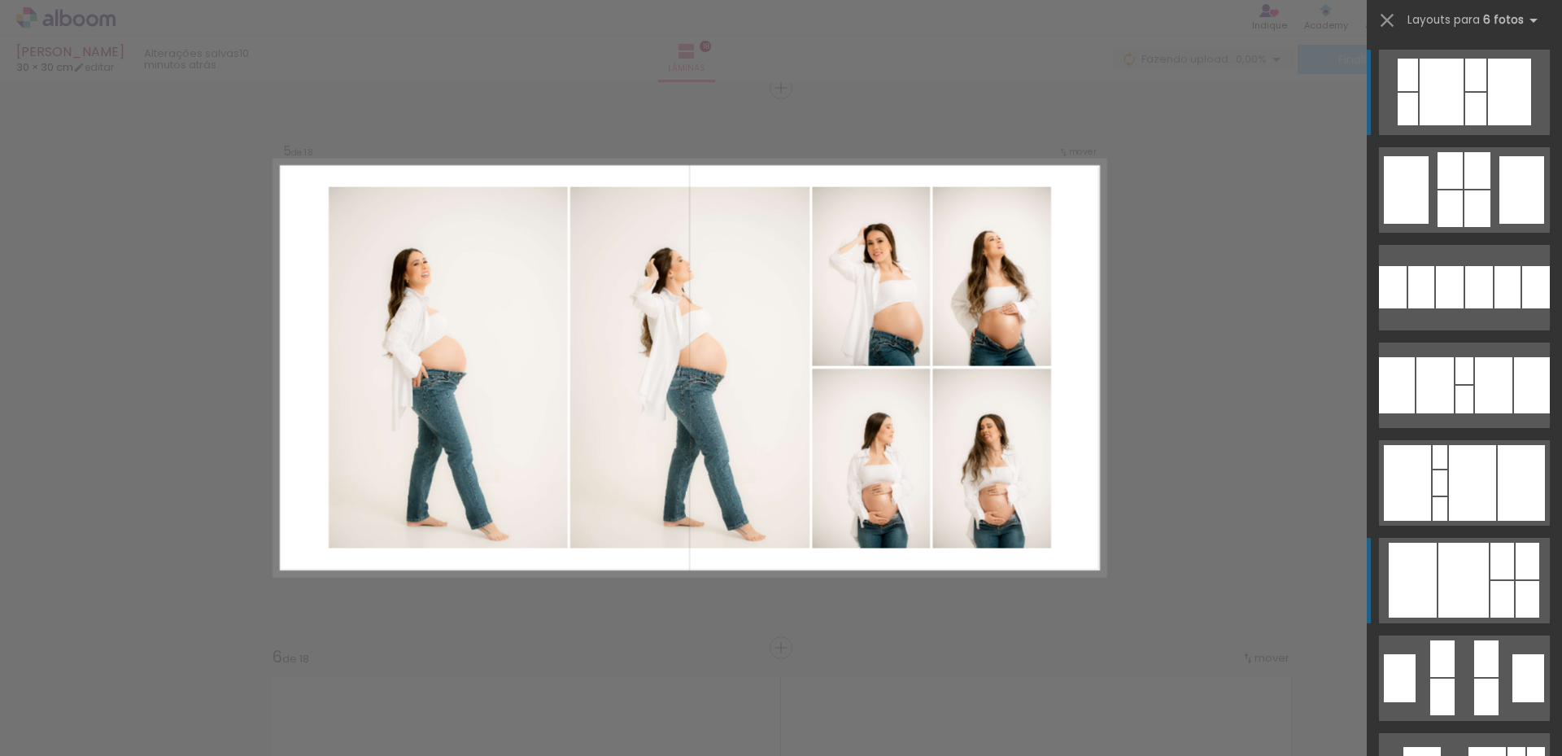
click at [1444, 573] on div at bounding box center [1464, 580] width 50 height 75
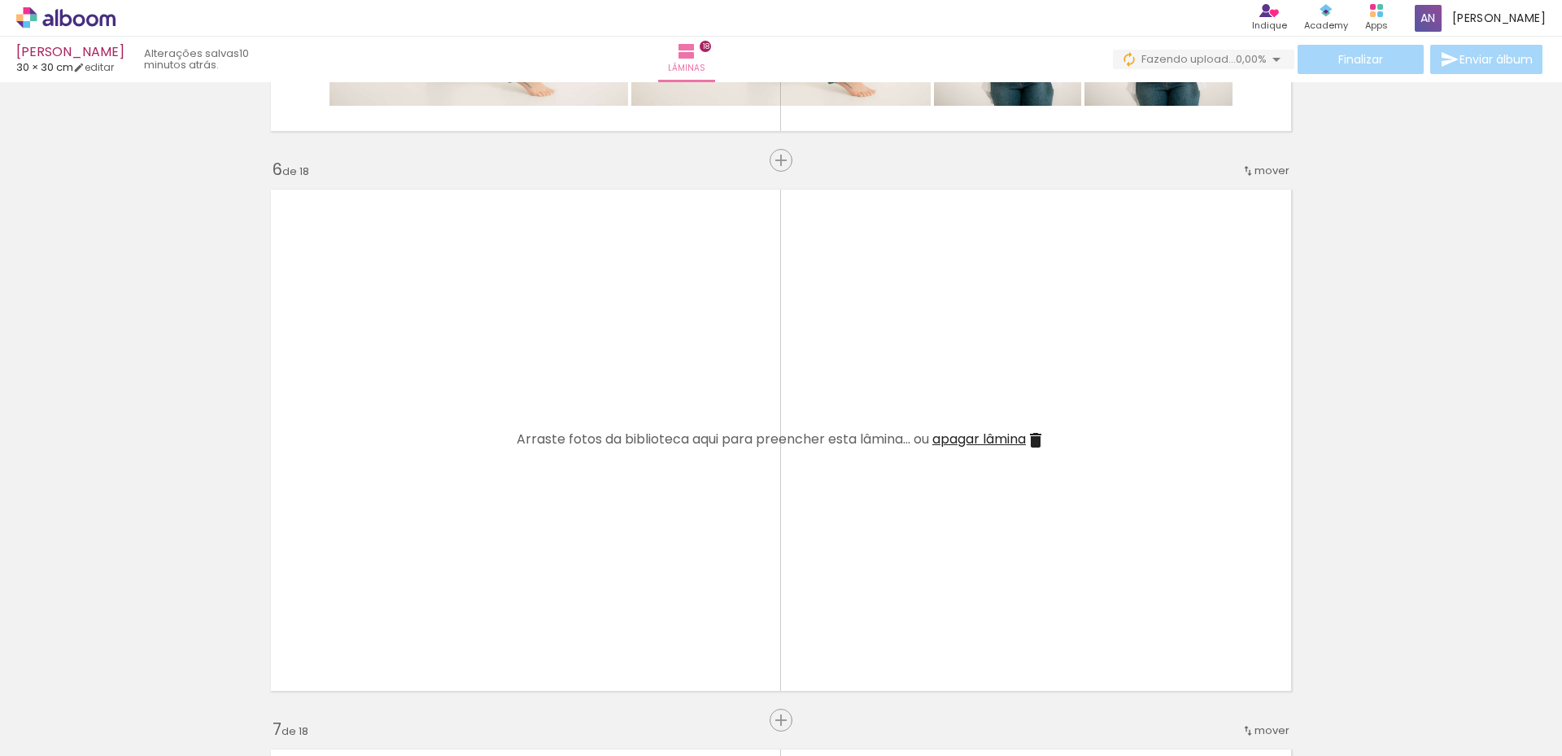
scroll to position [2749, 0]
drag, startPoint x: 1078, startPoint y: 703, endPoint x: 1063, endPoint y: 579, distance: 124.7
click at [1063, 579] on quentale-workspace at bounding box center [781, 378] width 1562 height 756
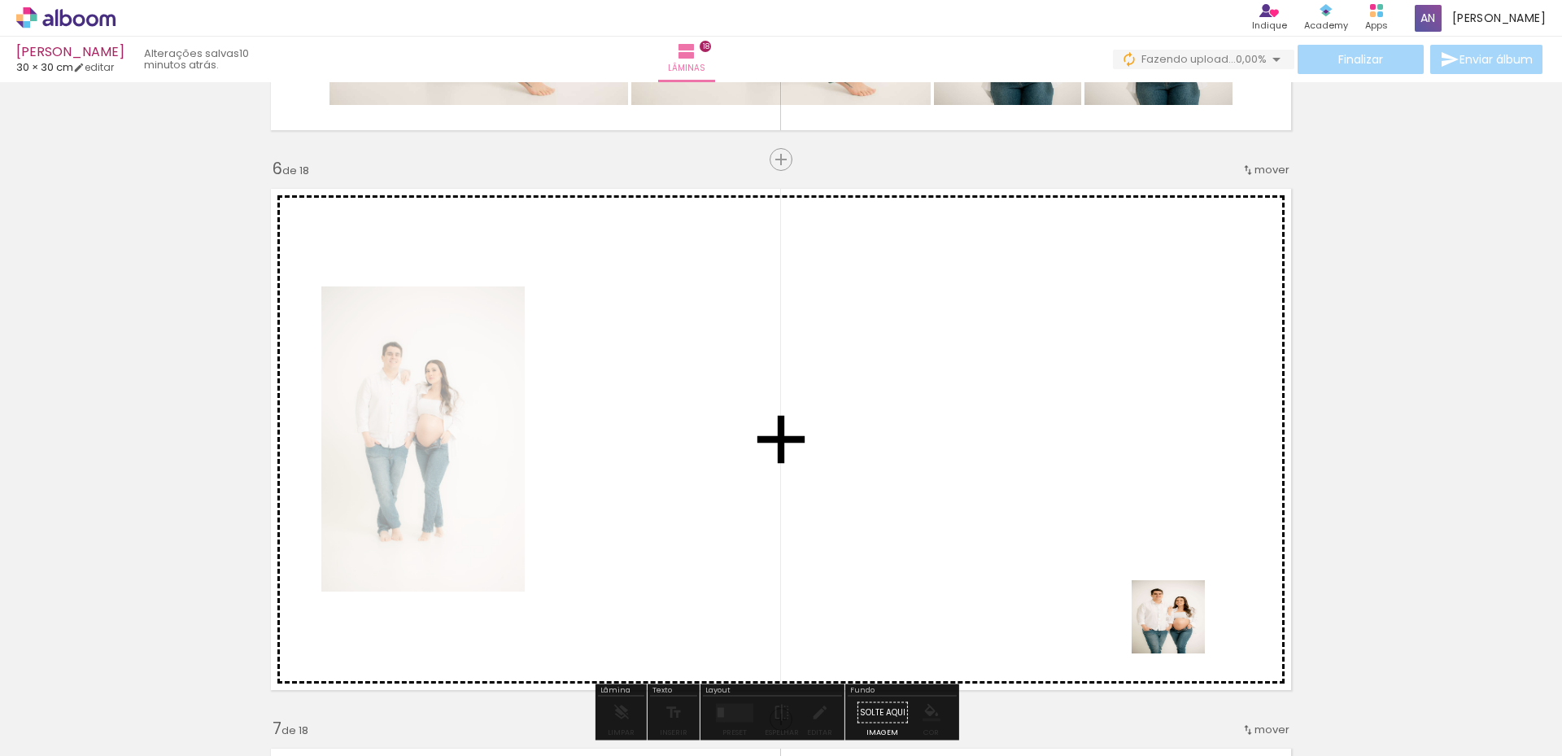
drag, startPoint x: 1191, startPoint y: 683, endPoint x: 1286, endPoint y: 683, distance: 94.4
click at [1168, 576] on quentale-workspace at bounding box center [781, 378] width 1562 height 756
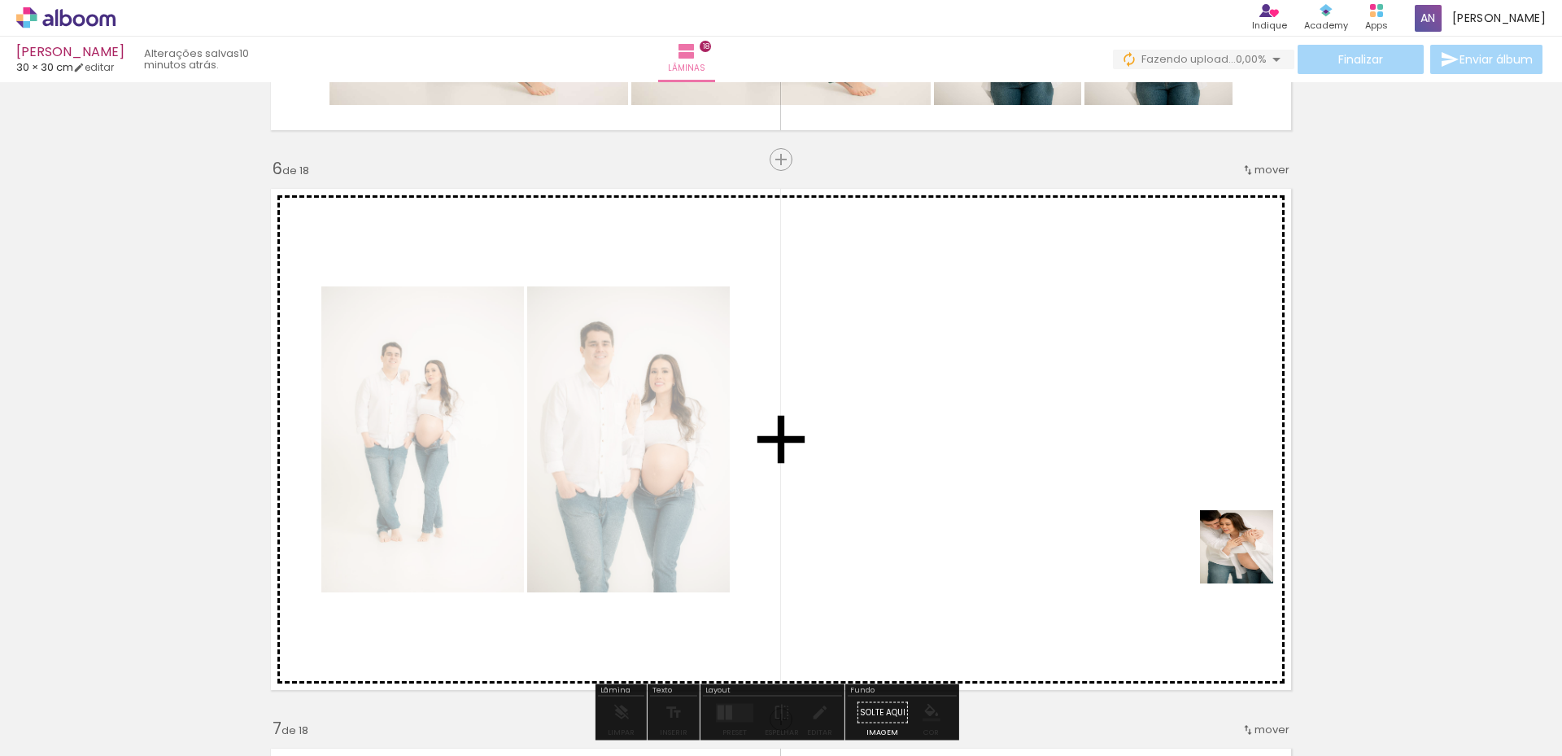
drag, startPoint x: 1256, startPoint y: 588, endPoint x: 1356, endPoint y: 680, distance: 136.5
click at [1249, 557] on quentale-workspace at bounding box center [781, 378] width 1562 height 756
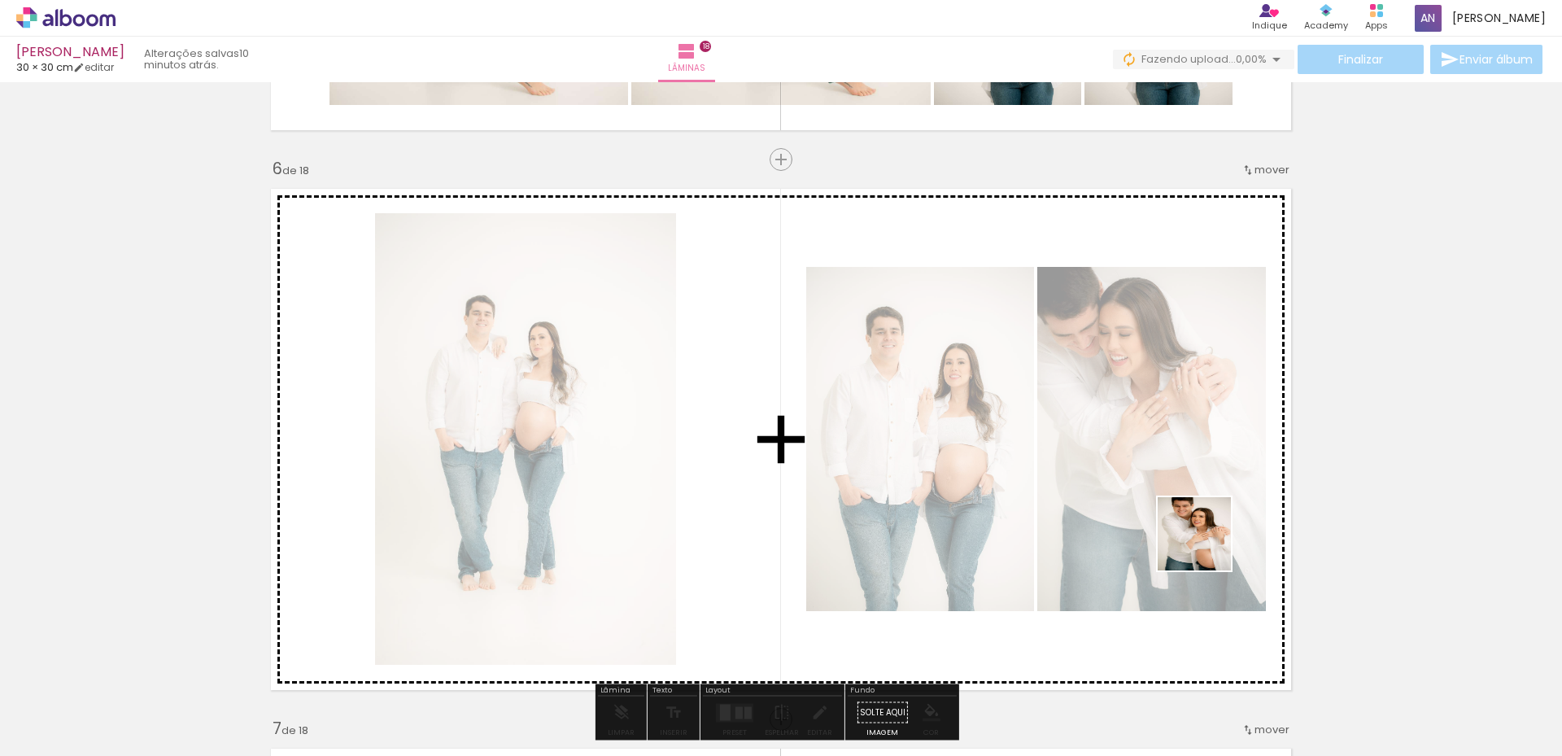
drag, startPoint x: 1378, startPoint y: 699, endPoint x: 1207, endPoint y: 546, distance: 230.0
click at [1207, 546] on quentale-workspace at bounding box center [781, 378] width 1562 height 756
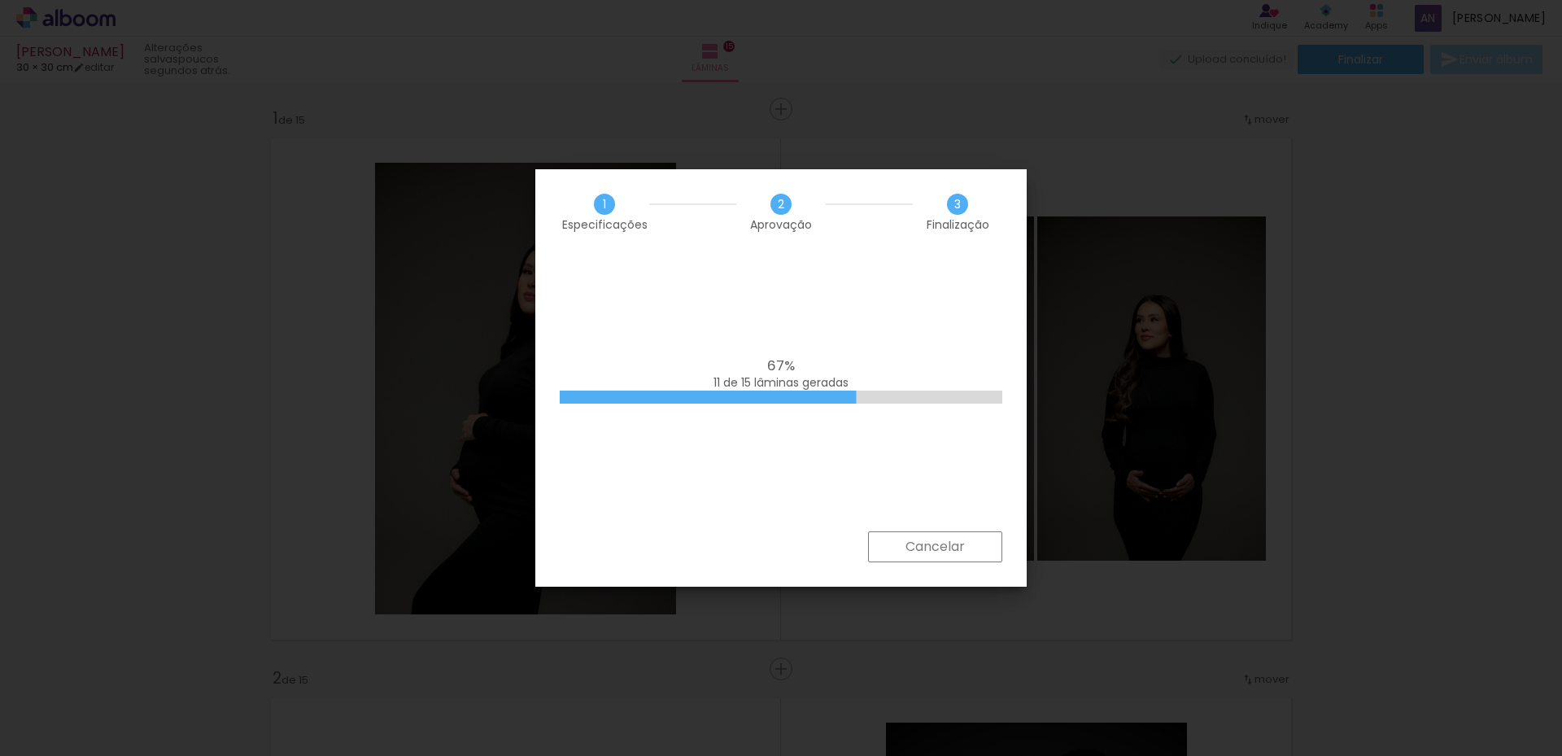
scroll to position [0, 4682]
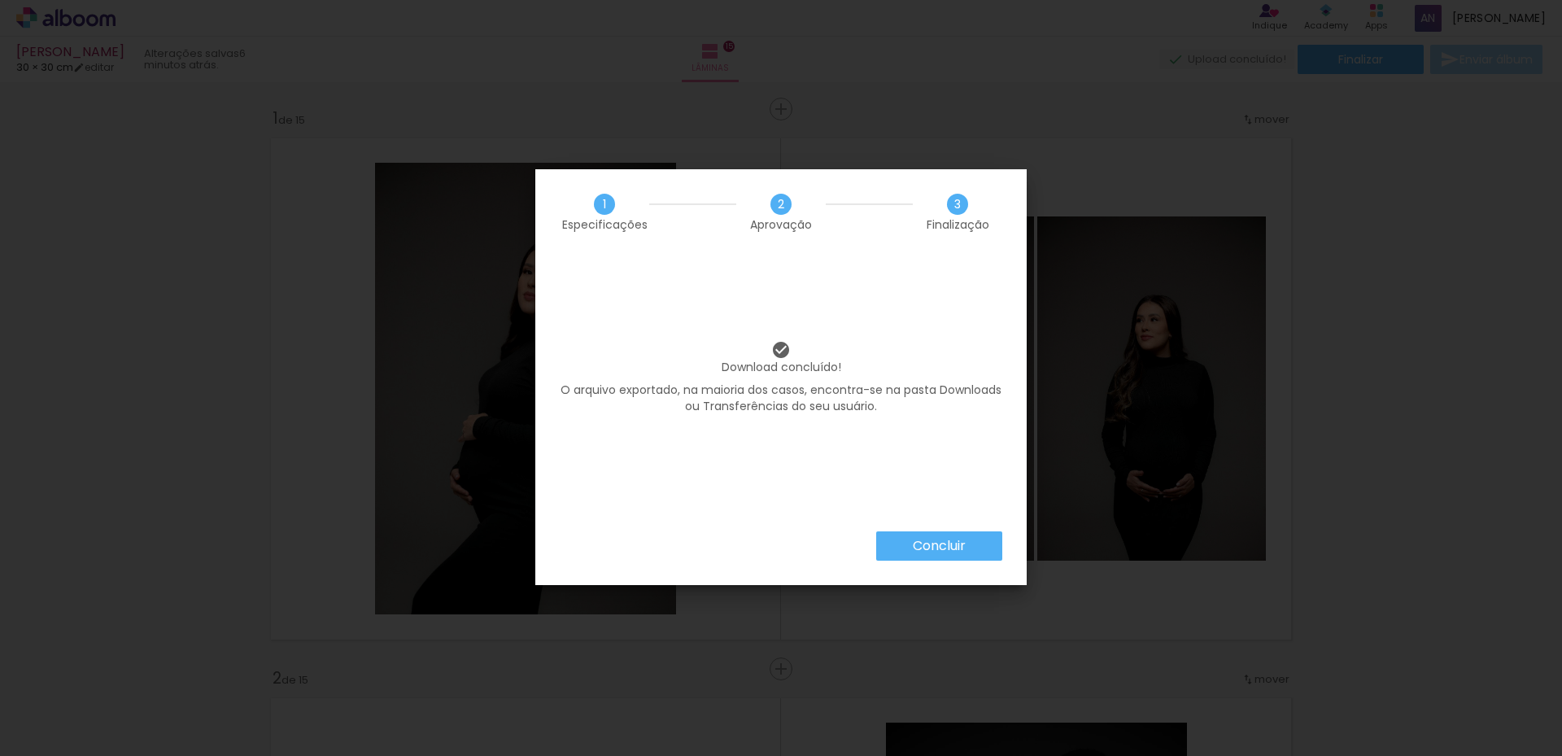
scroll to position [0, 4682]
